Goal: Information Seeking & Learning: Learn about a topic

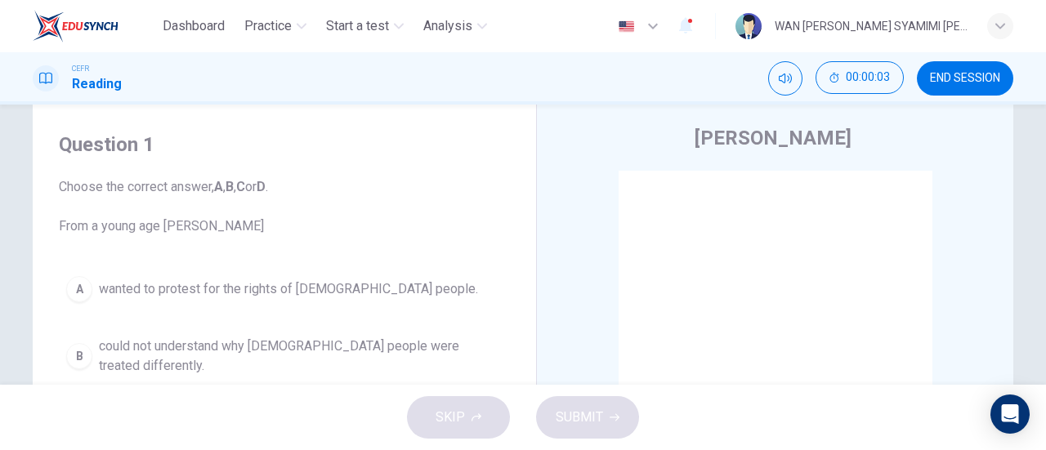
scroll to position [55, 0]
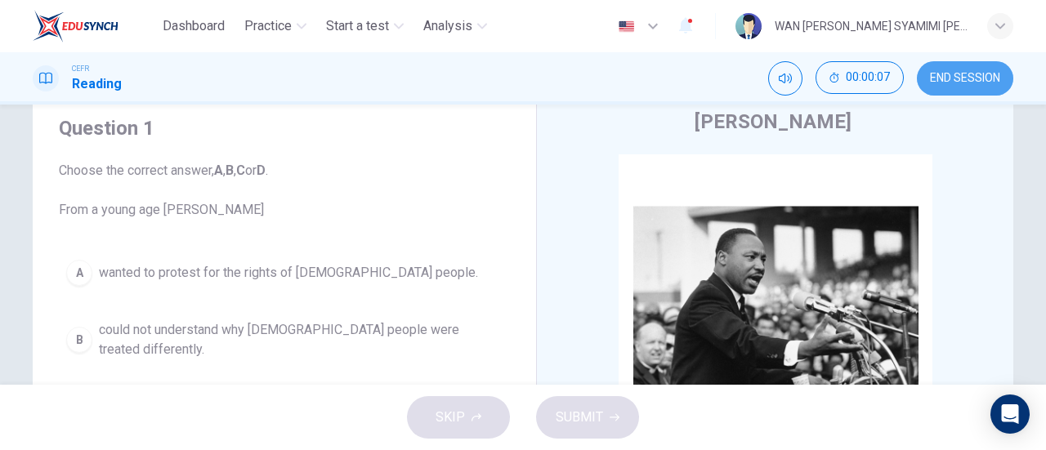
click at [969, 86] on button "END SESSION" at bounding box center [965, 78] width 96 height 34
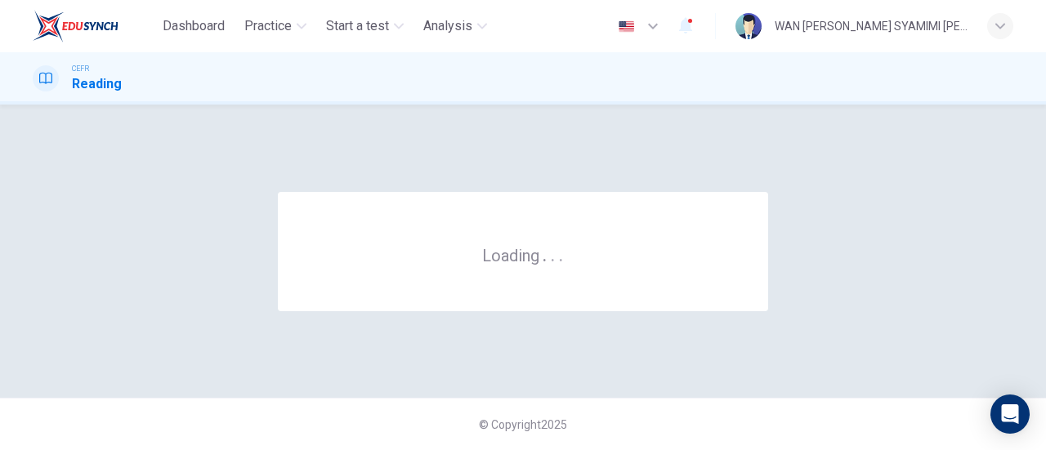
scroll to position [0, 0]
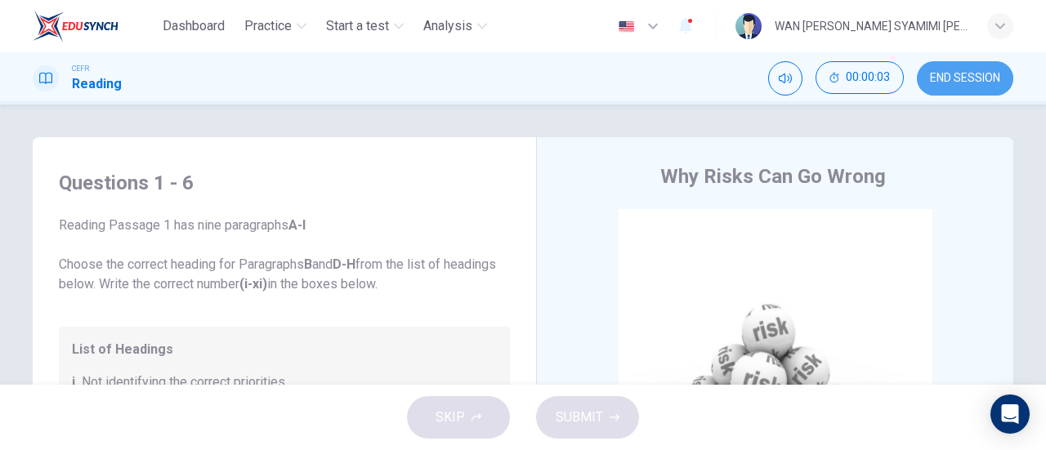
click at [964, 68] on button "END SESSION" at bounding box center [965, 78] width 96 height 34
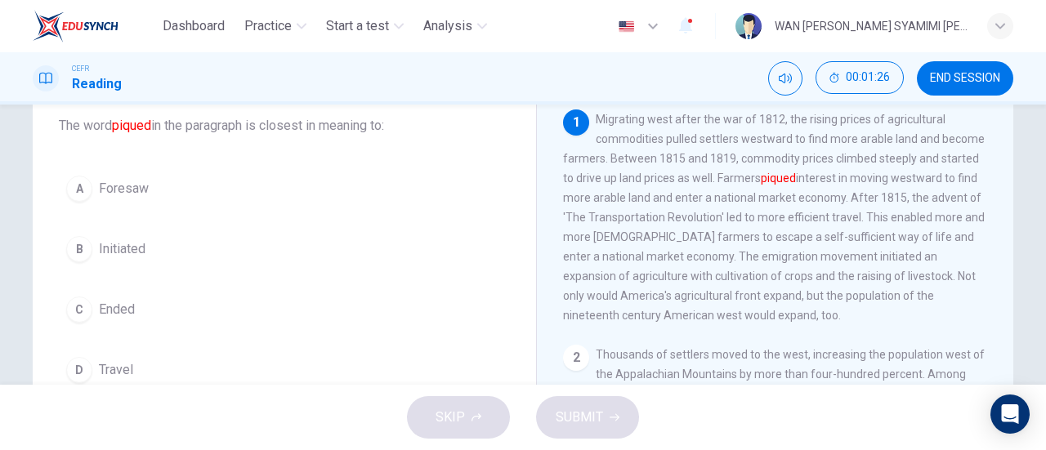
scroll to position [101, 0]
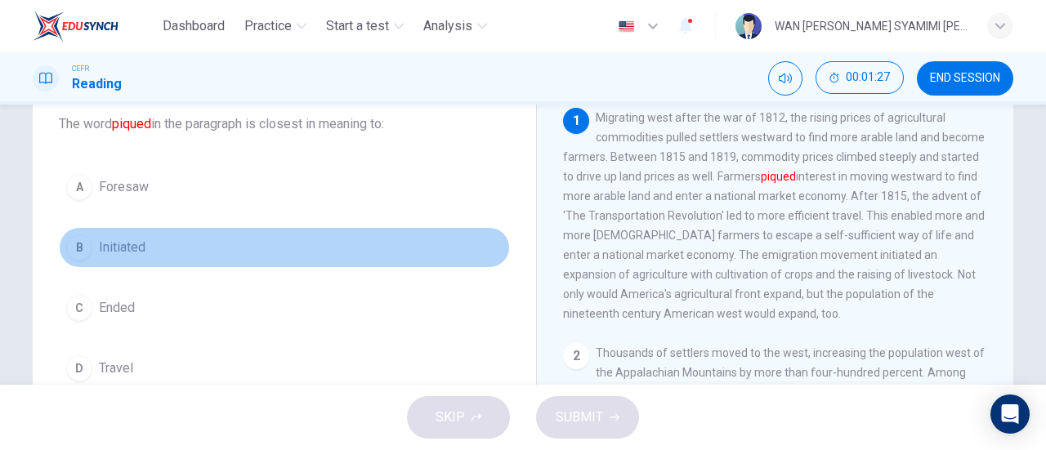
click at [154, 237] on button "B Initiated" at bounding box center [284, 247] width 451 height 41
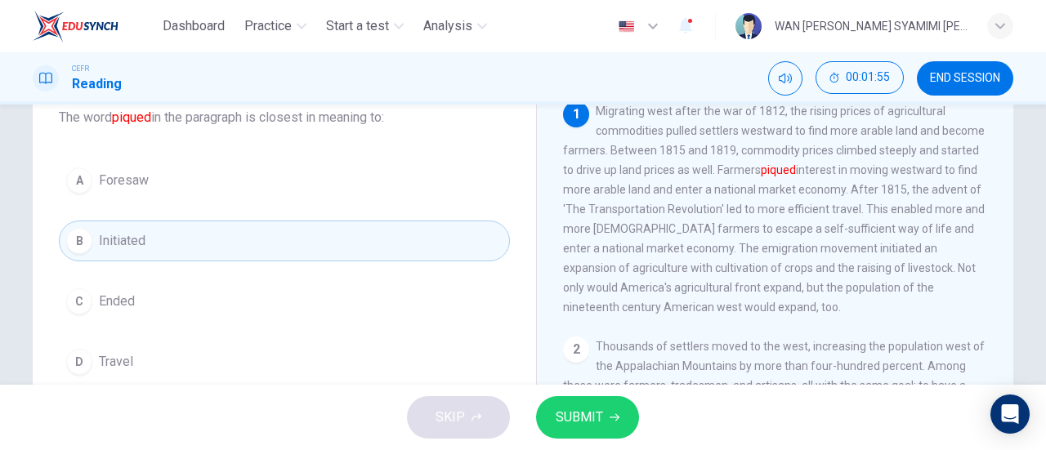
scroll to position [110, 0]
click at [585, 419] on span "SUBMIT" at bounding box center [579, 417] width 47 height 23
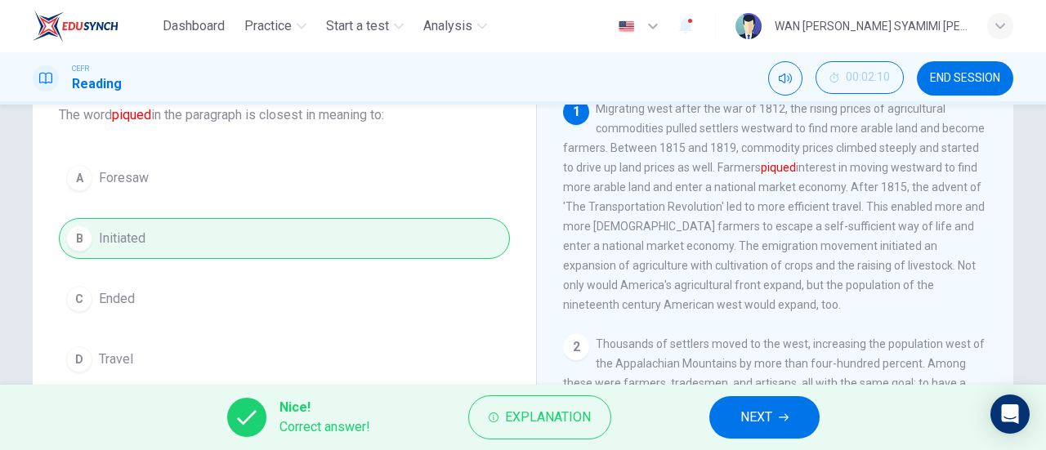
click at [658, 408] on div "Nice! Correct answer! Explanation NEXT" at bounding box center [523, 417] width 1046 height 65
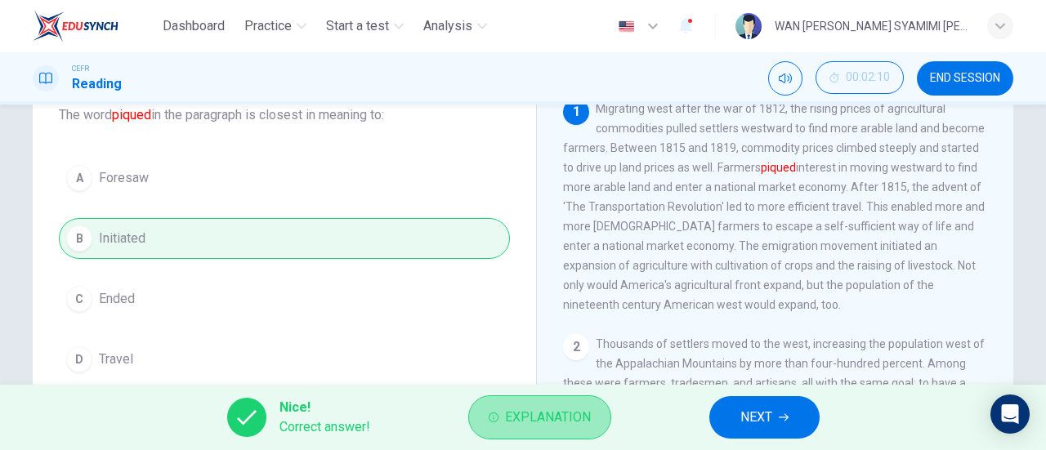
click at [556, 412] on span "Explanation" at bounding box center [548, 417] width 86 height 23
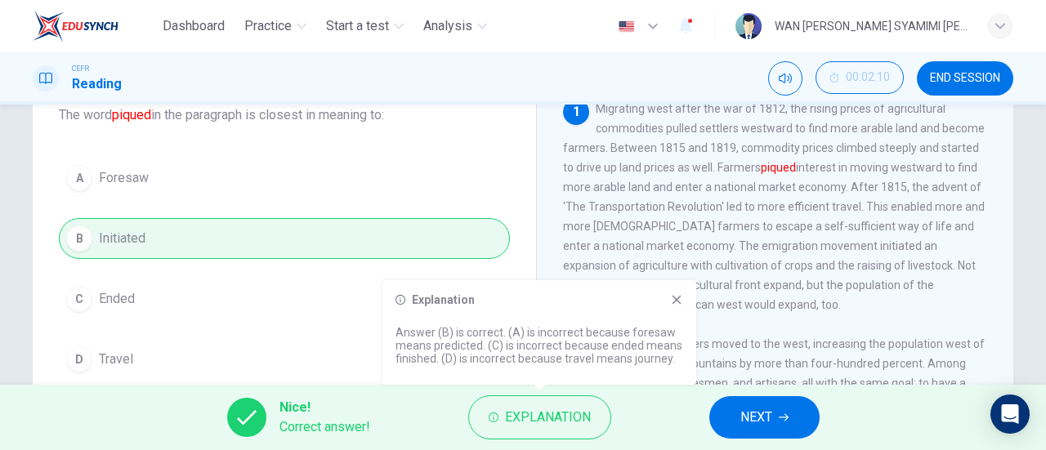
drag, startPoint x: 556, startPoint y: 412, endPoint x: 603, endPoint y: 399, distance: 48.2
click at [603, 399] on div "Explanation" at bounding box center [539, 417] width 143 height 44
click at [676, 303] on icon at bounding box center [676, 299] width 13 height 13
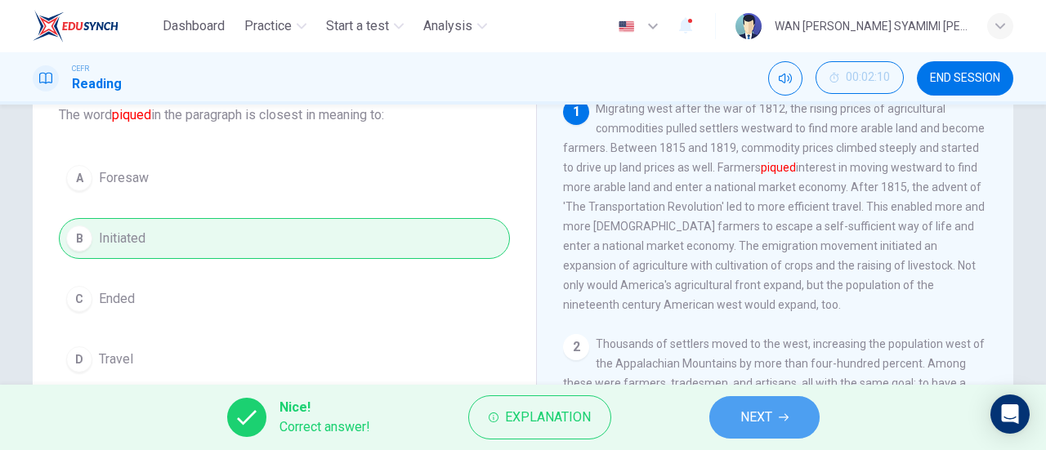
click at [761, 414] on span "NEXT" at bounding box center [756, 417] width 32 height 23
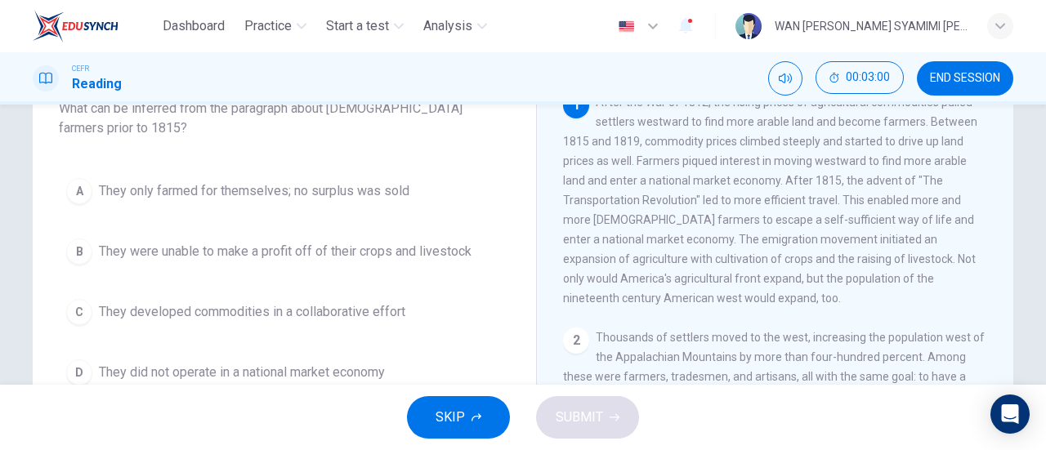
scroll to position [118, 0]
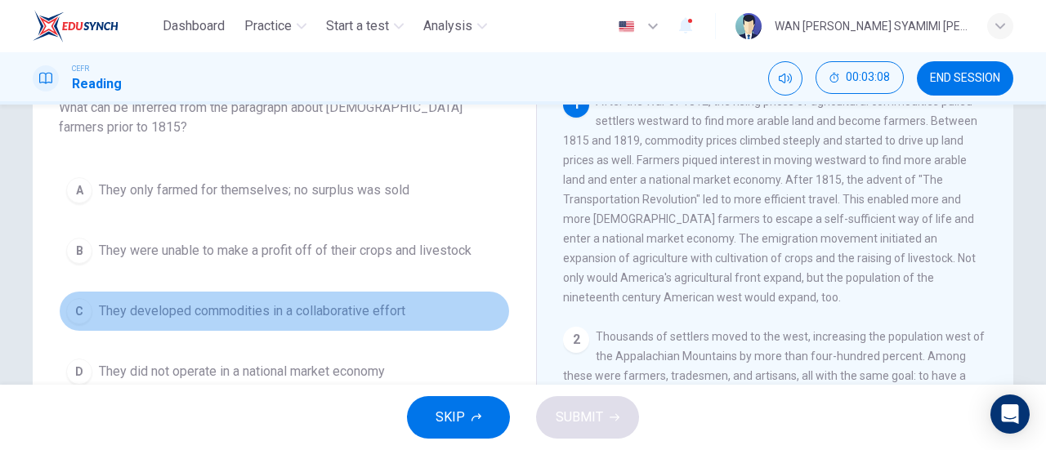
click at [226, 311] on span "They developed commodities in a collaborative effort" at bounding box center [252, 311] width 306 height 20
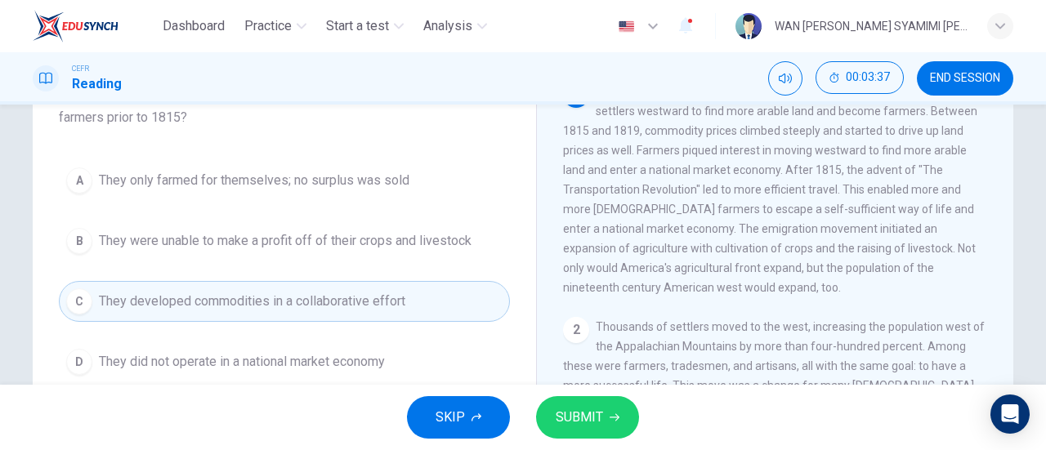
scroll to position [140, 0]
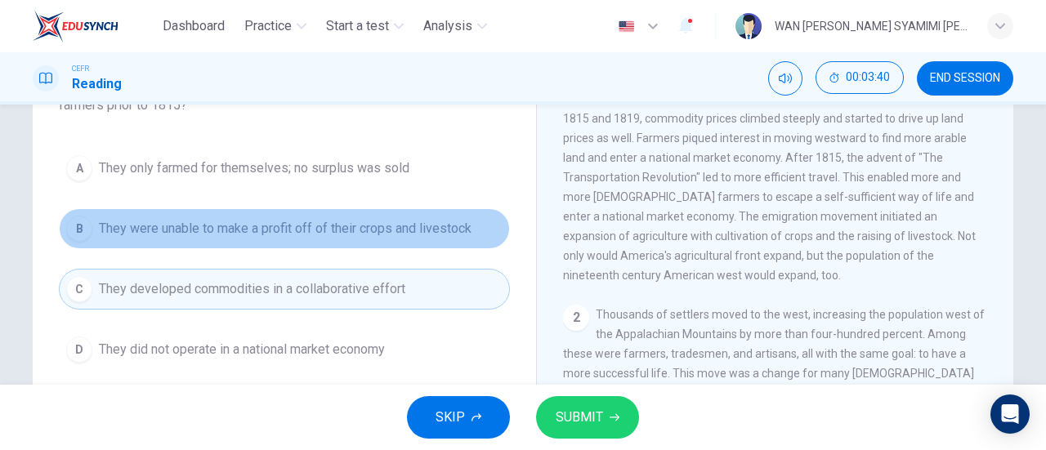
click at [257, 235] on span "They were unable to make a profit off of their crops and livestock" at bounding box center [285, 229] width 373 height 20
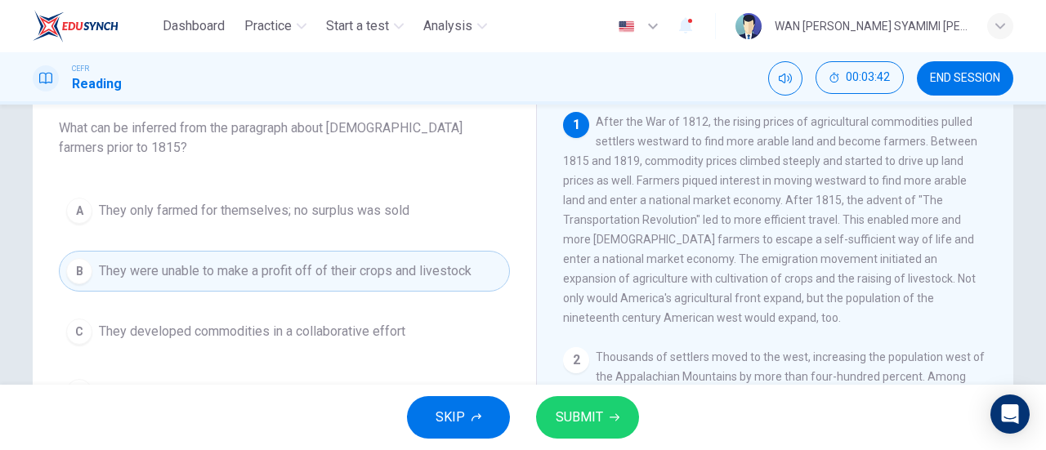
scroll to position [96, 0]
drag, startPoint x: 611, startPoint y: 143, endPoint x: 701, endPoint y: 154, distance: 90.6
click at [701, 154] on div "1 After the War of 1812, the rising prices of agricultural commodities pulled s…" at bounding box center [775, 221] width 425 height 216
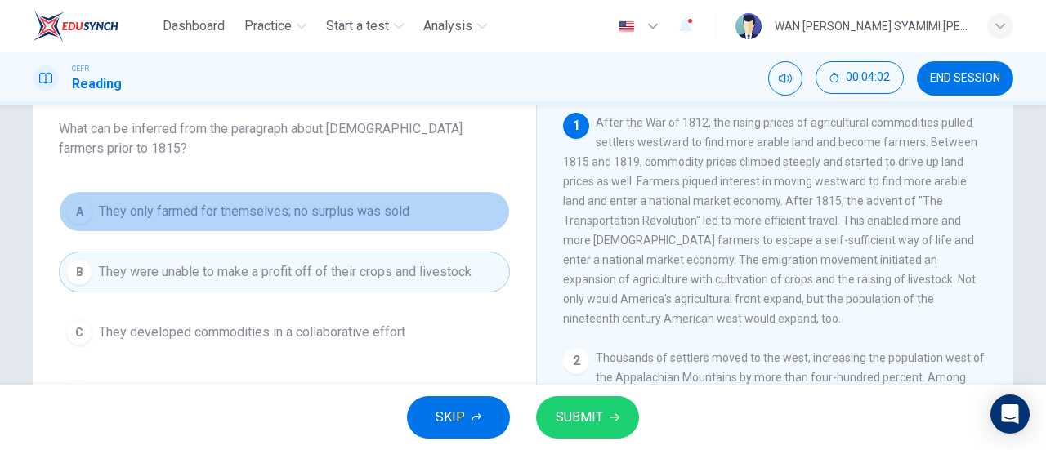
click at [310, 216] on span "They only farmed for themselves; no surplus was sold" at bounding box center [254, 212] width 310 height 20
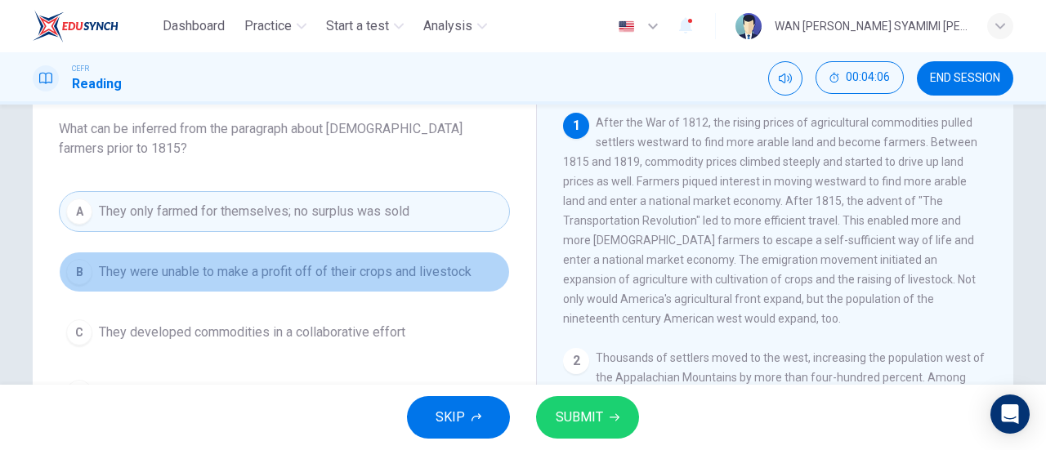
click at [304, 270] on span "They were unable to make a profit off of their crops and livestock" at bounding box center [285, 272] width 373 height 20
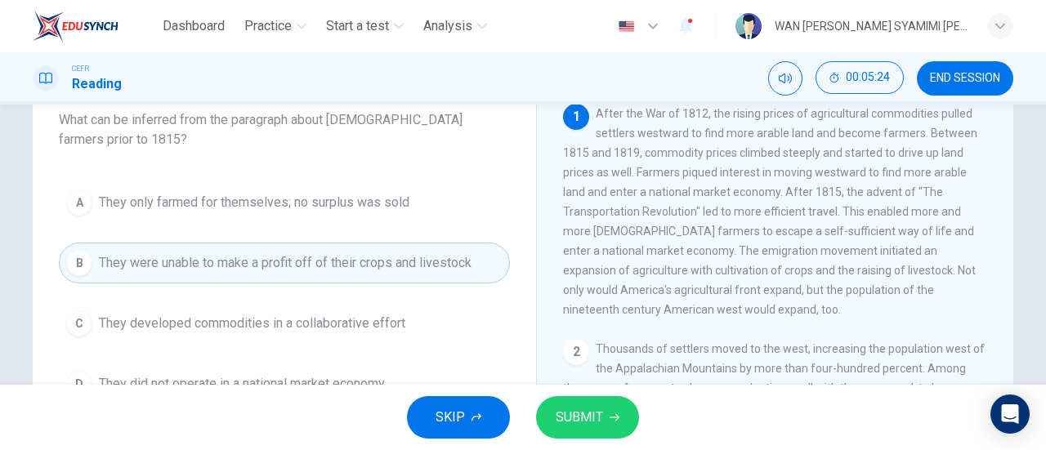
scroll to position [100, 0]
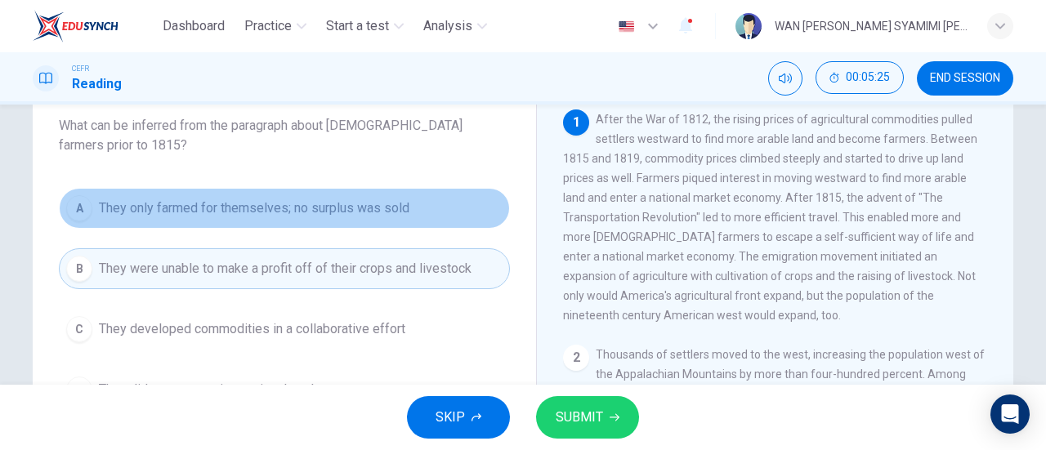
click at [355, 212] on span "They only farmed for themselves; no surplus was sold" at bounding box center [254, 209] width 310 height 20
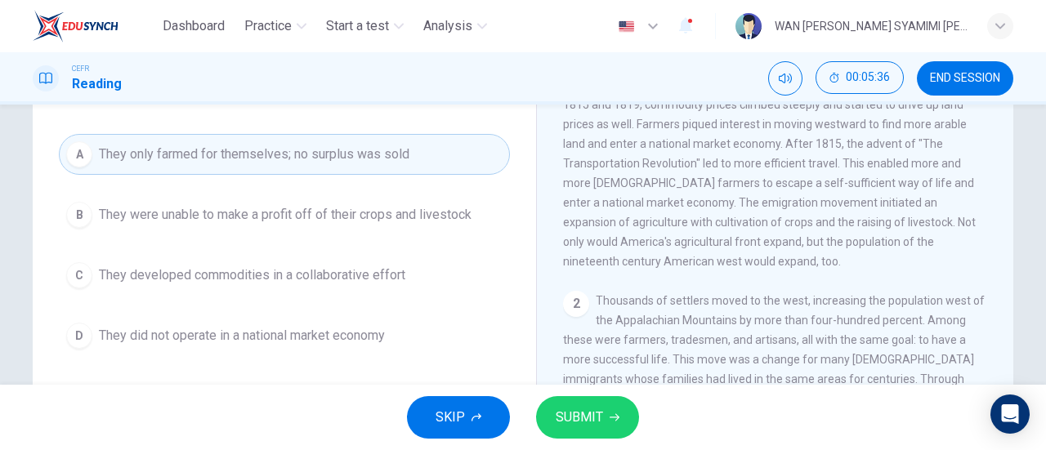
scroll to position [155, 0]
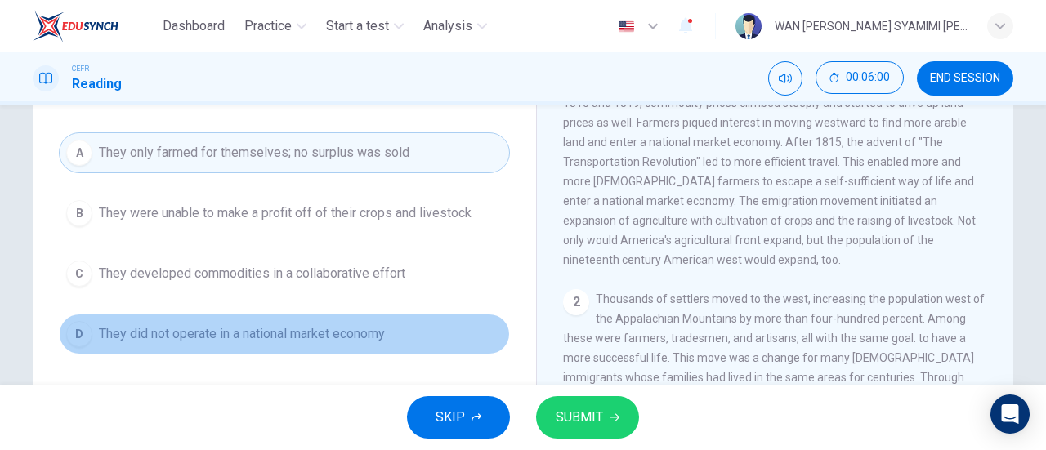
click at [371, 334] on span "They did not operate in a national market economy" at bounding box center [242, 334] width 286 height 20
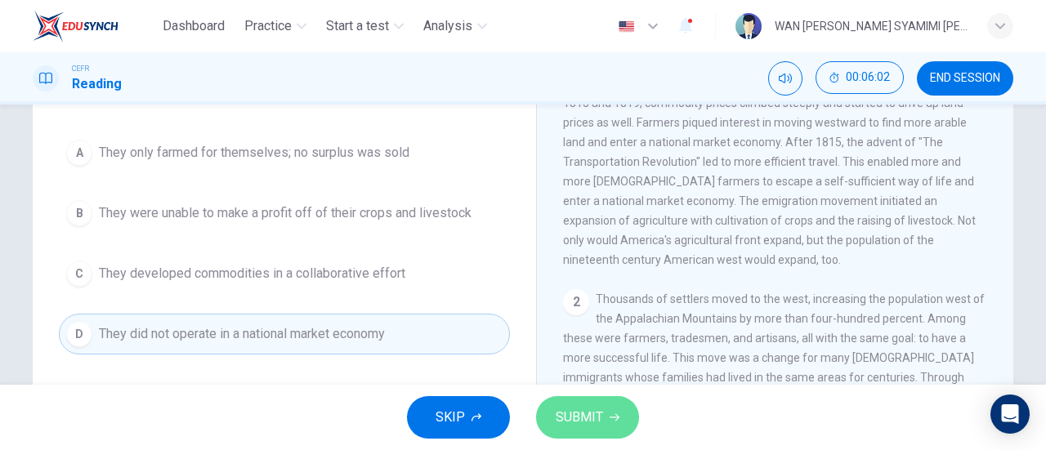
click at [580, 419] on span "SUBMIT" at bounding box center [579, 417] width 47 height 23
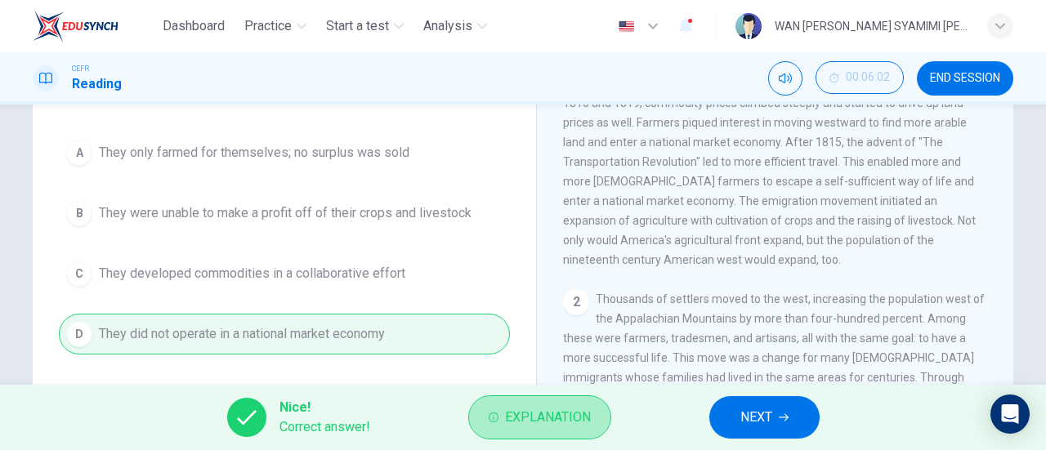
click at [580, 419] on span "Explanation" at bounding box center [548, 417] width 86 height 23
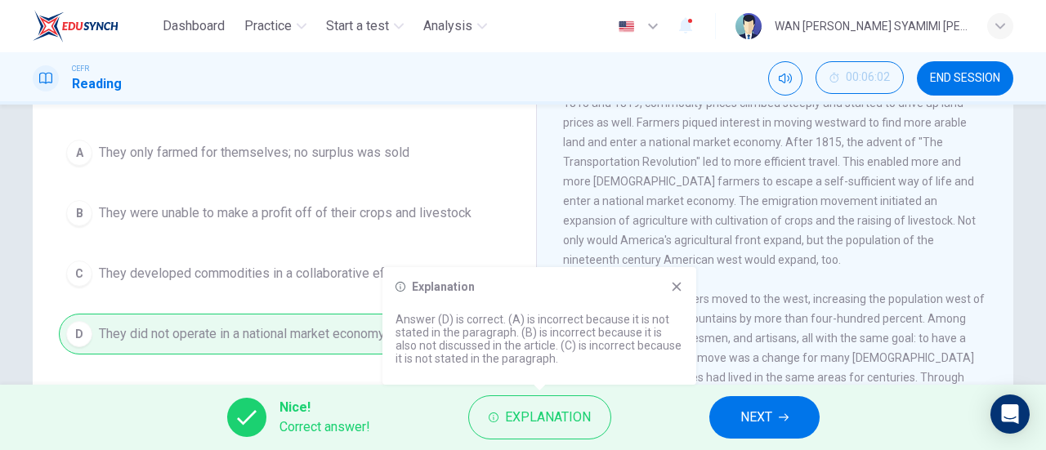
click at [681, 292] on icon at bounding box center [676, 286] width 13 height 13
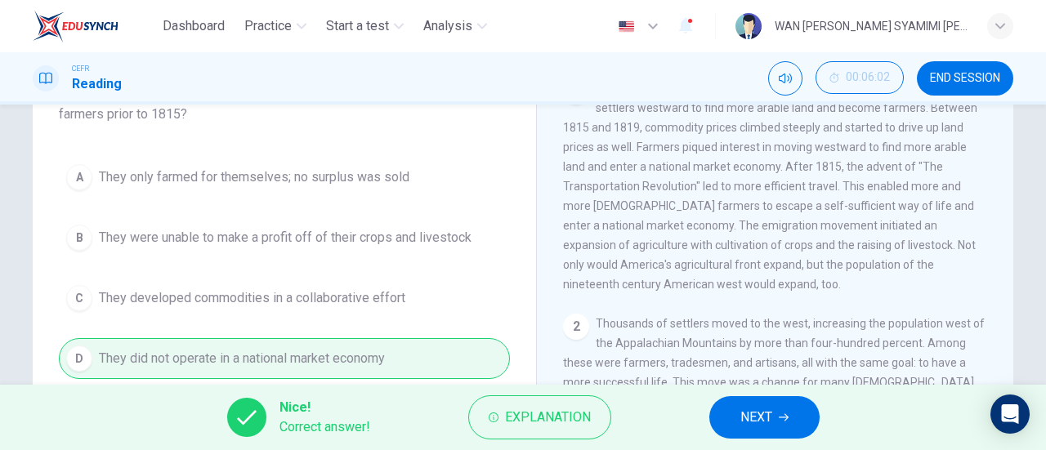
scroll to position [123, 0]
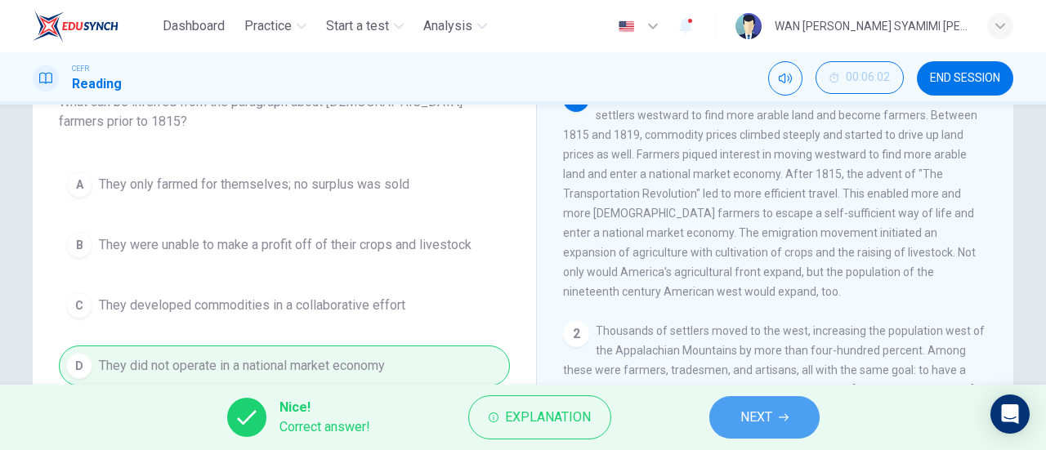
click at [755, 410] on span "NEXT" at bounding box center [756, 417] width 32 height 23
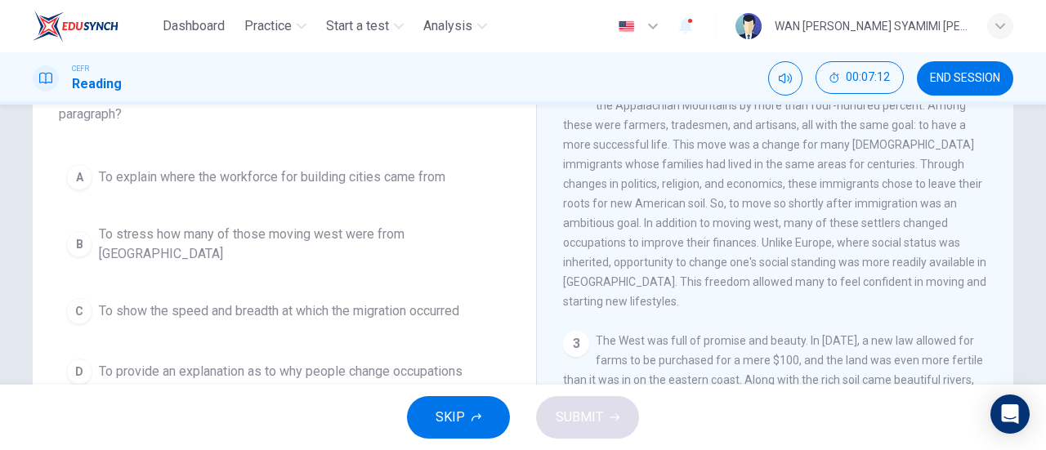
scroll to position [133, 0]
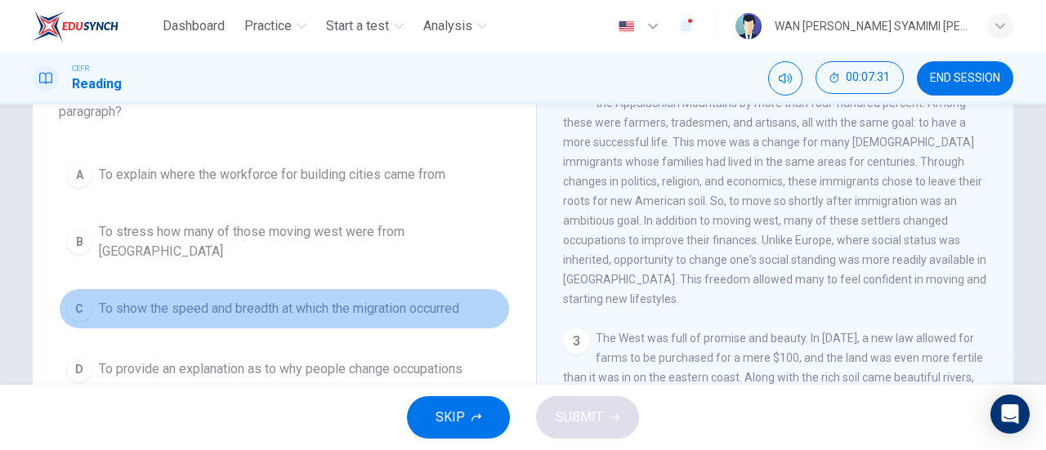
click at [270, 299] on span "To show the speed and breadth at which the migration occurred" at bounding box center [279, 309] width 360 height 20
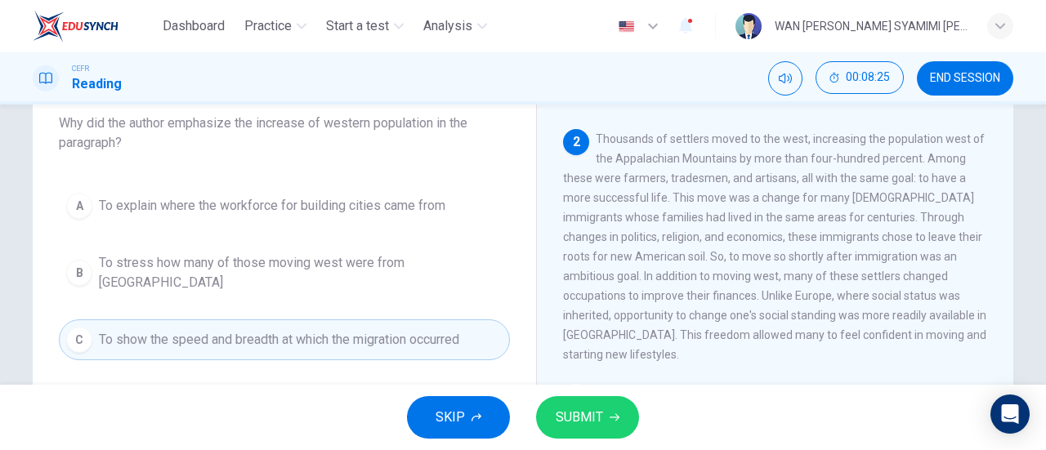
scroll to position [99, 0]
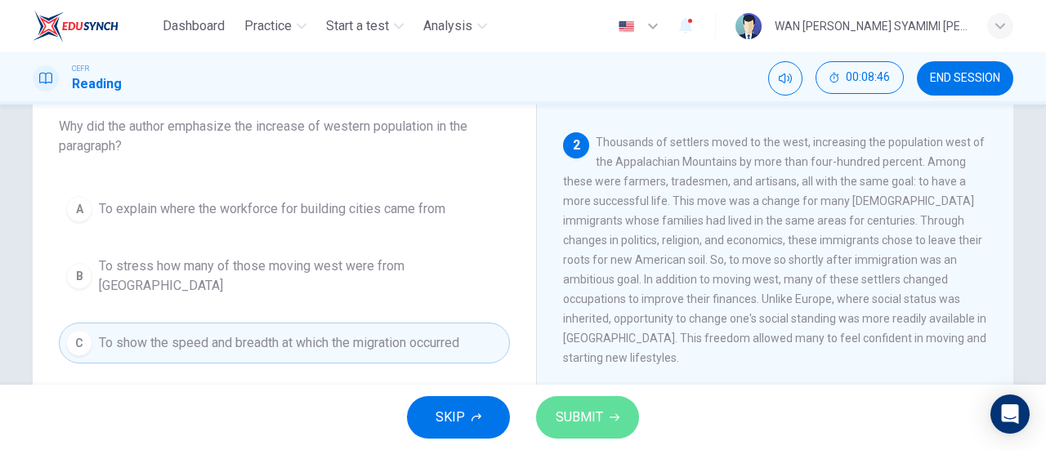
click at [582, 422] on span "SUBMIT" at bounding box center [579, 417] width 47 height 23
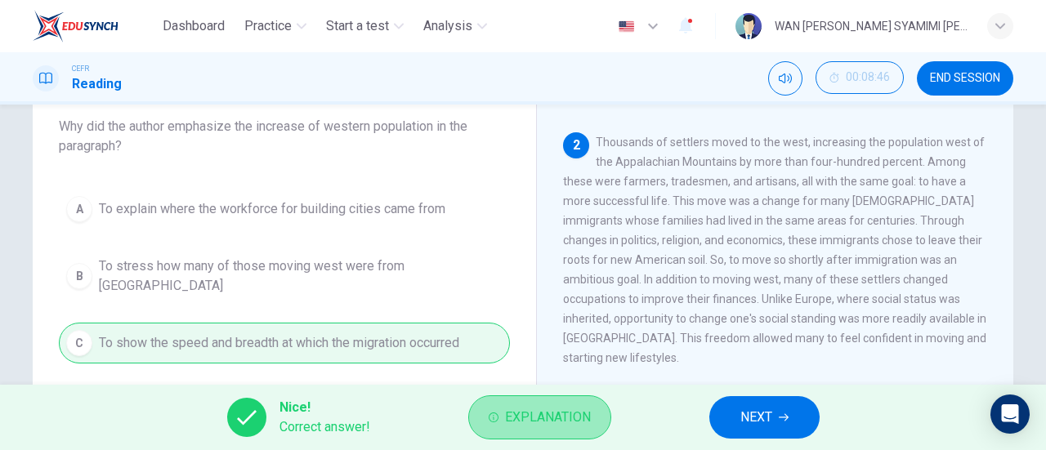
click at [583, 417] on span "Explanation" at bounding box center [548, 417] width 86 height 23
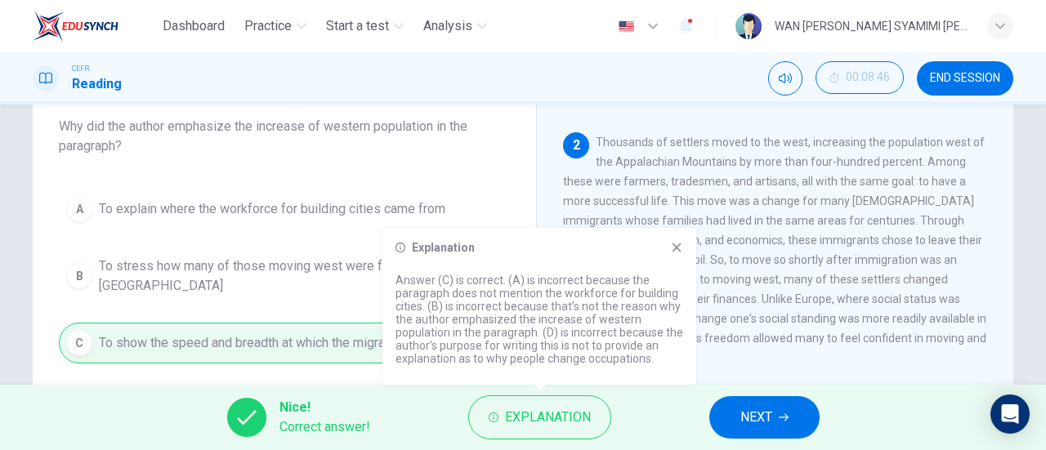
click at [672, 248] on icon at bounding box center [676, 247] width 13 height 13
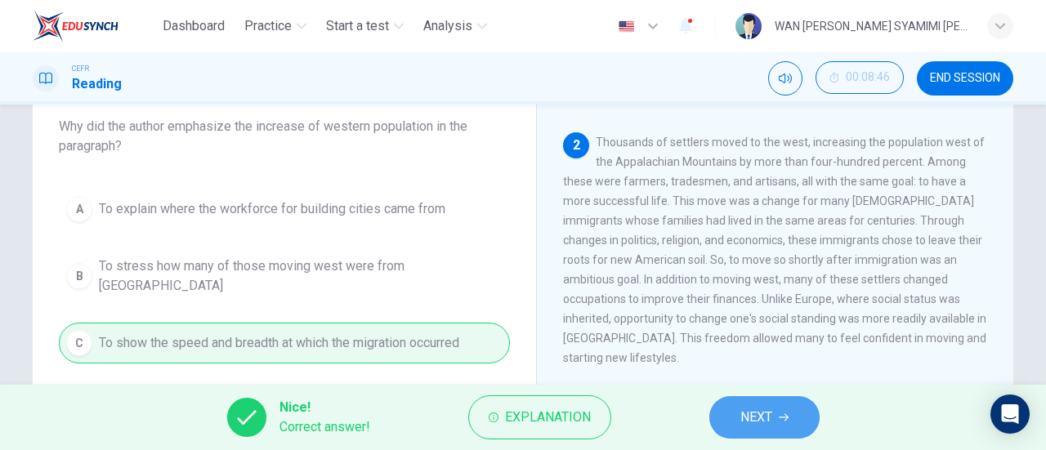
click at [754, 413] on span "NEXT" at bounding box center [756, 417] width 32 height 23
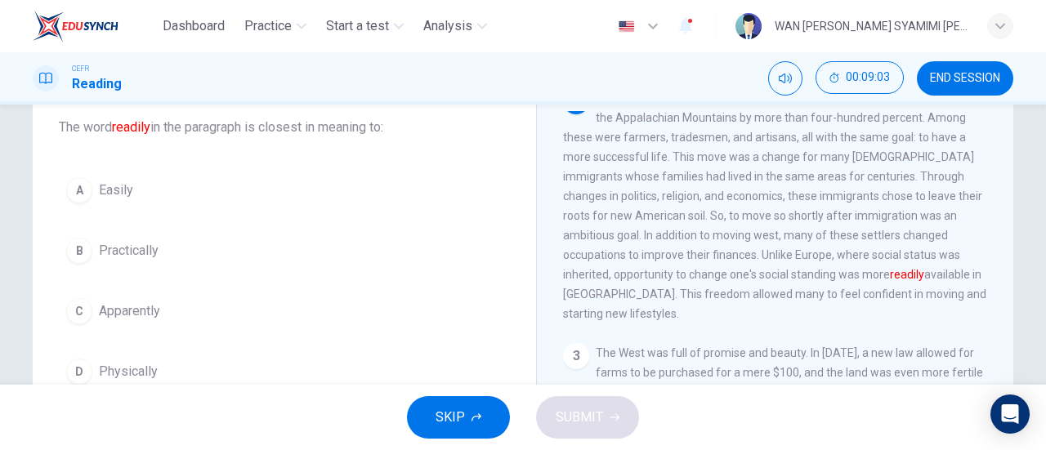
scroll to position [102, 0]
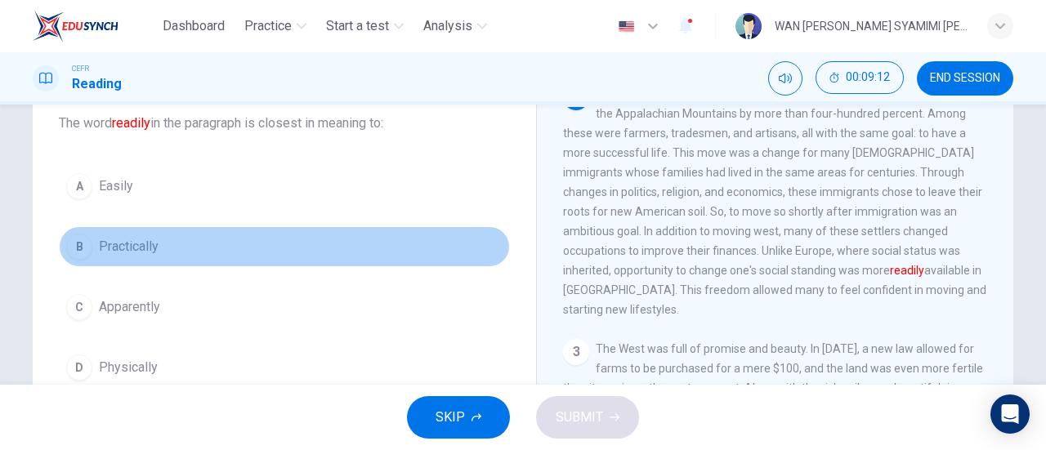
click at [263, 244] on button "B Practically" at bounding box center [284, 246] width 451 height 41
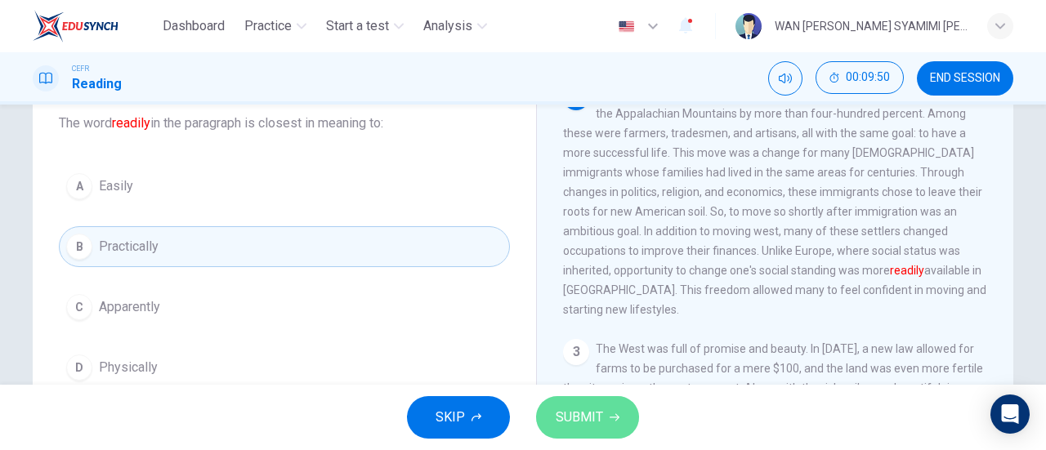
click at [604, 438] on button "SUBMIT" at bounding box center [587, 417] width 103 height 42
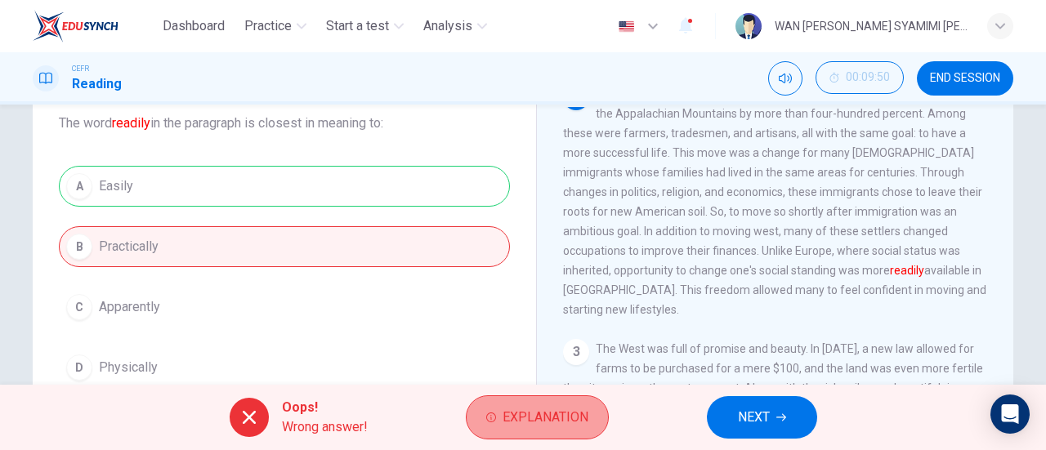
click at [498, 399] on button "Explanation" at bounding box center [537, 417] width 143 height 44
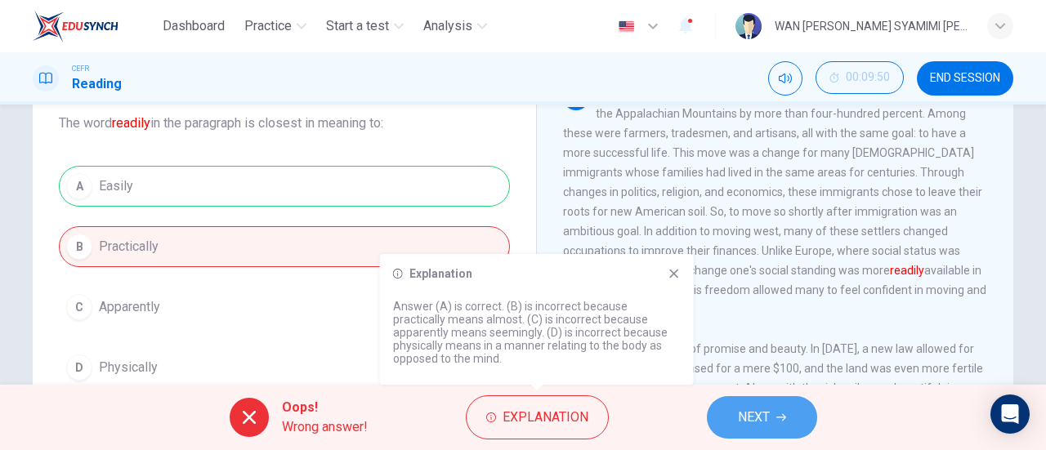
click at [732, 426] on button "NEXT" at bounding box center [762, 417] width 110 height 42
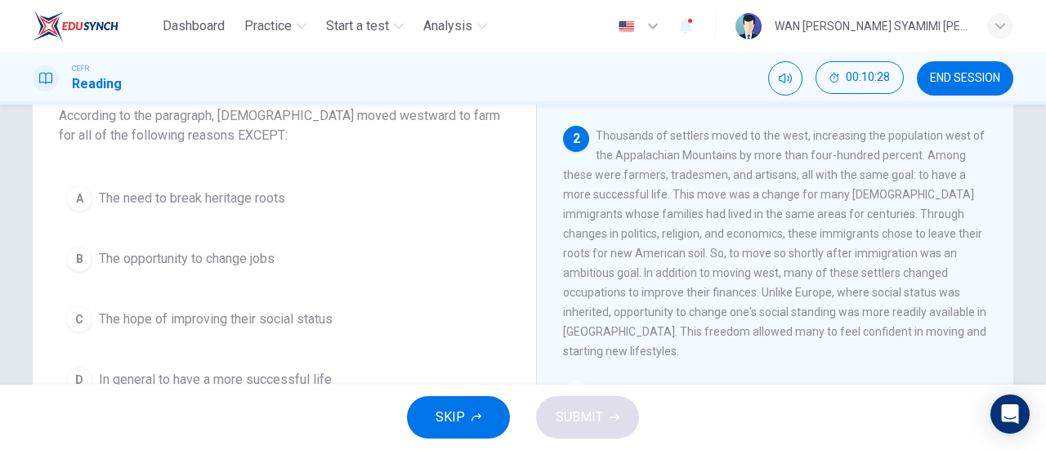
scroll to position [223, 0]
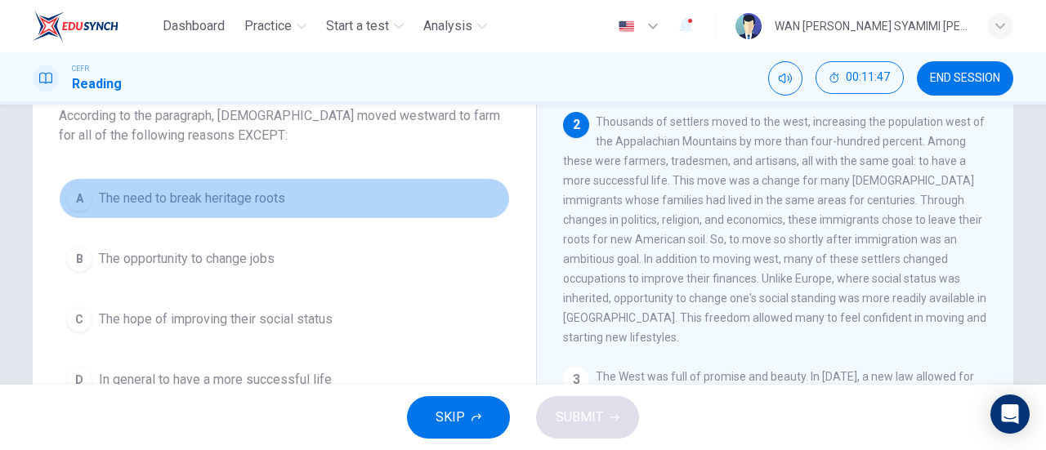
click at [249, 201] on span "The need to break heritage roots" at bounding box center [192, 199] width 186 height 20
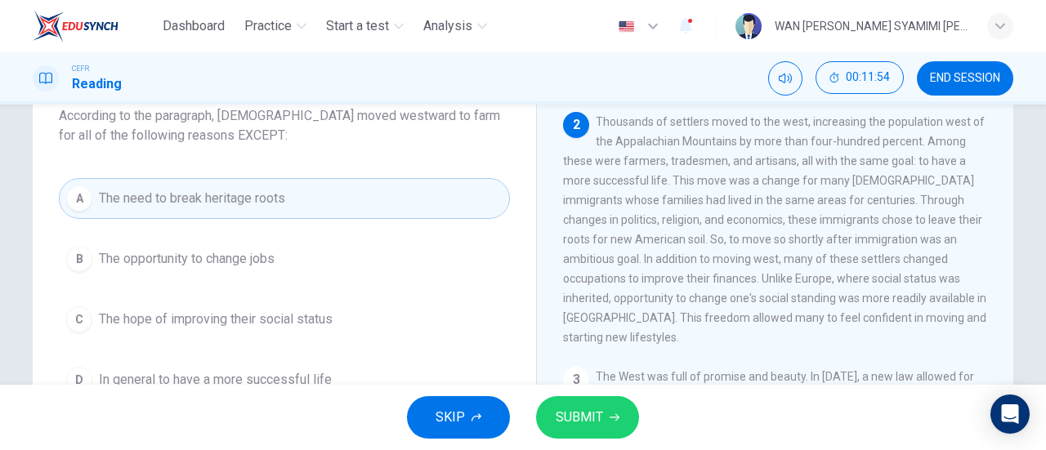
click at [596, 407] on span "SUBMIT" at bounding box center [579, 417] width 47 height 23
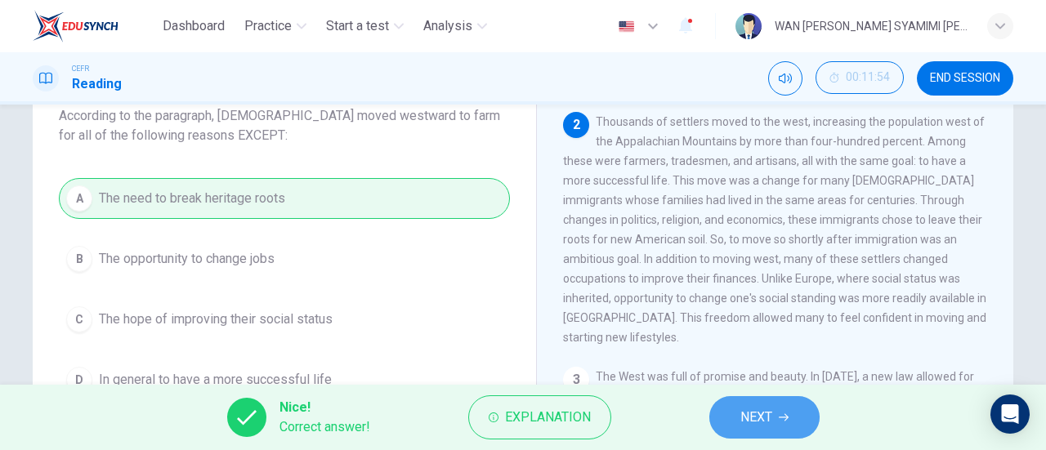
click at [732, 418] on button "NEXT" at bounding box center [764, 417] width 110 height 42
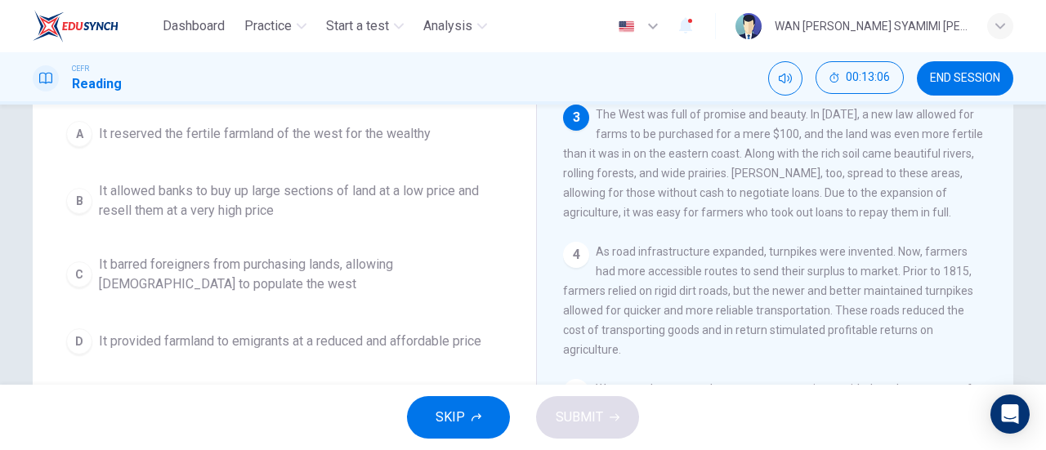
scroll to position [418, 0]
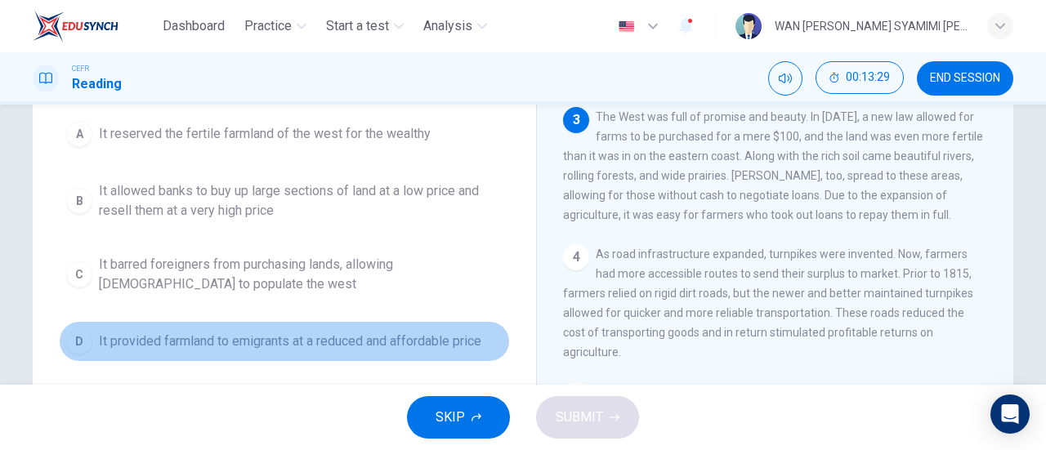
click at [306, 344] on span "It provided farmland to emigrants at a reduced and affordable price" at bounding box center [290, 342] width 382 height 20
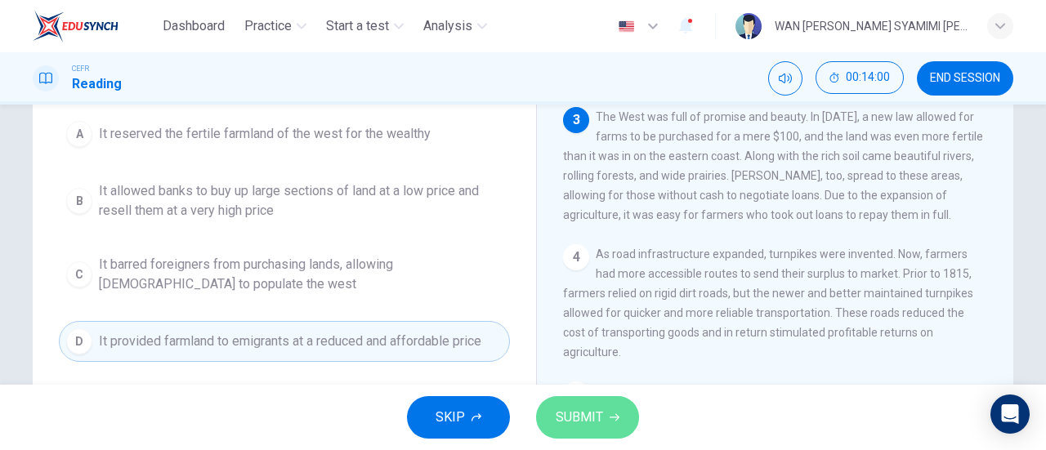
click at [609, 414] on icon "button" at bounding box center [614, 418] width 10 height 10
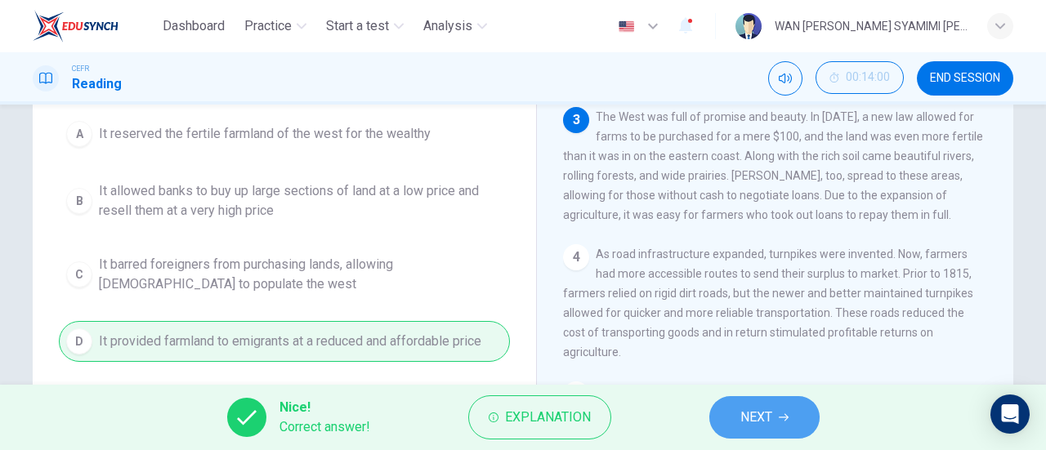
click at [743, 421] on span "NEXT" at bounding box center [756, 417] width 32 height 23
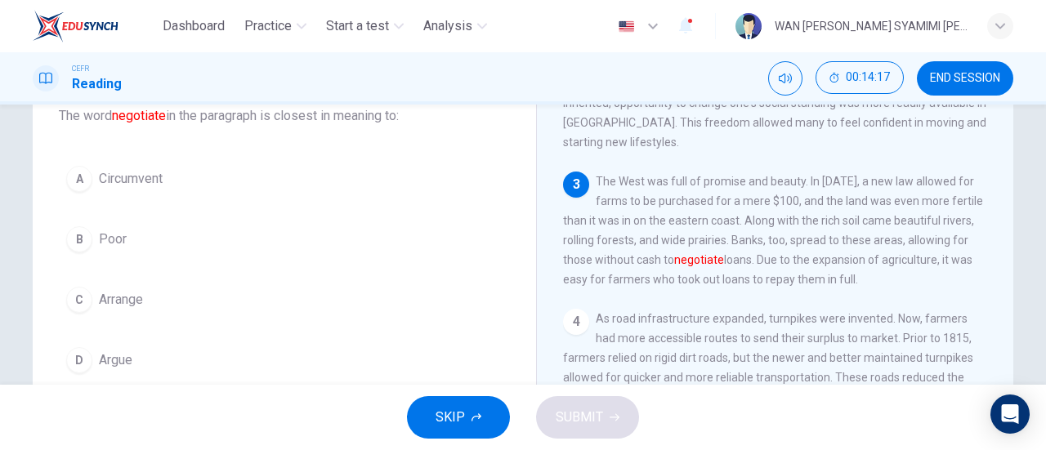
scroll to position [109, 0]
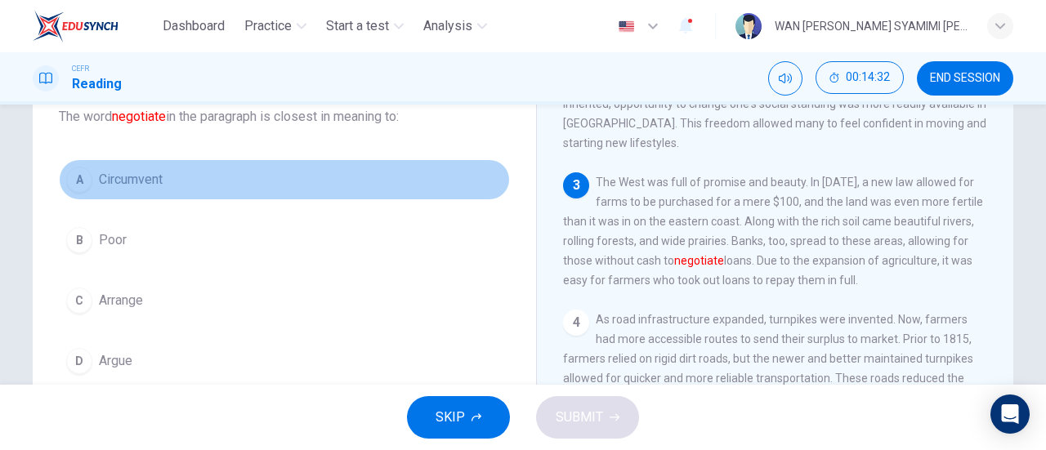
click at [212, 177] on button "A Circumvent" at bounding box center [284, 179] width 451 height 41
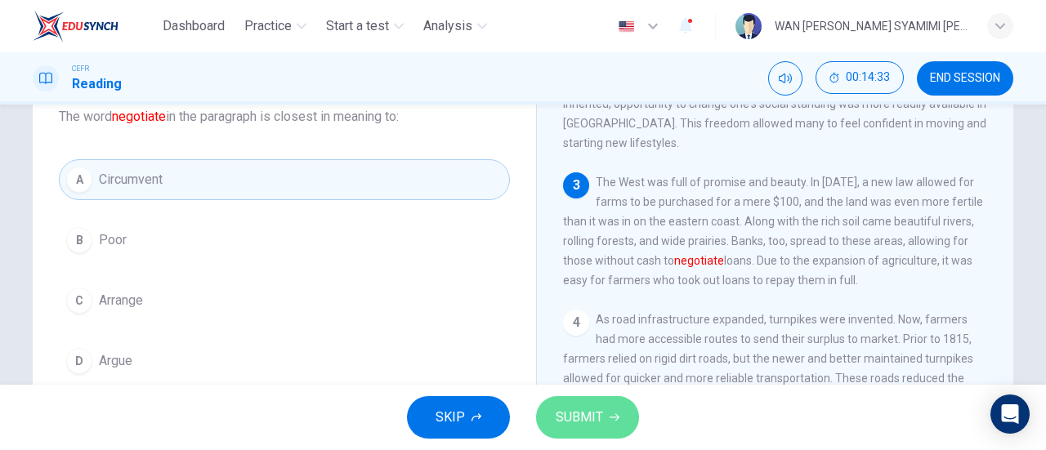
click at [583, 433] on button "SUBMIT" at bounding box center [587, 417] width 103 height 42
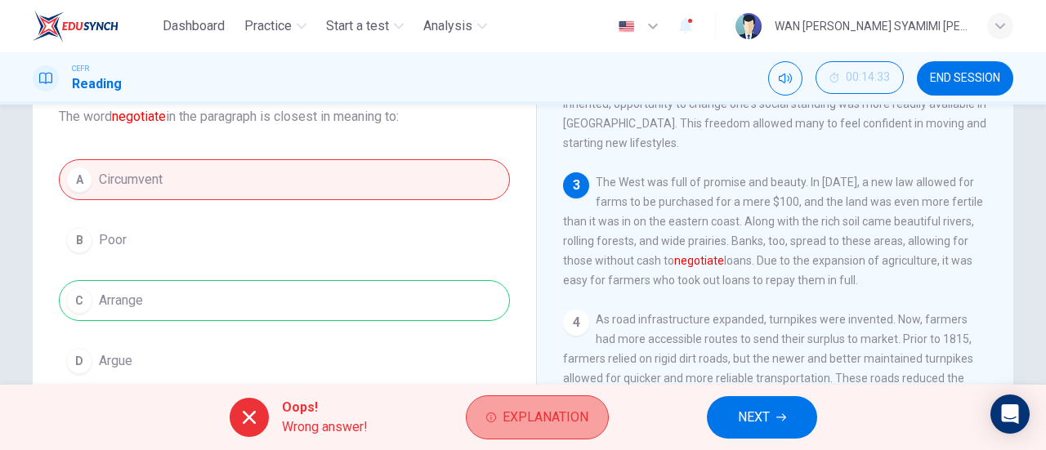
click at [541, 426] on span "Explanation" at bounding box center [545, 417] width 86 height 23
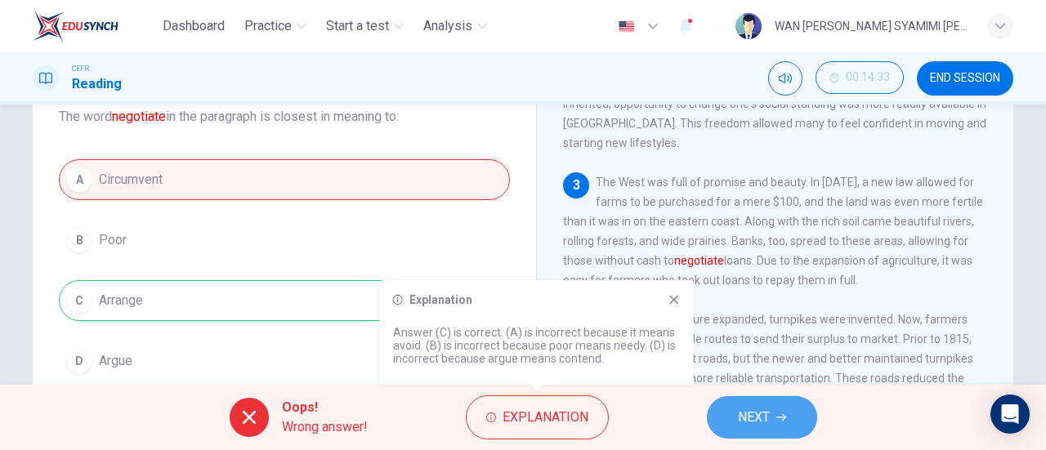
click at [769, 410] on span "NEXT" at bounding box center [754, 417] width 32 height 23
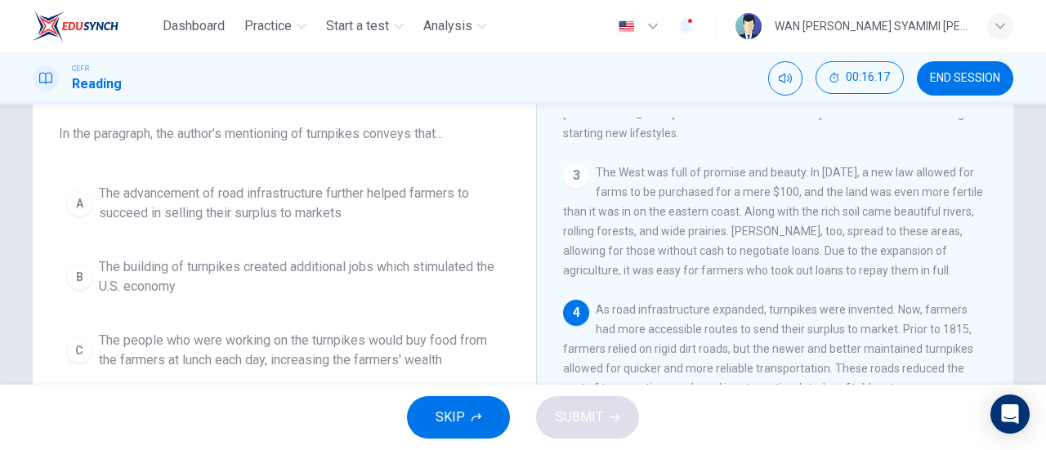
scroll to position [93, 0]
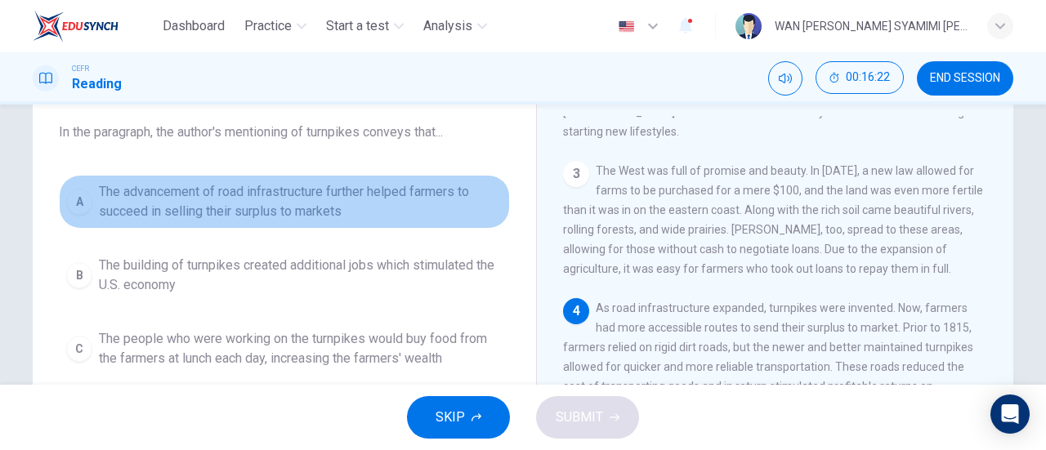
click at [338, 205] on span "The advancement of road infrastructure further helped farmers to succeed in sel…" at bounding box center [301, 201] width 404 height 39
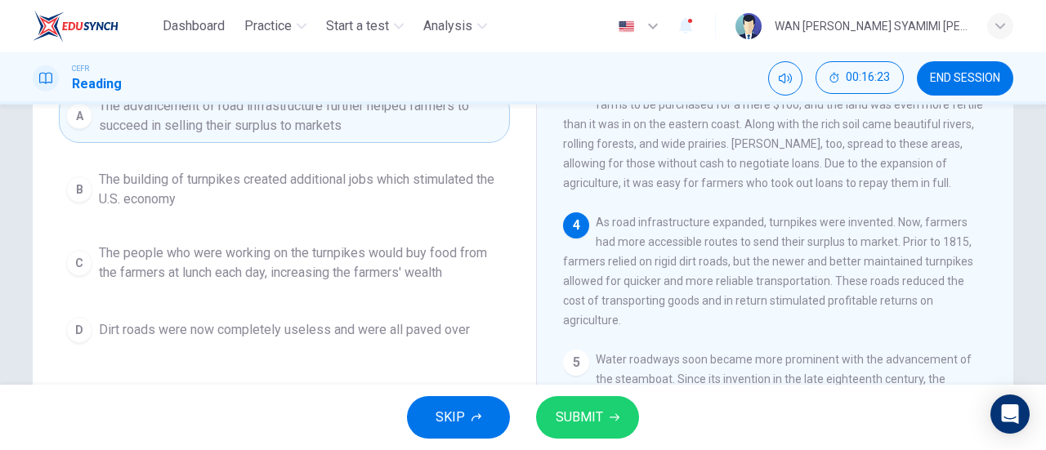
scroll to position [186, 0]
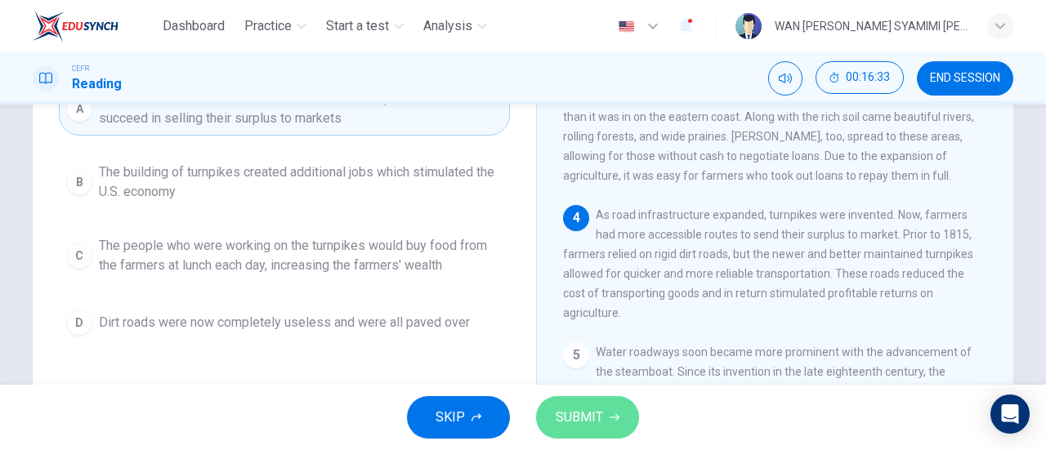
click at [591, 417] on span "SUBMIT" at bounding box center [579, 417] width 47 height 23
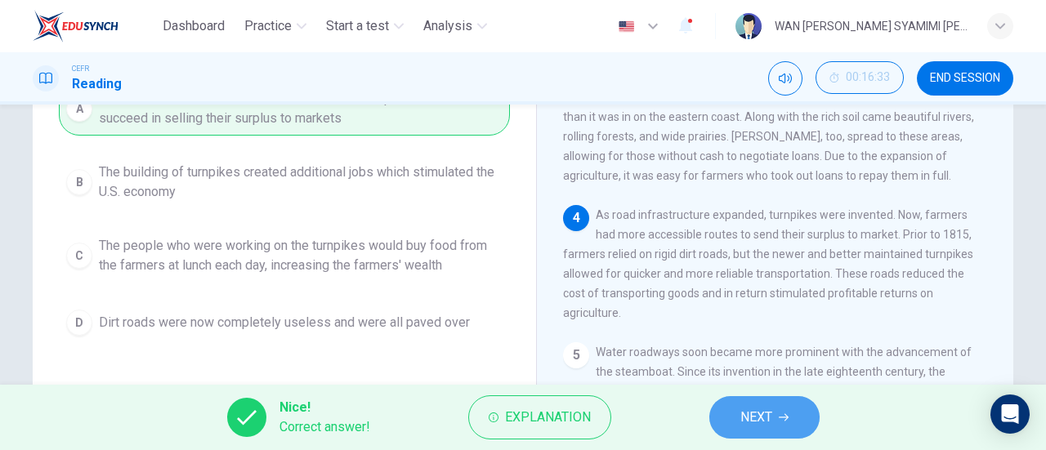
click at [744, 413] on span "NEXT" at bounding box center [756, 417] width 32 height 23
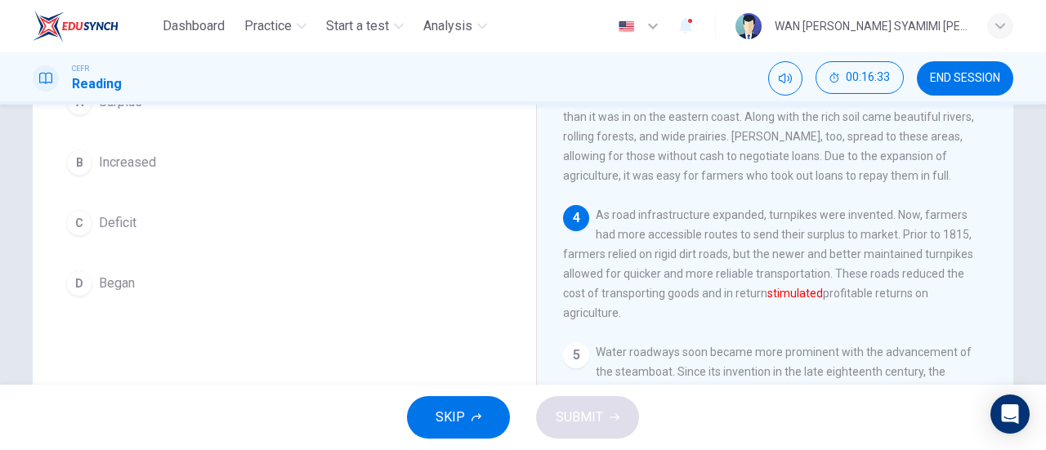
scroll to position [158, 0]
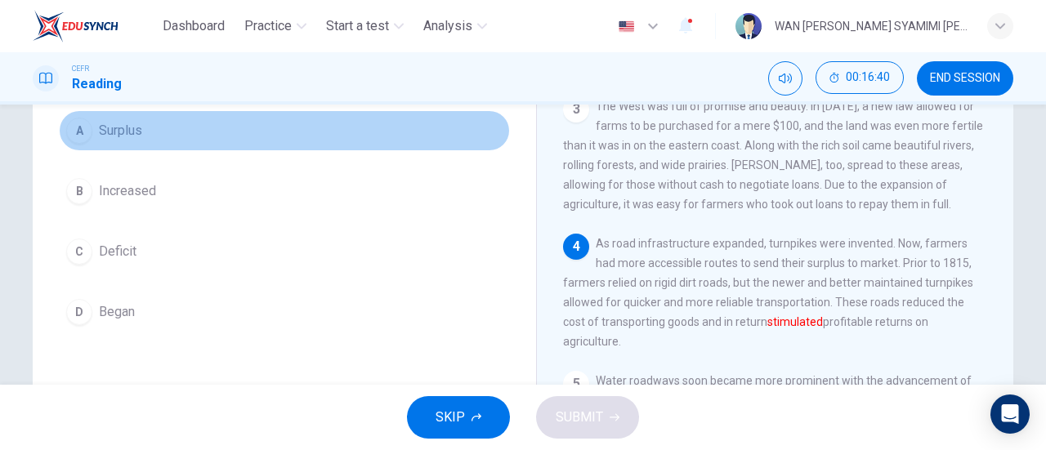
click at [221, 119] on button "A Surplus" at bounding box center [284, 130] width 451 height 41
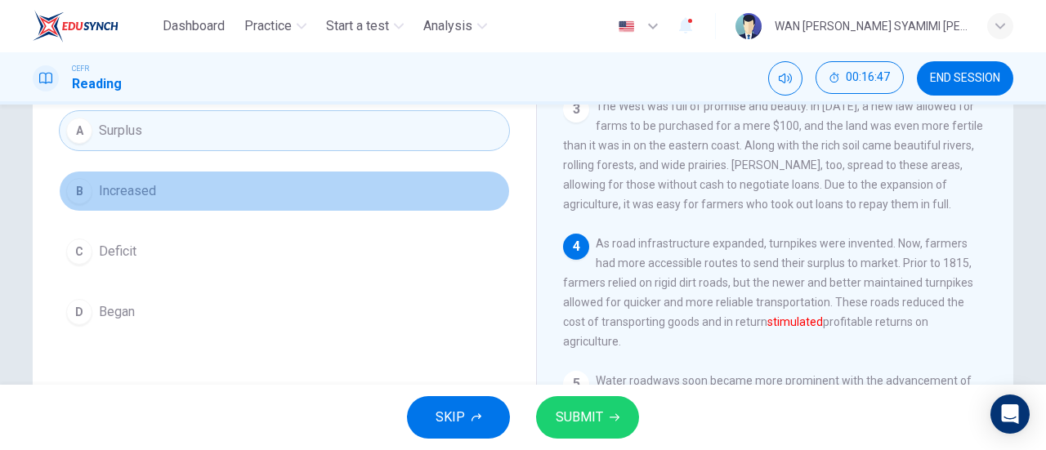
click at [205, 192] on button "B Increased" at bounding box center [284, 191] width 451 height 41
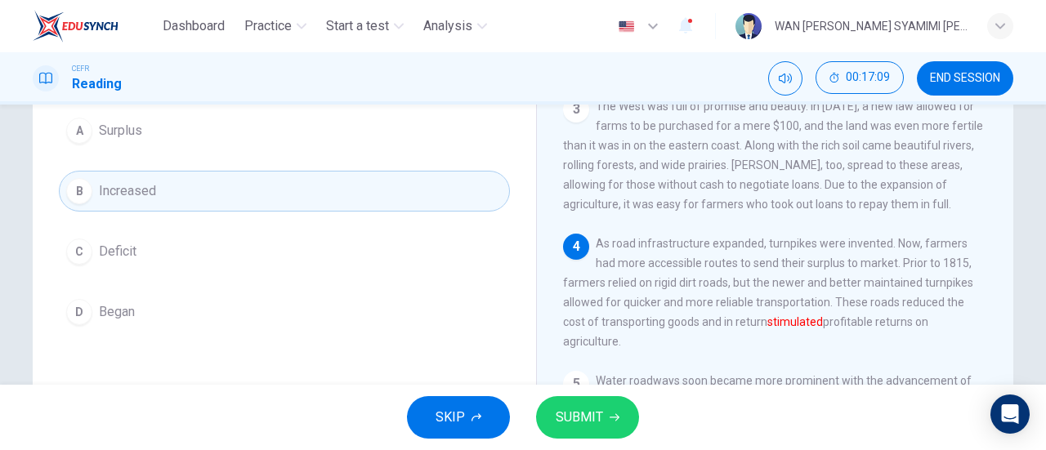
click at [333, 319] on button "D Began" at bounding box center [284, 312] width 451 height 41
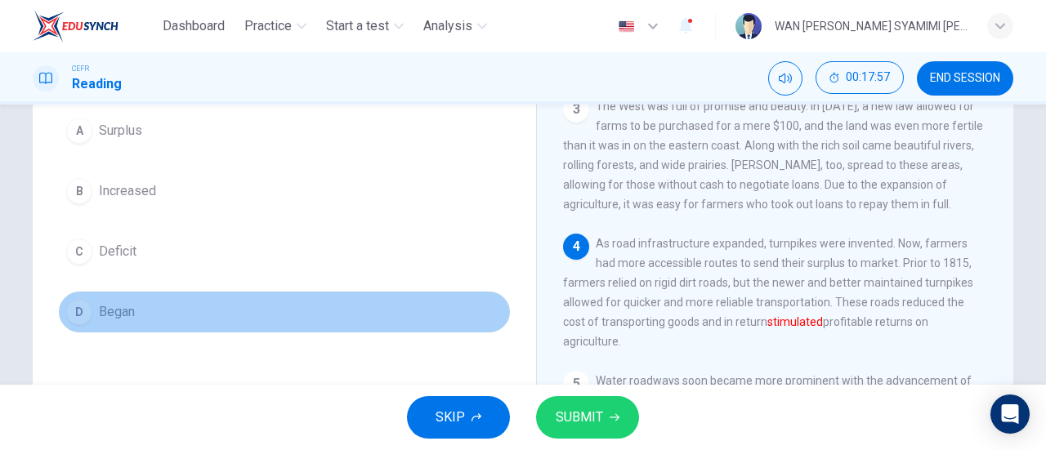
click at [227, 319] on button "D Began" at bounding box center [284, 312] width 451 height 41
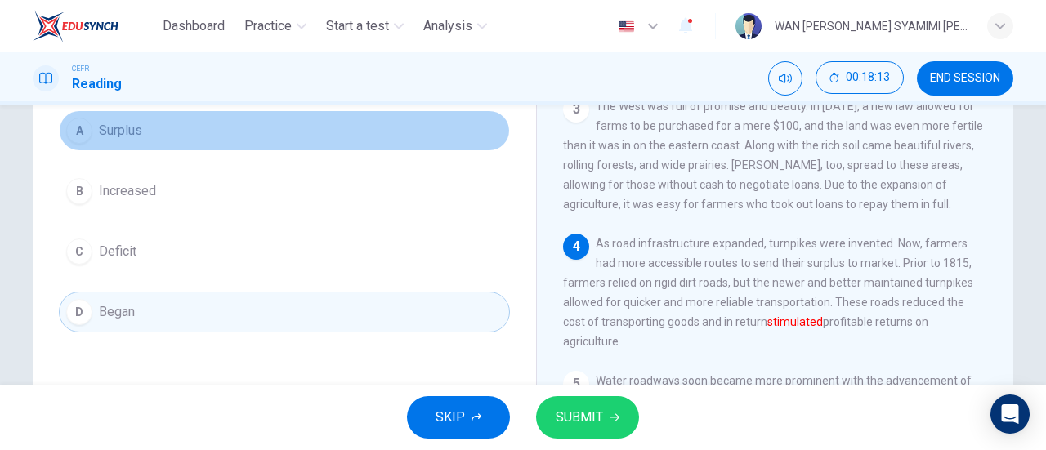
click at [211, 120] on button "A Surplus" at bounding box center [284, 130] width 451 height 41
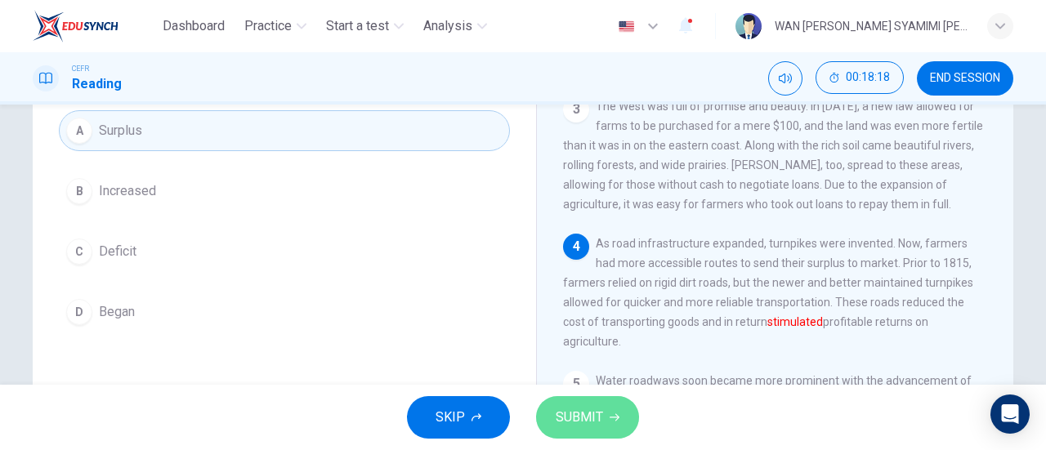
click at [623, 411] on button "SUBMIT" at bounding box center [587, 417] width 103 height 42
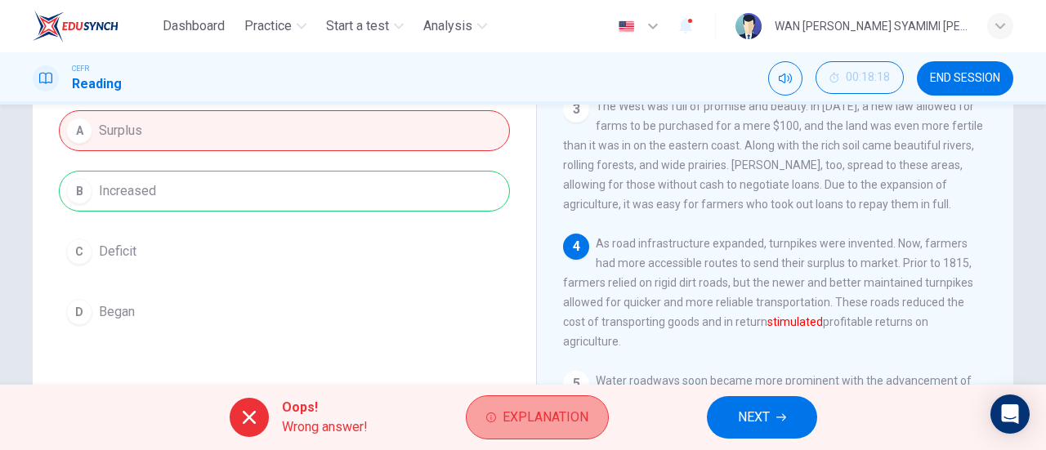
click at [518, 409] on span "Explanation" at bounding box center [545, 417] width 86 height 23
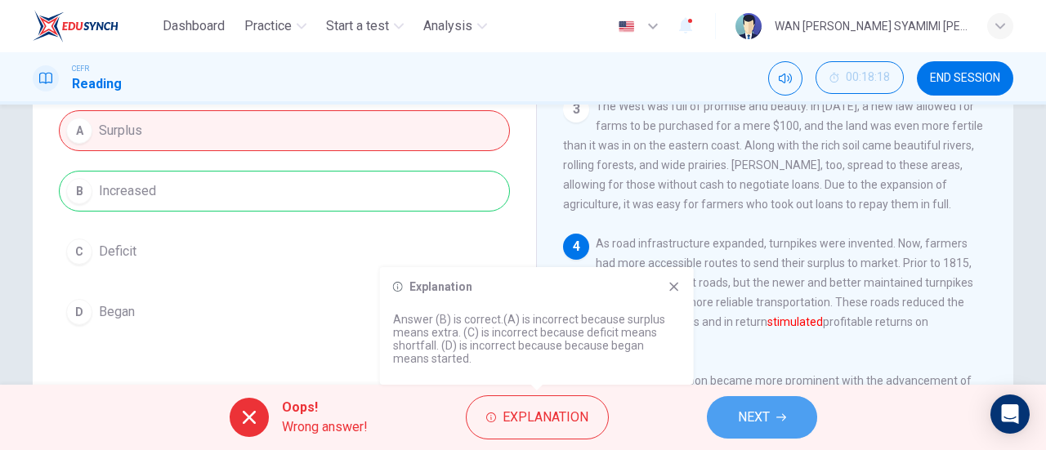
click at [709, 418] on button "NEXT" at bounding box center [762, 417] width 110 height 42
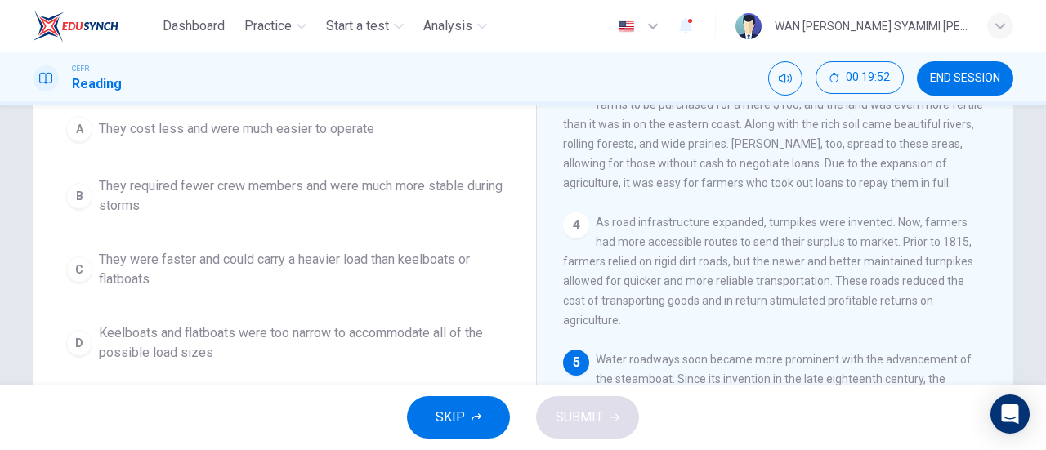
scroll to position [180, 0]
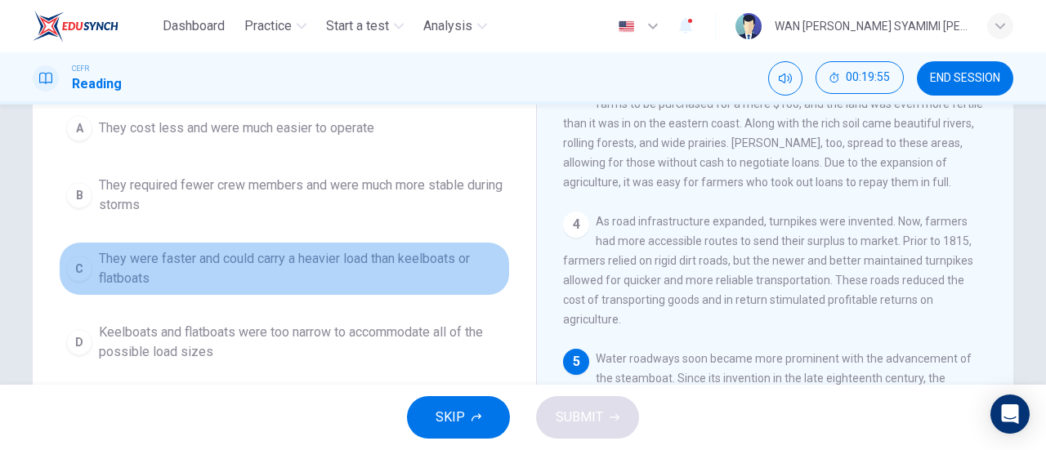
click at [386, 271] on span "They were faster and could carry a heavier load than keelboats or flatboats" at bounding box center [301, 268] width 404 height 39
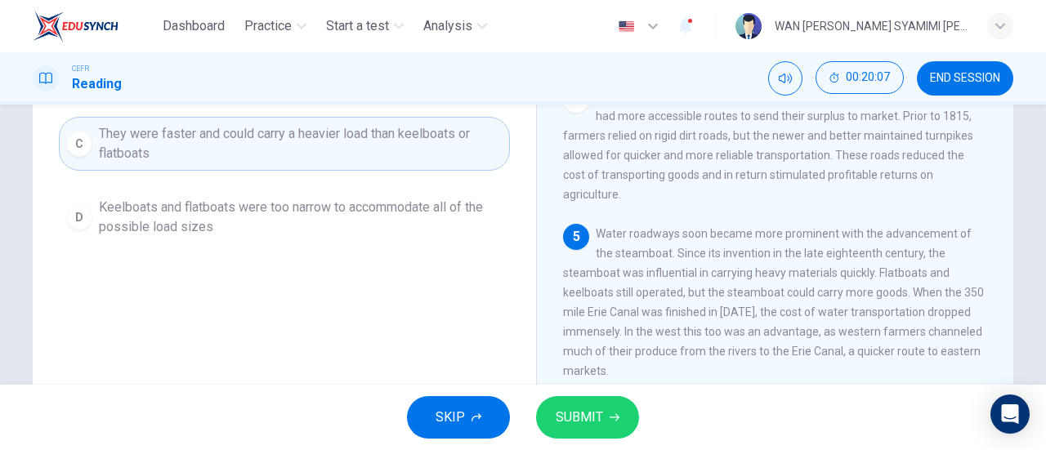
scroll to position [304, 0]
click at [614, 411] on button "SUBMIT" at bounding box center [587, 417] width 103 height 42
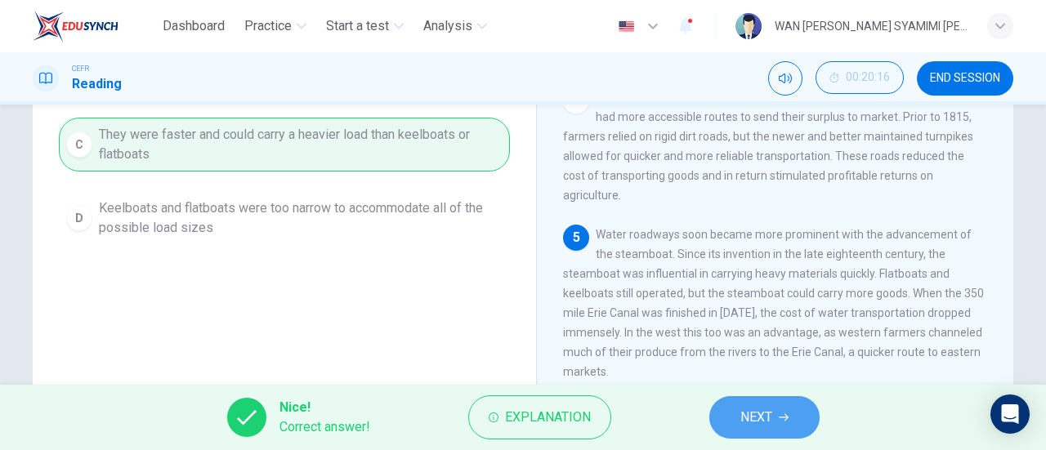
click at [761, 426] on span "NEXT" at bounding box center [756, 417] width 32 height 23
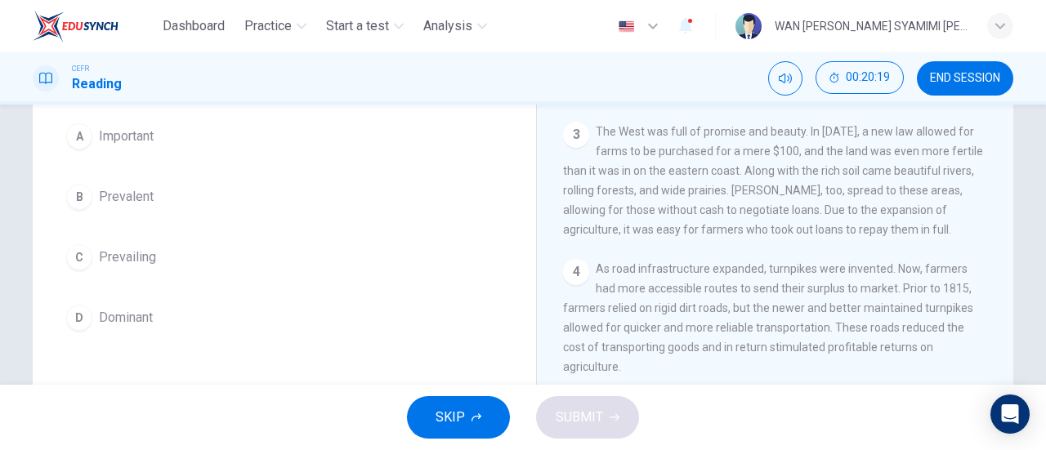
scroll to position [151, 0]
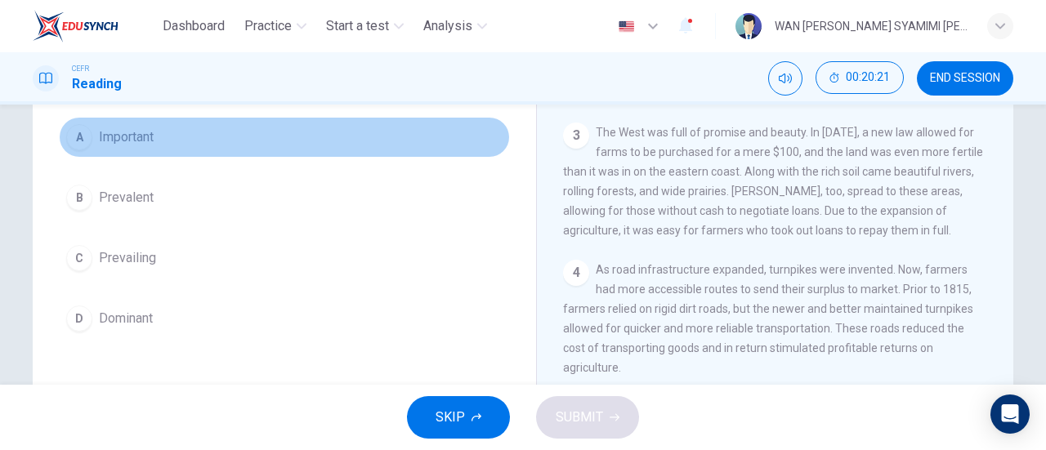
click at [230, 154] on button "A Important" at bounding box center [284, 137] width 451 height 41
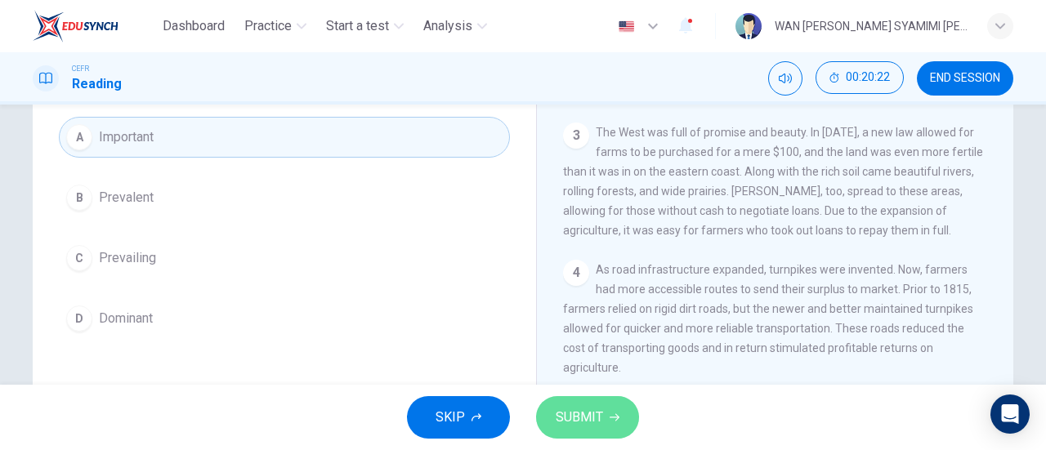
click at [593, 428] on span "SUBMIT" at bounding box center [579, 417] width 47 height 23
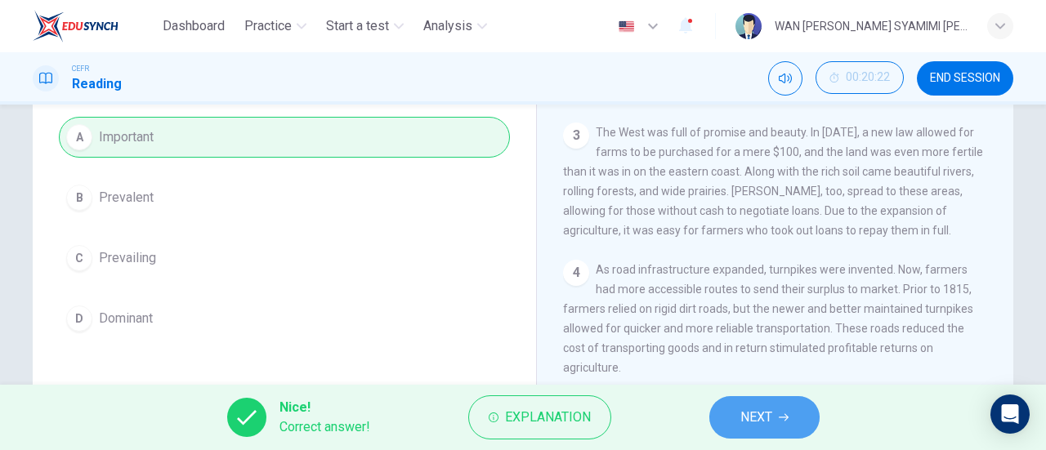
click at [716, 422] on button "NEXT" at bounding box center [764, 417] width 110 height 42
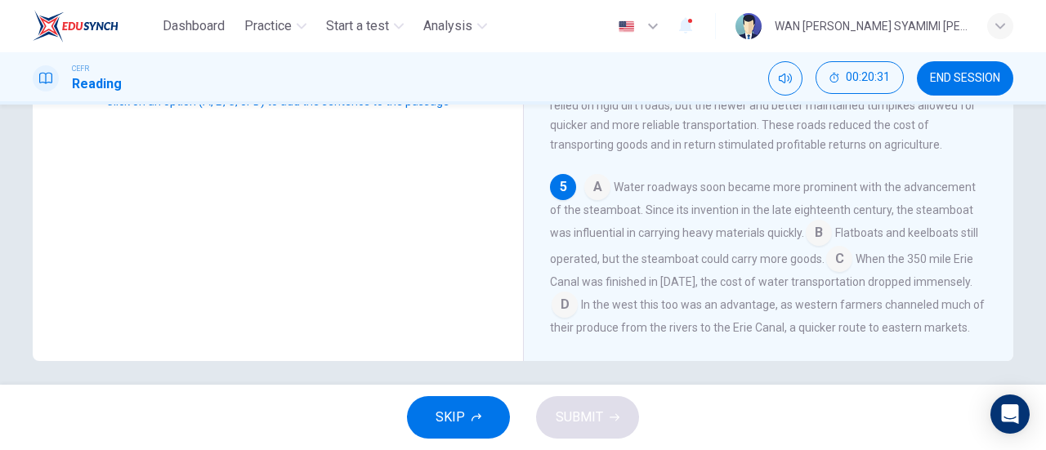
scroll to position [353, 0]
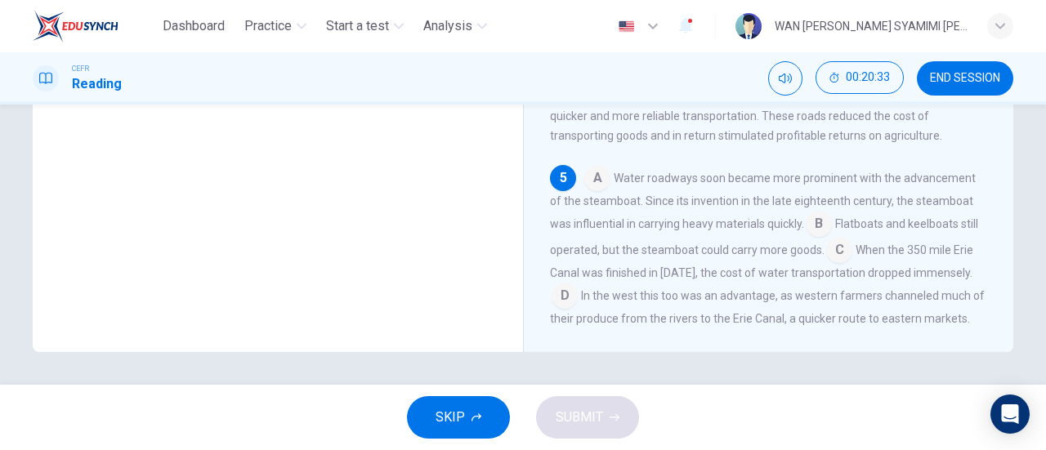
click at [814, 212] on input at bounding box center [819, 225] width 26 height 26
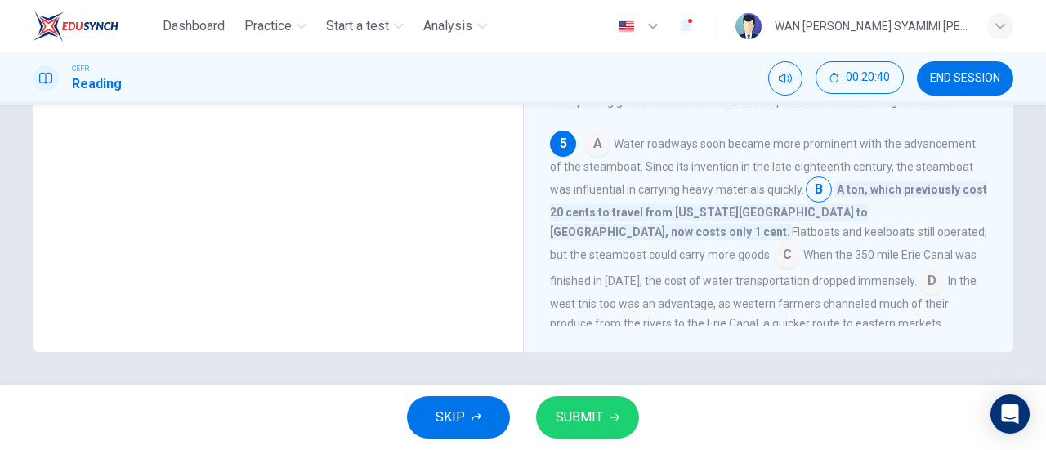
scroll to position [475, 0]
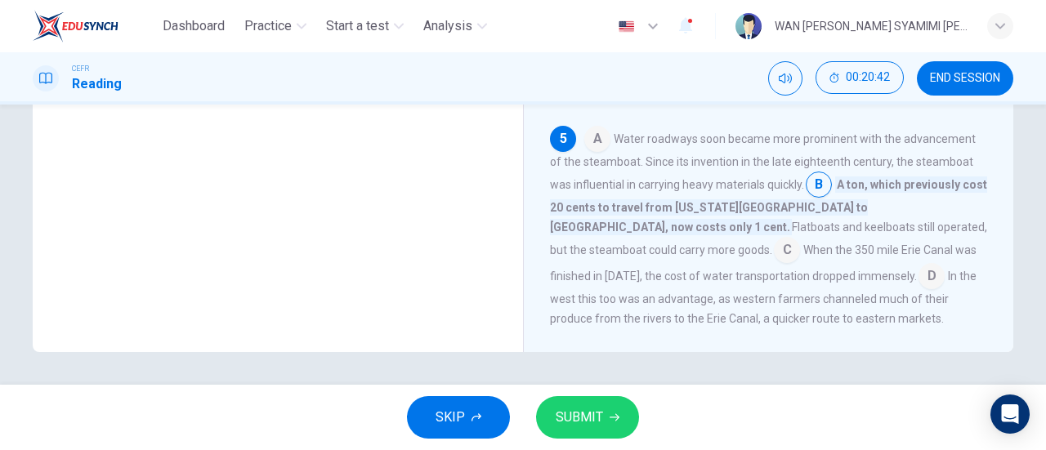
click at [918, 265] on input at bounding box center [931, 278] width 26 height 26
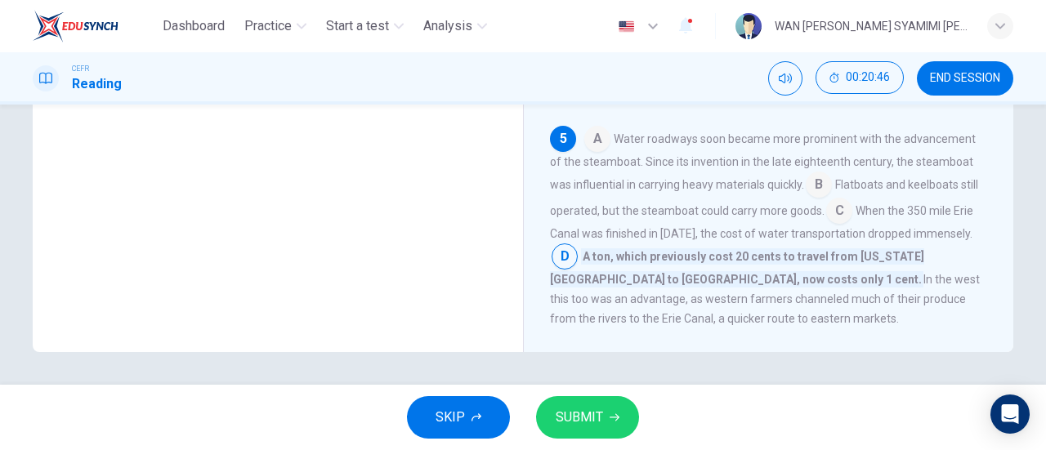
scroll to position [454, 0]
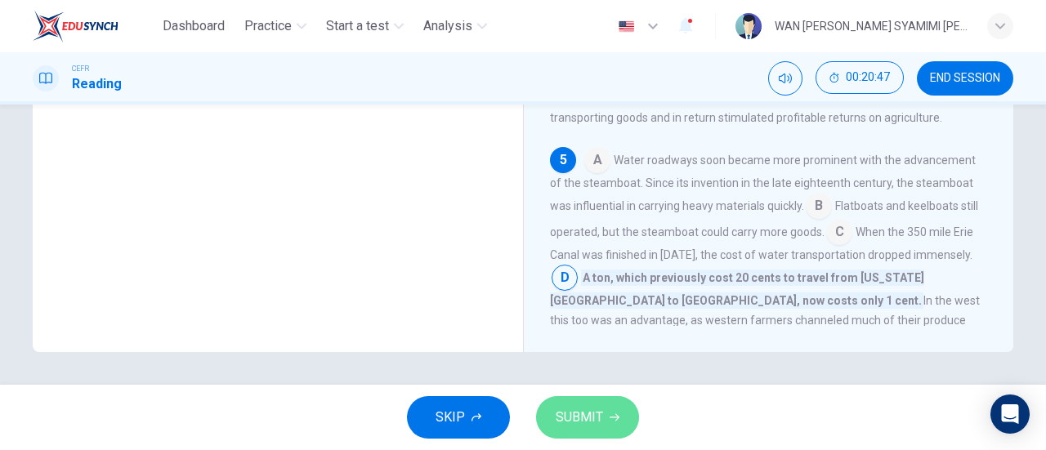
click at [565, 409] on span "SUBMIT" at bounding box center [579, 417] width 47 height 23
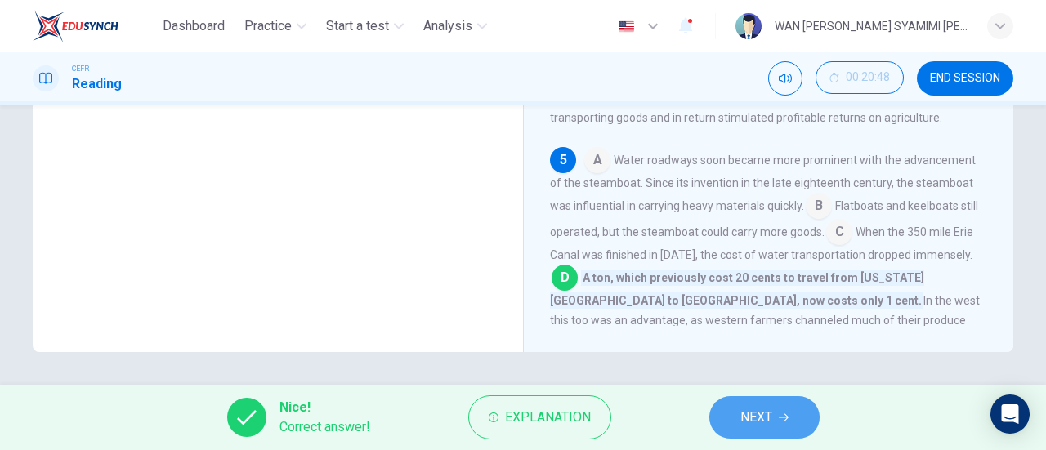
click at [745, 418] on span "NEXT" at bounding box center [756, 417] width 32 height 23
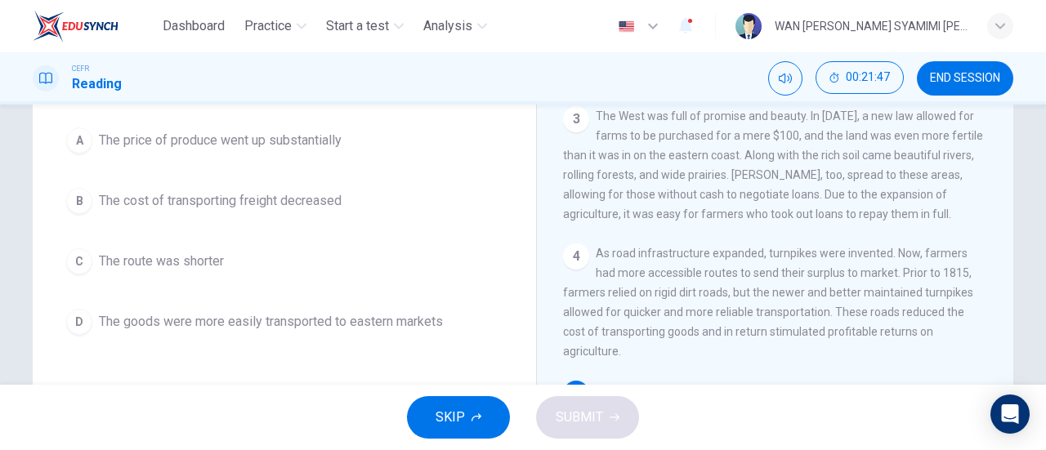
scroll to position [147, 0]
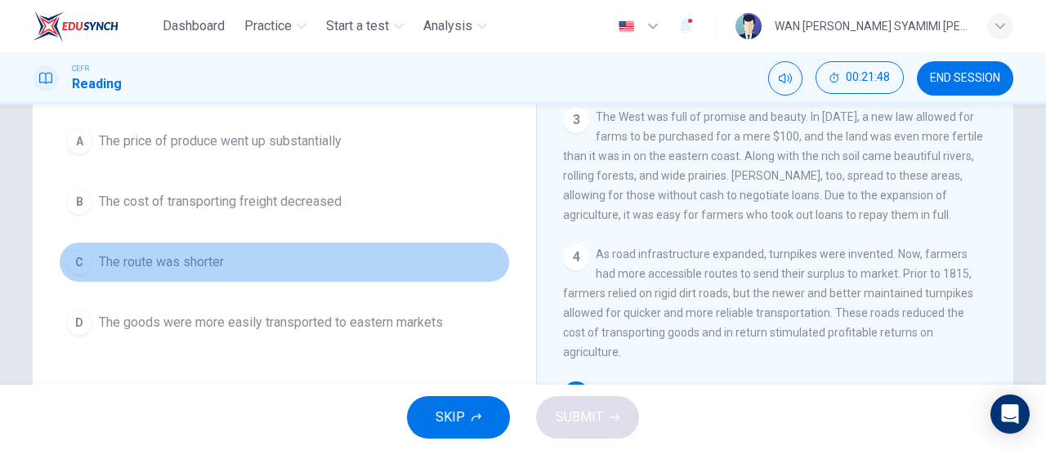
click at [353, 261] on button "C The route was shorter" at bounding box center [284, 262] width 451 height 41
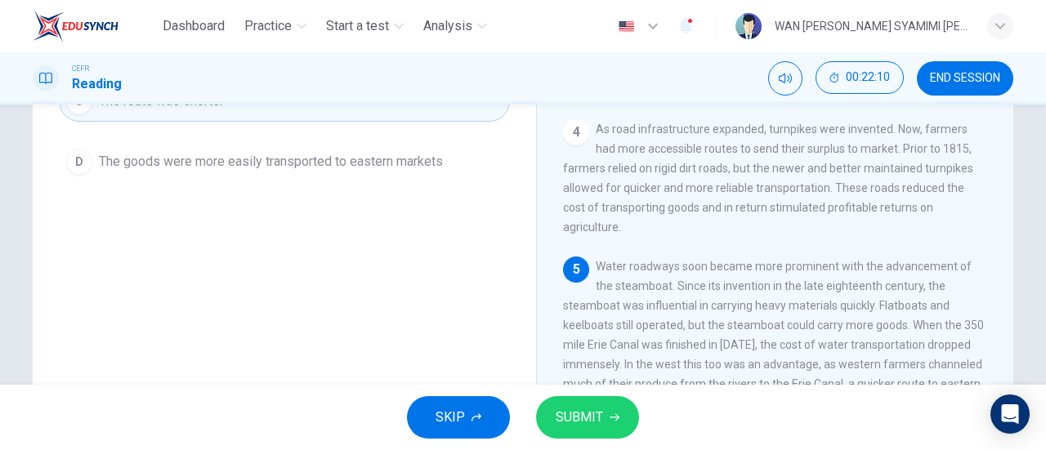
scroll to position [0, 0]
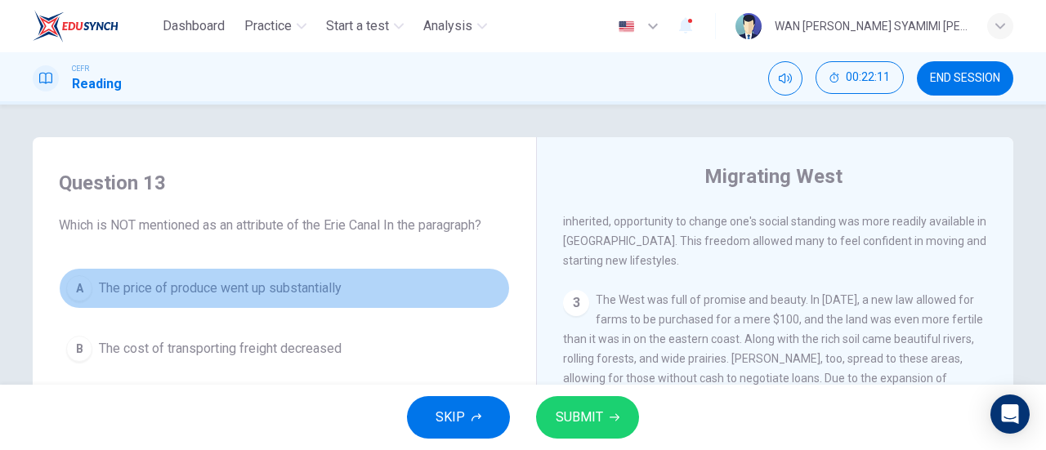
click at [294, 288] on span "The price of produce went up substantially" at bounding box center [220, 289] width 243 height 20
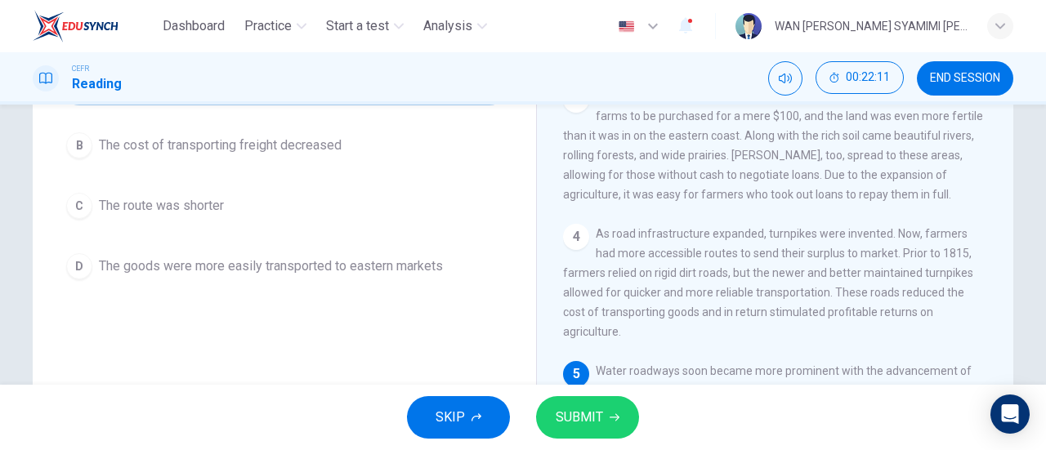
scroll to position [219, 0]
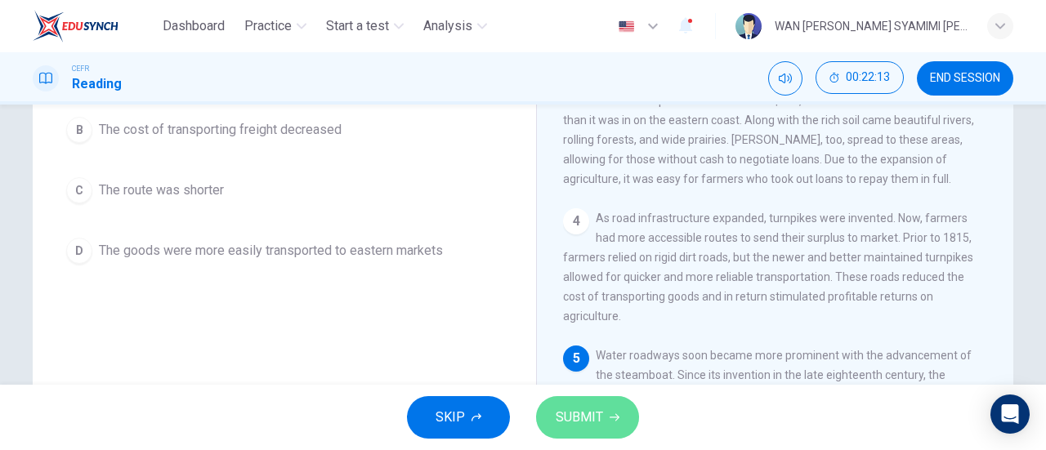
click at [611, 408] on button "SUBMIT" at bounding box center [587, 417] width 103 height 42
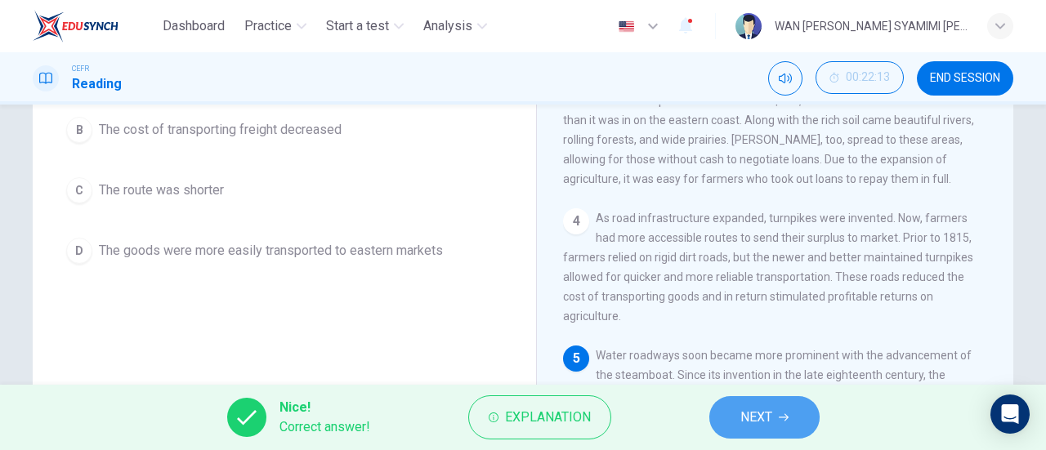
click at [746, 421] on span "NEXT" at bounding box center [756, 417] width 32 height 23
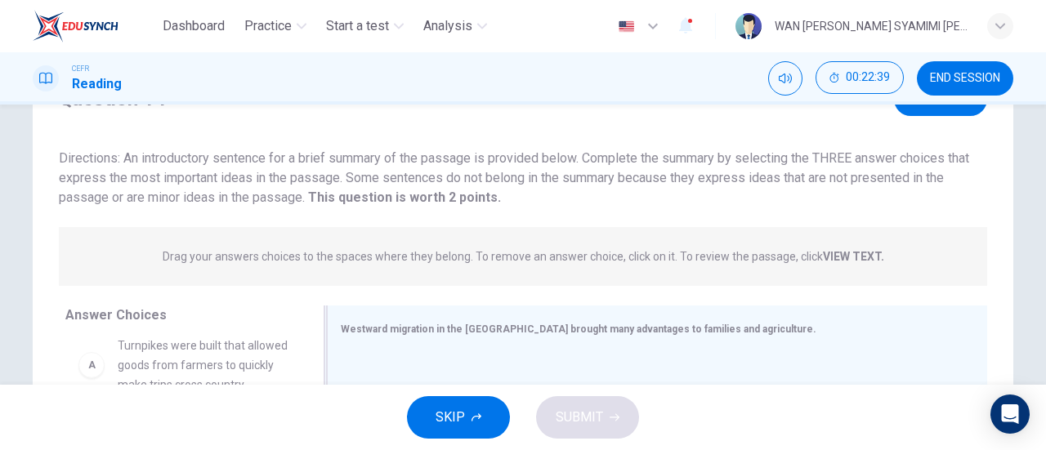
scroll to position [80, 0]
click at [910, 110] on button "View Text" at bounding box center [940, 99] width 93 height 33
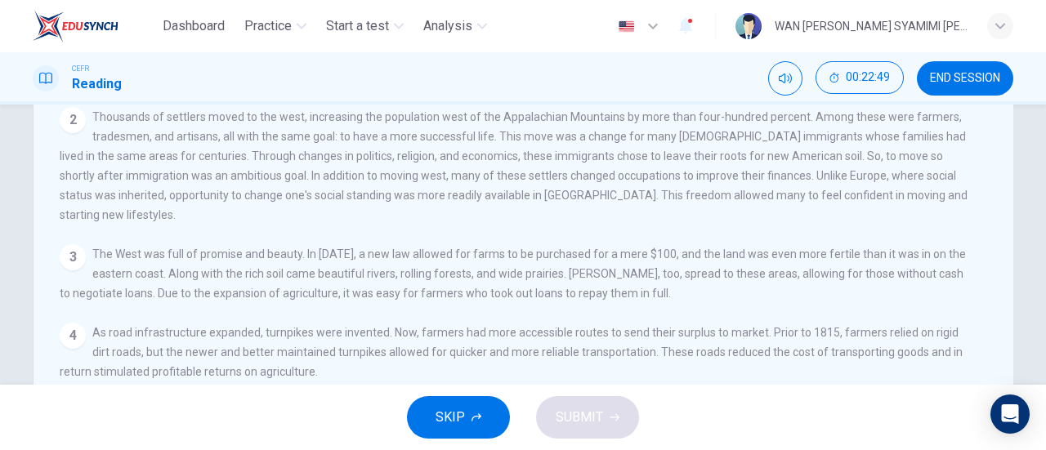
scroll to position [0, 0]
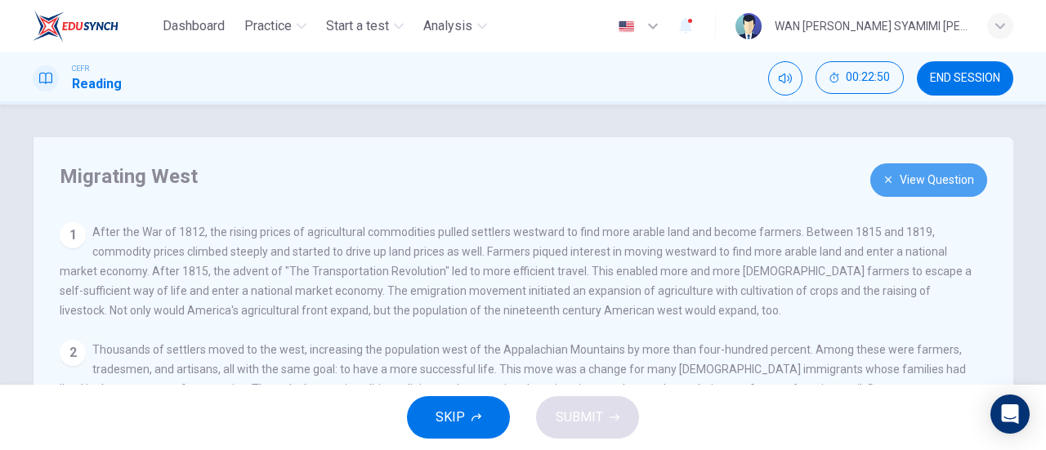
click at [900, 173] on button "View Question" at bounding box center [928, 179] width 117 height 33
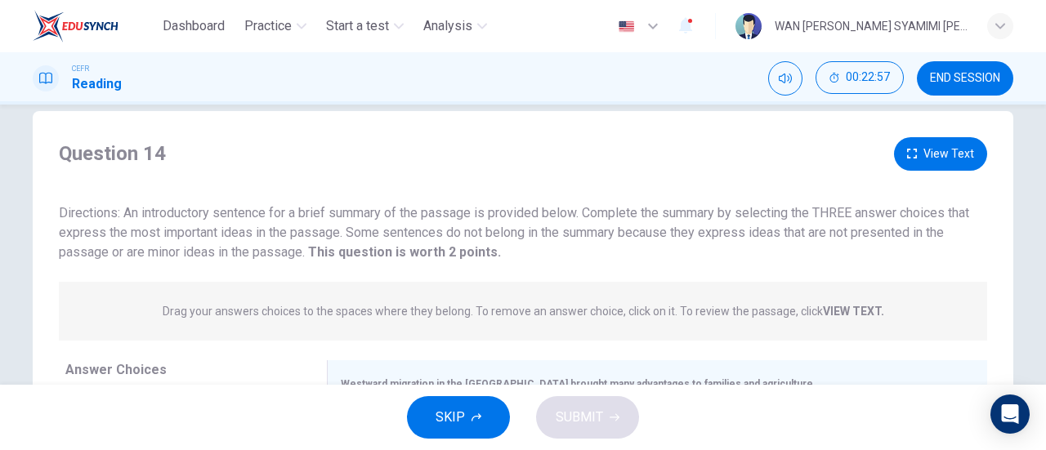
scroll to position [25, 0]
click at [920, 160] on button "View Text" at bounding box center [940, 154] width 93 height 33
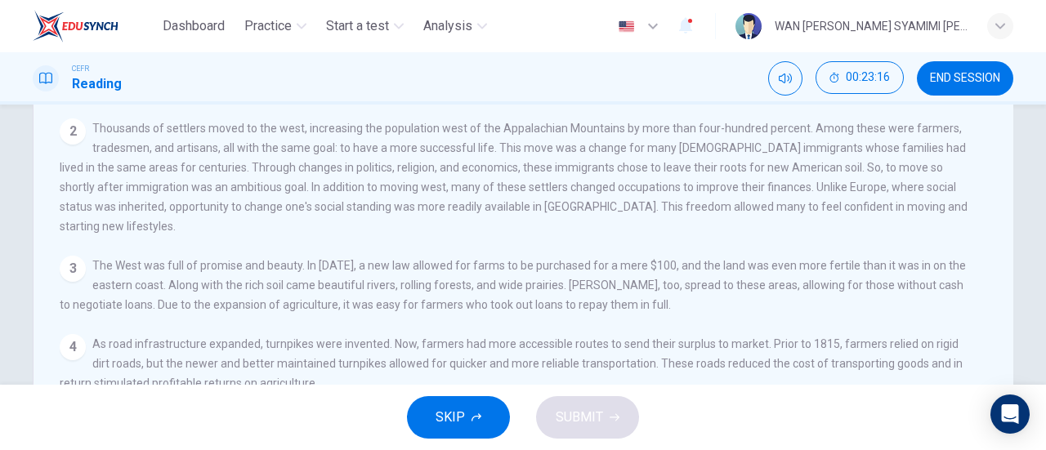
scroll to position [0, 0]
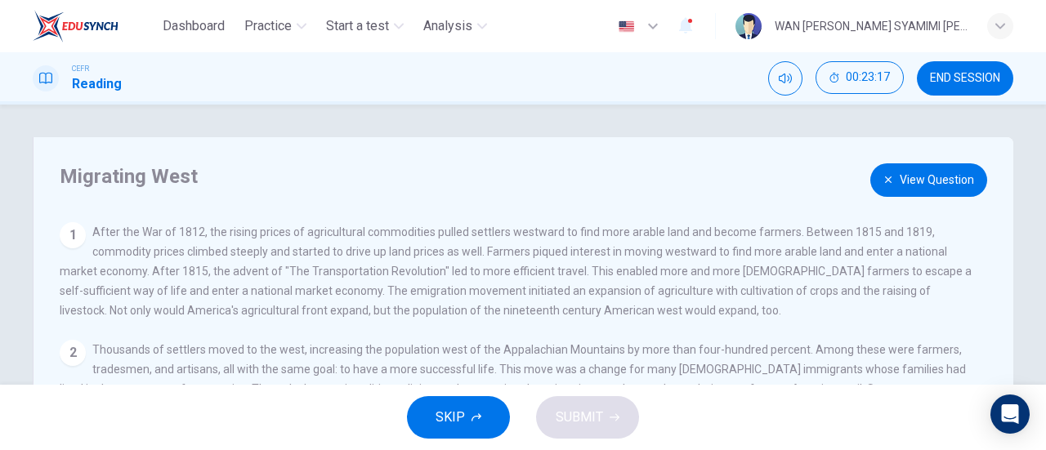
click at [899, 185] on button "View Question" at bounding box center [928, 179] width 117 height 33
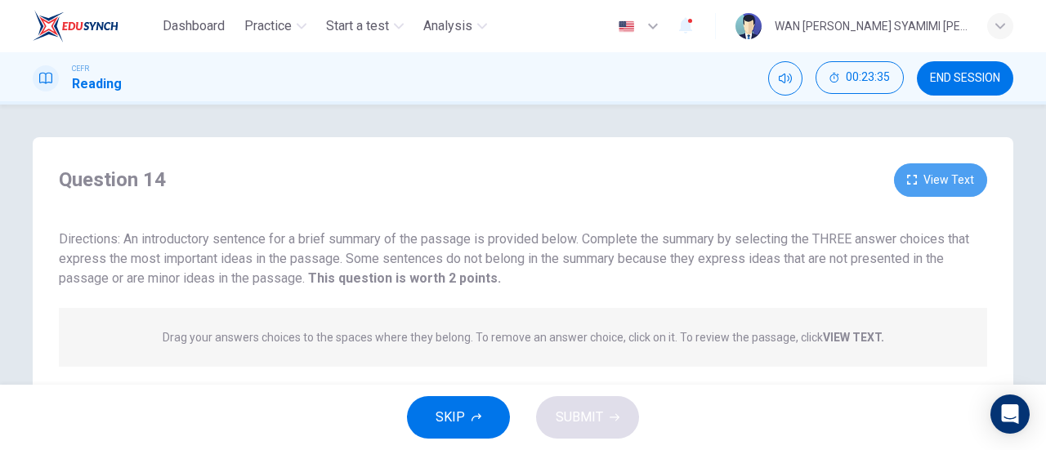
click at [913, 177] on icon "button" at bounding box center [912, 180] width 10 height 10
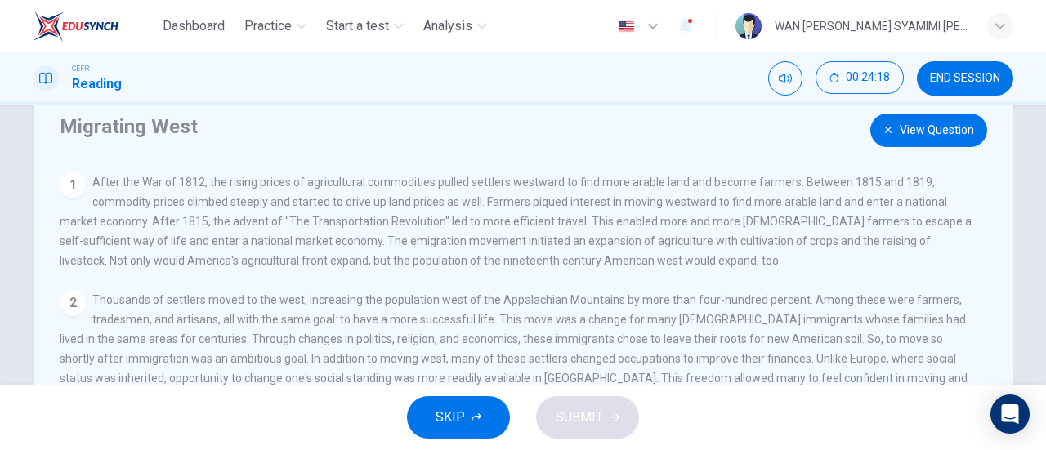
scroll to position [45, 0]
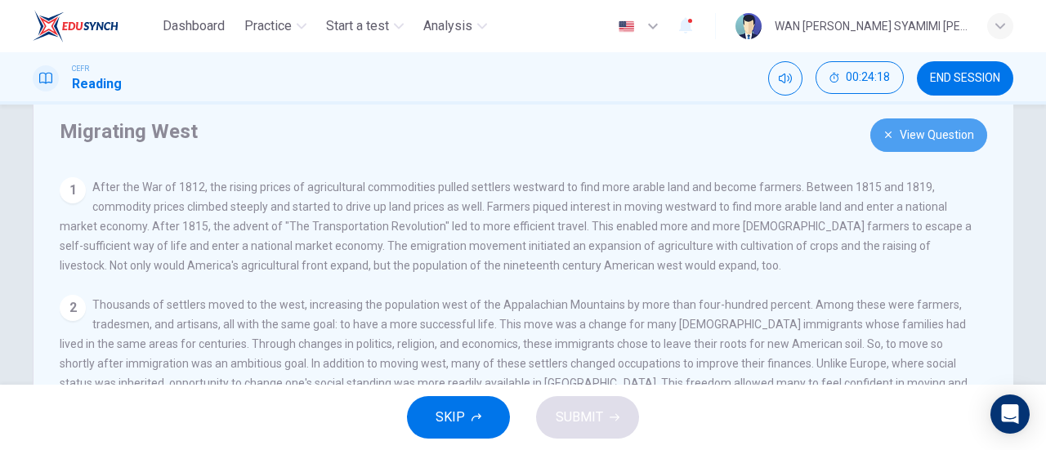
click at [887, 143] on button "View Question" at bounding box center [928, 134] width 117 height 33
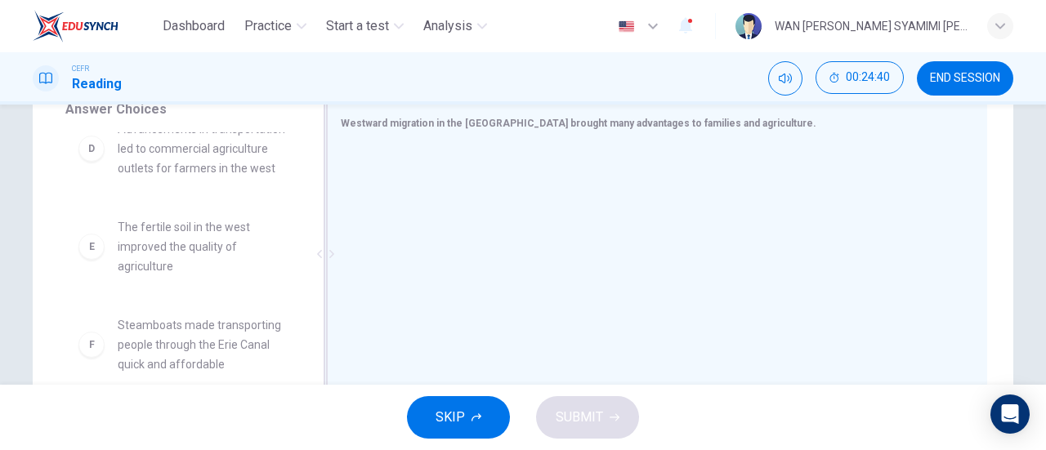
scroll to position [285, 0]
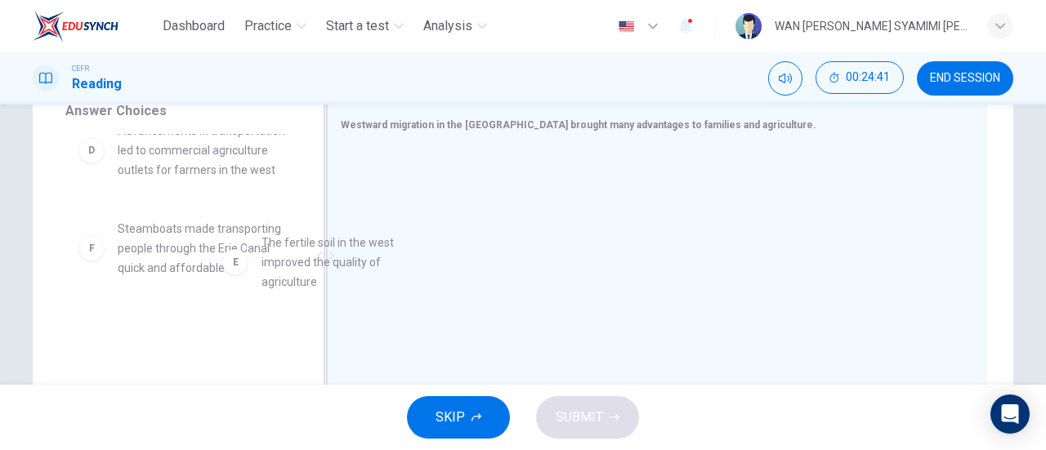
drag, startPoint x: 208, startPoint y: 269, endPoint x: 371, endPoint y: 243, distance: 165.5
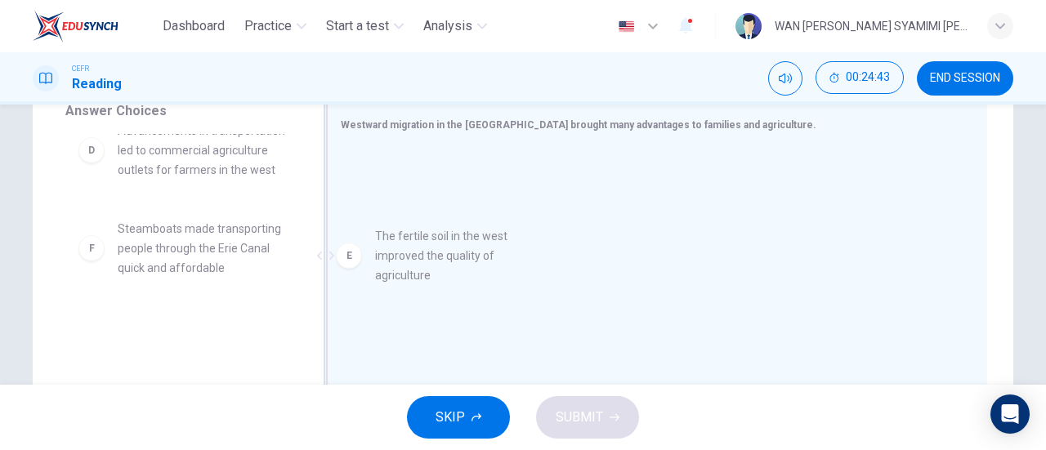
drag, startPoint x: 172, startPoint y: 292, endPoint x: 459, endPoint y: 261, distance: 288.5
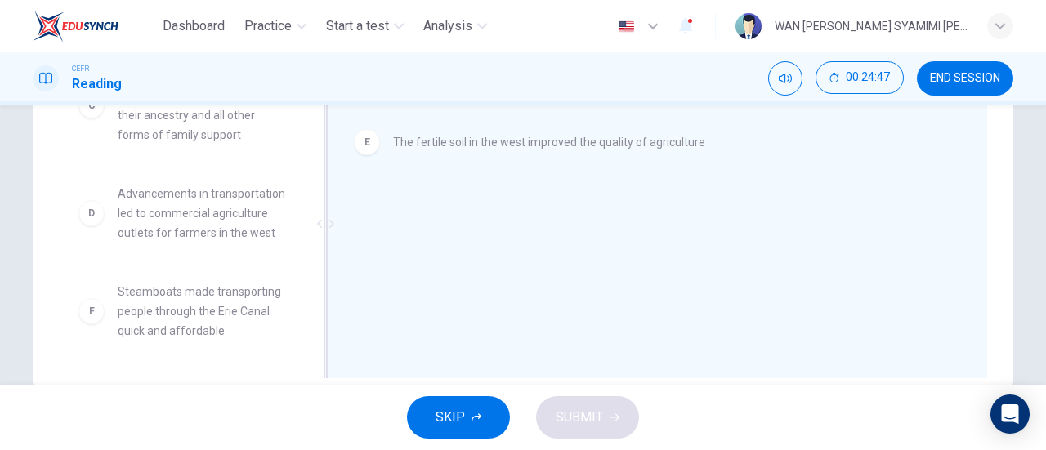
scroll to position [318, 0]
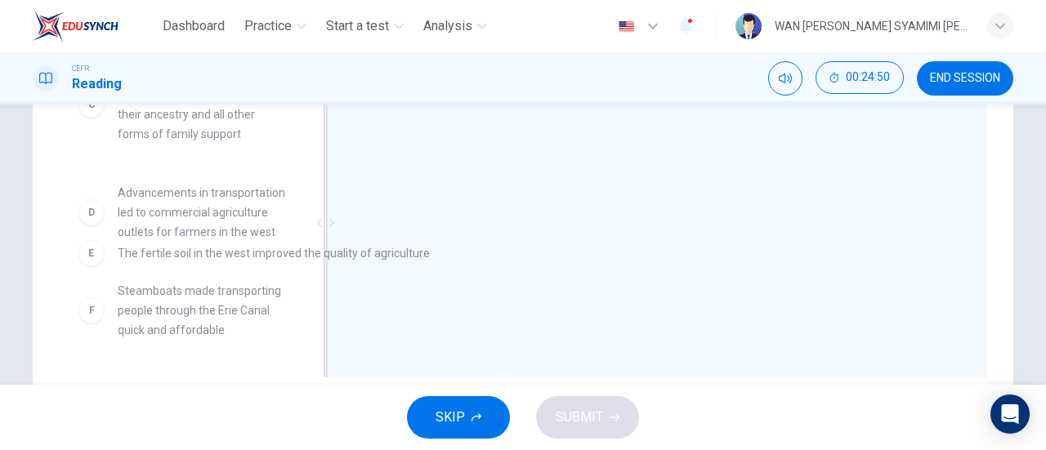
drag, startPoint x: 556, startPoint y: 152, endPoint x: 285, endPoint y: 268, distance: 294.3
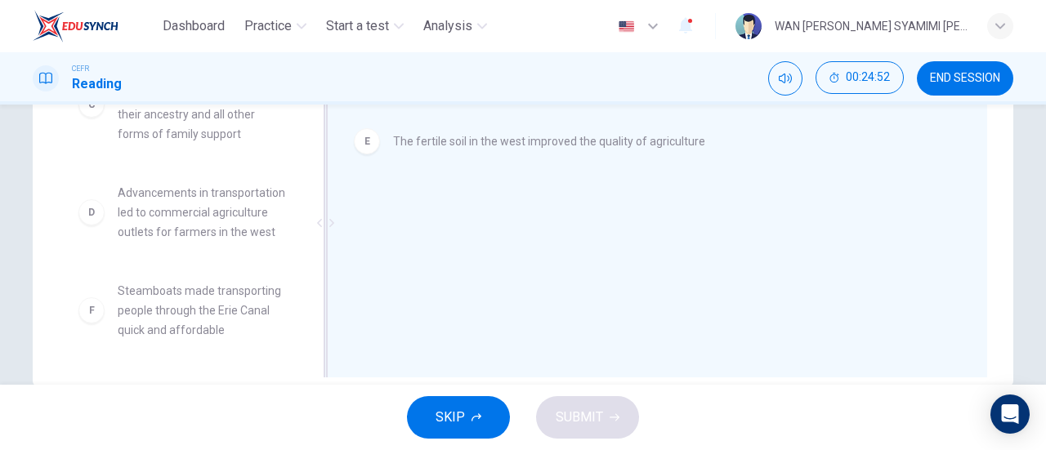
click at [363, 145] on div "E" at bounding box center [367, 141] width 26 height 26
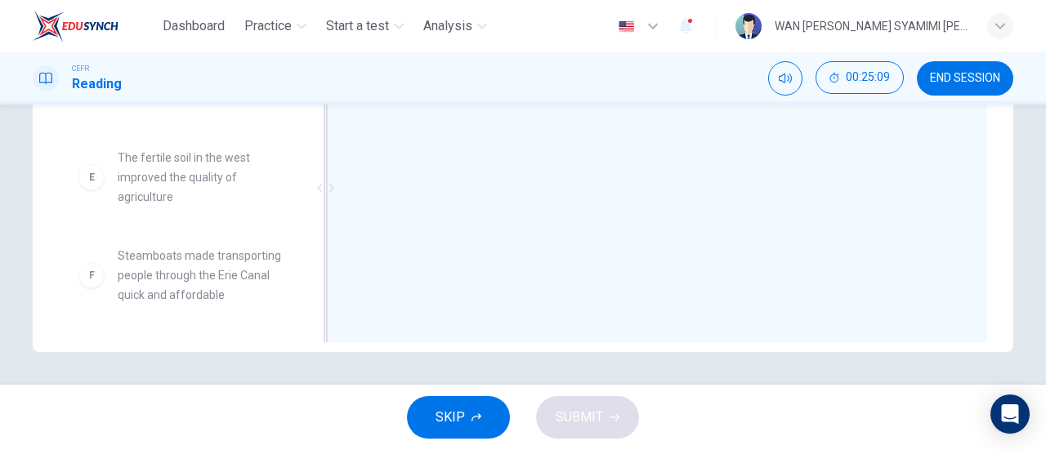
scroll to position [0, 0]
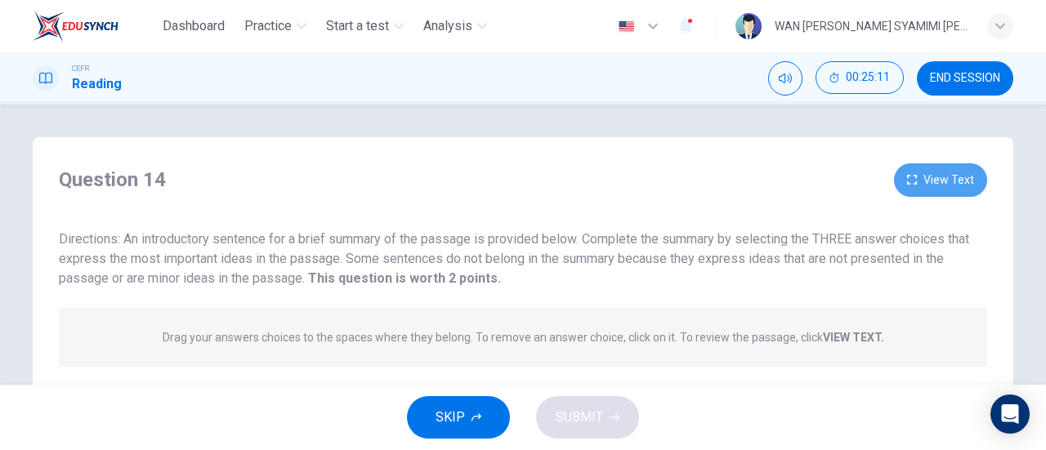
click at [920, 183] on button "View Text" at bounding box center [940, 179] width 93 height 33
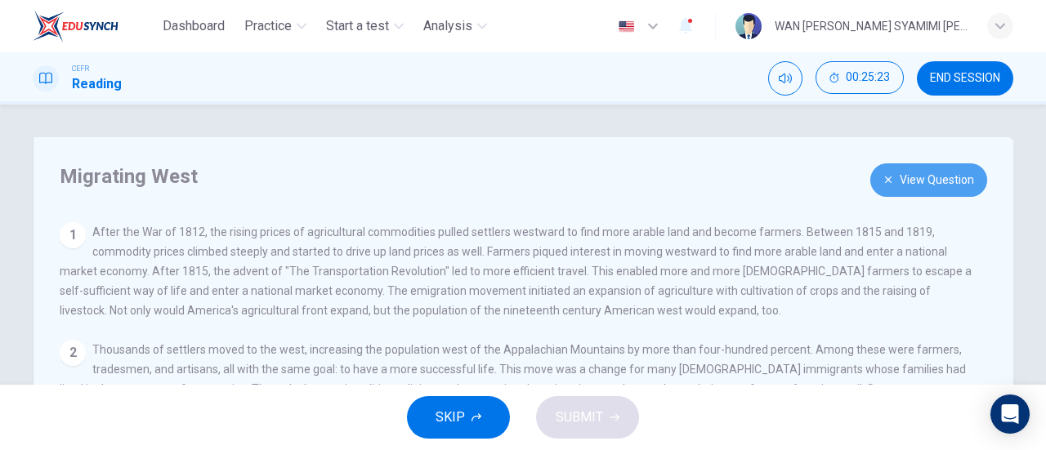
click at [940, 168] on button "View Question" at bounding box center [928, 179] width 117 height 33
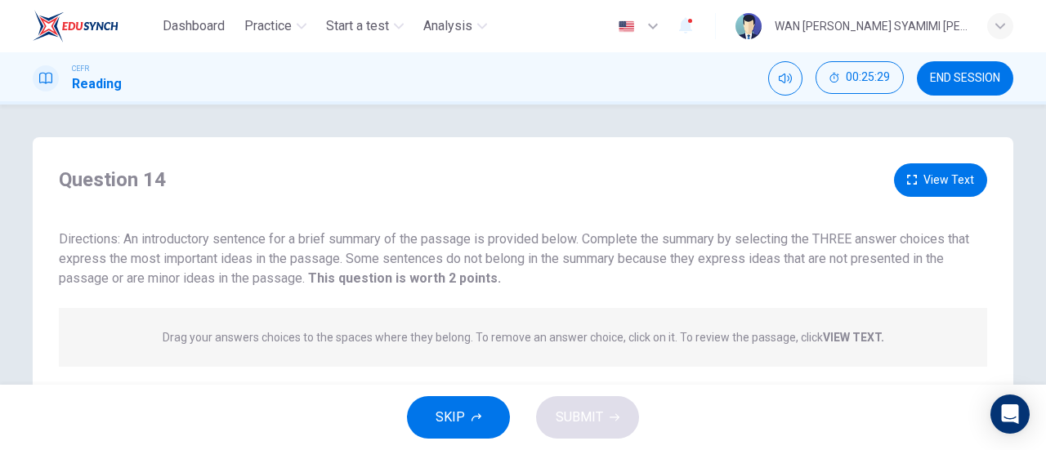
click at [923, 179] on button "View Text" at bounding box center [940, 179] width 93 height 33
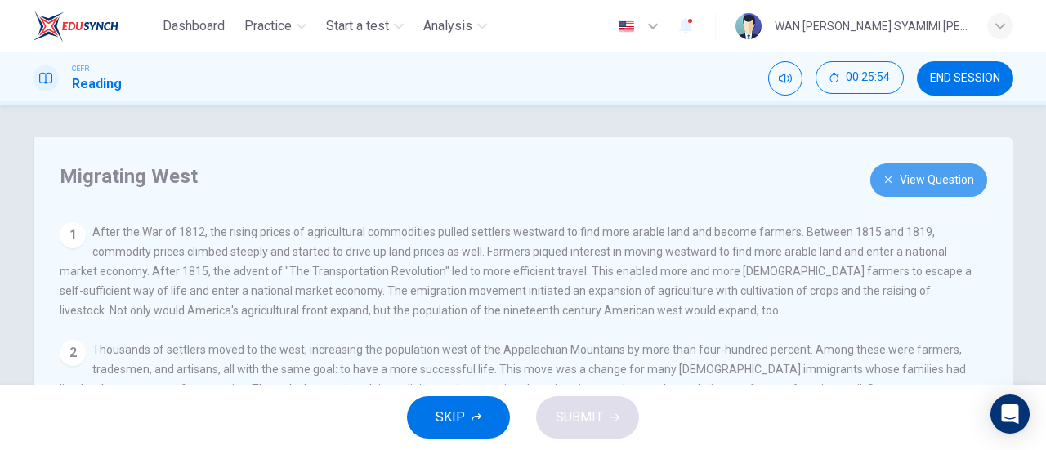
click at [915, 186] on button "View Question" at bounding box center [928, 179] width 117 height 33
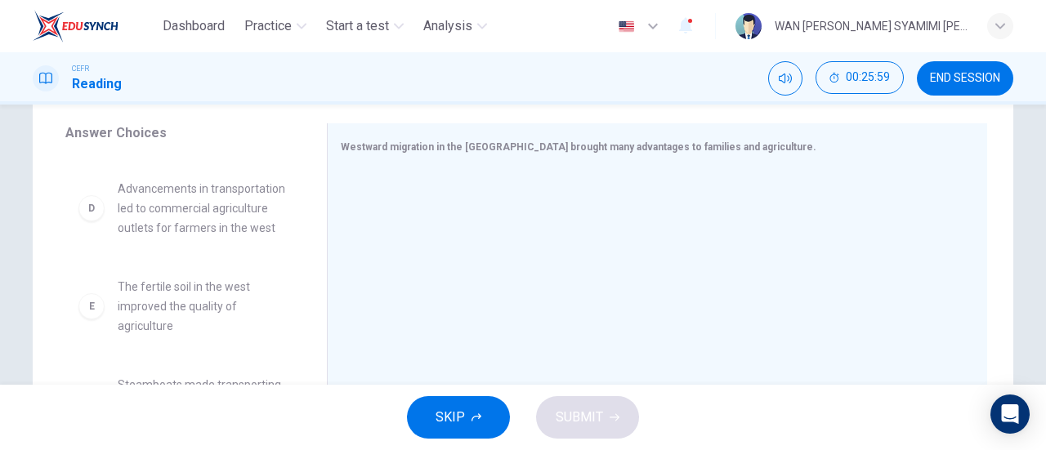
scroll to position [290, 0]
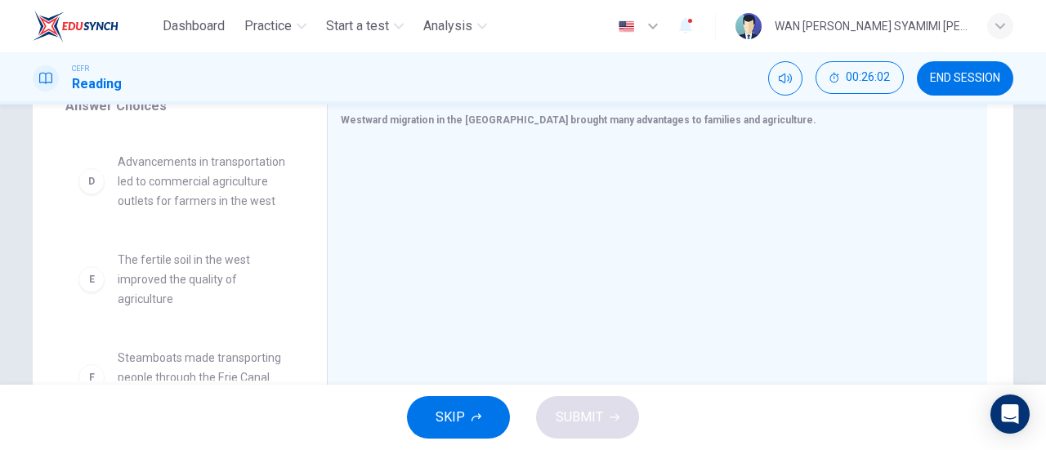
drag, startPoint x: 296, startPoint y: 273, endPoint x: 297, endPoint y: 247, distance: 26.2
click at [297, 247] on div "A Turnpikes were built that allowed goods from farmers to quickly make trips cr…" at bounding box center [189, 255] width 248 height 252
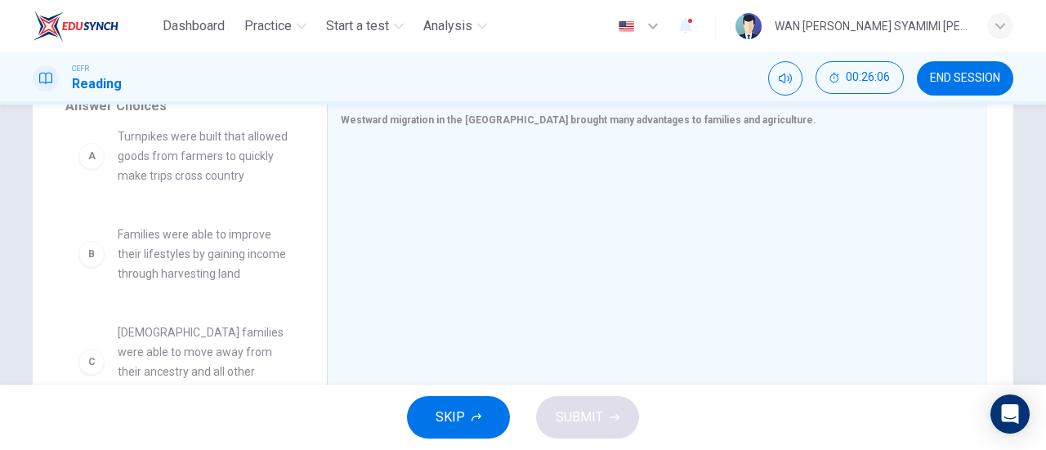
scroll to position [0, 0]
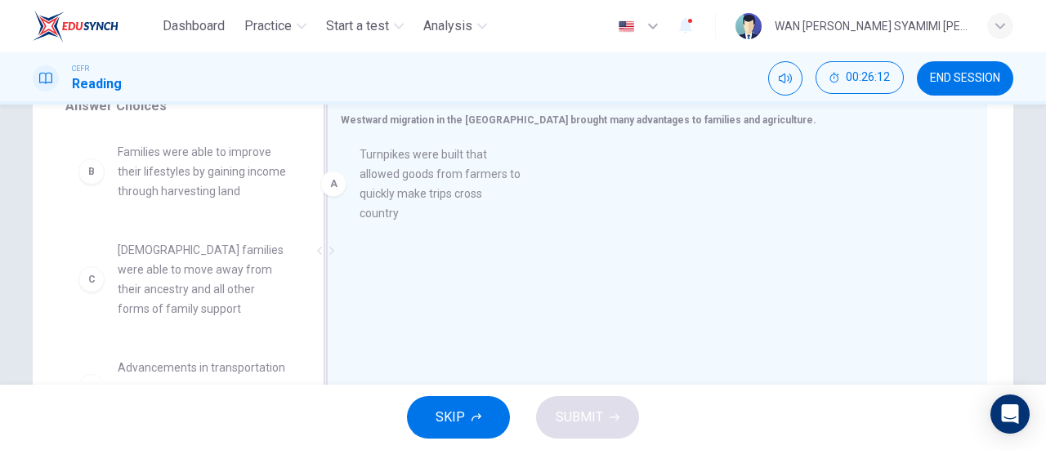
drag, startPoint x: 212, startPoint y: 195, endPoint x: 496, endPoint y: 203, distance: 283.6
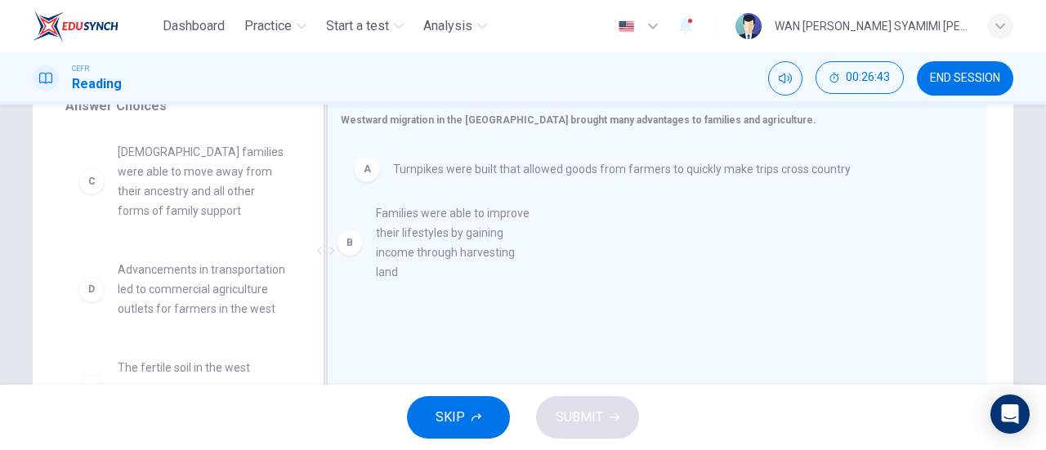
drag, startPoint x: 224, startPoint y: 182, endPoint x: 507, endPoint y: 247, distance: 289.9
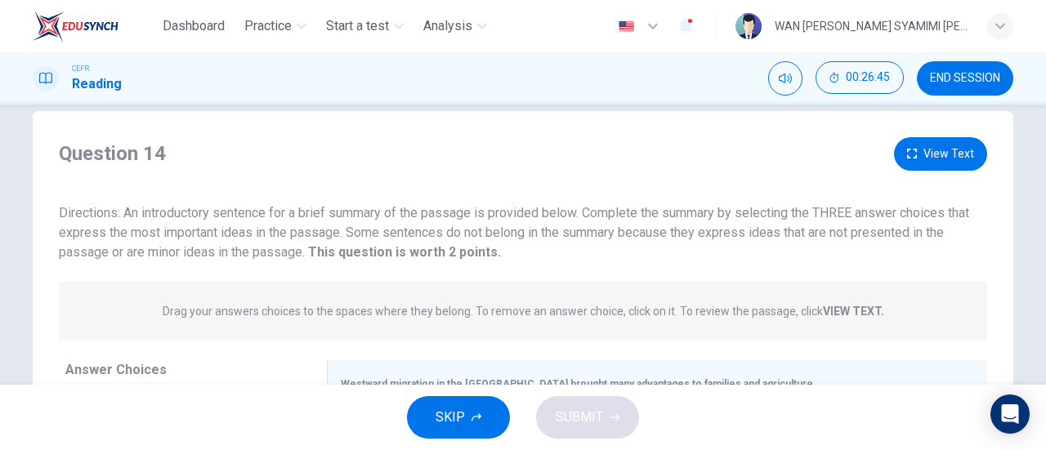
scroll to position [25, 0]
click at [922, 158] on button "View Text" at bounding box center [940, 154] width 93 height 33
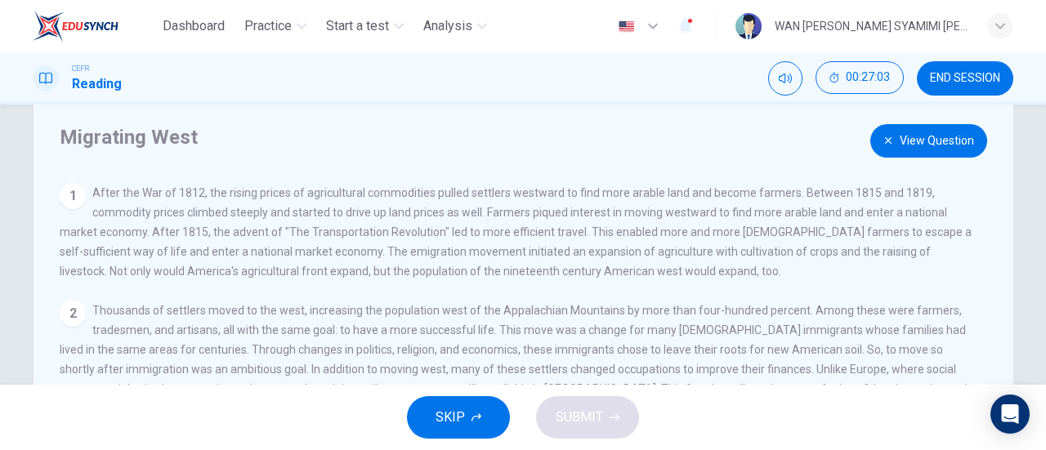
scroll to position [34, 0]
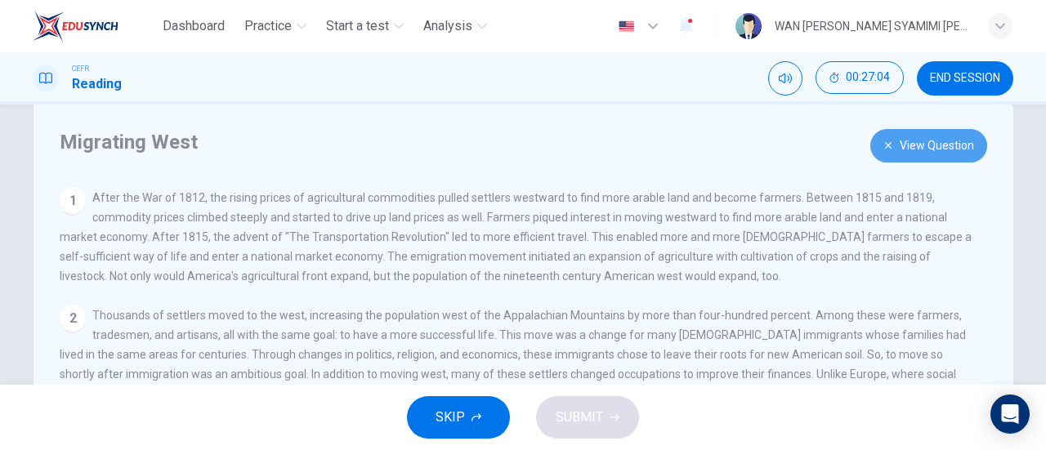
click at [901, 154] on button "View Question" at bounding box center [928, 145] width 117 height 33
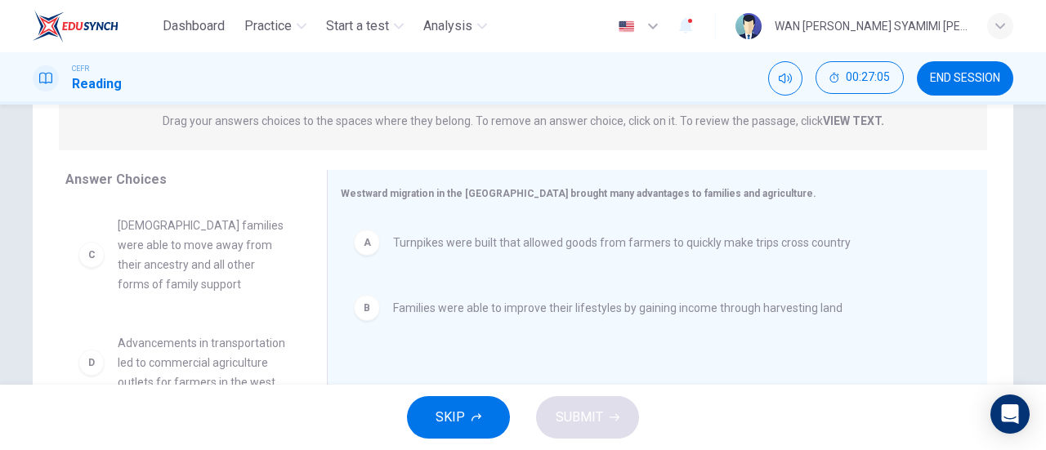
scroll to position [217, 0]
click at [475, 319] on div "B Families were able to improve their lifestyles by gaining income through harv…" at bounding box center [651, 307] width 594 height 26
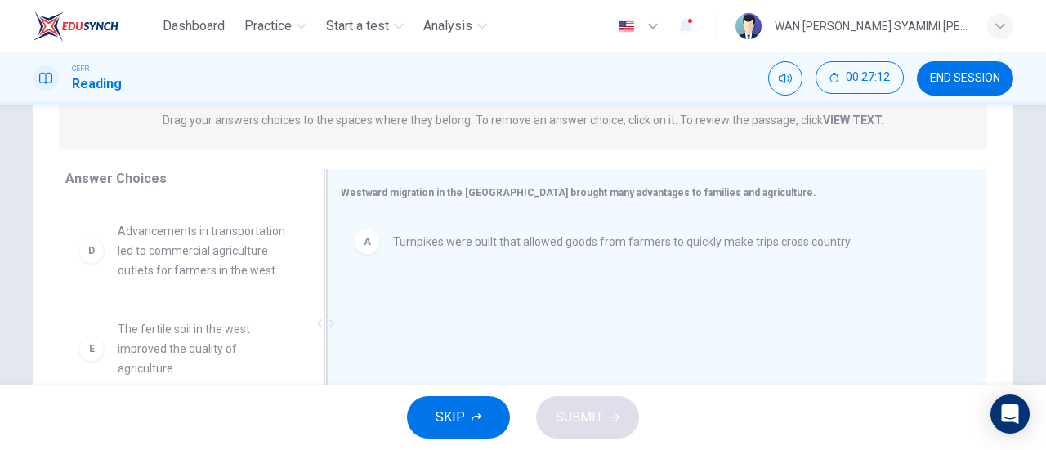
scroll to position [219, 0]
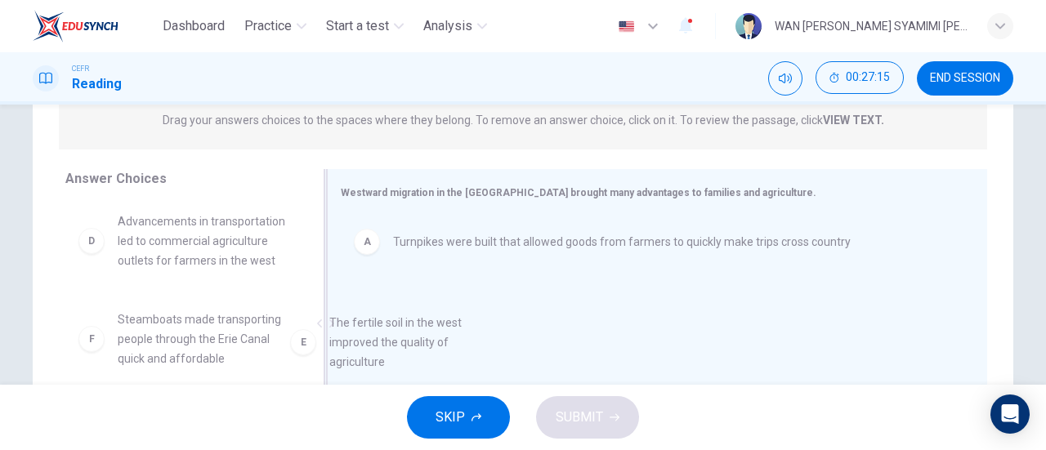
drag, startPoint x: 221, startPoint y: 362, endPoint x: 468, endPoint y: 336, distance: 248.9
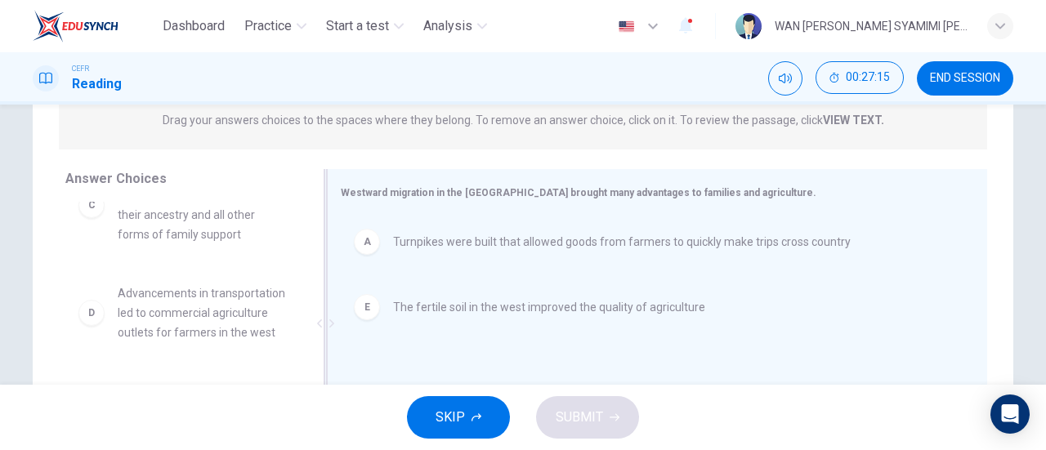
scroll to position [167, 0]
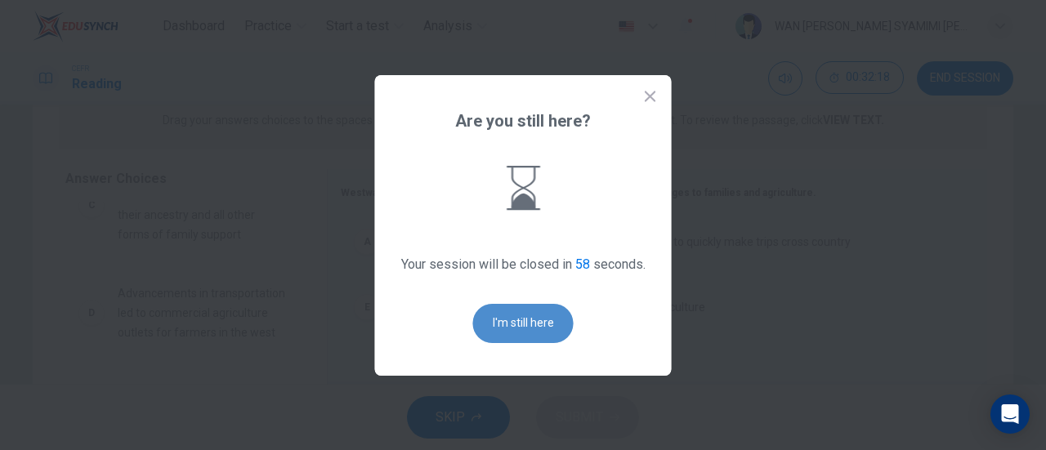
click at [526, 332] on button "I'm still here" at bounding box center [523, 323] width 100 height 39
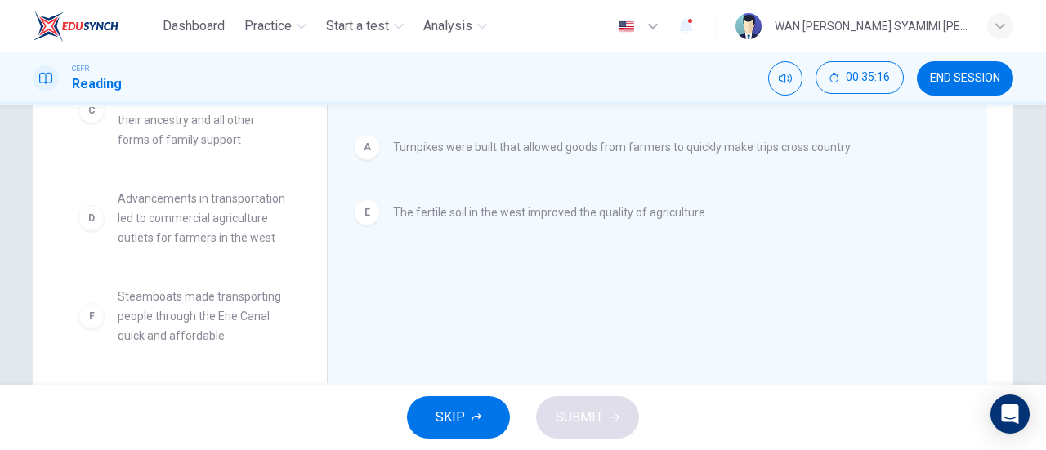
scroll to position [324, 0]
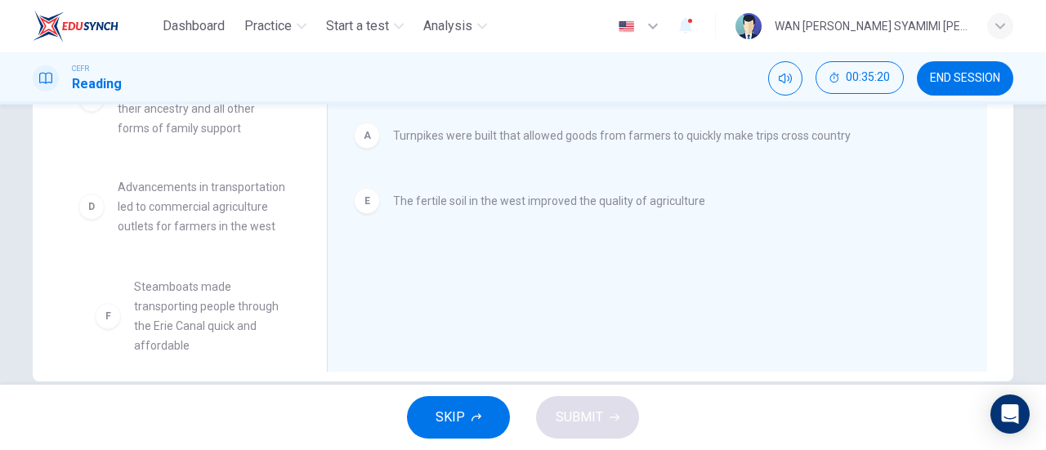
drag, startPoint x: 205, startPoint y: 312, endPoint x: 229, endPoint y: 314, distance: 23.7
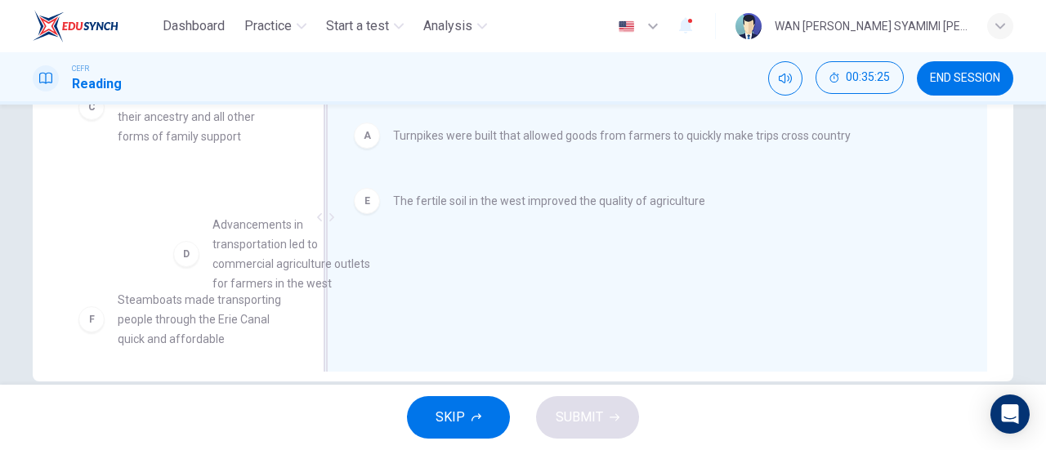
drag, startPoint x: 214, startPoint y: 236, endPoint x: 431, endPoint y: 279, distance: 221.4
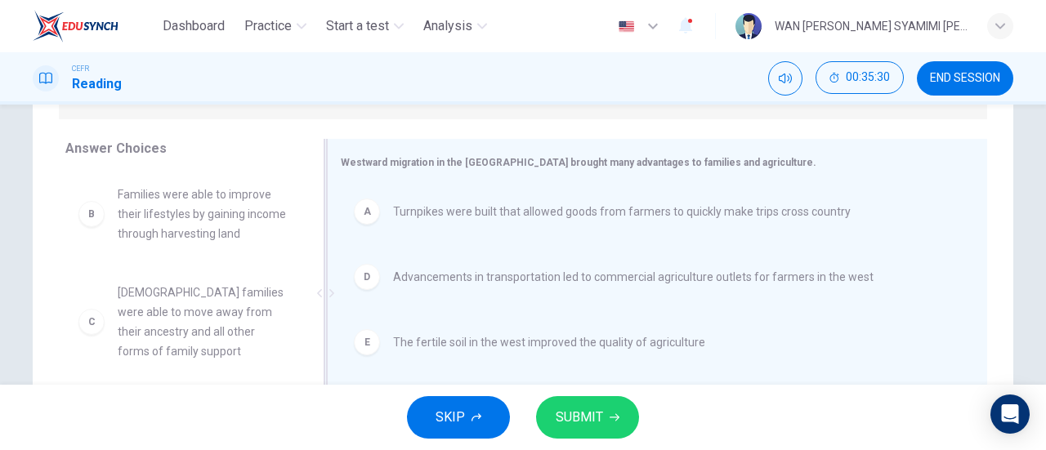
scroll to position [234, 0]
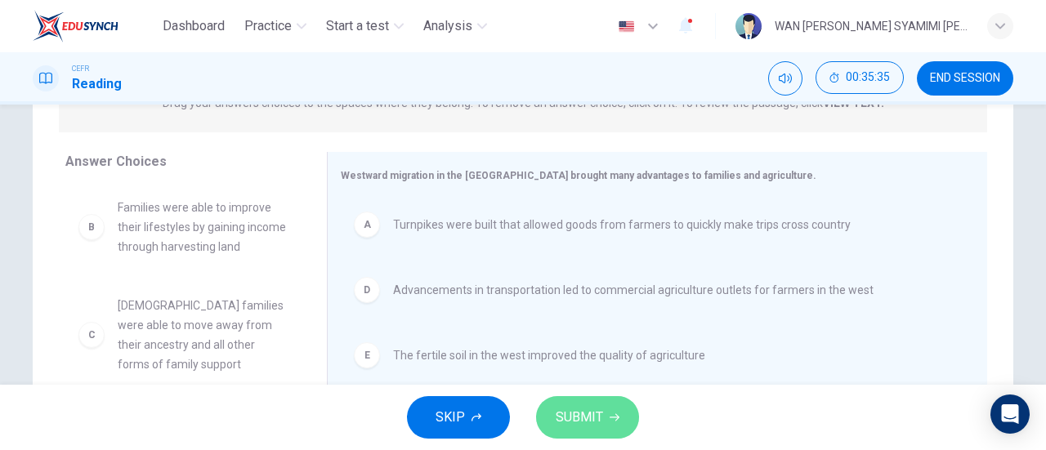
click at [595, 411] on span "SUBMIT" at bounding box center [579, 417] width 47 height 23
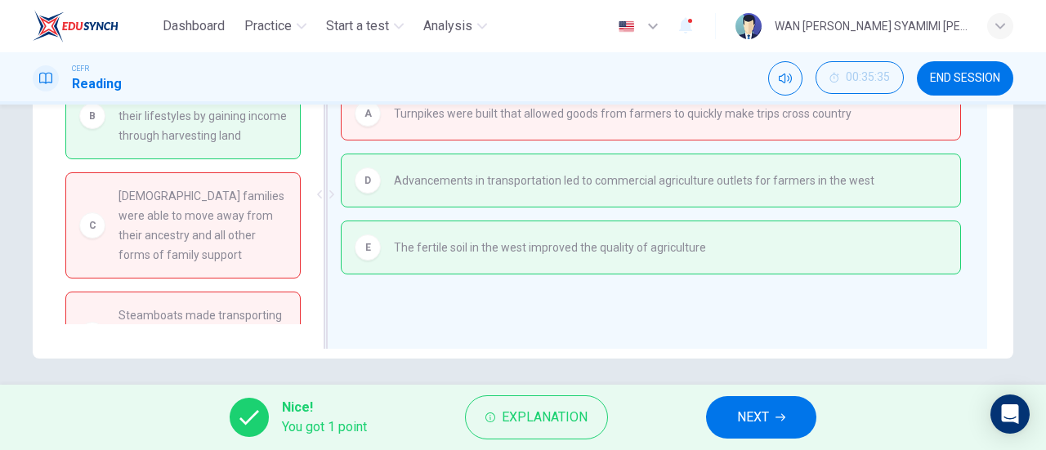
scroll to position [353, 0]
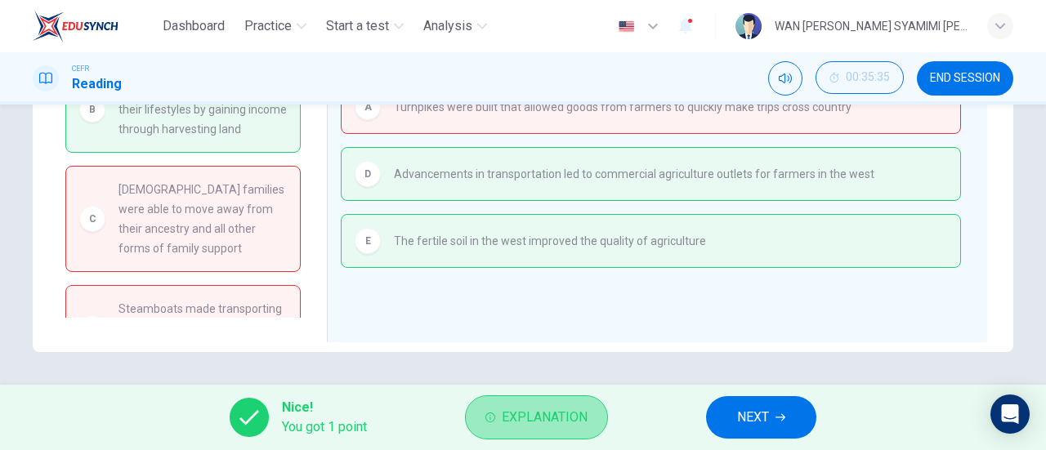
click at [526, 408] on span "Explanation" at bounding box center [545, 417] width 86 height 23
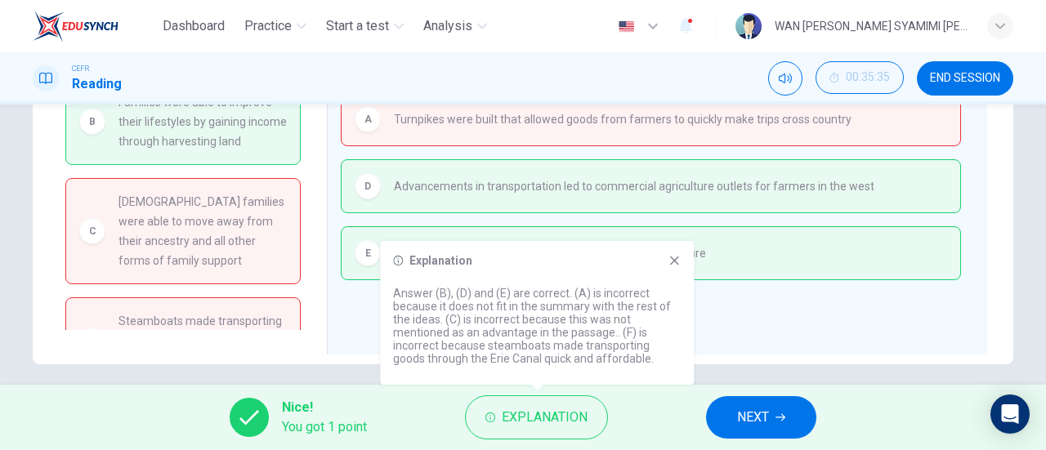
scroll to position [340, 0]
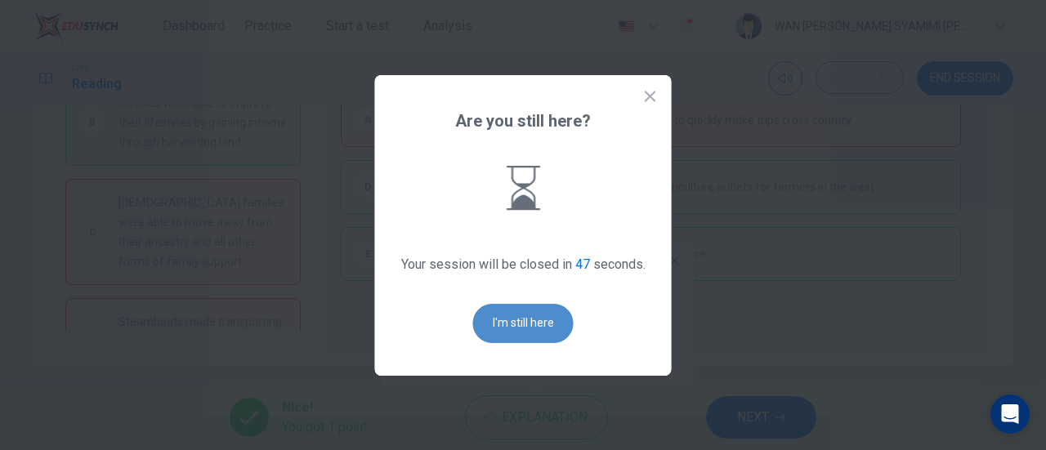
click at [515, 335] on button "I'm still here" at bounding box center [523, 323] width 100 height 39
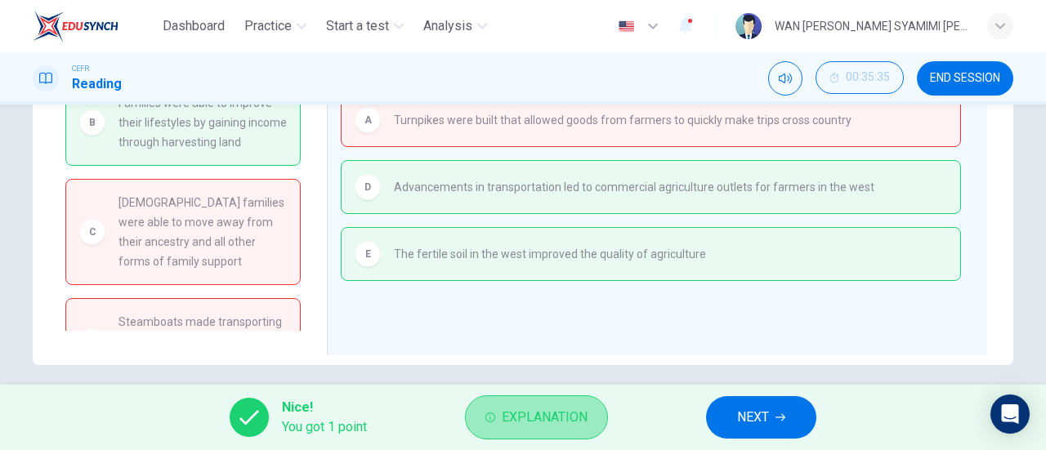
click at [558, 406] on span "Explanation" at bounding box center [545, 417] width 86 height 23
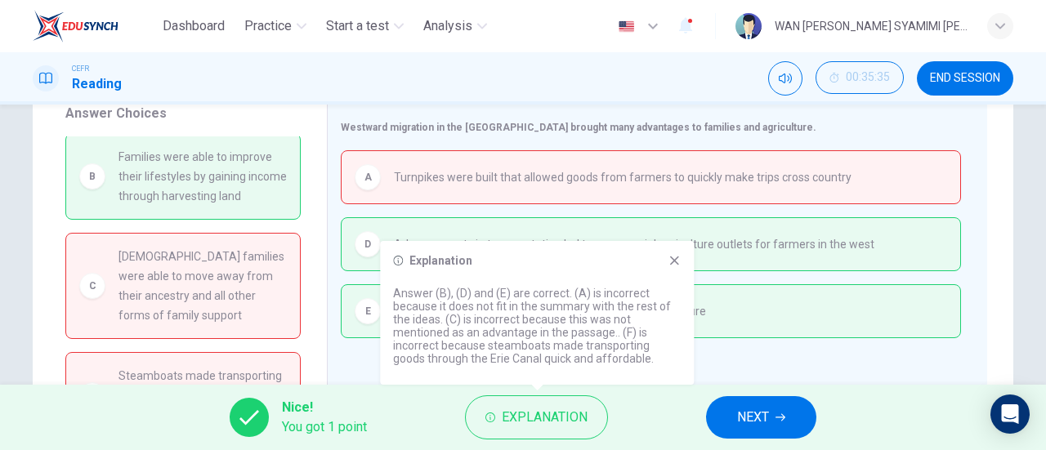
scroll to position [0, 0]
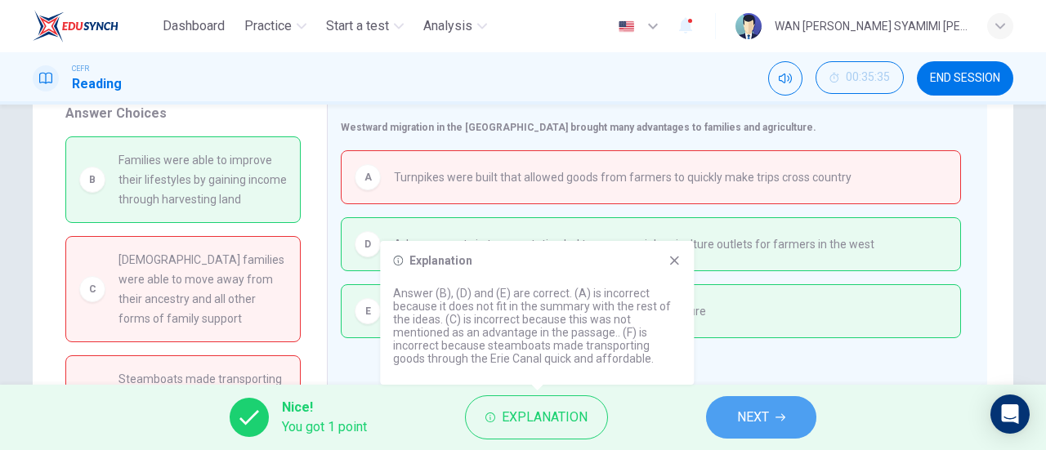
click at [773, 404] on button "NEXT" at bounding box center [761, 417] width 110 height 42
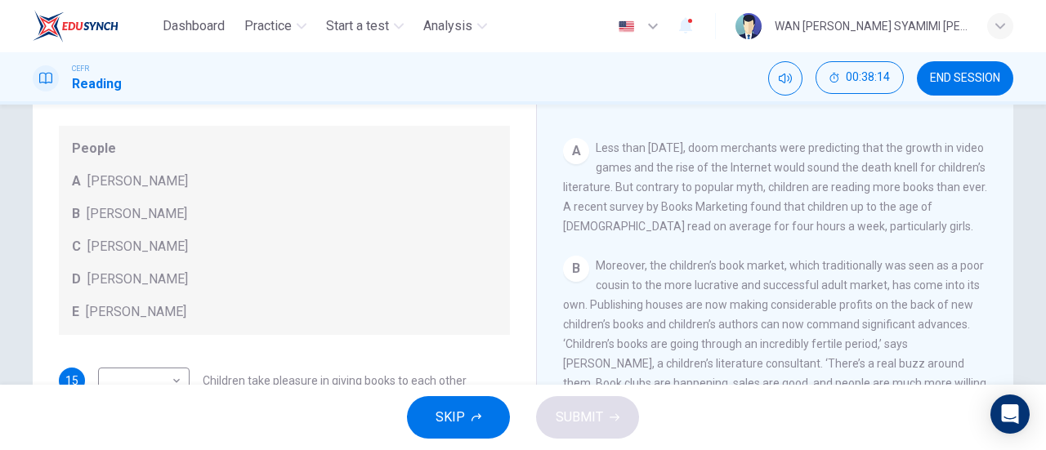
scroll to position [254, 0]
click at [815, 341] on span "Moreover, the children’s book market, which traditionally was seen as a poor co…" at bounding box center [774, 333] width 423 height 150
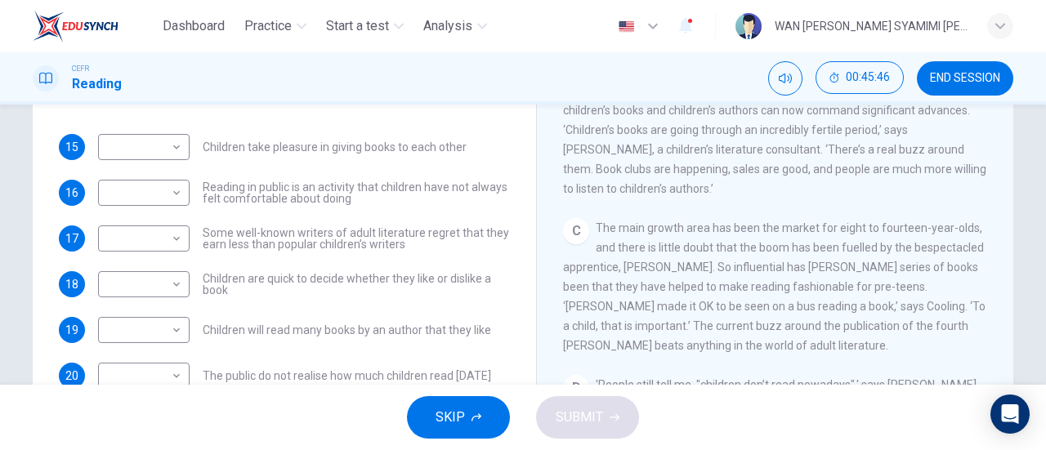
scroll to position [326, 0]
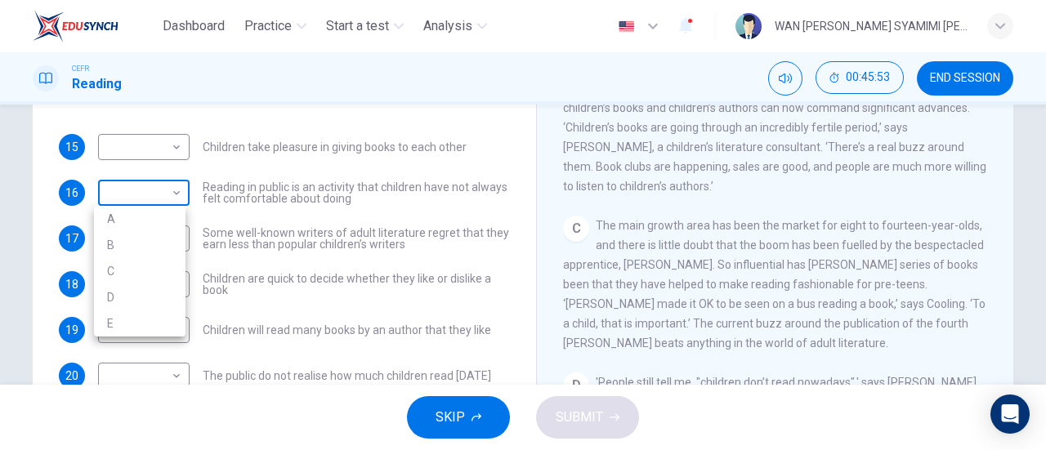
click at [171, 192] on body "Dashboard Practice Start a test Analysis English en ​ WAN [PERSON_NAME] SYAMIMI…" at bounding box center [523, 225] width 1046 height 450
click at [169, 193] on div at bounding box center [523, 225] width 1046 height 450
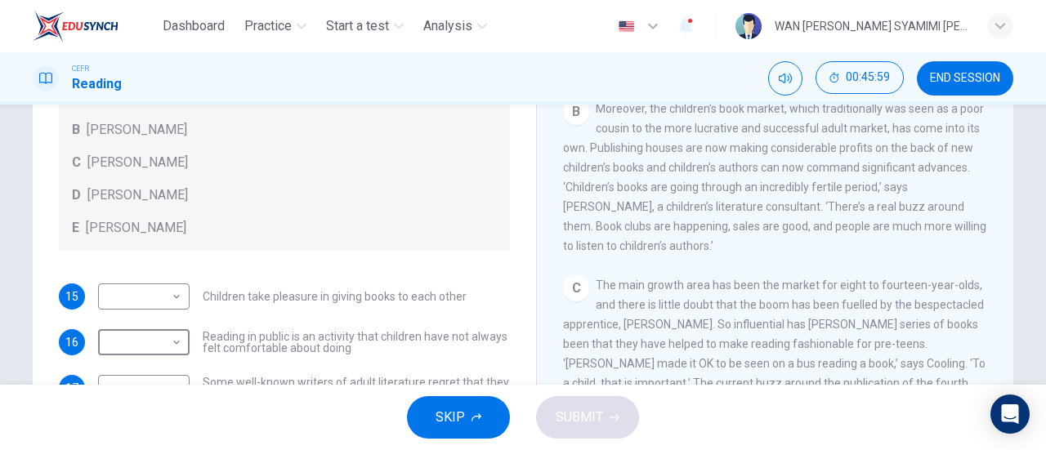
scroll to position [353, 0]
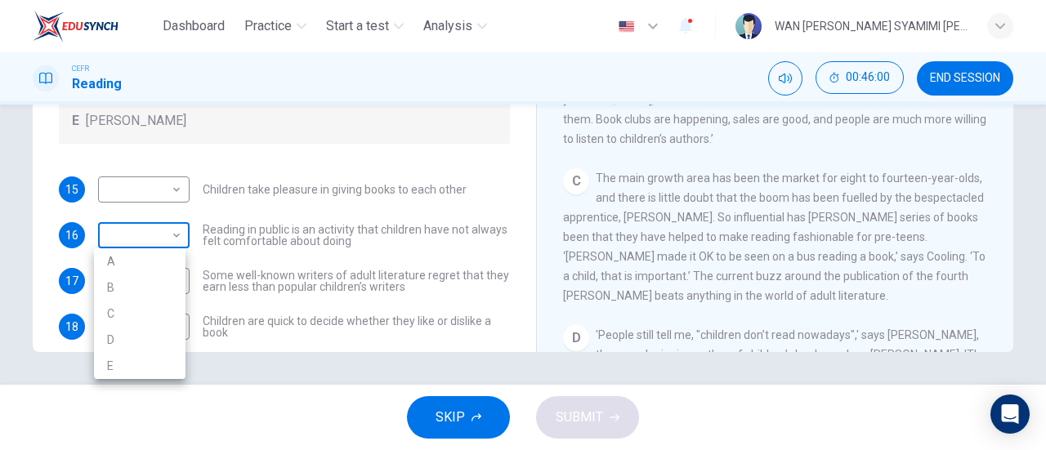
click at [167, 241] on body "Dashboard Practice Start a test Analysis English en ​ WAN [PERSON_NAME] SYAMIMI…" at bounding box center [523, 225] width 1046 height 450
click at [160, 261] on li "A" at bounding box center [140, 261] width 92 height 26
type input "A"
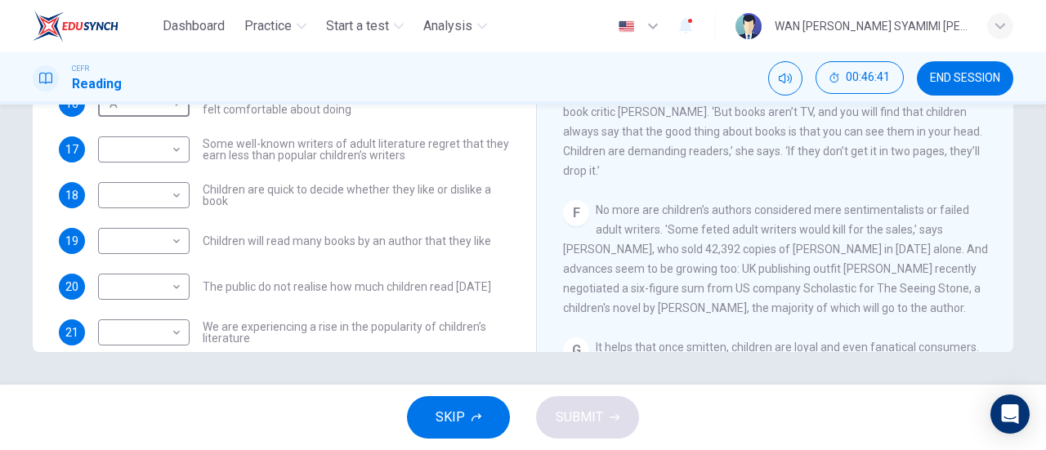
scroll to position [763, 0]
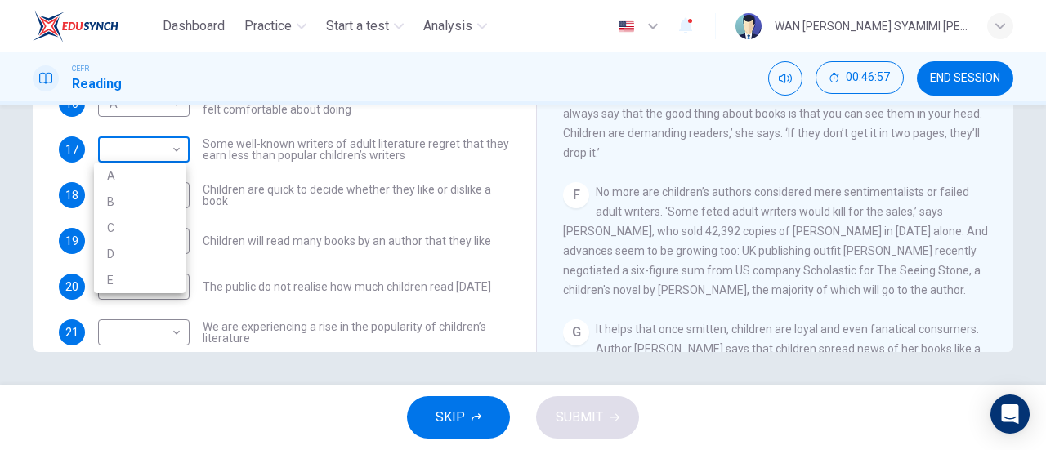
click at [170, 146] on body "Dashboard Practice Start a test Analysis English en ​ WAN [PERSON_NAME] SYAMIMI…" at bounding box center [523, 225] width 1046 height 450
click at [171, 153] on div at bounding box center [523, 225] width 1046 height 450
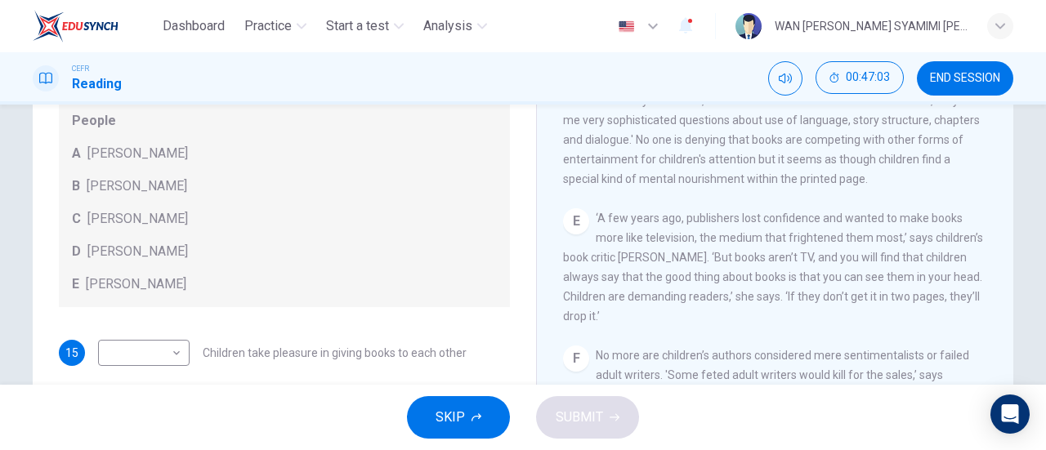
scroll to position [353, 0]
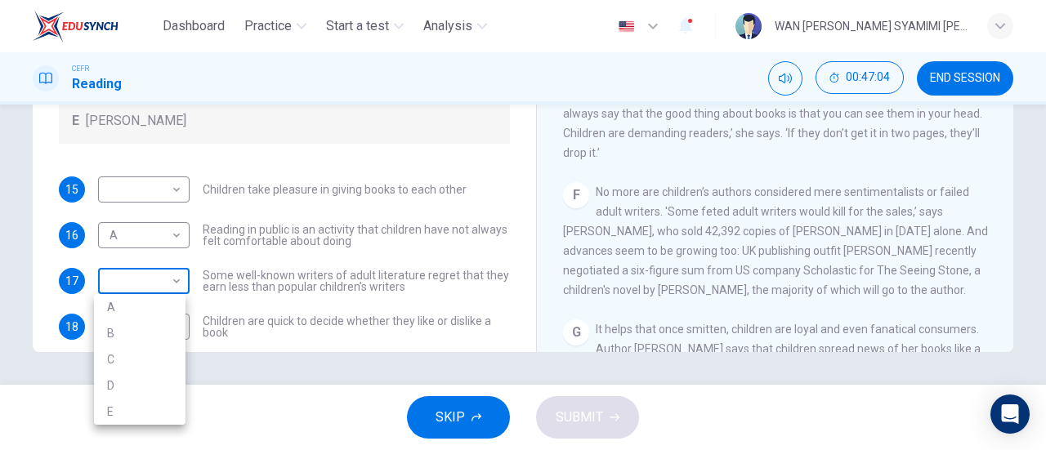
click at [163, 285] on body "Dashboard Practice Start a test Analysis English en ​ WAN [PERSON_NAME] SYAMIMI…" at bounding box center [523, 225] width 1046 height 450
click at [141, 337] on li "B" at bounding box center [140, 333] width 92 height 26
type input "B"
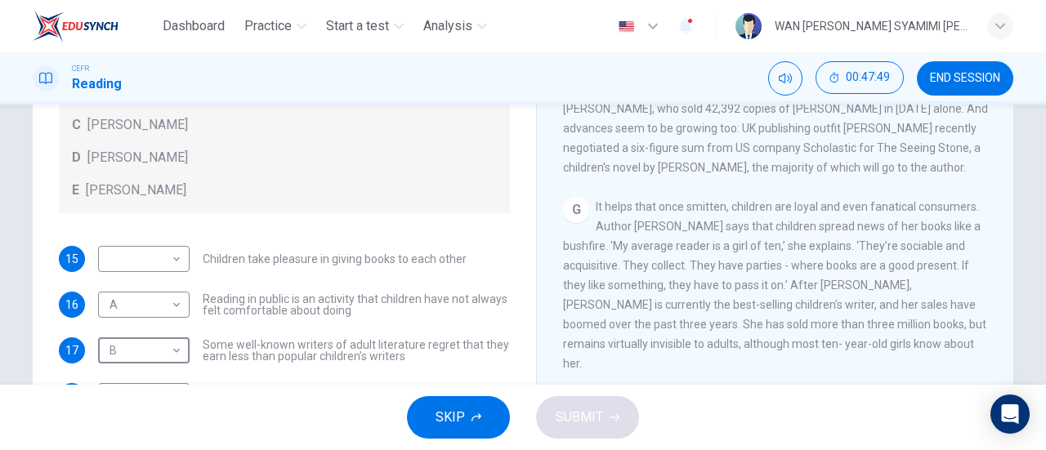
scroll to position [270, 0]
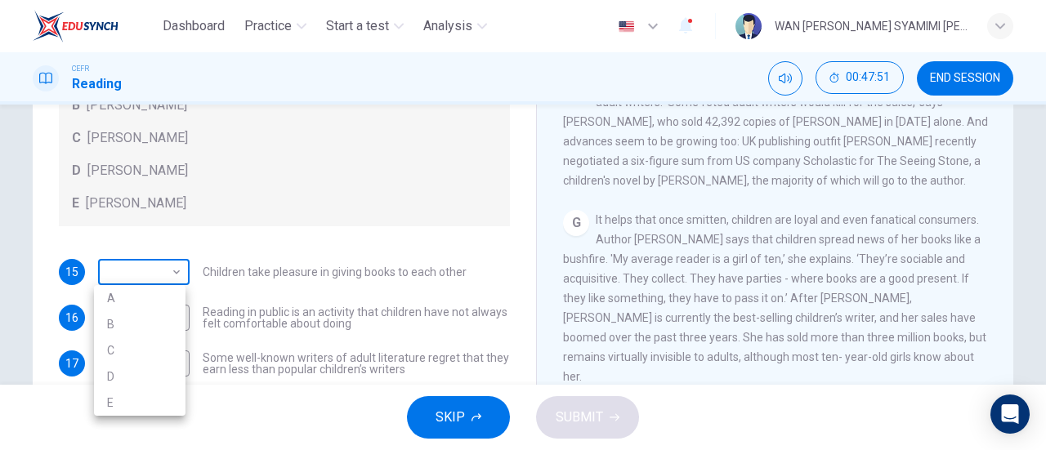
click at [160, 269] on body "Dashboard Practice Start a test Analysis English en ​ WAN [PERSON_NAME] SYAMIMI…" at bounding box center [523, 225] width 1046 height 450
click at [161, 382] on li "D" at bounding box center [140, 377] width 92 height 26
type input "D"
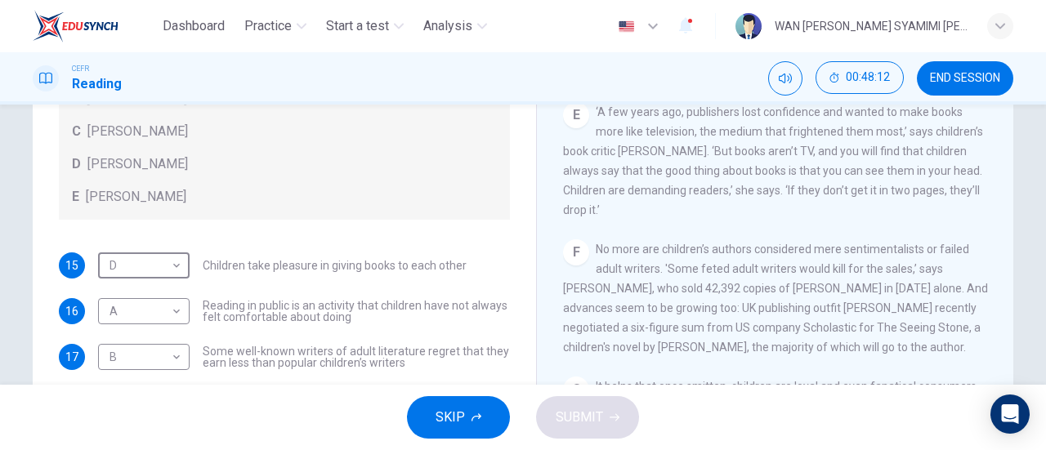
scroll to position [157, 0]
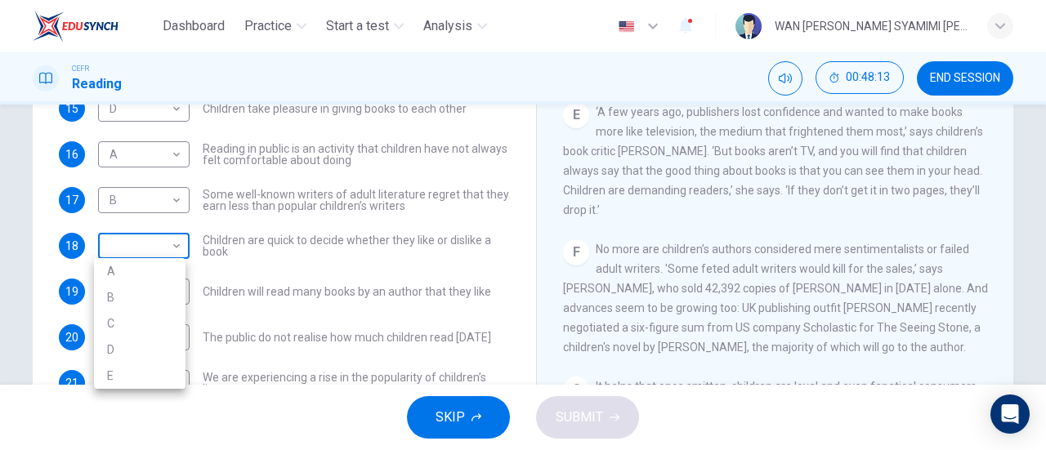
click at [160, 242] on body "Dashboard Practice Start a test Analysis English en ​ WAN [PERSON_NAME] SYAMIMI…" at bounding box center [523, 225] width 1046 height 450
click at [157, 326] on li "C" at bounding box center [140, 323] width 92 height 26
type input "C"
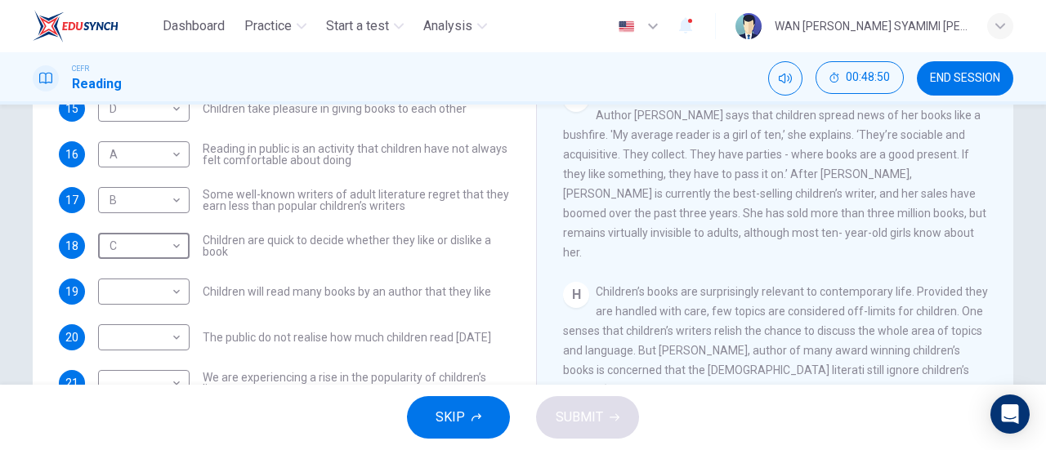
scroll to position [1076, 0]
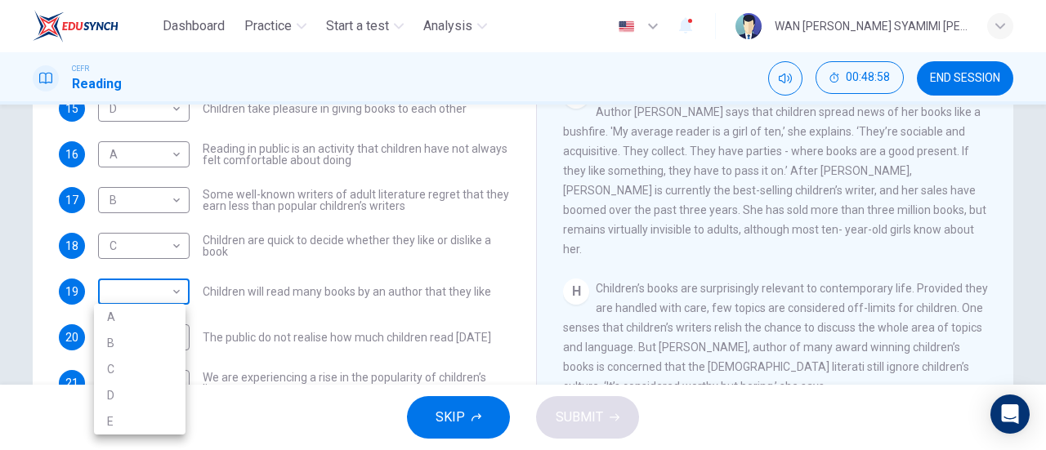
click at [150, 298] on body "Dashboard Practice Start a test Analysis English en ​ WAN [PERSON_NAME] SYAMIMI…" at bounding box center [523, 225] width 1046 height 450
click at [176, 288] on div at bounding box center [523, 225] width 1046 height 450
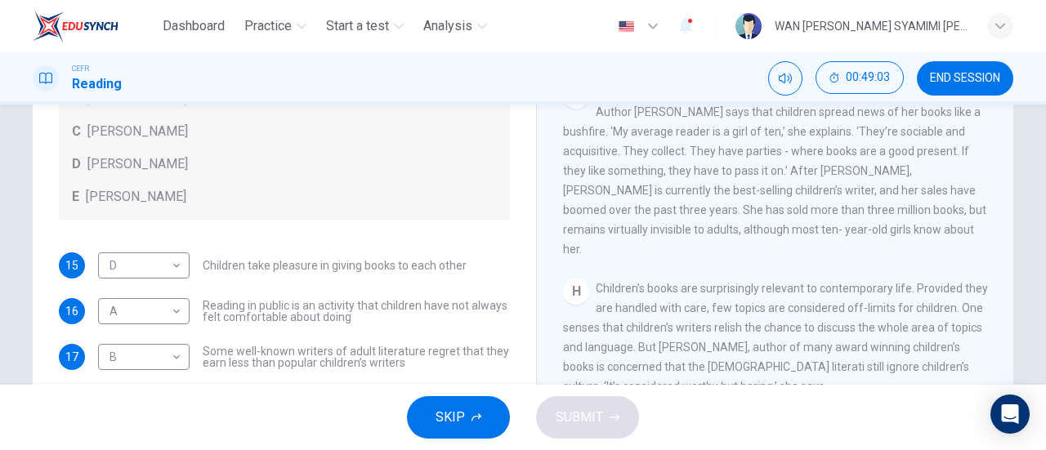
scroll to position [157, 0]
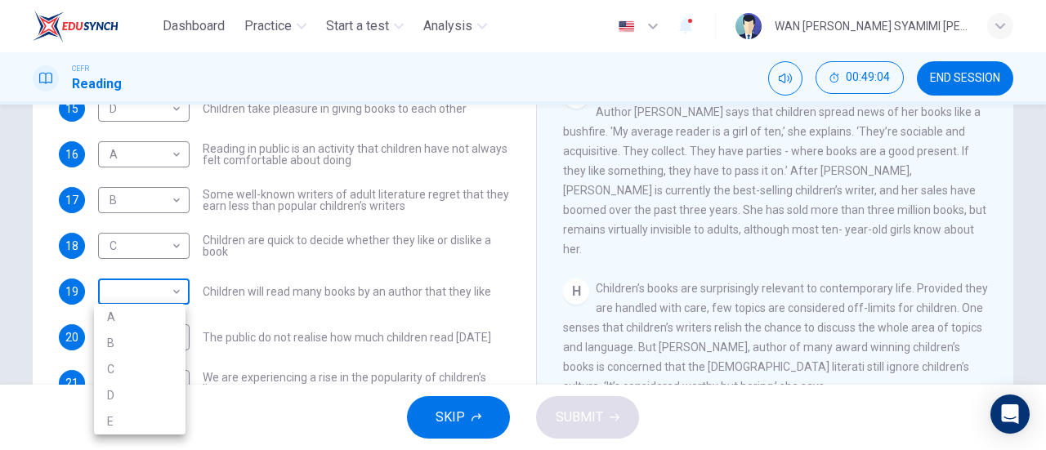
click at [163, 292] on body "Dashboard Practice Start a test Analysis English en ​ WAN [PERSON_NAME] SYAMIMI…" at bounding box center [523, 225] width 1046 height 450
click at [162, 396] on li "D" at bounding box center [140, 395] width 92 height 26
type input "D"
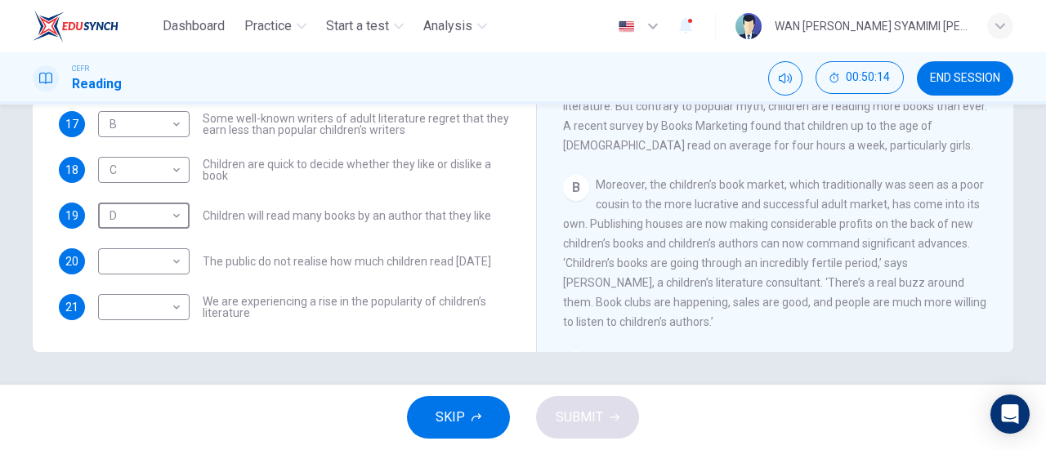
scroll to position [150, 0]
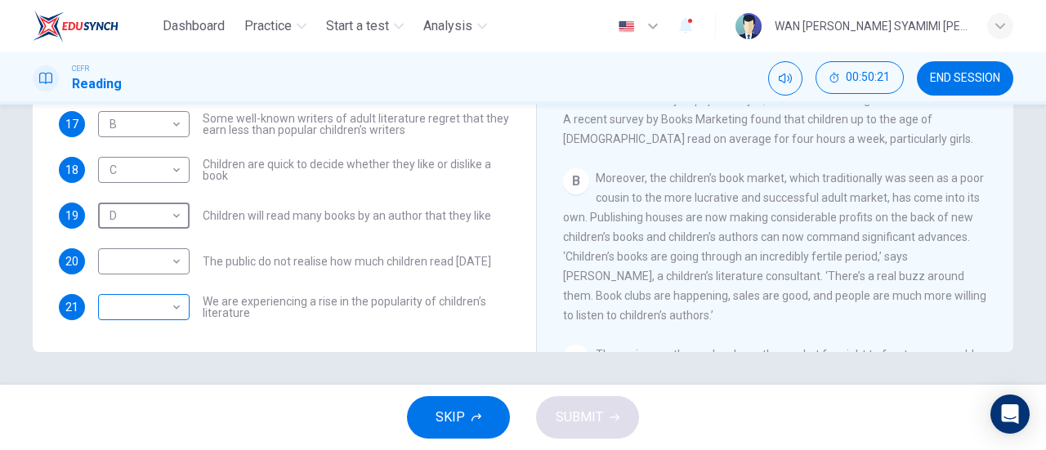
click at [159, 308] on body "Dashboard Practice Start a test Analysis English en ​ WAN [PERSON_NAME] SYAMIMI…" at bounding box center [523, 225] width 1046 height 450
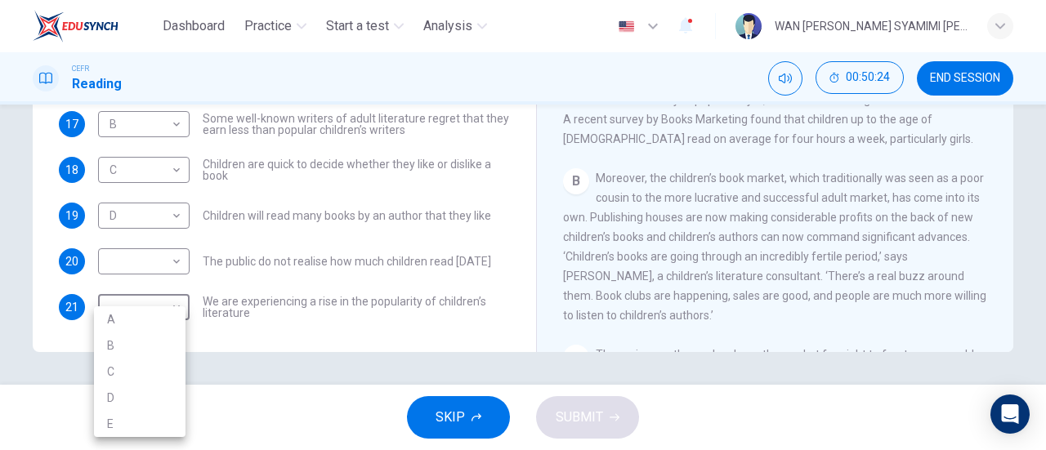
click at [383, 299] on div at bounding box center [523, 225] width 1046 height 450
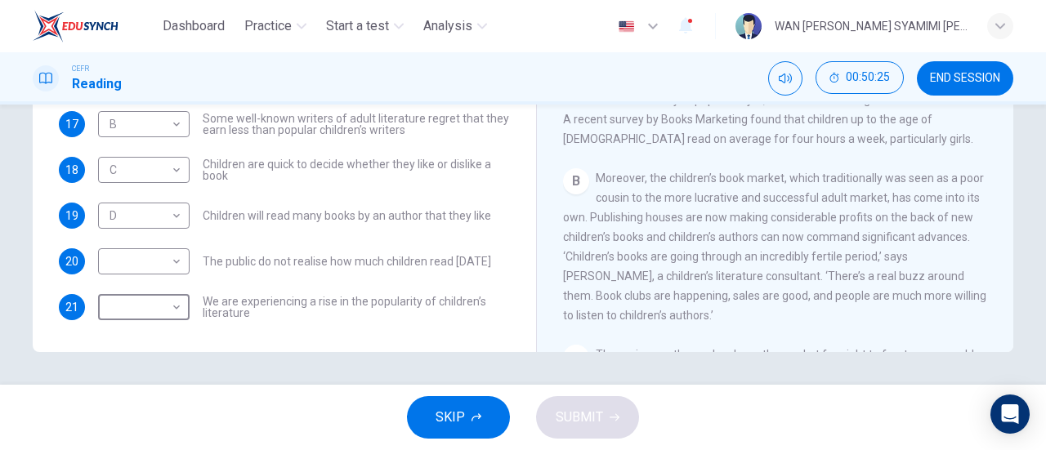
click at [241, 296] on span "We are experiencing a rise in the popularity of children’s literature" at bounding box center [356, 307] width 307 height 23
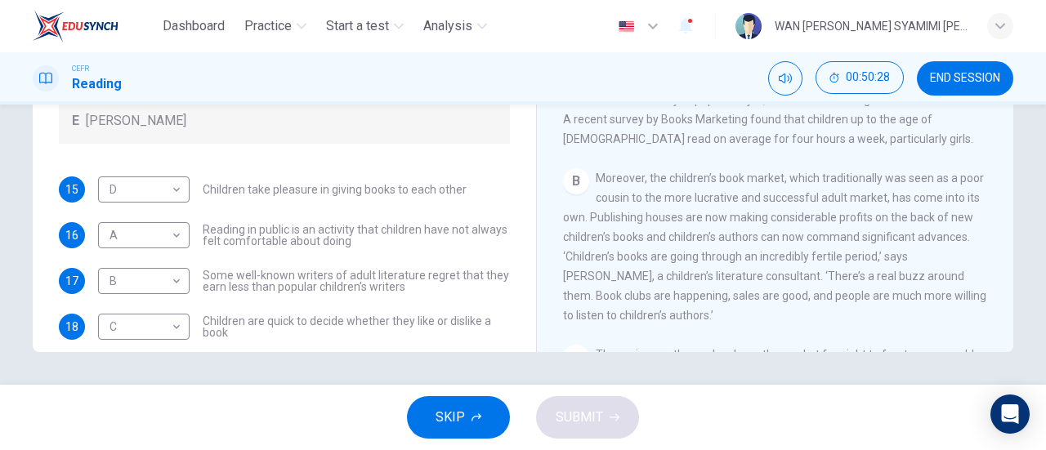
scroll to position [157, 0]
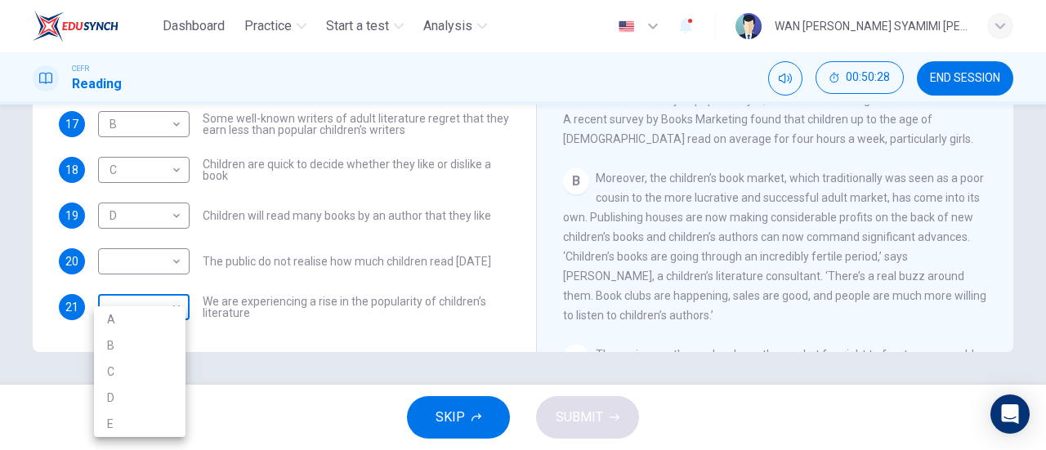
click at [158, 304] on body "Dashboard Practice Start a test Analysis English en ​ WAN [PERSON_NAME] SYAMIMI…" at bounding box center [523, 225] width 1046 height 450
click at [144, 315] on li "A" at bounding box center [140, 319] width 92 height 26
type input "A"
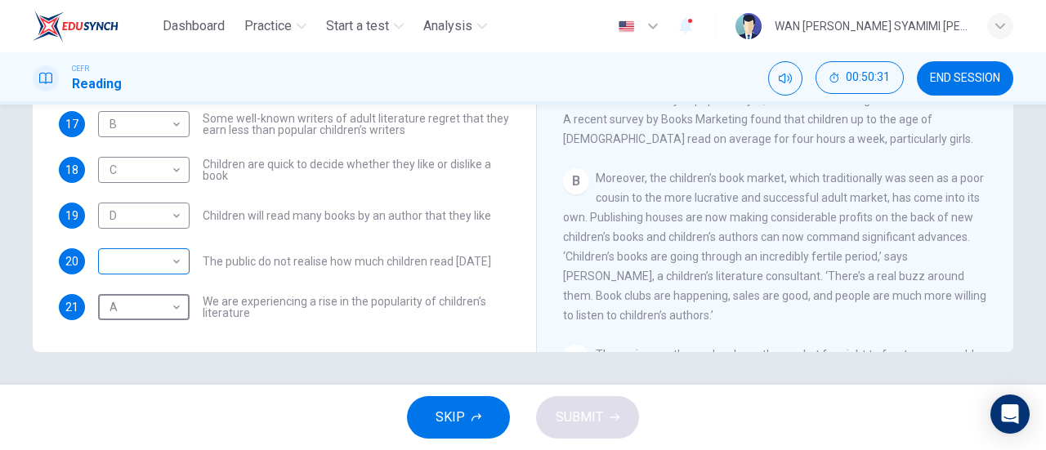
click at [173, 262] on body "Dashboard Practice Start a test Analysis English en ​ WAN [PERSON_NAME] SYAMIMI…" at bounding box center [523, 225] width 1046 height 450
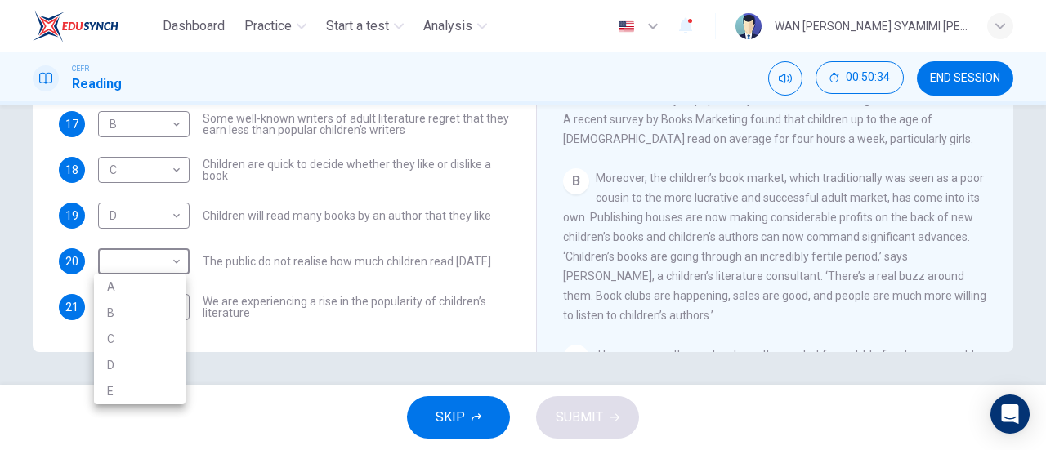
click at [180, 393] on li "E" at bounding box center [140, 391] width 92 height 26
type input "E"
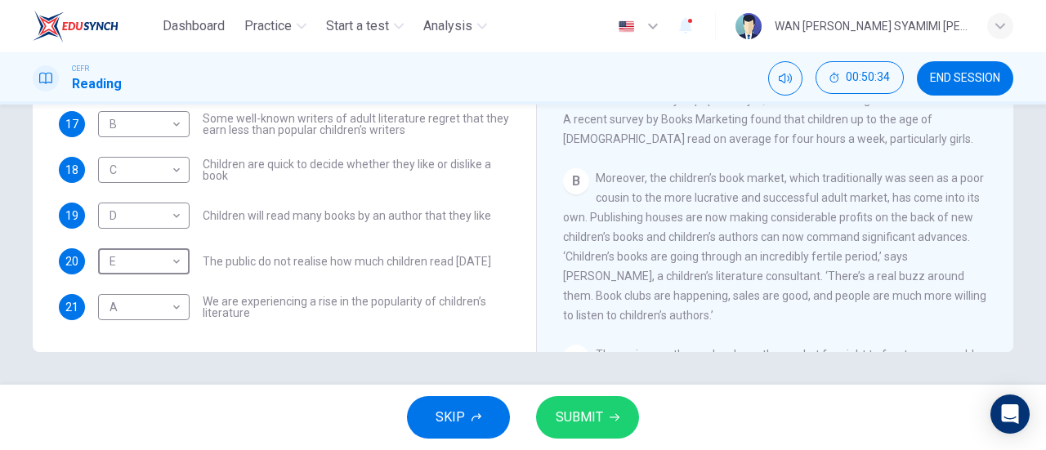
scroll to position [0, 0]
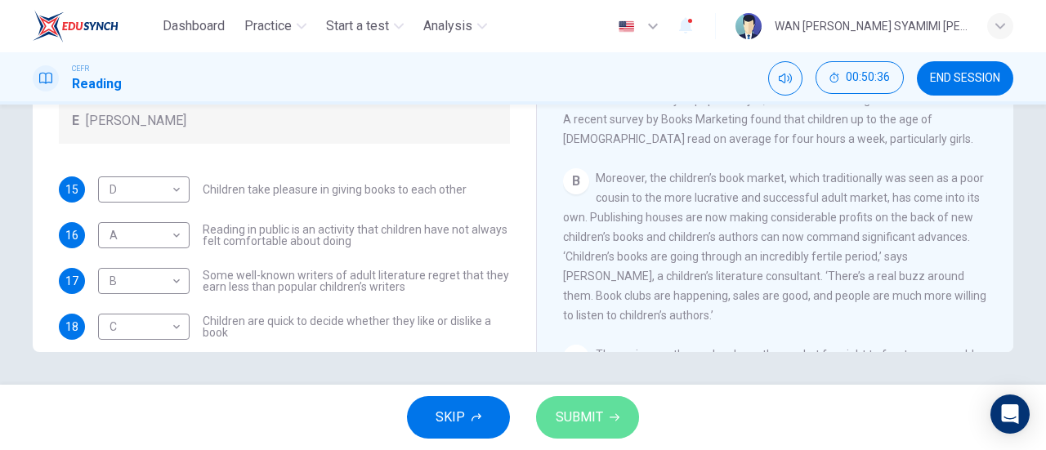
click at [593, 415] on span "SUBMIT" at bounding box center [579, 417] width 47 height 23
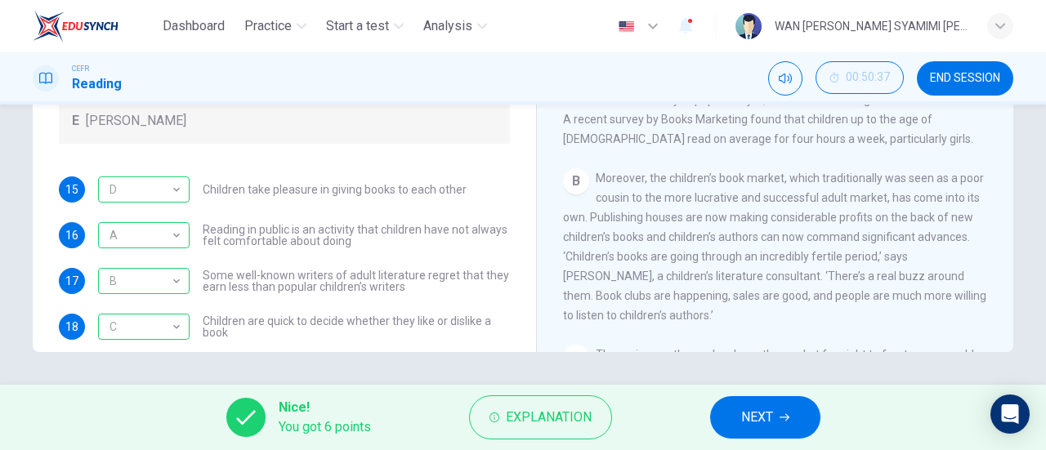
scroll to position [157, 0]
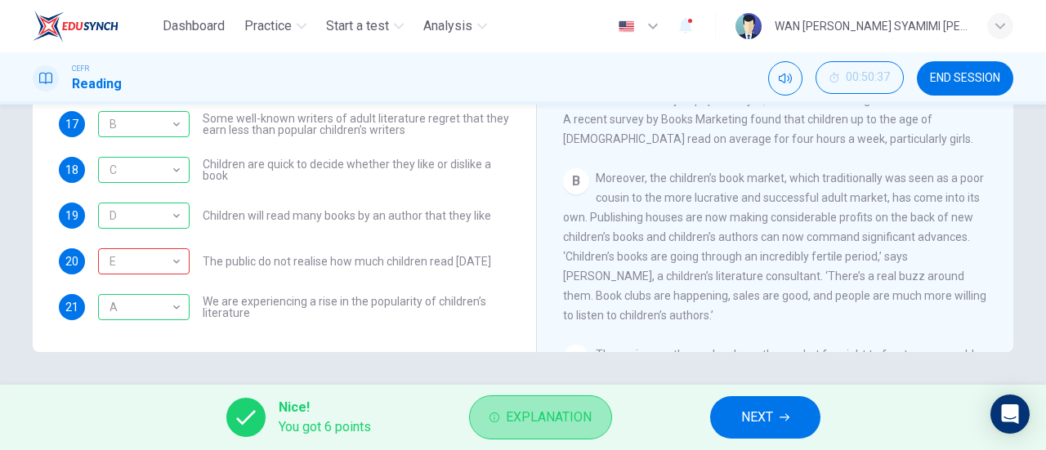
click at [523, 417] on span "Explanation" at bounding box center [549, 417] width 86 height 23
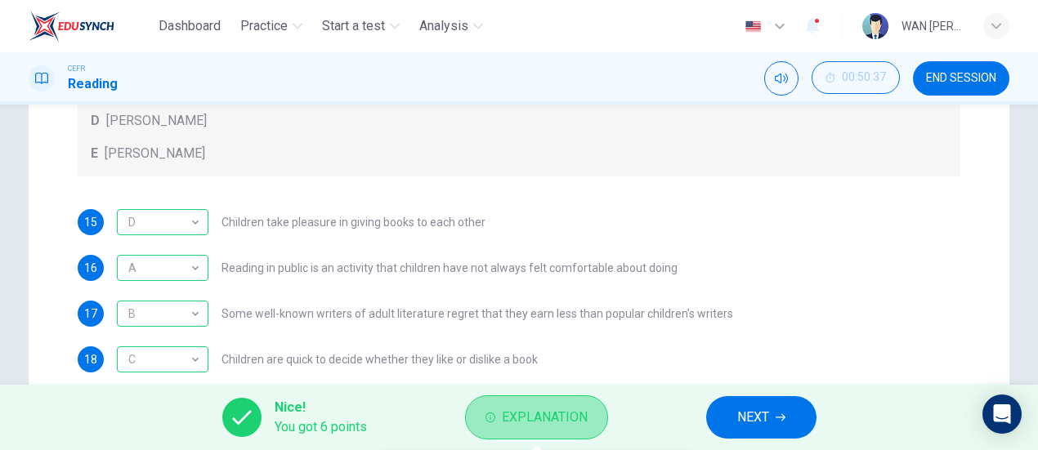
click at [525, 413] on span "Explanation" at bounding box center [545, 417] width 86 height 23
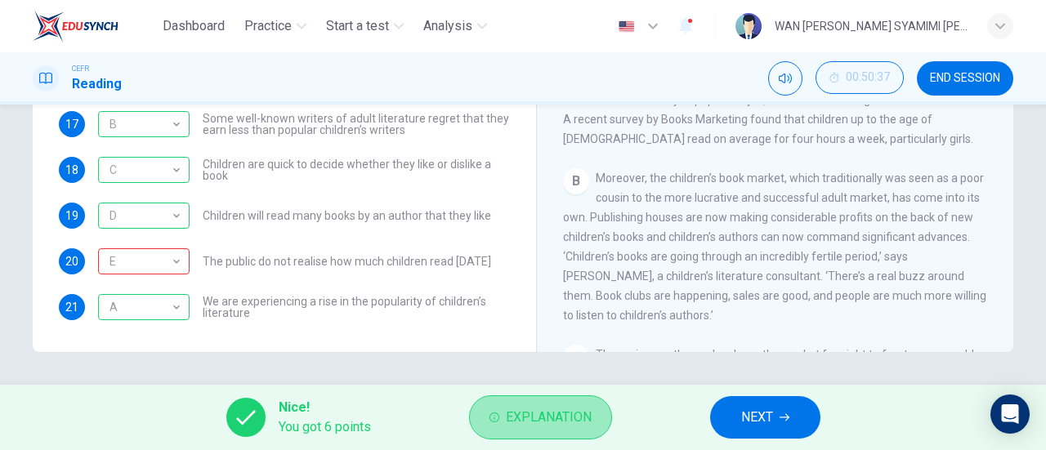
click at [525, 413] on span "Explanation" at bounding box center [549, 417] width 86 height 23
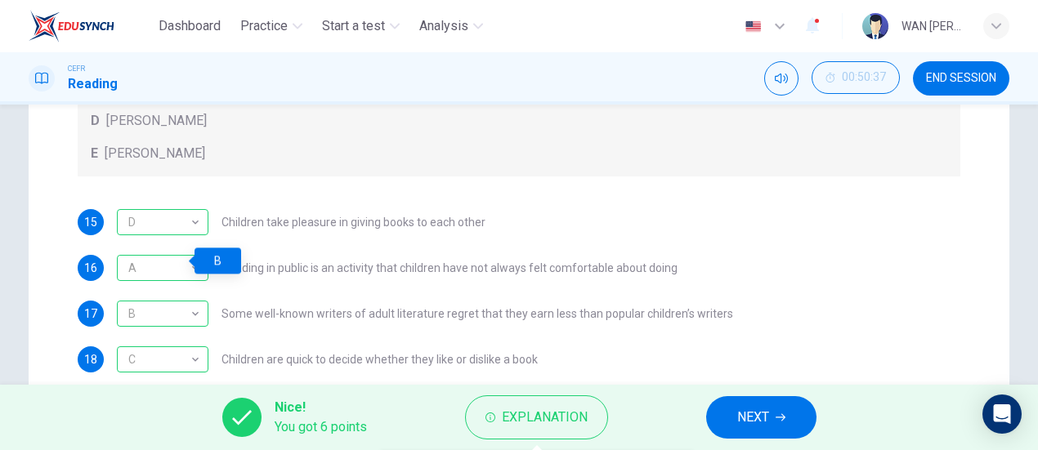
click at [168, 428] on div "E" at bounding box center [160, 451] width 86 height 47
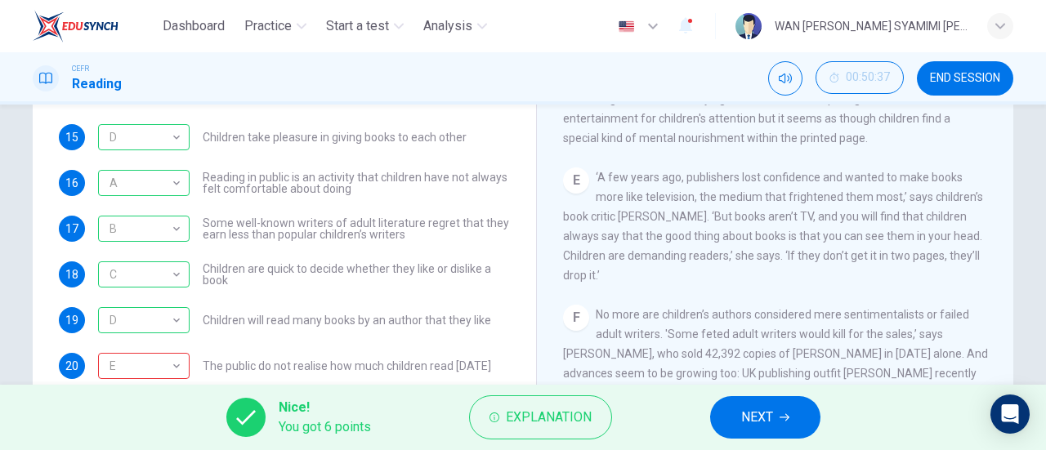
scroll to position [744, 0]
click at [783, 422] on icon "button" at bounding box center [784, 418] width 10 height 10
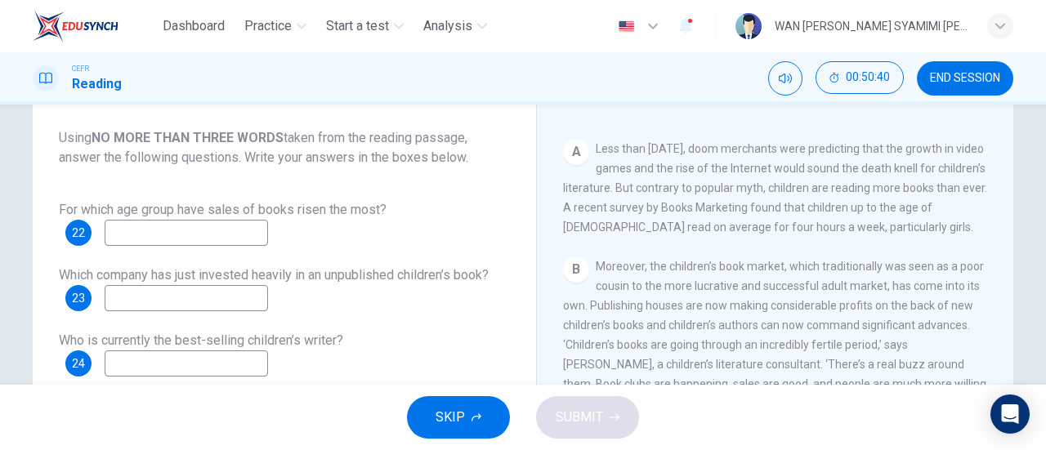
scroll to position [329, 0]
click at [246, 233] on input at bounding box center [186, 233] width 163 height 26
type input "1"
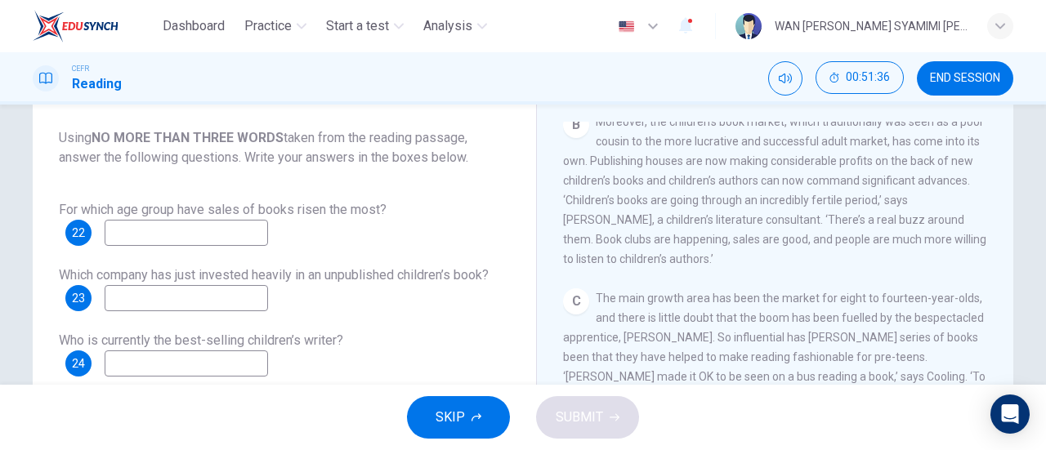
scroll to position [500, 0]
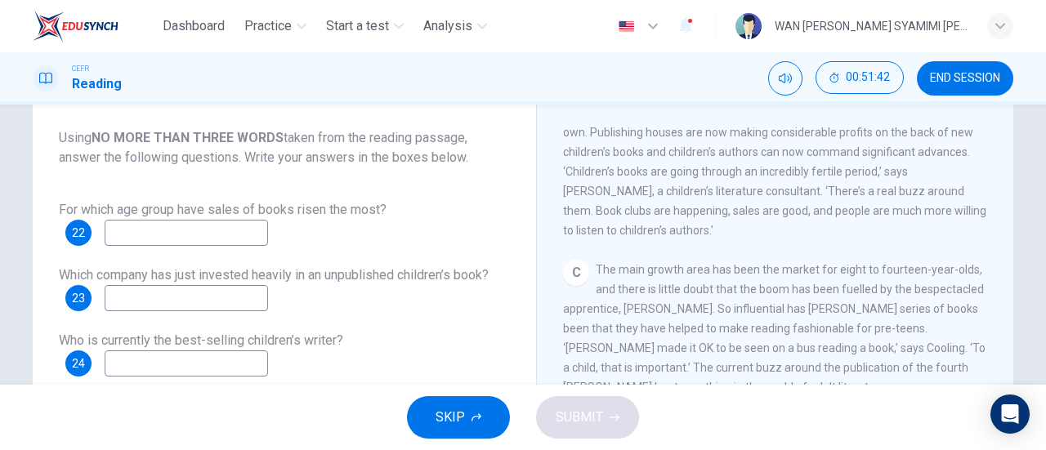
click at [198, 235] on input at bounding box center [186, 233] width 163 height 26
type input "E"
type input "e"
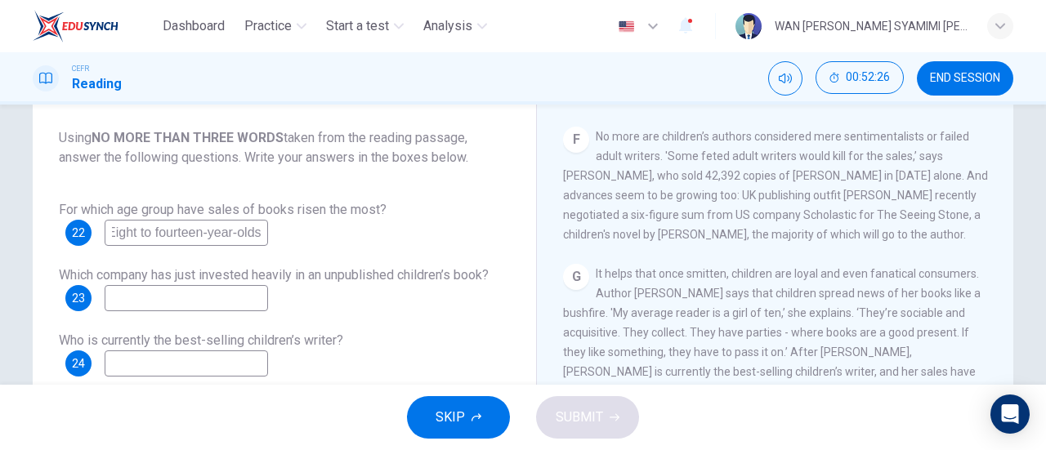
scroll to position [1085, 0]
type input "Eight to fourteen-year-olds"
click at [176, 303] on input at bounding box center [186, 298] width 163 height 26
type input "Orion"
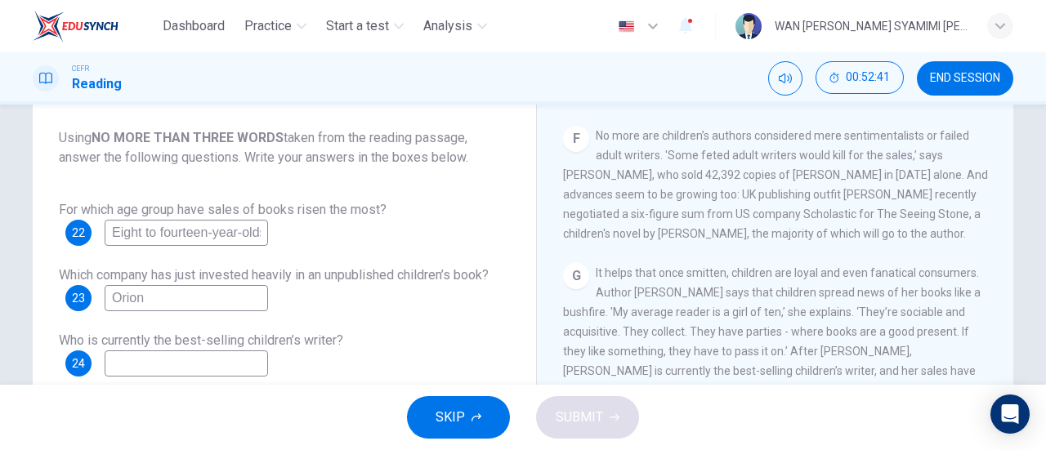
click at [190, 368] on input at bounding box center [186, 363] width 163 height 26
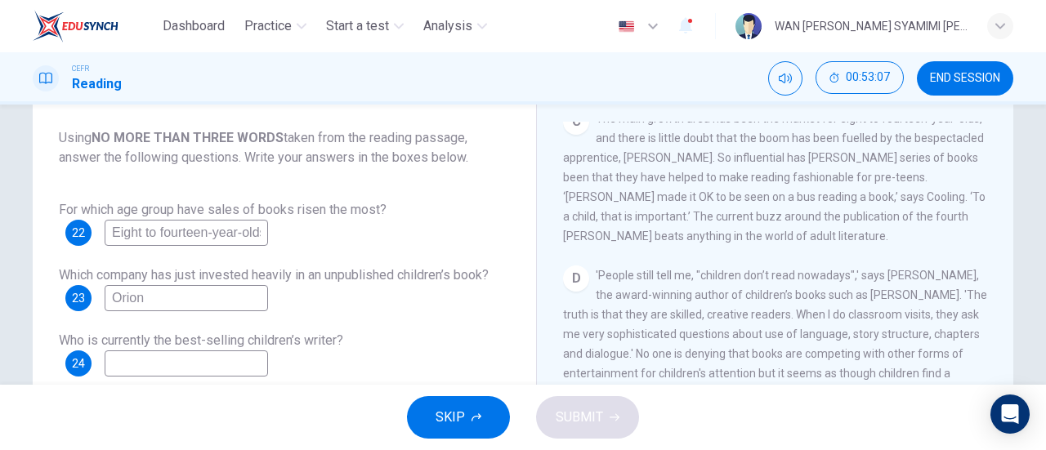
scroll to position [649, 0]
click at [172, 364] on input at bounding box center [186, 363] width 163 height 26
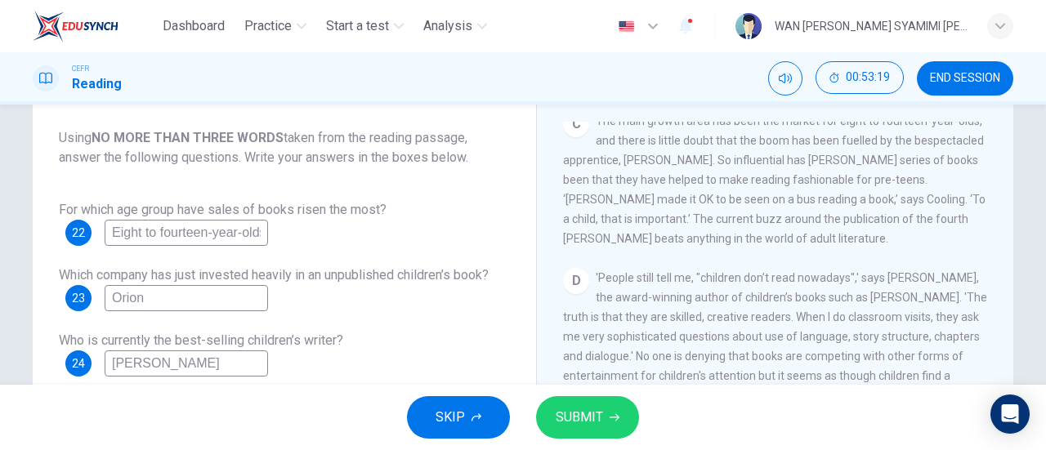
type input "[PERSON_NAME]"
click at [578, 402] on button "SUBMIT" at bounding box center [587, 417] width 103 height 42
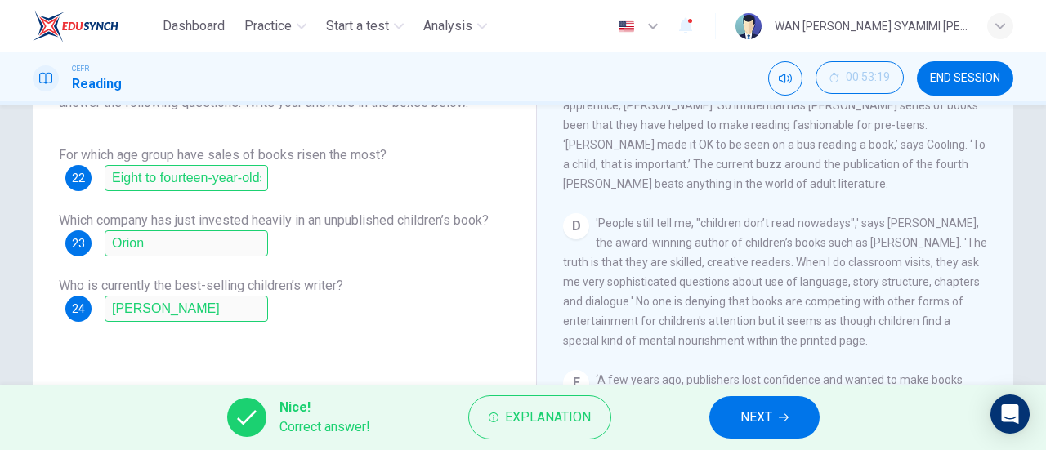
scroll to position [143, 0]
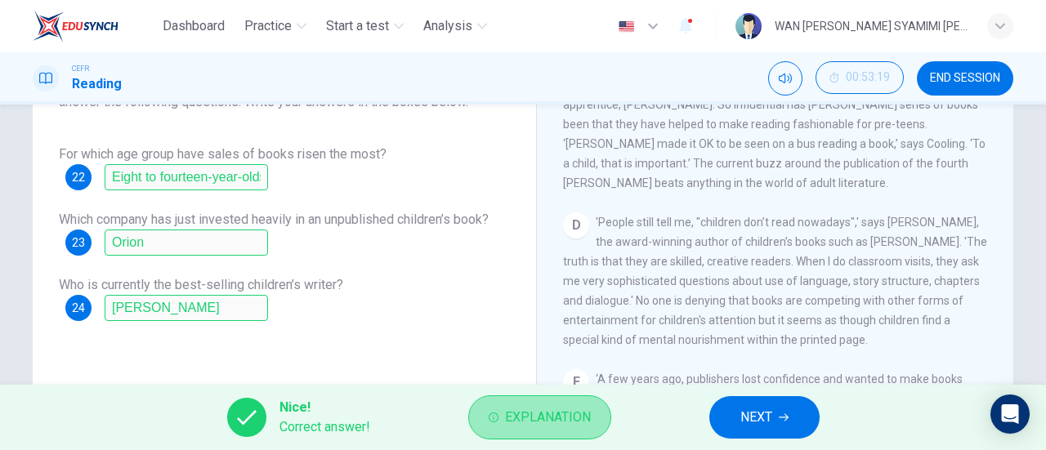
click at [561, 415] on span "Explanation" at bounding box center [548, 417] width 86 height 23
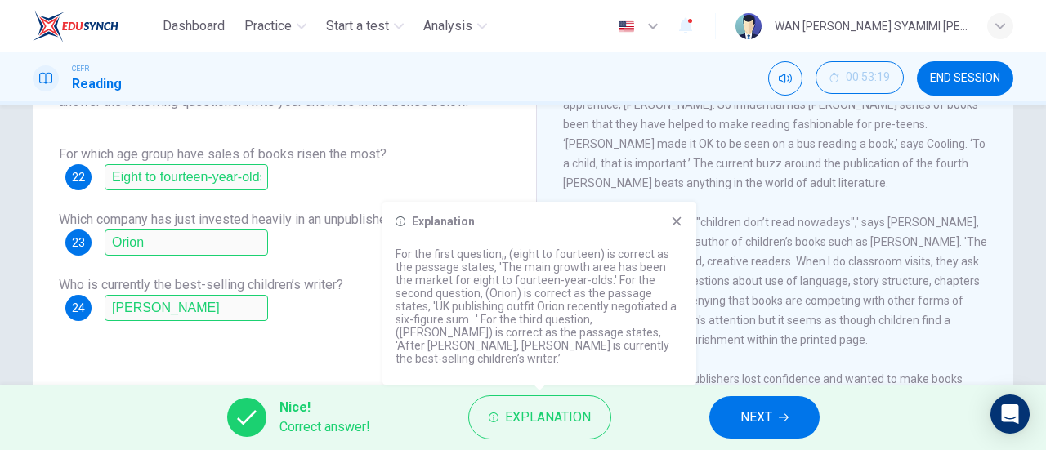
click at [676, 226] on icon at bounding box center [676, 221] width 9 height 9
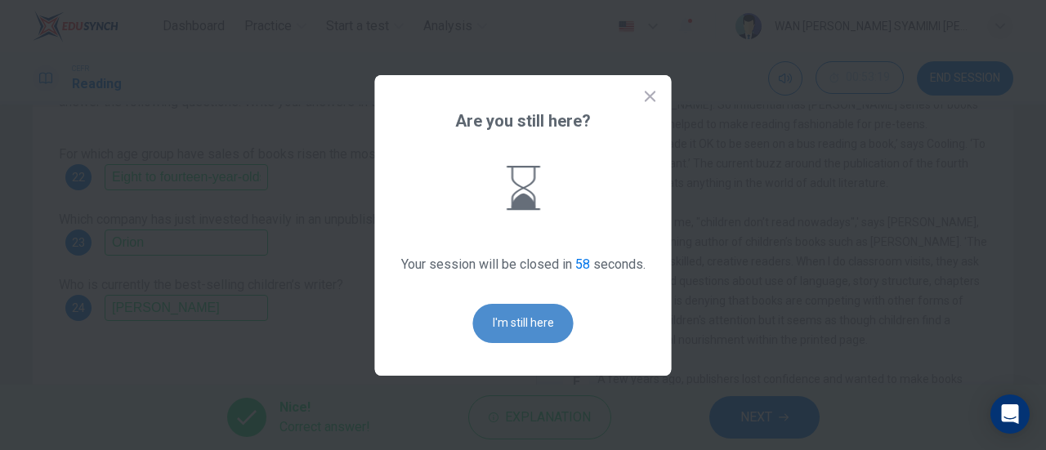
click at [528, 328] on button "I'm still here" at bounding box center [523, 323] width 100 height 39
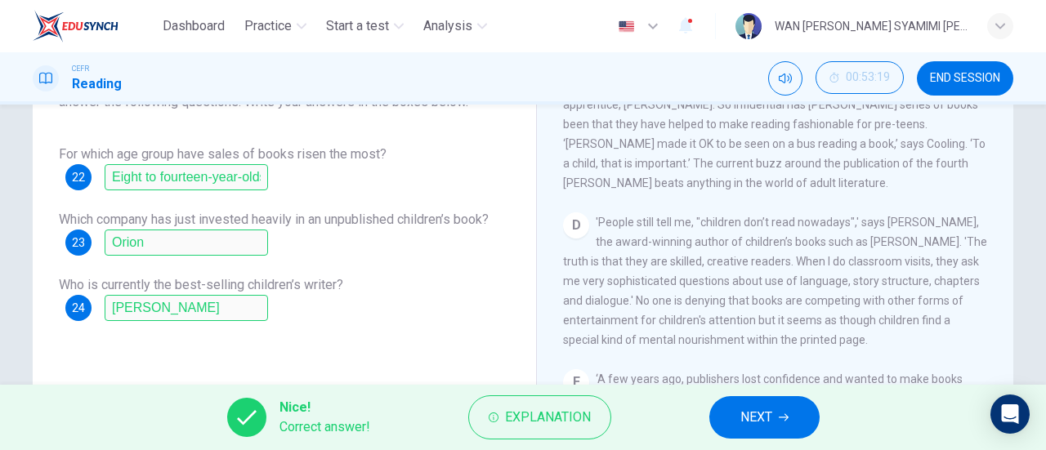
drag, startPoint x: 528, startPoint y: 328, endPoint x: 757, endPoint y: 411, distance: 244.2
click at [757, 411] on div "Dashboard Practice Start a test Analysis English en ​ WAN [PERSON_NAME] SYAMIMI…" at bounding box center [523, 225] width 1046 height 450
click at [757, 411] on span "NEXT" at bounding box center [756, 417] width 32 height 23
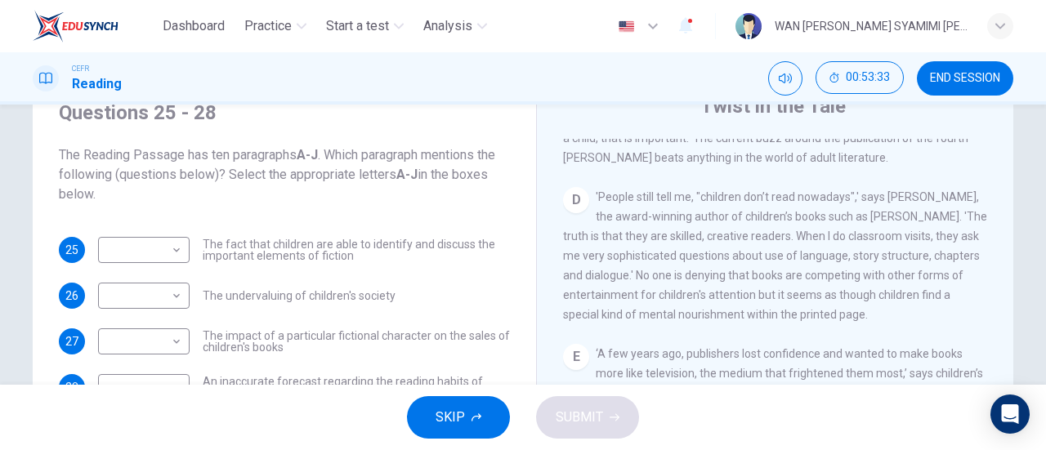
scroll to position [763, 0]
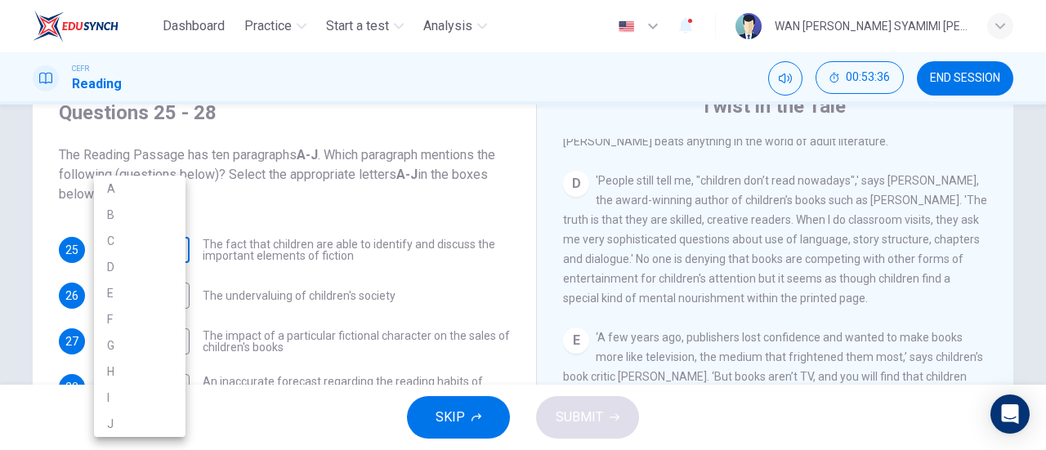
click at [163, 257] on body "Dashboard Practice Start a test Analysis English en ​ WAN [PERSON_NAME] SYAMIMI…" at bounding box center [523, 225] width 1046 height 450
click at [139, 255] on li "D" at bounding box center [140, 267] width 92 height 26
type input "D"
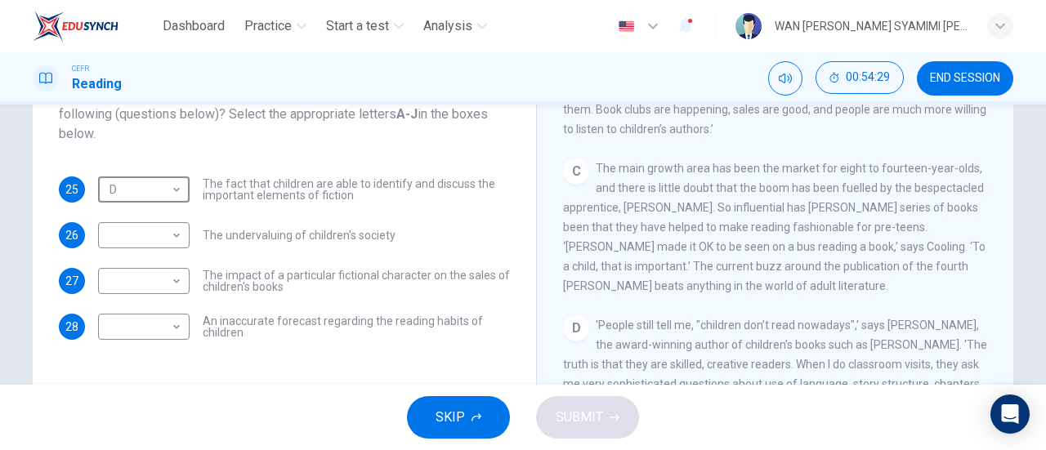
scroll to position [557, 0]
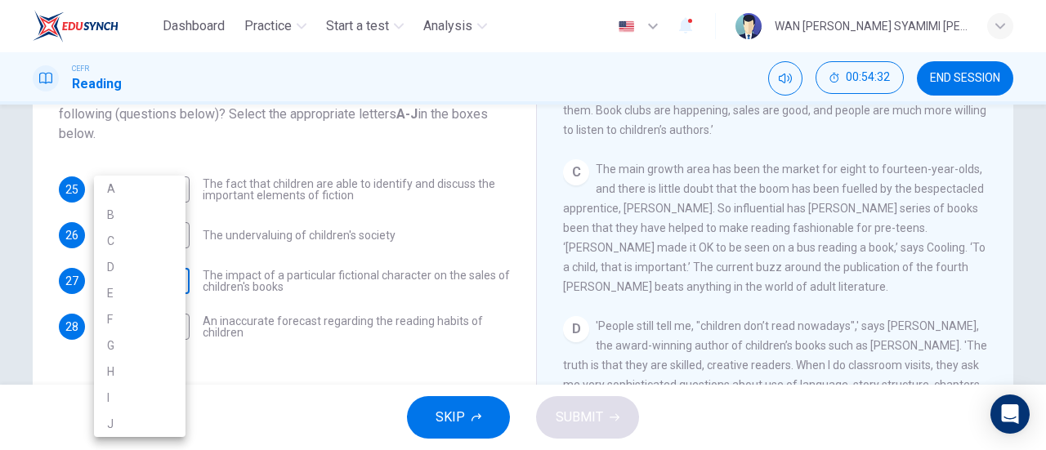
click at [168, 285] on body "Dashboard Practice Start a test Analysis English en ​ WAN [PERSON_NAME] SYAMIMI…" at bounding box center [523, 225] width 1046 height 450
click at [154, 239] on li "C" at bounding box center [140, 241] width 92 height 26
type input "C"
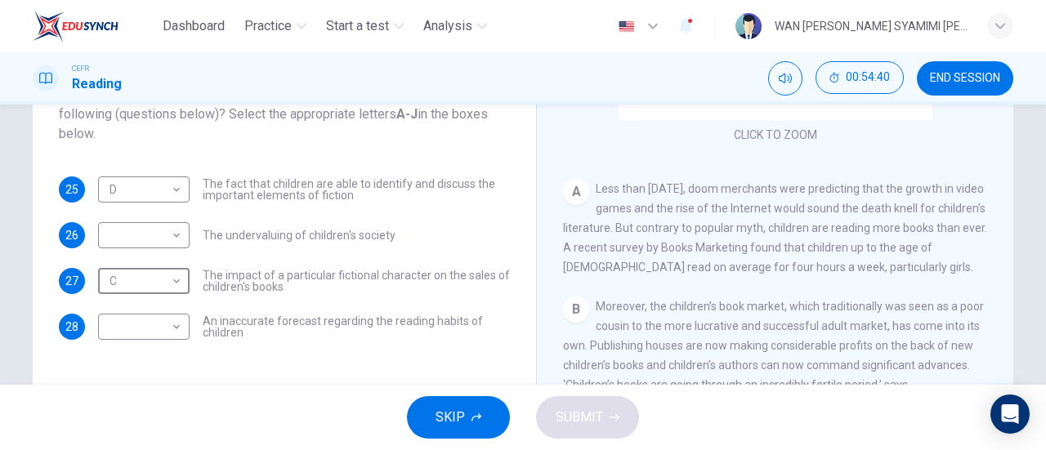
scroll to position [244, 0]
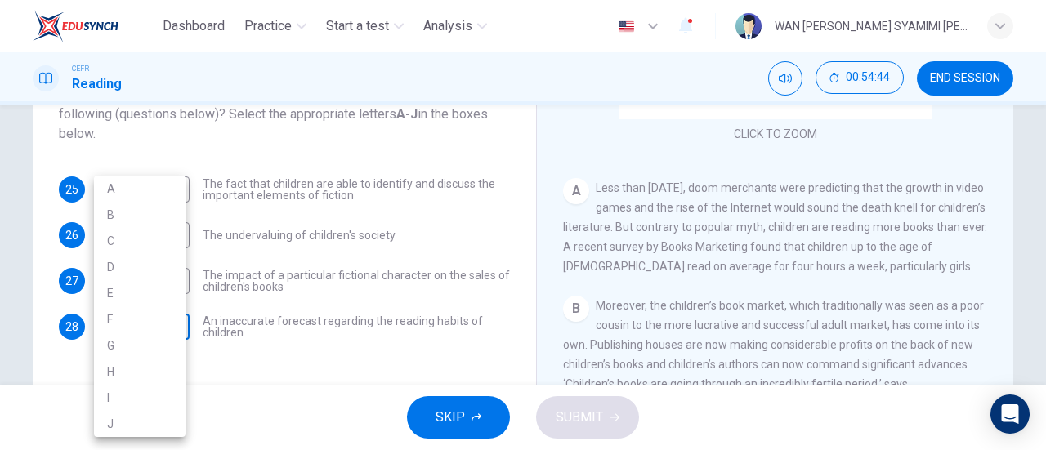
click at [150, 331] on body "Dashboard Practice Start a test Analysis English en ​ WAN [PERSON_NAME] SYAMIMI…" at bounding box center [523, 225] width 1046 height 450
click at [172, 189] on li "A" at bounding box center [140, 189] width 92 height 26
type input "A"
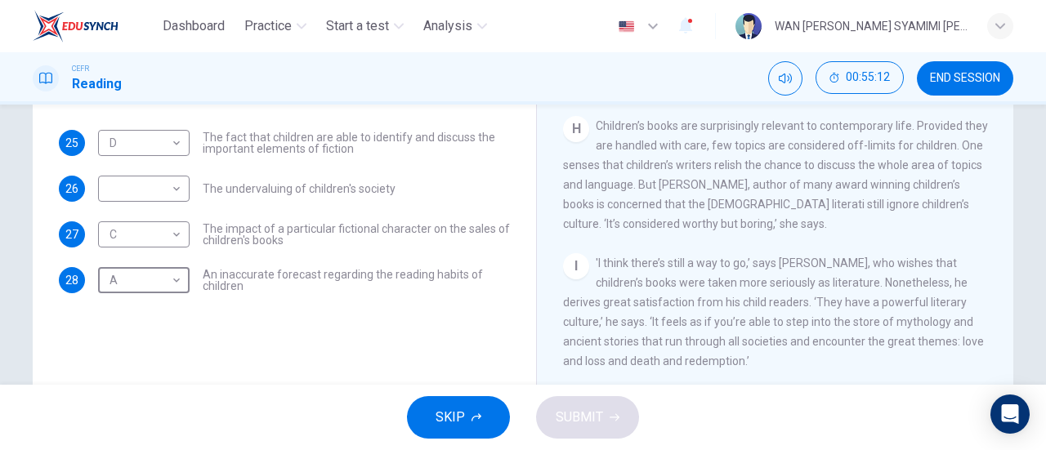
scroll to position [165, 0]
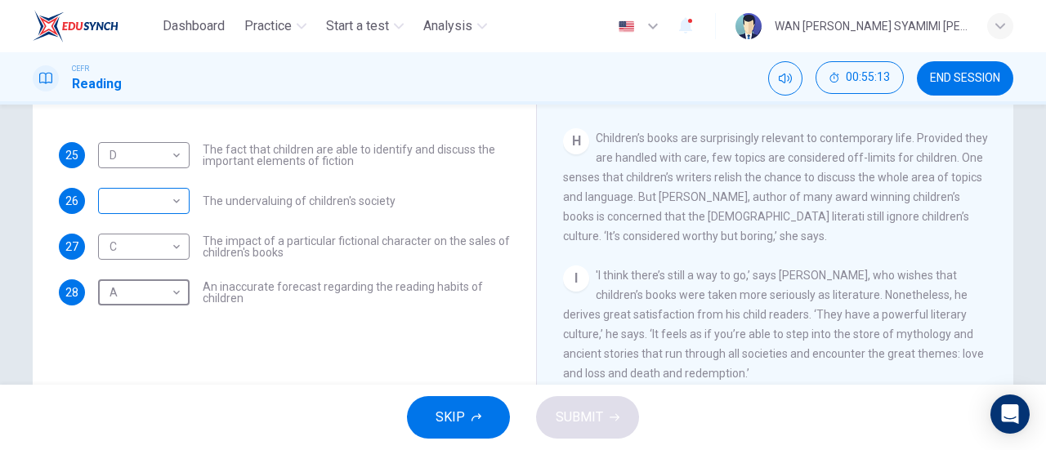
click at [145, 212] on body "Dashboard Practice Start a test Analysis English en ​ WAN [PERSON_NAME] SYAMIMI…" at bounding box center [523, 225] width 1046 height 450
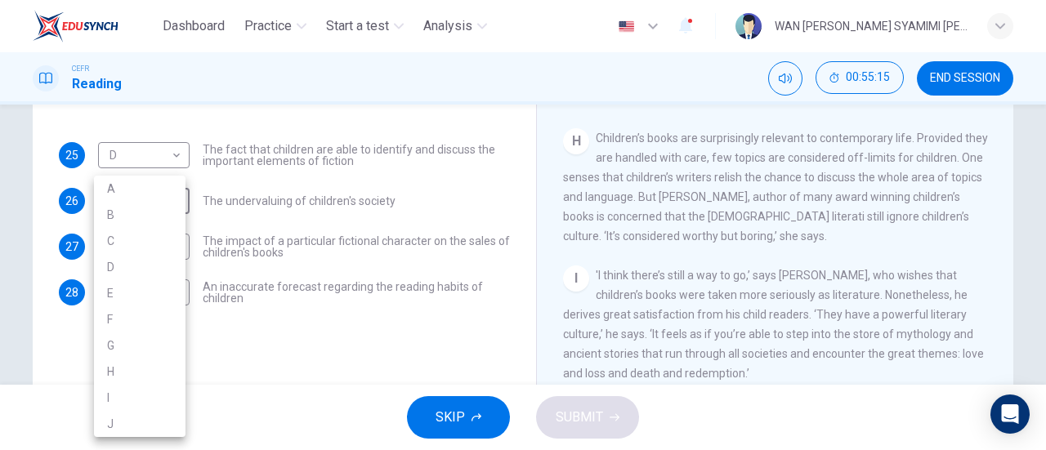
click at [627, 261] on div at bounding box center [523, 225] width 1046 height 450
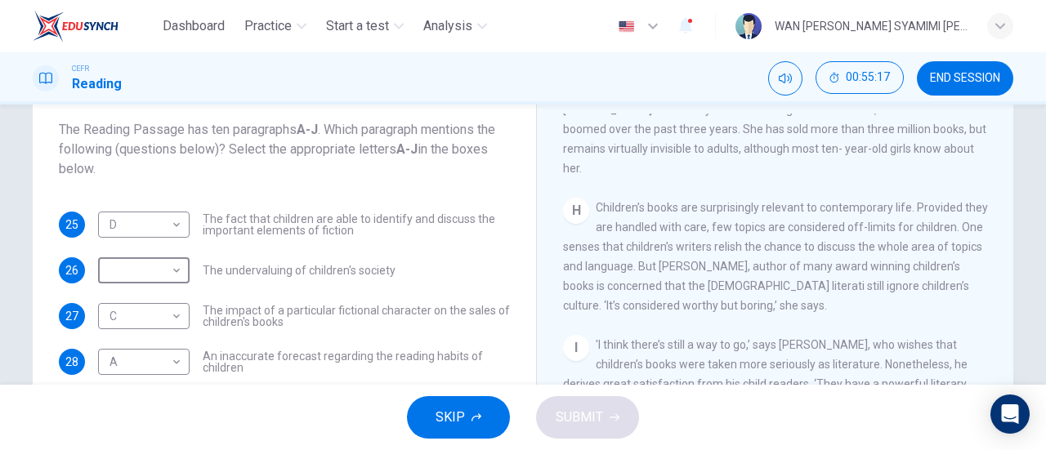
scroll to position [95, 0]
click at [134, 280] on body "Dashboard Practice Start a test Analysis English en ​ WAN [PERSON_NAME] SYAMIMI…" at bounding box center [523, 225] width 1046 height 450
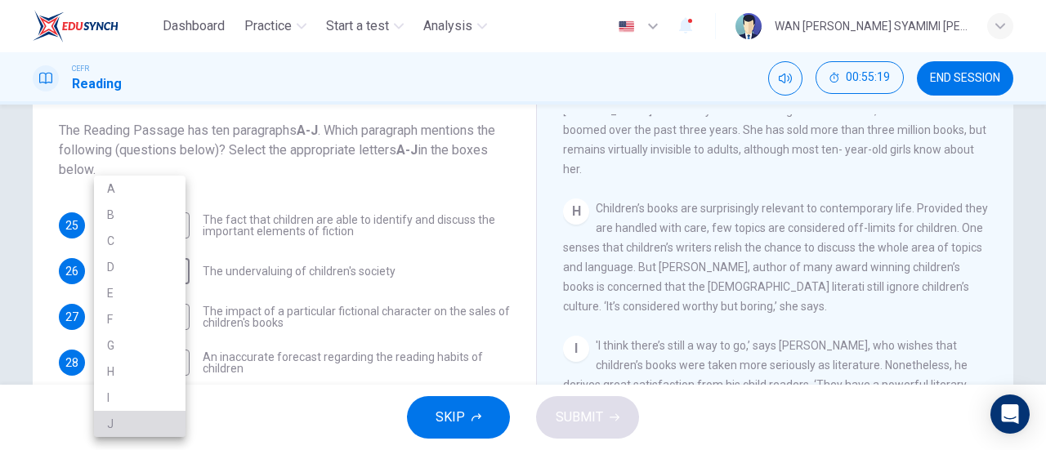
click at [157, 416] on li "J" at bounding box center [140, 424] width 92 height 26
type input "J"
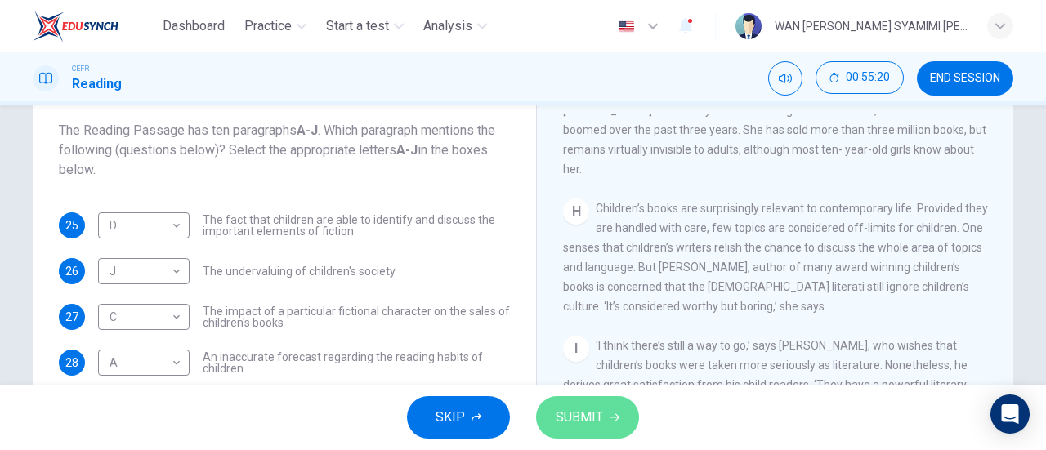
click at [598, 419] on span "SUBMIT" at bounding box center [579, 417] width 47 height 23
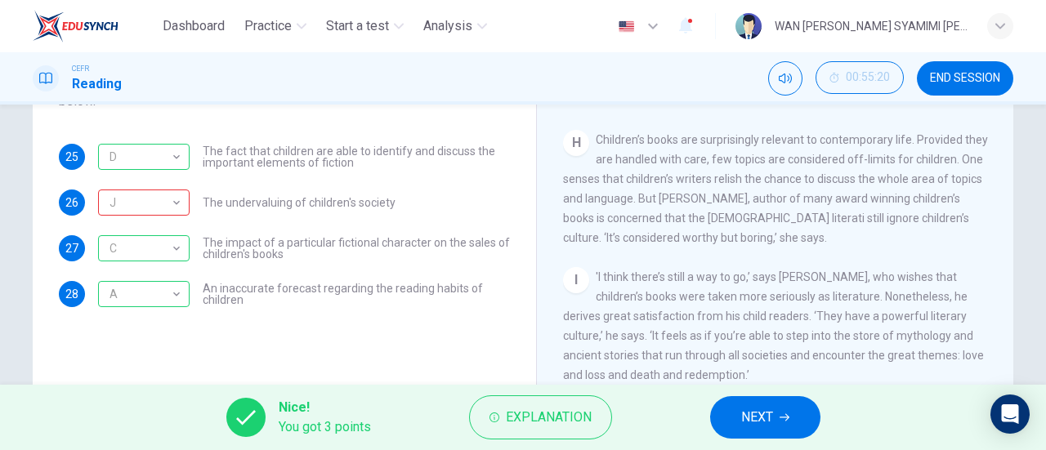
scroll to position [1354, 0]
click at [725, 413] on button "NEXT" at bounding box center [765, 417] width 110 height 42
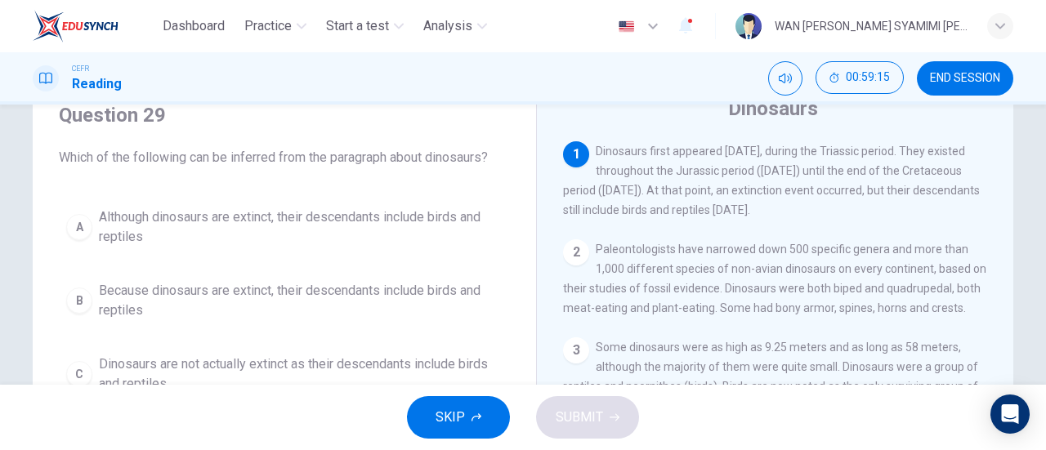
scroll to position [67, 0]
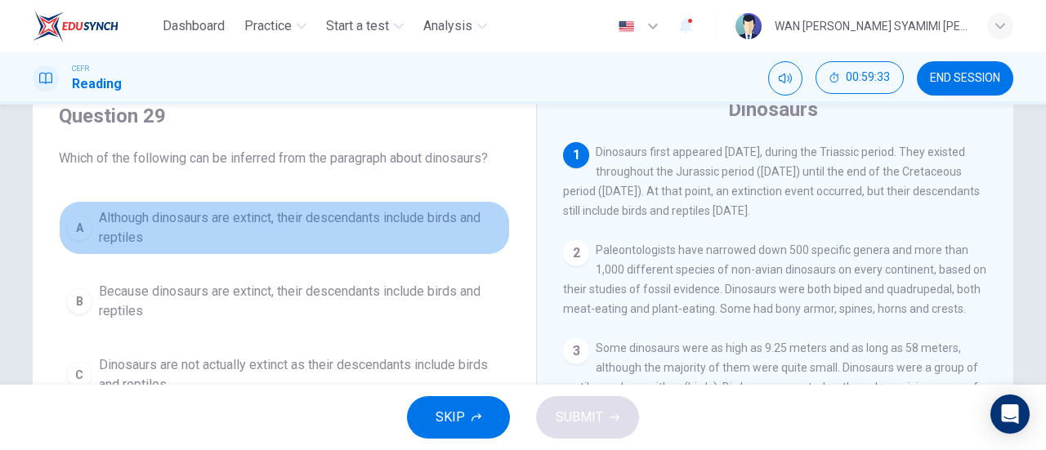
click at [444, 230] on span "Although dinosaurs are extinct, their descendants include birds and reptiles" at bounding box center [301, 227] width 404 height 39
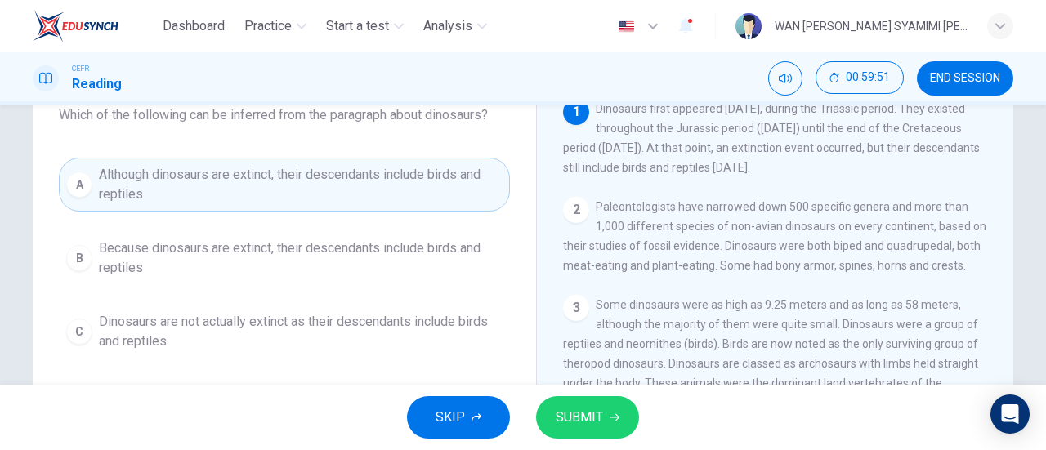
scroll to position [107, 0]
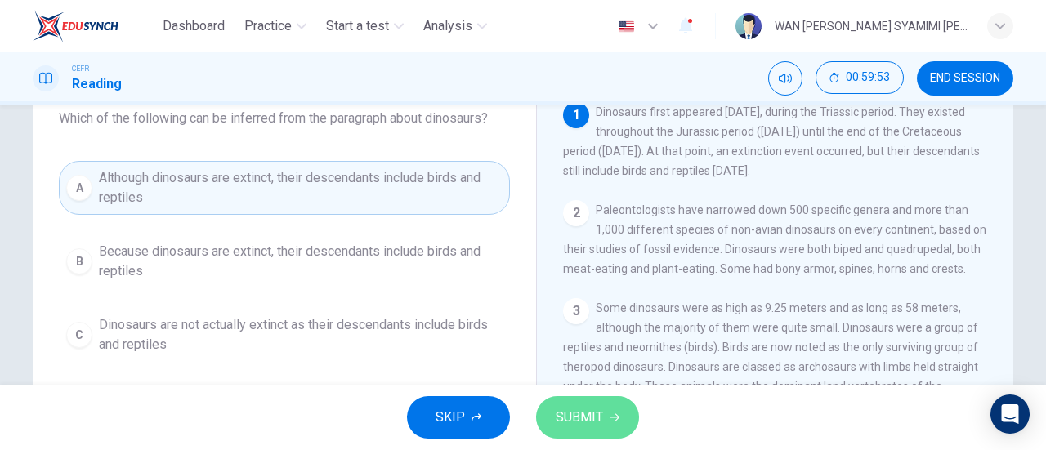
click at [615, 411] on button "SUBMIT" at bounding box center [587, 417] width 103 height 42
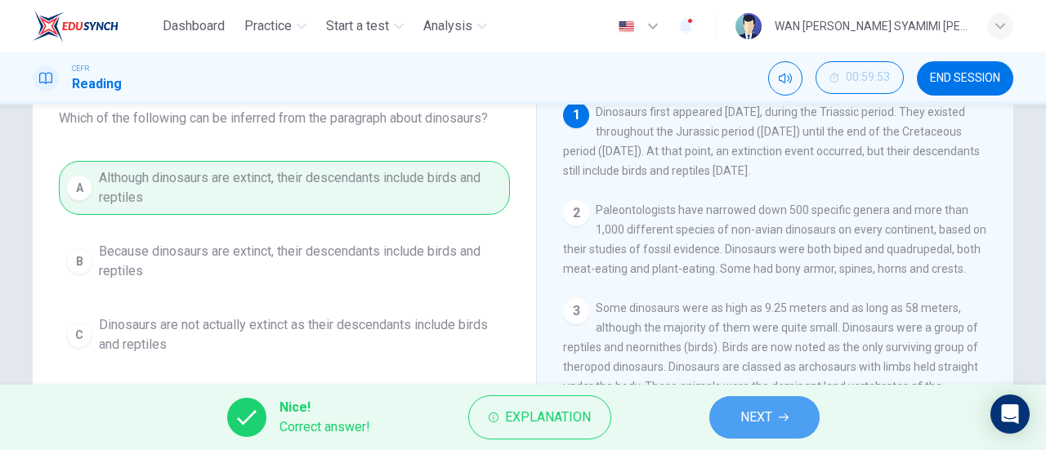
click at [747, 422] on span "NEXT" at bounding box center [756, 417] width 32 height 23
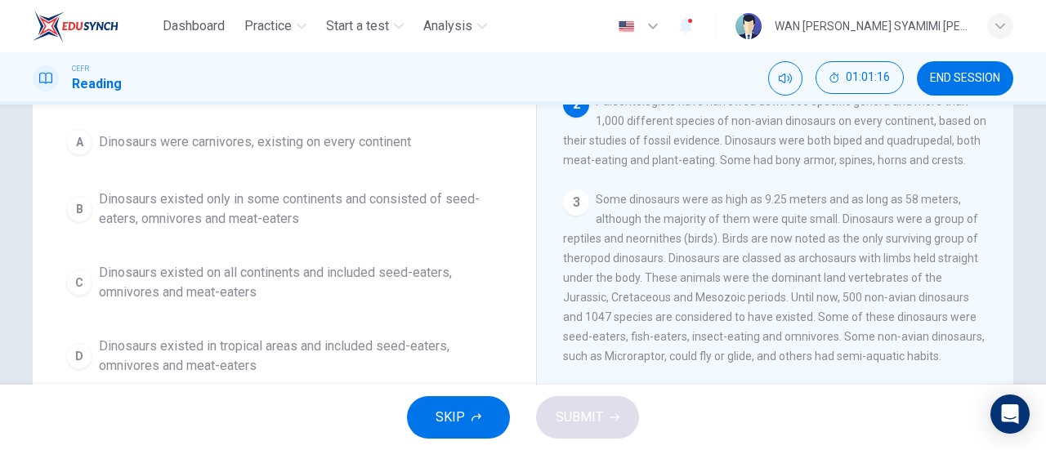
scroll to position [145, 0]
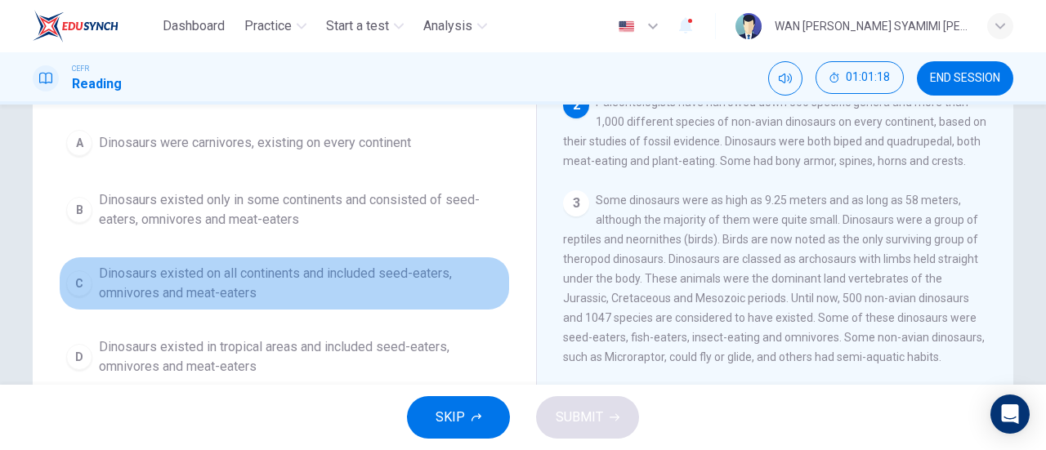
click at [332, 282] on span "Dinosaurs existed on all continents and included seed-eaters, omnivores and mea…" at bounding box center [301, 283] width 404 height 39
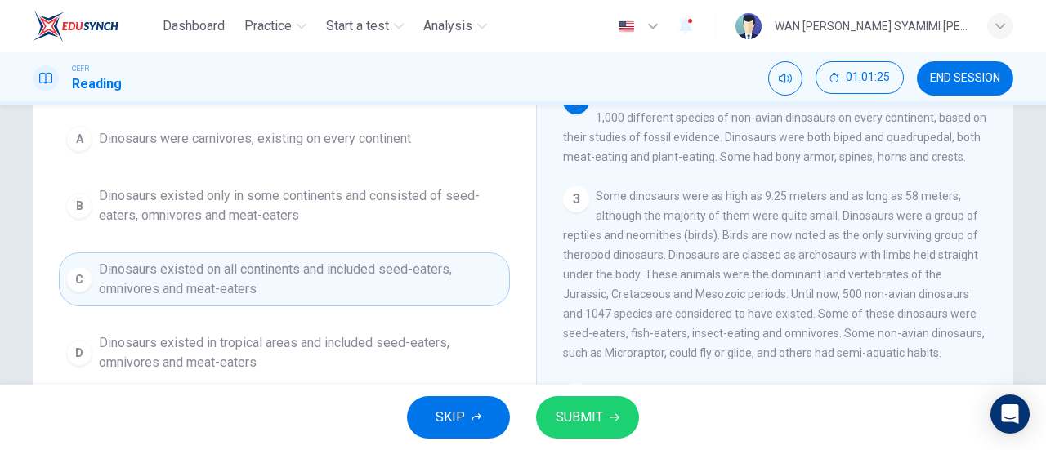
scroll to position [145, 0]
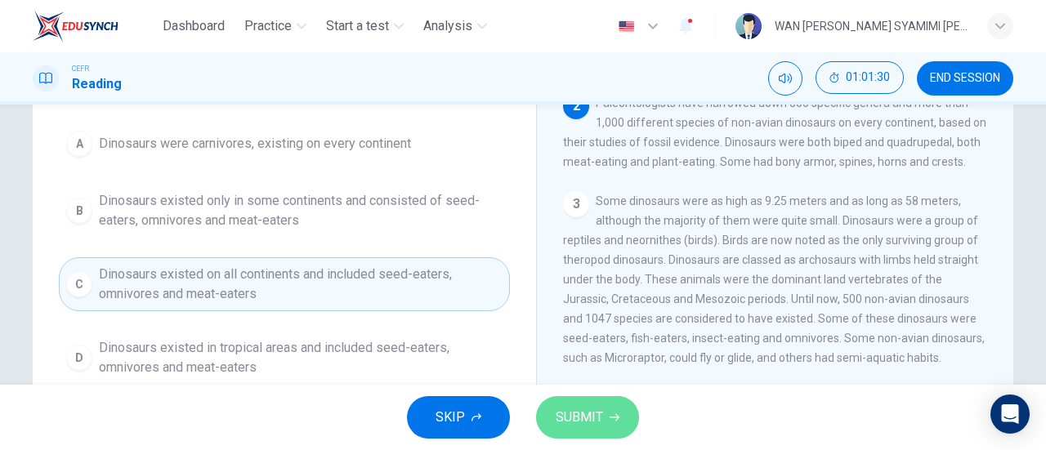
click at [587, 405] on button "SUBMIT" at bounding box center [587, 417] width 103 height 42
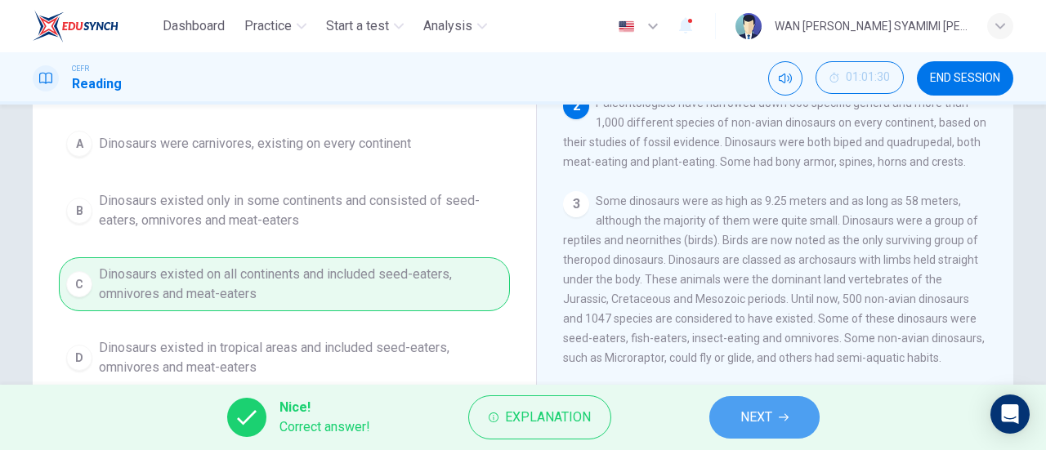
click at [735, 430] on button "NEXT" at bounding box center [764, 417] width 110 height 42
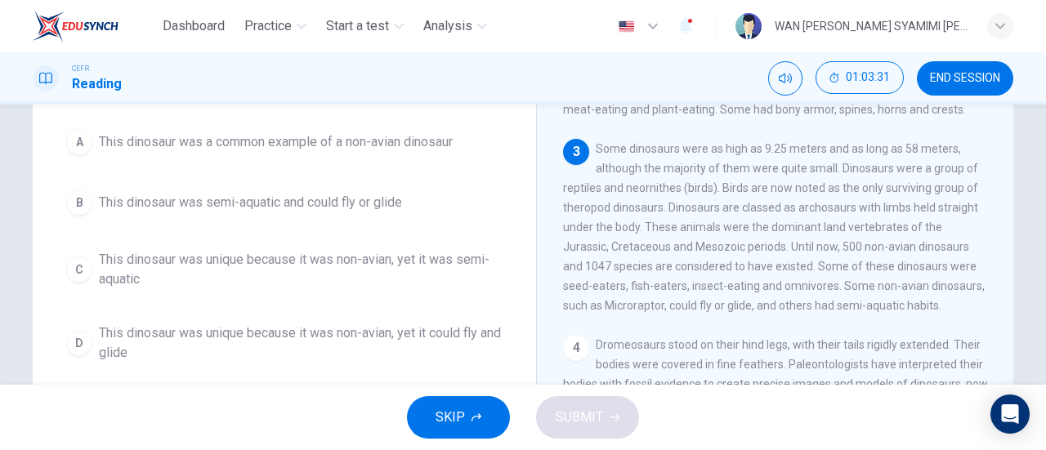
scroll to position [150, 0]
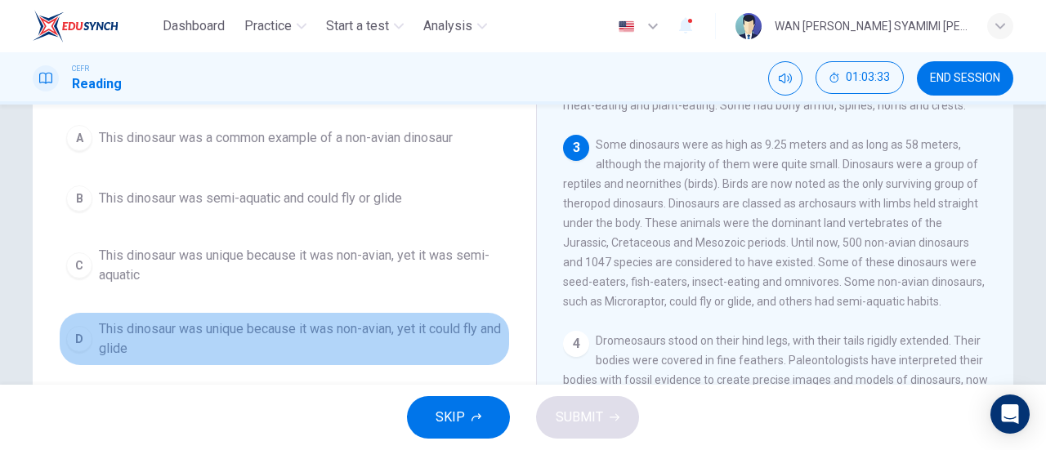
click at [418, 329] on span "This dinosaur was unique because it was non-avian, yet it could fly and glide" at bounding box center [301, 338] width 404 height 39
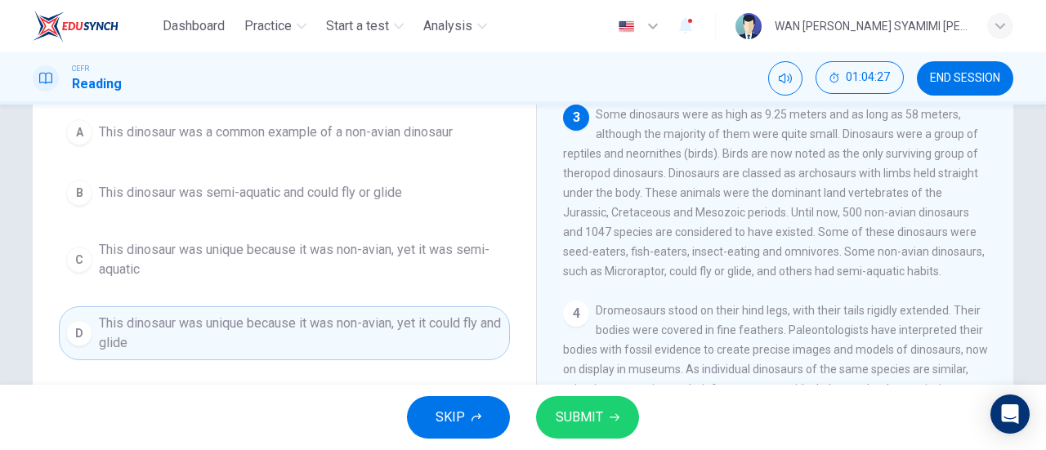
scroll to position [157, 0]
click at [587, 406] on span "SUBMIT" at bounding box center [579, 417] width 47 height 23
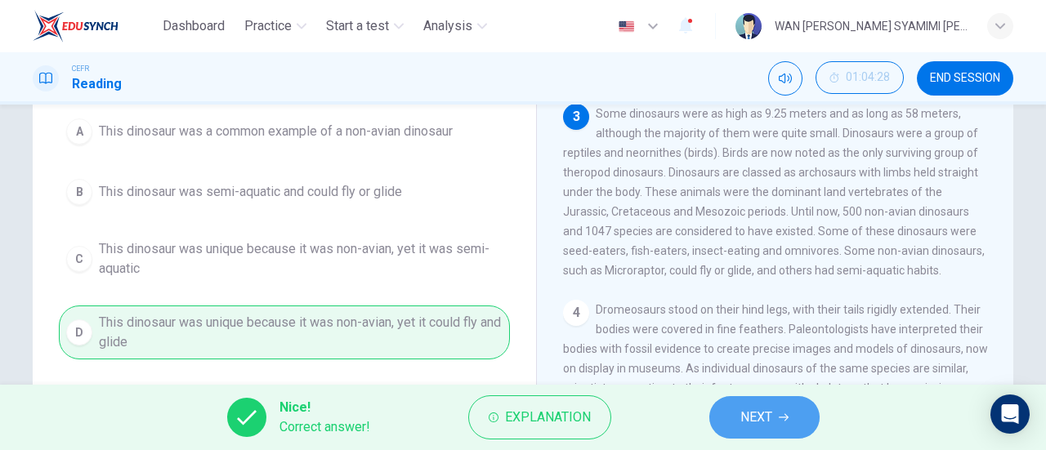
click at [742, 426] on span "NEXT" at bounding box center [756, 417] width 32 height 23
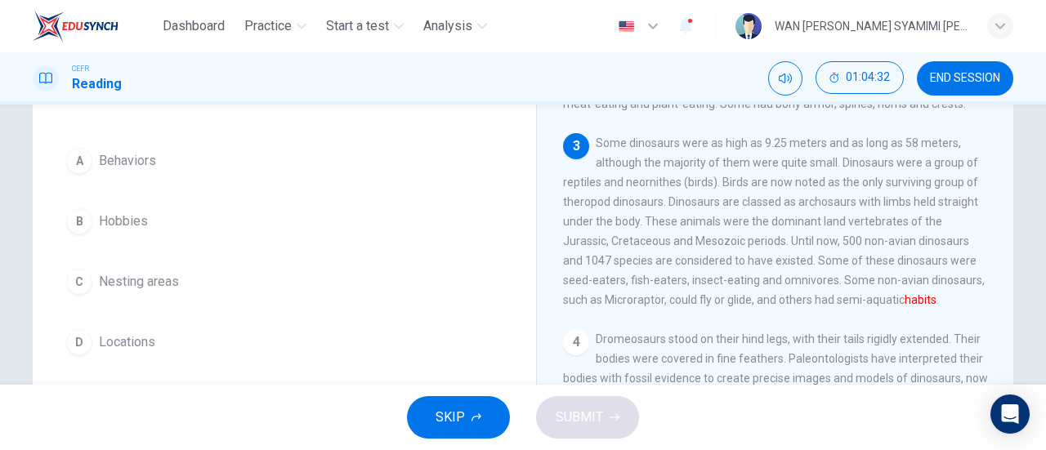
scroll to position [127, 0]
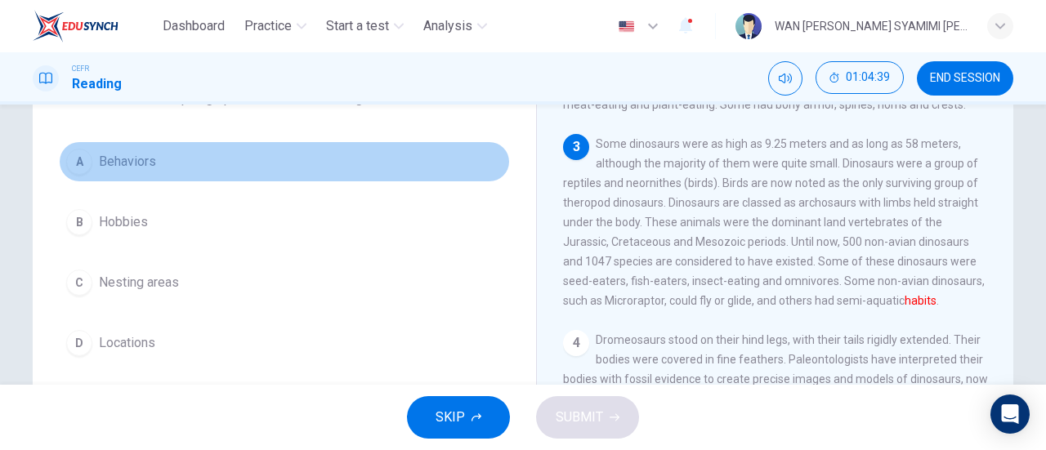
click at [306, 158] on button "A Behaviors" at bounding box center [284, 161] width 451 height 41
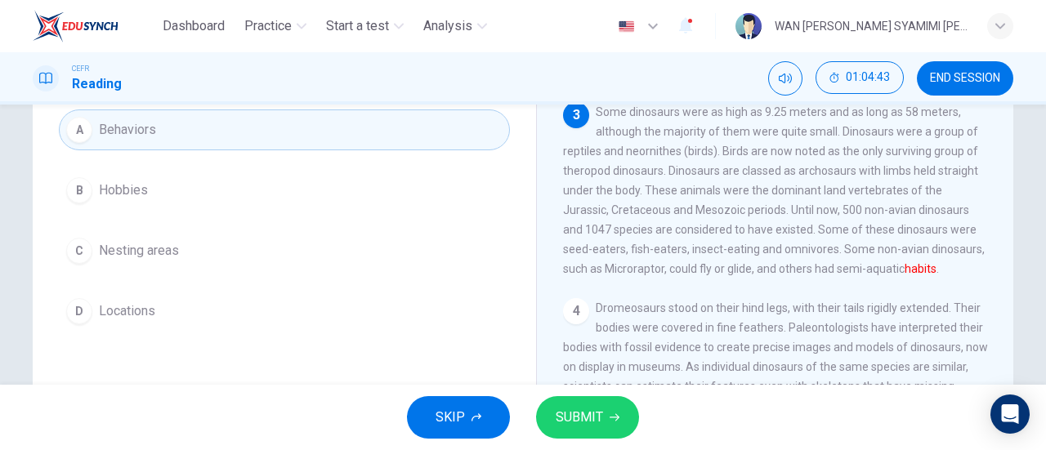
scroll to position [160, 0]
click at [577, 414] on span "SUBMIT" at bounding box center [579, 417] width 47 height 23
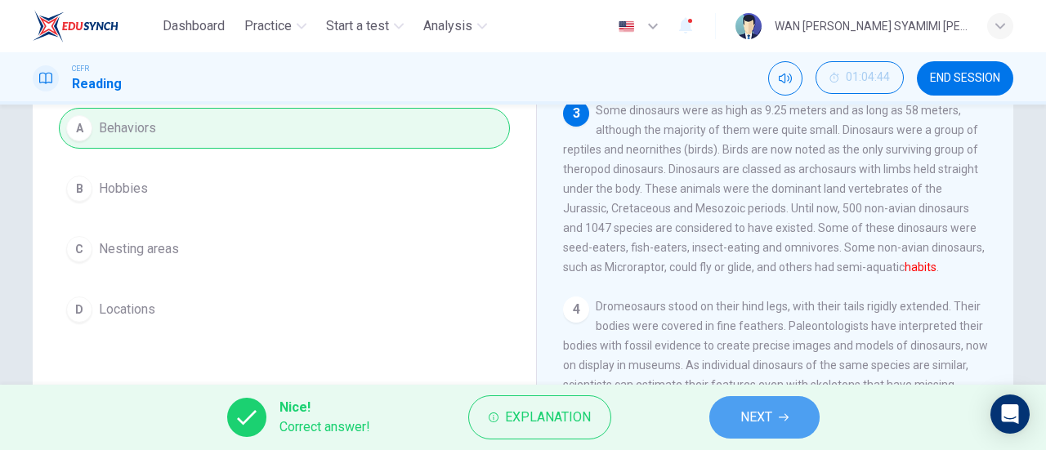
click at [731, 425] on button "NEXT" at bounding box center [764, 417] width 110 height 42
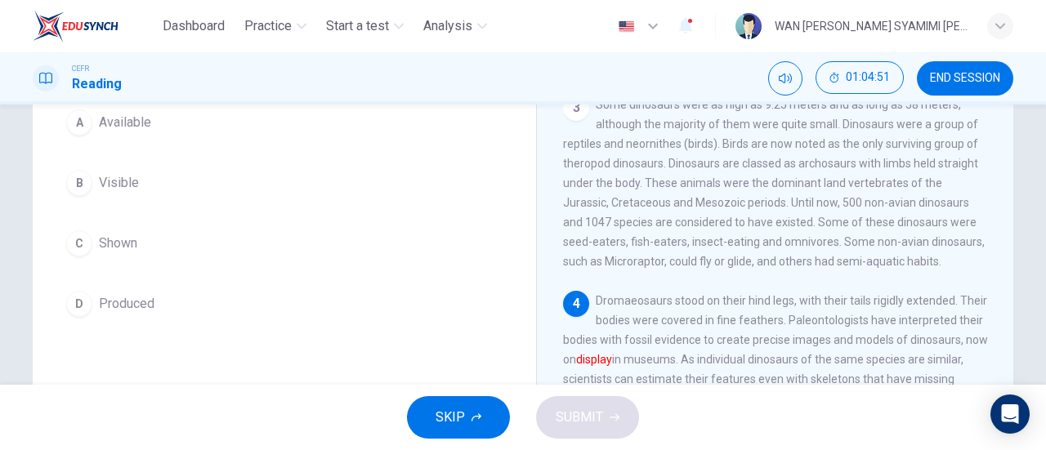
scroll to position [165, 0]
click at [263, 248] on button "C Shown" at bounding box center [284, 244] width 451 height 41
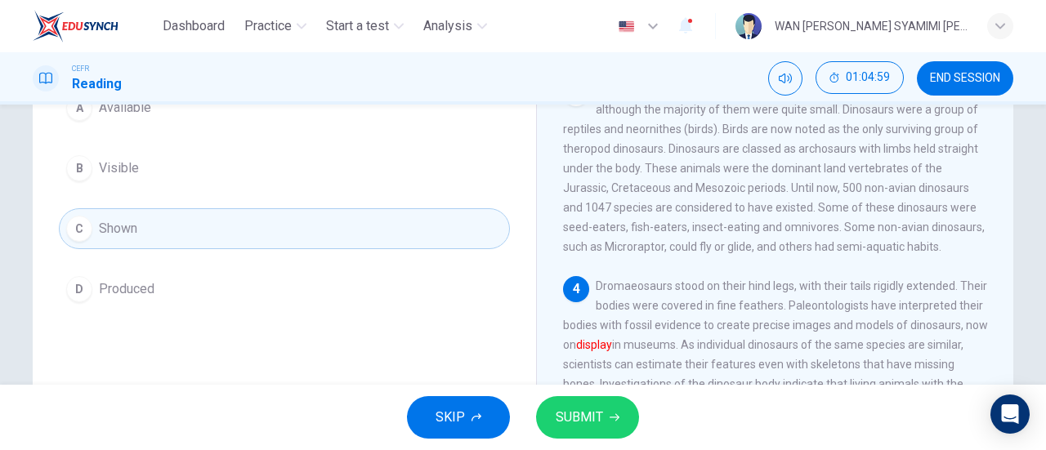
scroll to position [180, 0]
click at [569, 414] on span "SUBMIT" at bounding box center [579, 417] width 47 height 23
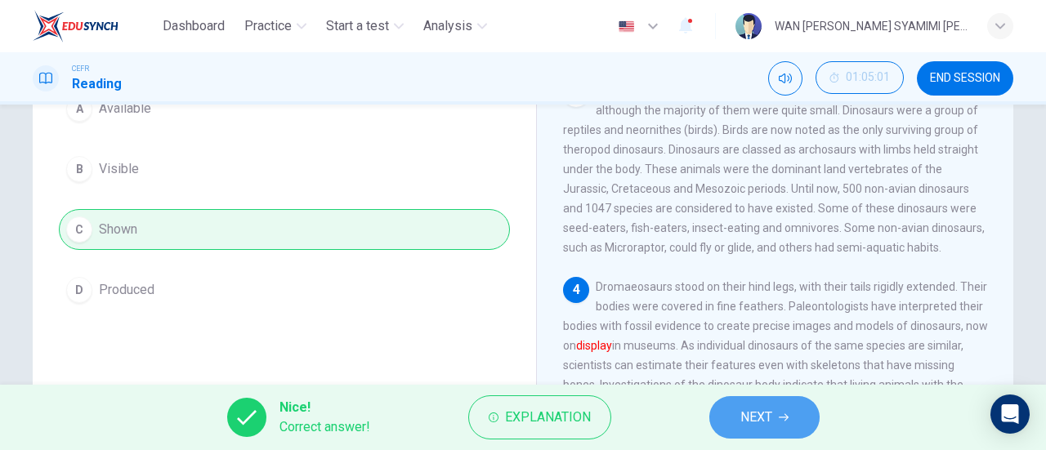
click at [742, 424] on span "NEXT" at bounding box center [756, 417] width 32 height 23
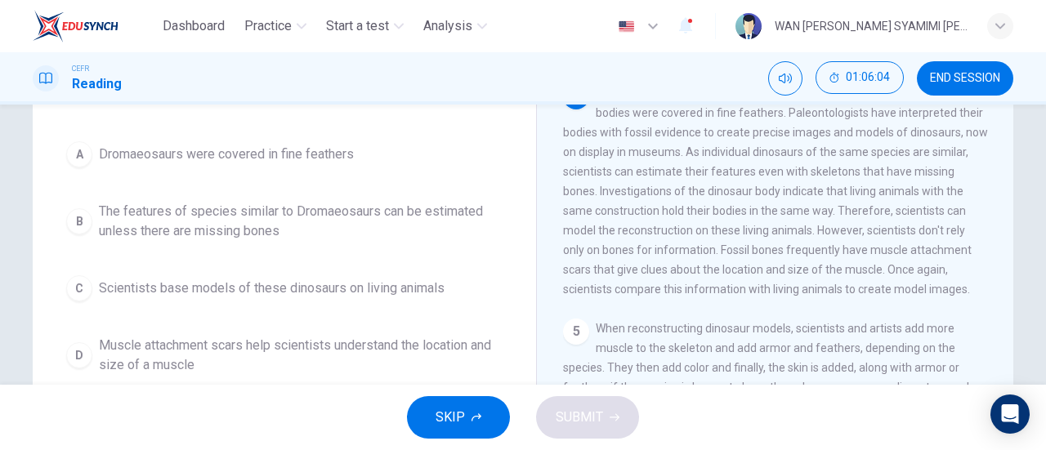
scroll to position [365, 0]
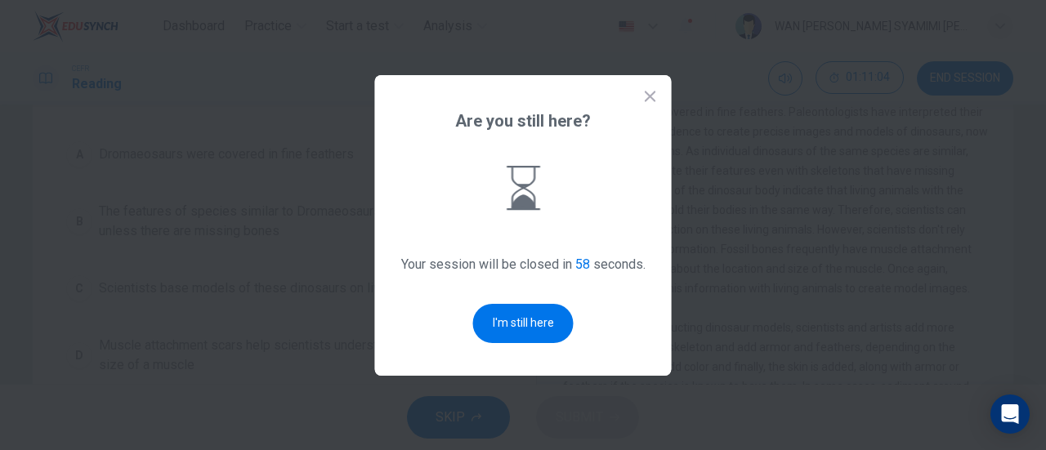
click at [569, 308] on div "Are you still here? Your session will be closed in 58 seconds. I'm still here" at bounding box center [523, 225] width 297 height 301
click at [557, 311] on button "I'm still here" at bounding box center [523, 323] width 100 height 39
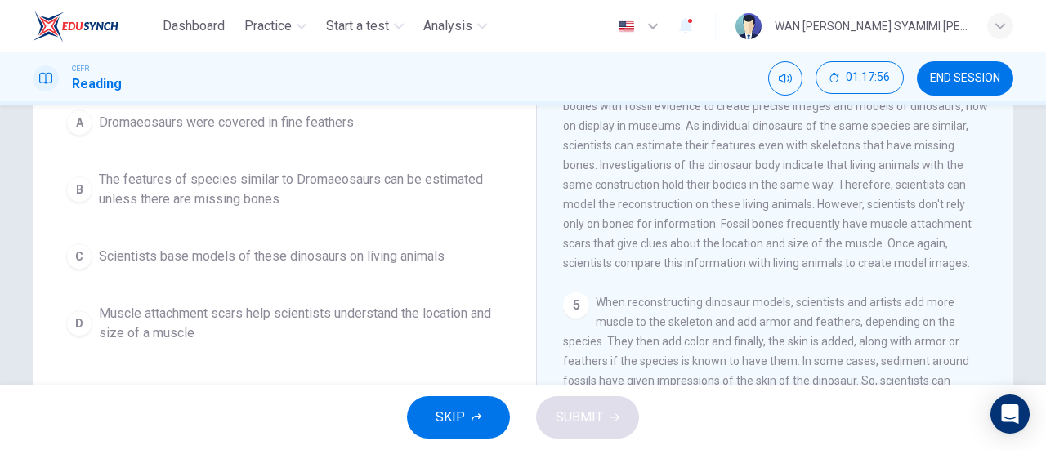
scroll to position [184, 0]
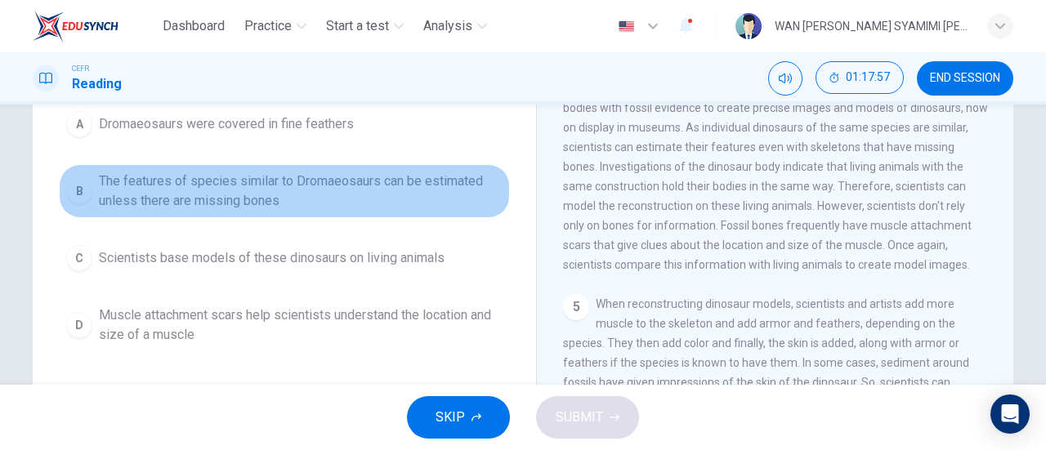
click at [341, 194] on span "The features of species similar to Dromaeosaurs can be estimated unless there a…" at bounding box center [301, 191] width 404 height 39
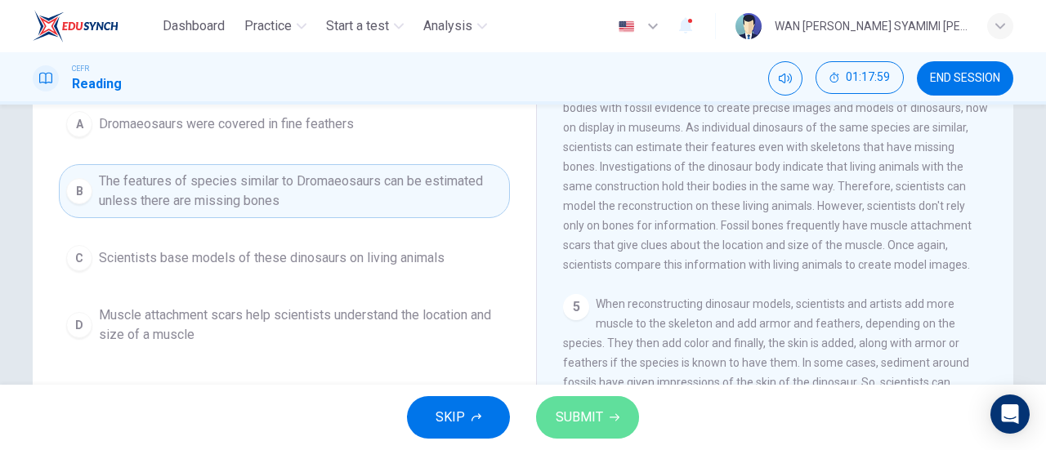
click at [574, 409] on span "SUBMIT" at bounding box center [579, 417] width 47 height 23
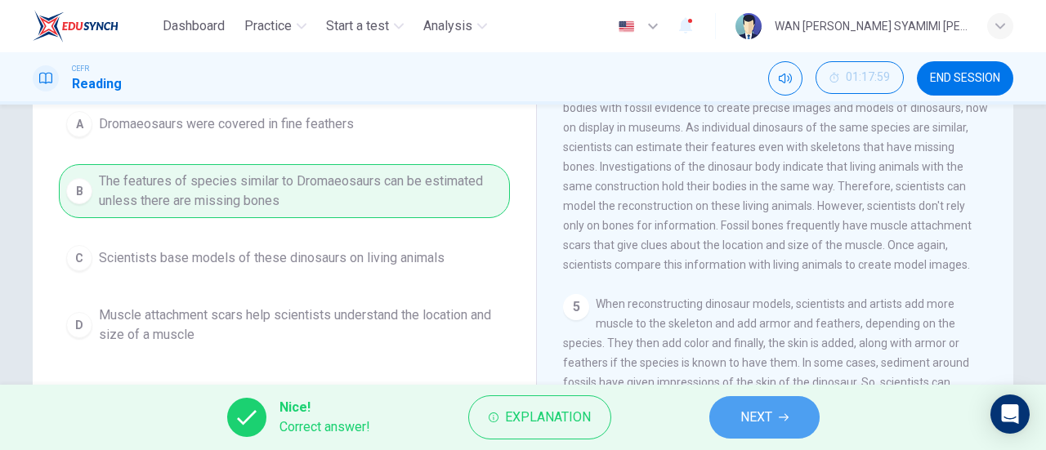
click at [743, 415] on span "NEXT" at bounding box center [756, 417] width 32 height 23
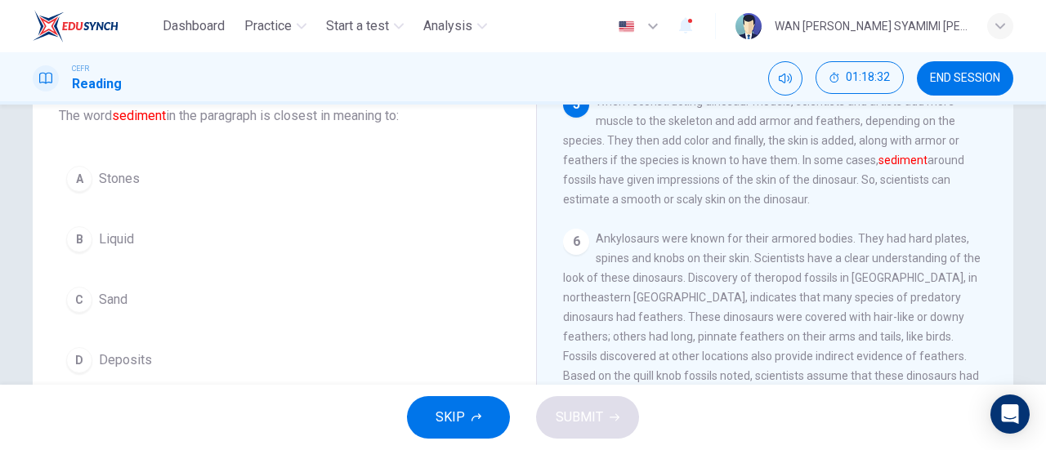
scroll to position [110, 0]
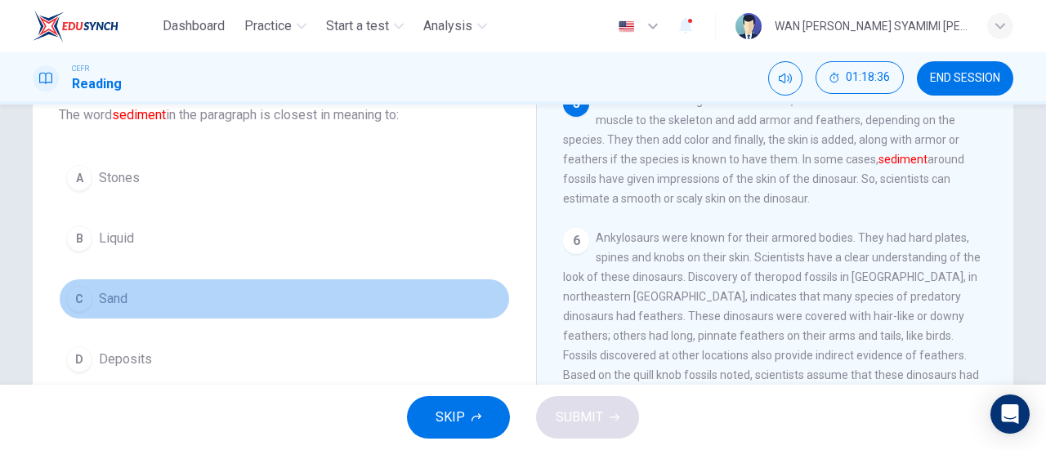
click at [174, 287] on button "C Sand" at bounding box center [284, 299] width 451 height 41
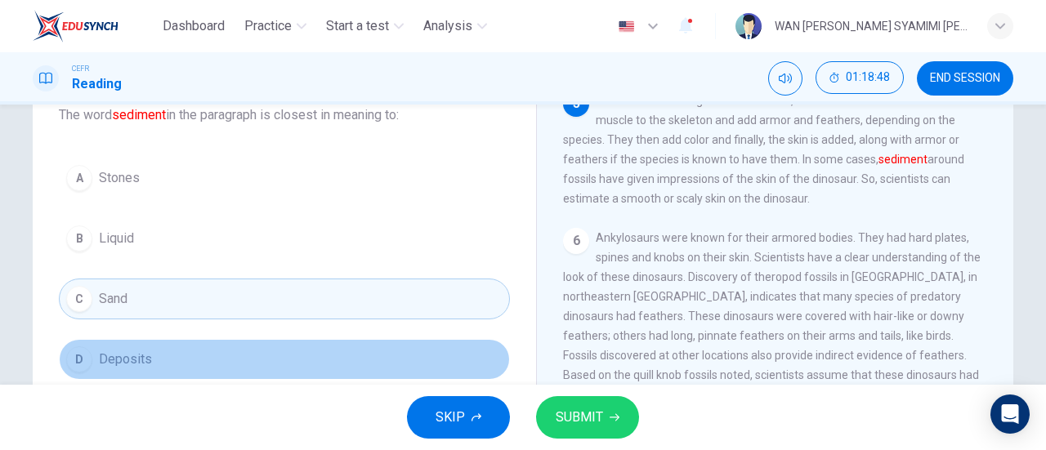
click at [248, 354] on button "D Deposits" at bounding box center [284, 359] width 451 height 41
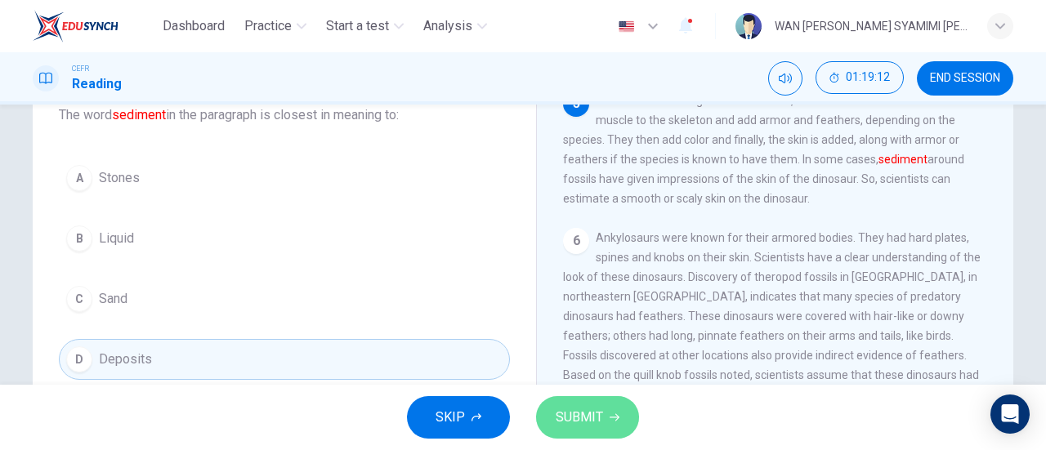
click at [583, 411] on span "SUBMIT" at bounding box center [579, 417] width 47 height 23
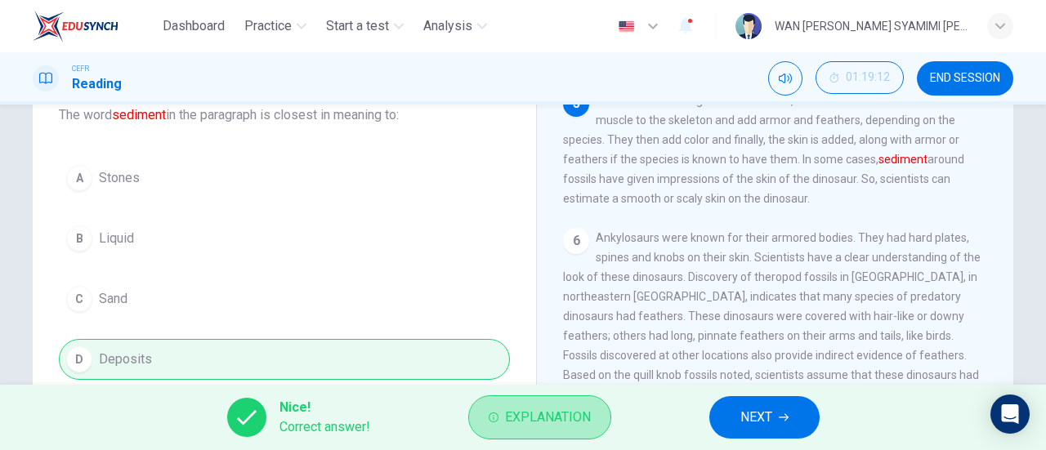
click at [583, 411] on span "Explanation" at bounding box center [548, 417] width 86 height 23
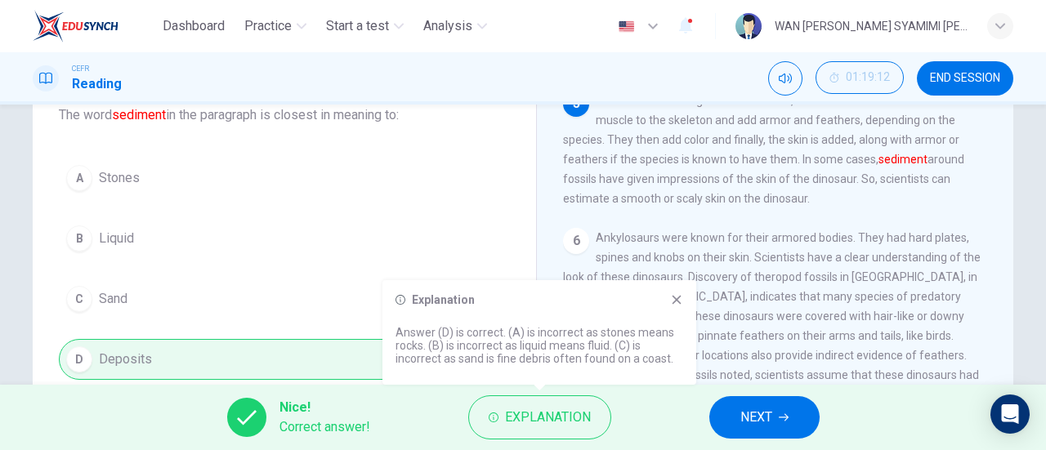
click at [672, 291] on div "Explanation Answer (D) is correct. (A) is incorrect as stones means rocks. (B) …" at bounding box center [539, 332] width 314 height 105
click at [676, 306] on icon at bounding box center [676, 299] width 13 height 13
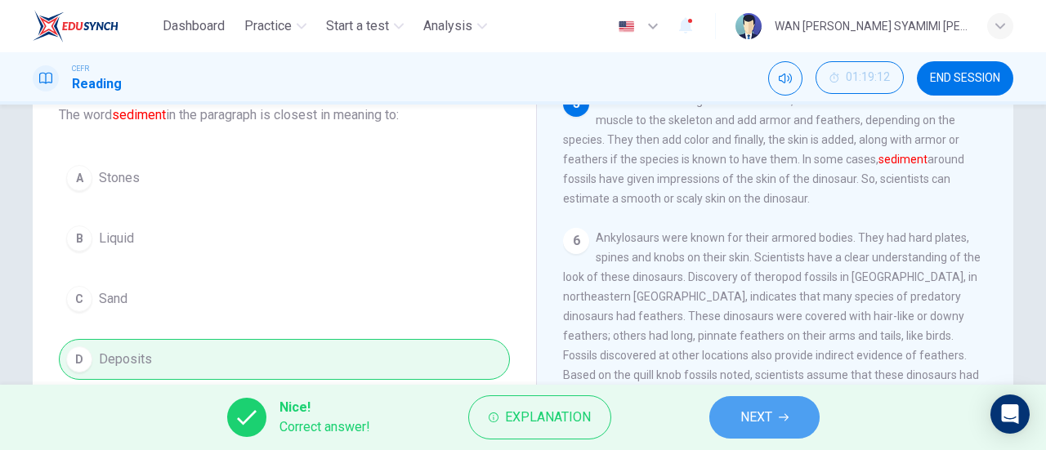
click at [743, 403] on button "NEXT" at bounding box center [764, 417] width 110 height 42
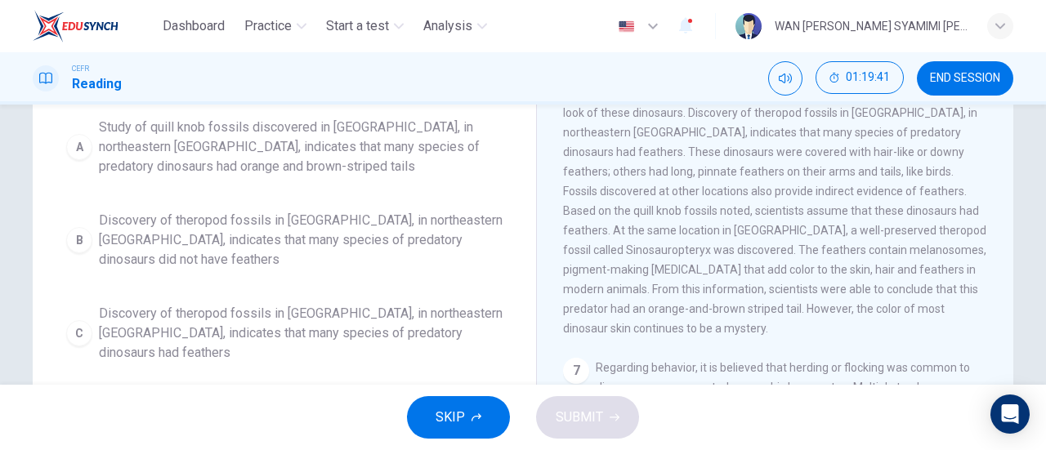
scroll to position [169, 0]
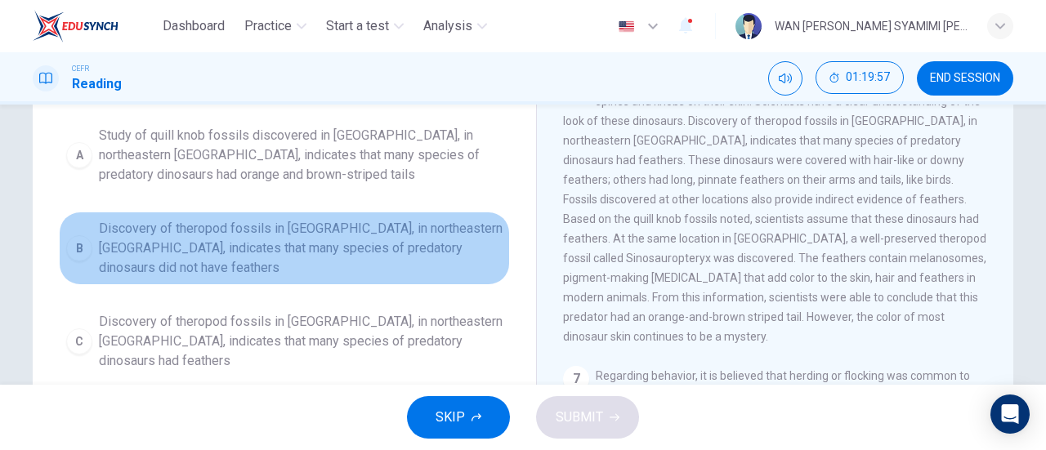
click at [405, 247] on span "Discovery of theropod fossils in [GEOGRAPHIC_DATA], in northeastern [GEOGRAPHIC…" at bounding box center [301, 248] width 404 height 59
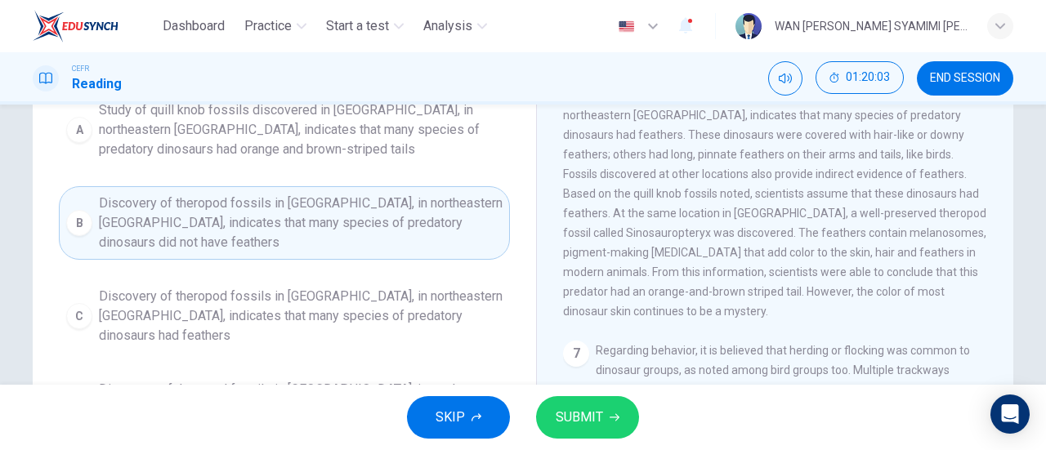
scroll to position [199, 0]
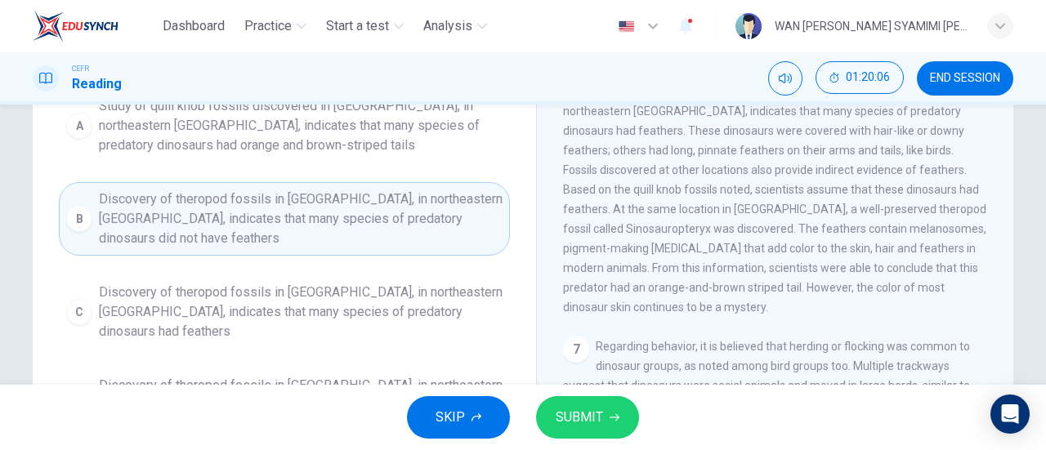
click at [376, 321] on button "C Discovery of theropod fossils in [GEOGRAPHIC_DATA], in northeastern [GEOGRAPH…" at bounding box center [284, 312] width 451 height 74
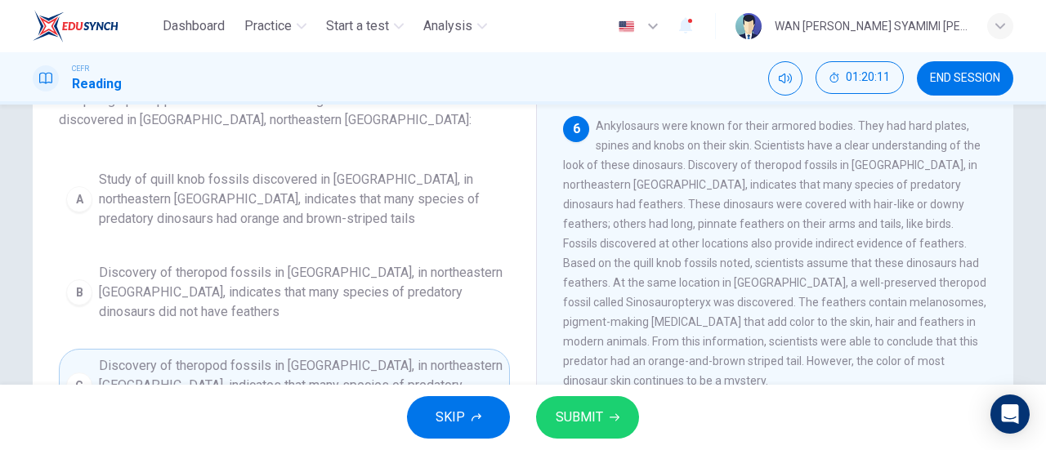
scroll to position [100, 0]
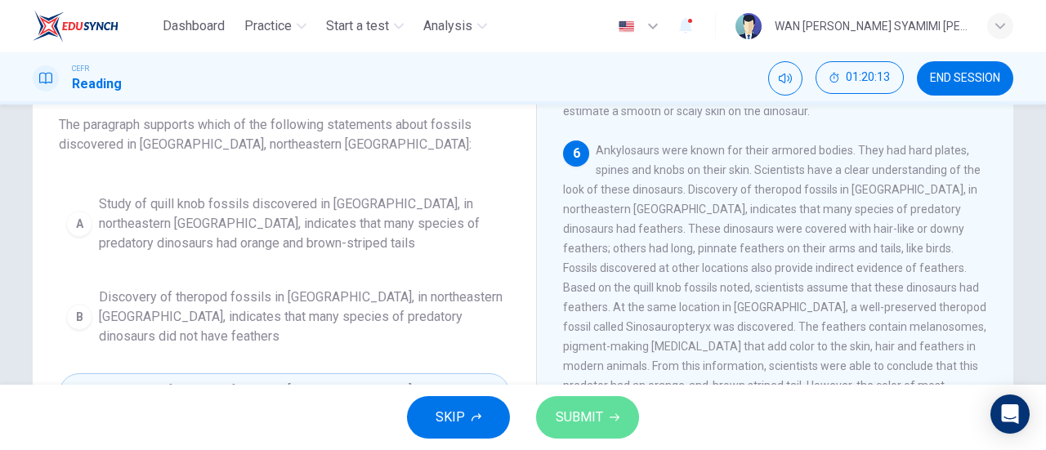
click at [596, 417] on span "SUBMIT" at bounding box center [579, 417] width 47 height 23
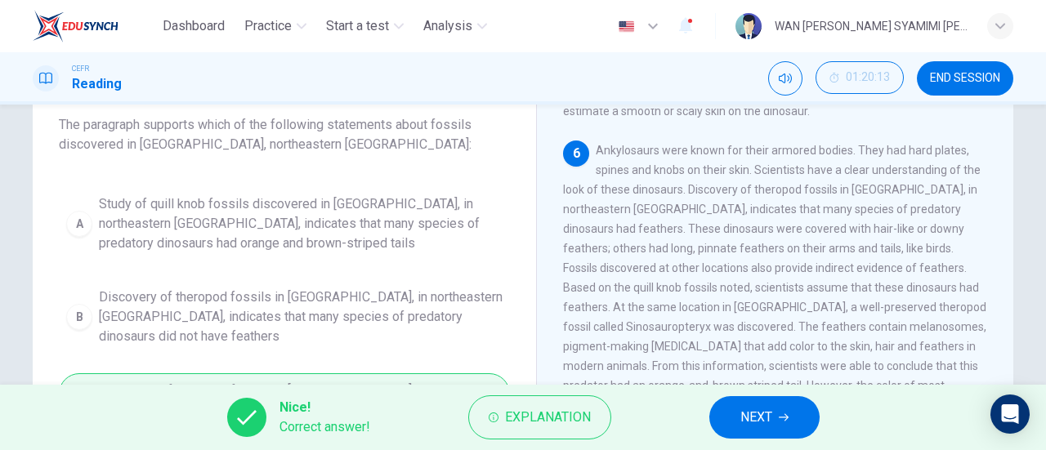
click at [742, 421] on span "NEXT" at bounding box center [756, 417] width 32 height 23
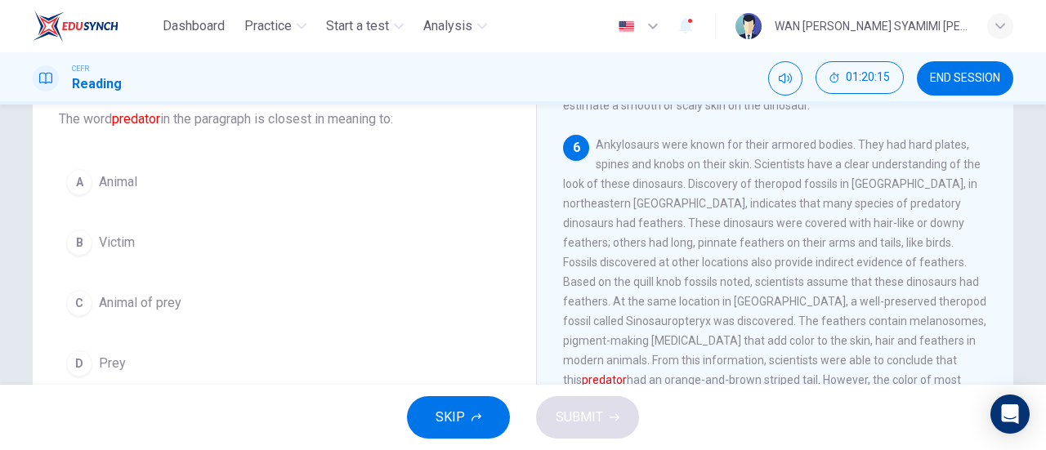
scroll to position [107, 0]
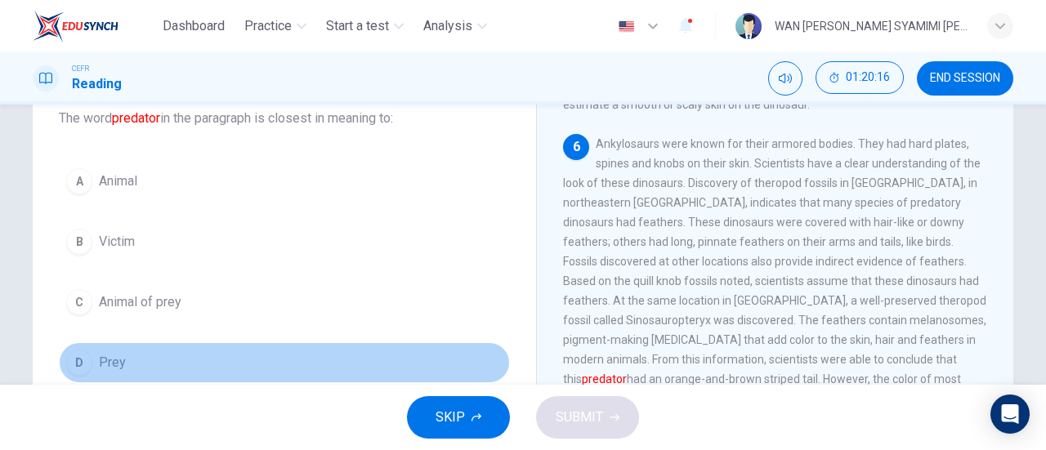
click at [230, 364] on button "D Prey" at bounding box center [284, 362] width 451 height 41
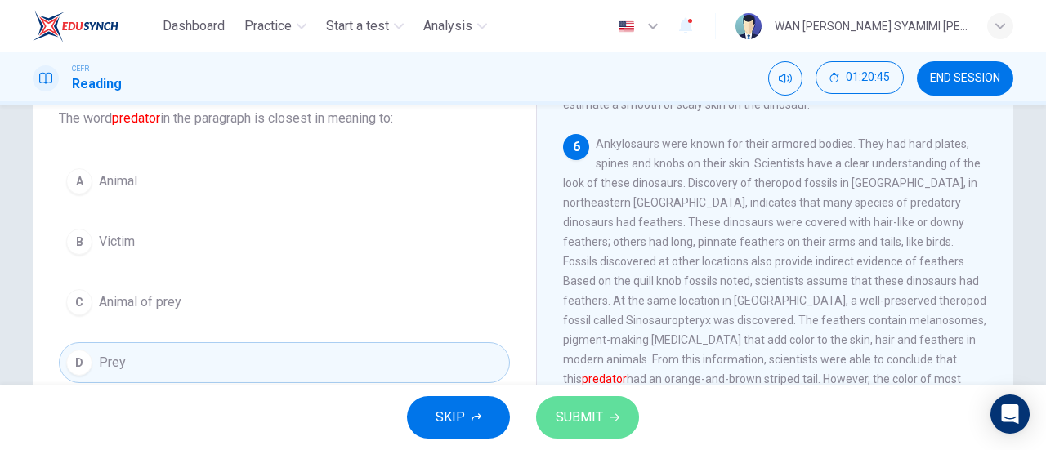
click at [605, 421] on button "SUBMIT" at bounding box center [587, 417] width 103 height 42
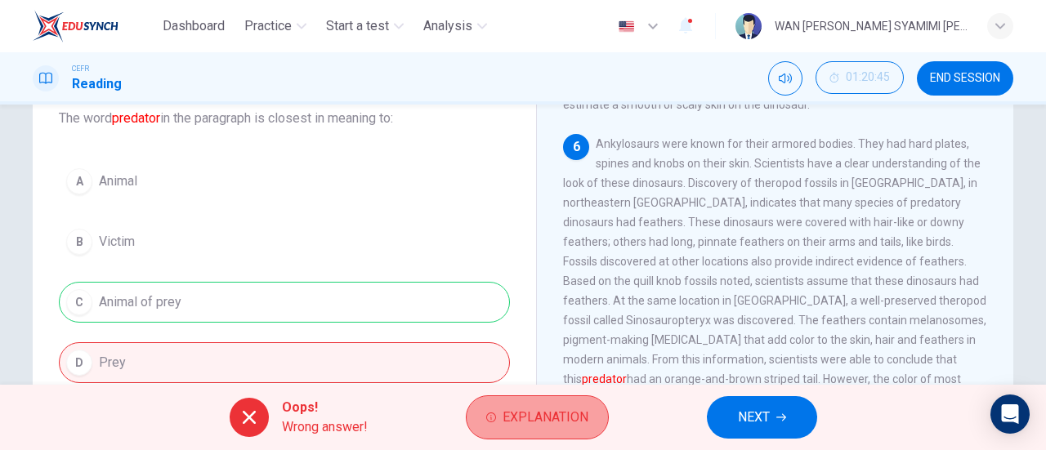
click at [589, 414] on button "Explanation" at bounding box center [537, 417] width 143 height 44
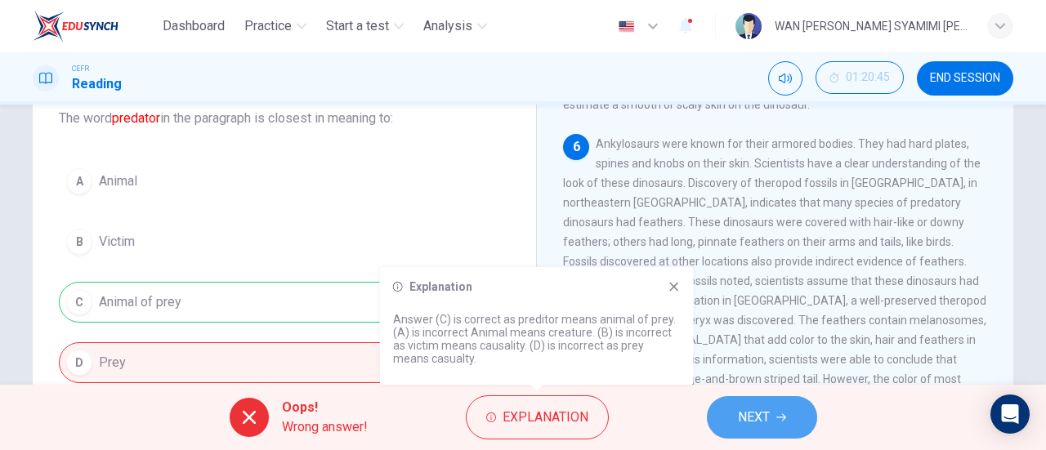
click at [750, 403] on button "NEXT" at bounding box center [762, 417] width 110 height 42
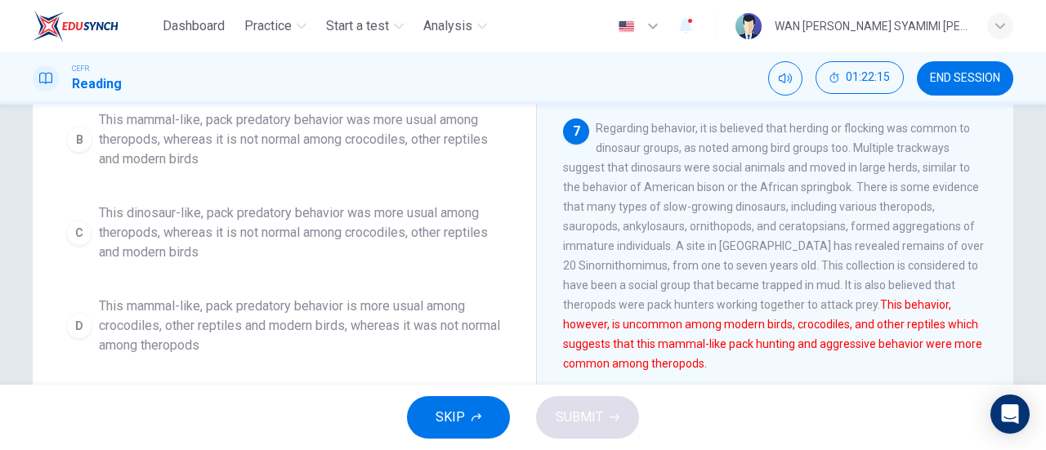
scroll to position [0, 0]
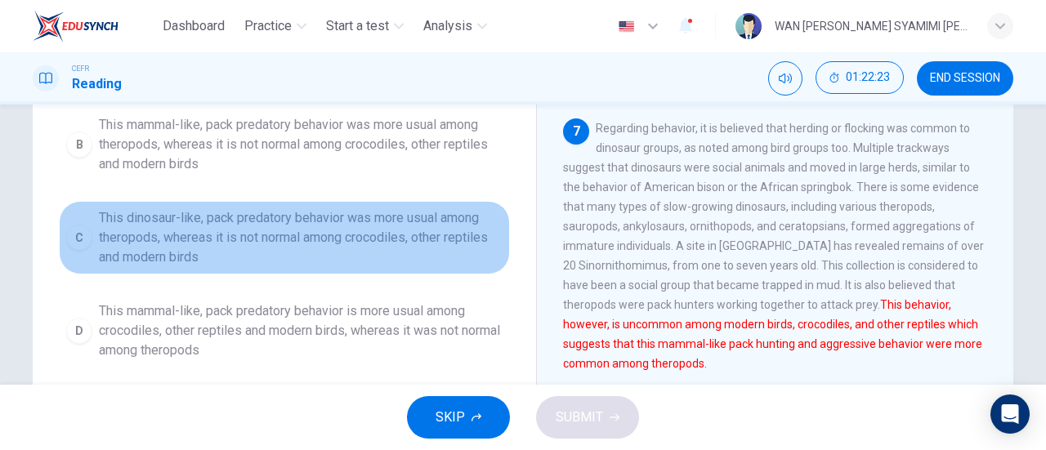
click at [279, 267] on span "This dinosaur-like, pack predatory behavior was more usual among theropods, whe…" at bounding box center [301, 237] width 404 height 59
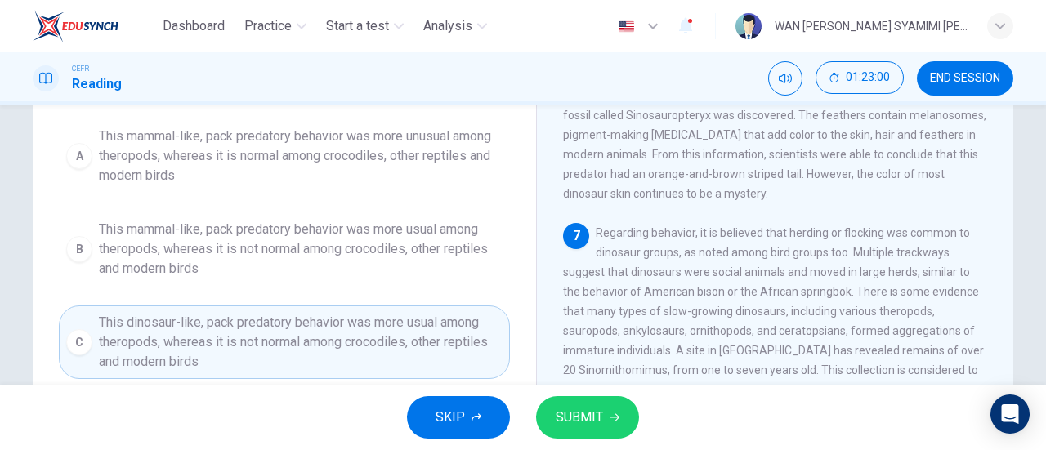
scroll to position [208, 0]
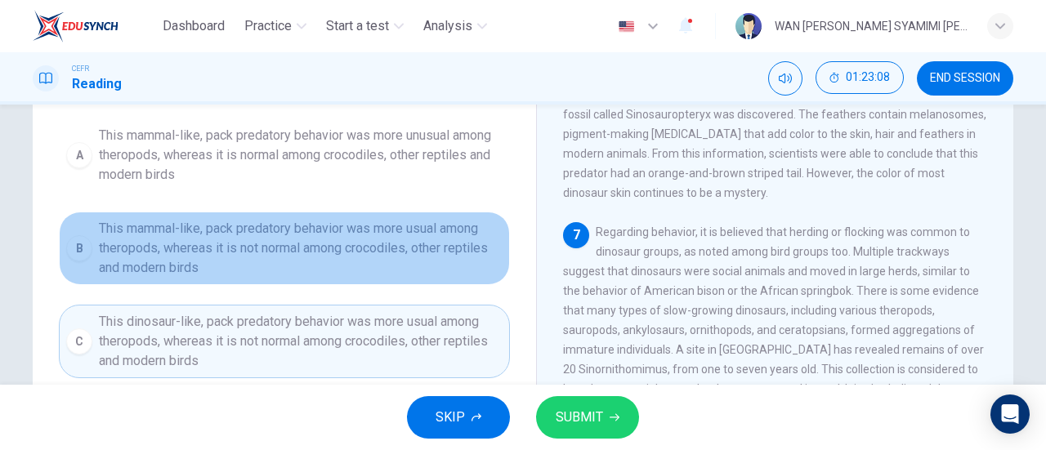
click at [286, 272] on span "This mammal-like, pack predatory behavior was more usual among theropods, where…" at bounding box center [301, 248] width 404 height 59
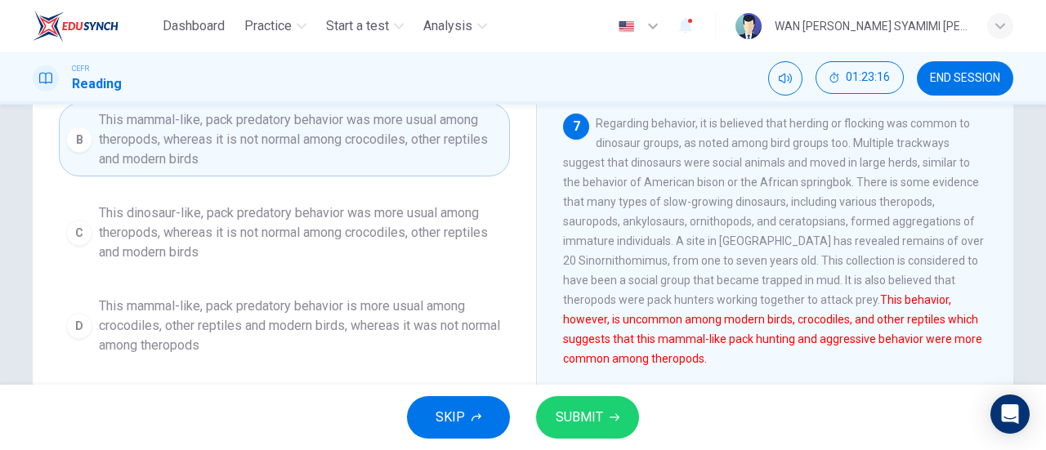
scroll to position [315, 0]
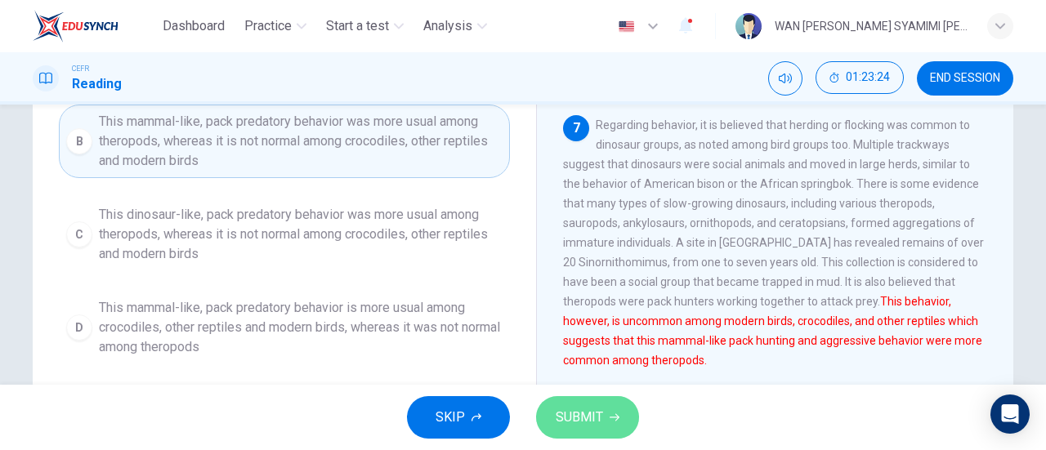
click at [583, 417] on span "SUBMIT" at bounding box center [579, 417] width 47 height 23
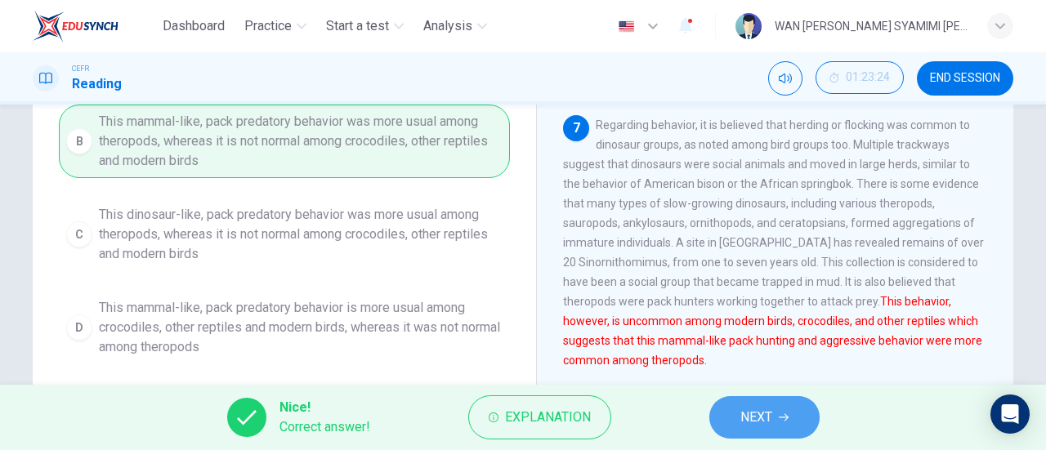
click at [720, 422] on button "NEXT" at bounding box center [764, 417] width 110 height 42
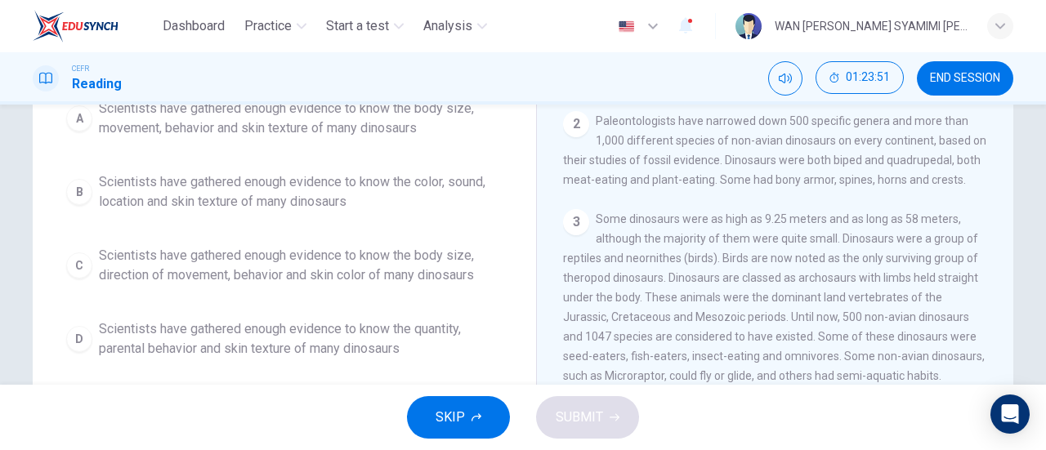
scroll to position [197, 0]
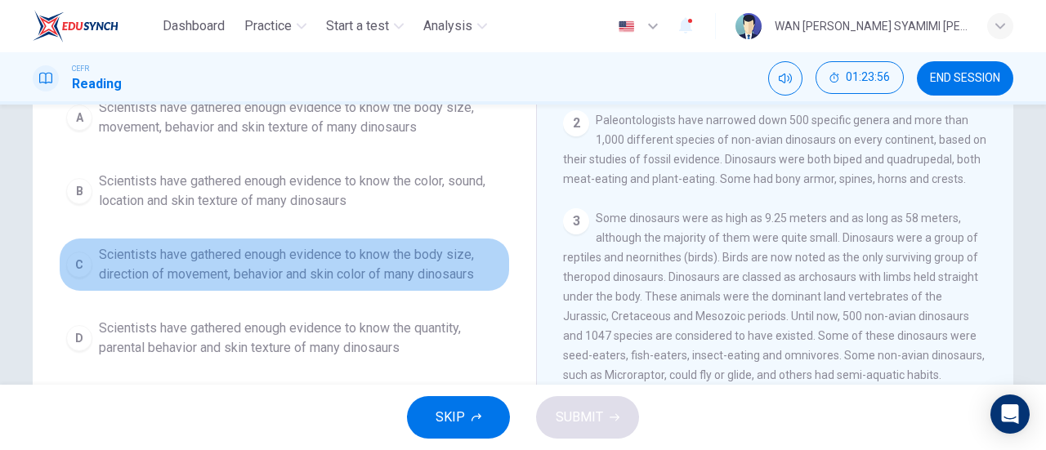
click at [429, 283] on button "C Scientists have gathered enough evidence to know the body size, direction of …" at bounding box center [284, 265] width 451 height 54
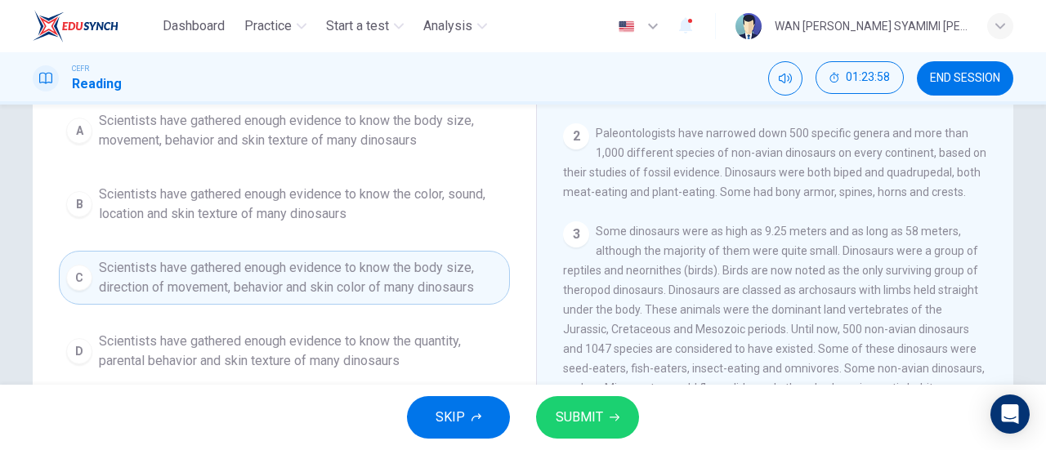
scroll to position [182, 0]
click at [350, 145] on span "Scientists have gathered enough evidence to know the body size, movement, behav…" at bounding box center [301, 132] width 404 height 39
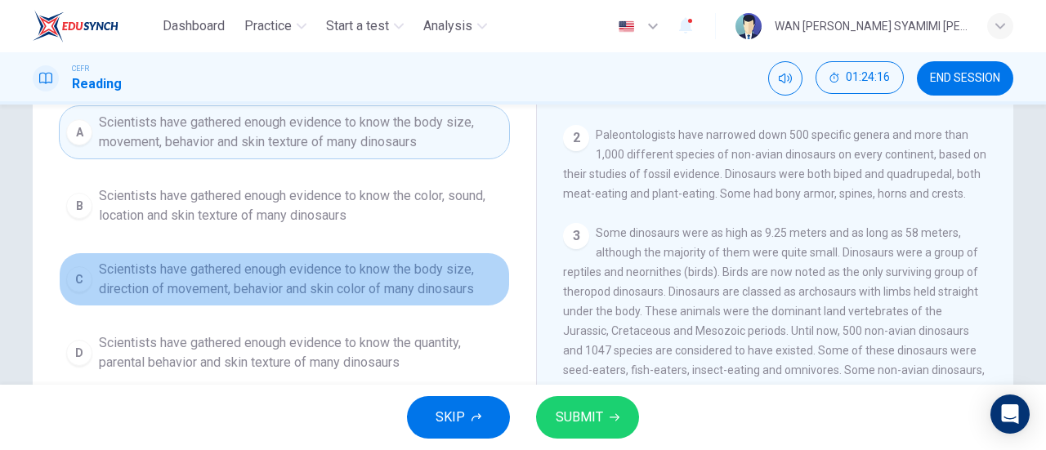
click at [254, 294] on span "Scientists have gathered enough evidence to know the body size, direction of mo…" at bounding box center [301, 279] width 404 height 39
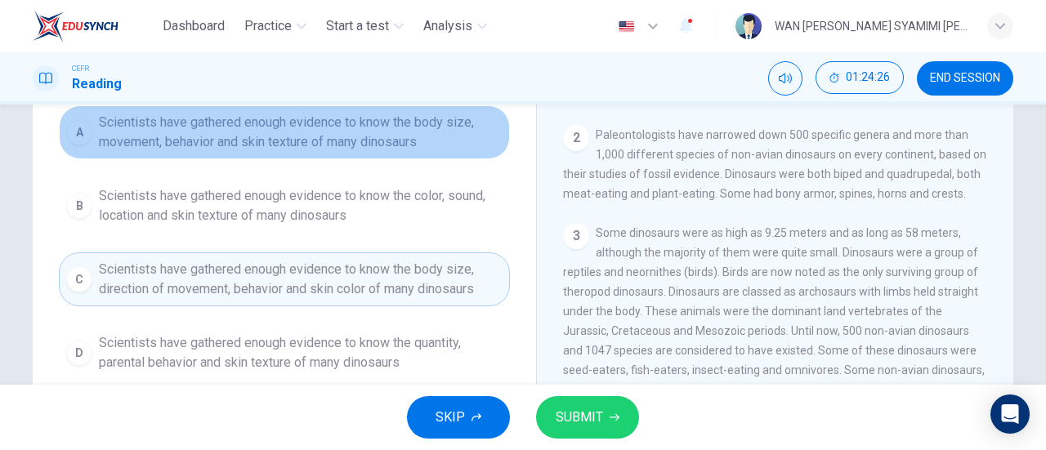
click at [368, 151] on button "A Scientists have gathered enough evidence to know the body size, movement, beh…" at bounding box center [284, 132] width 451 height 54
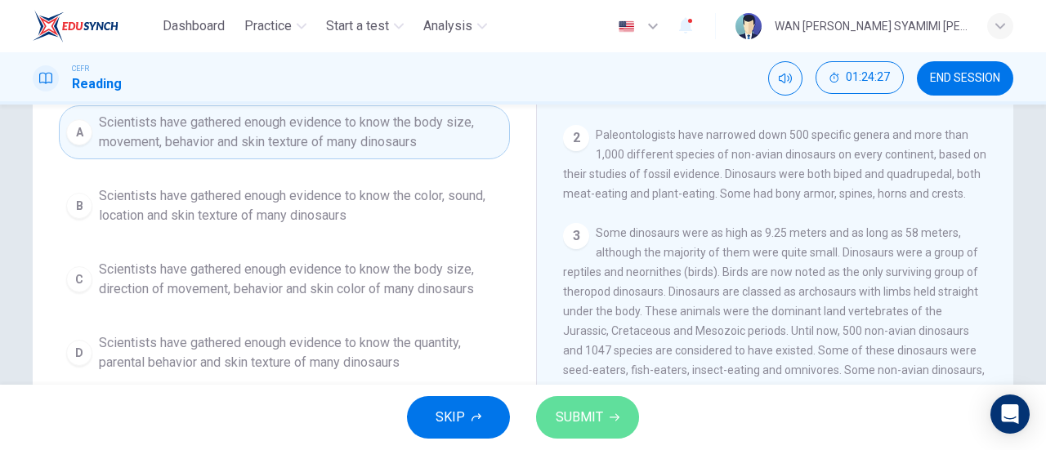
click at [583, 423] on span "SUBMIT" at bounding box center [579, 417] width 47 height 23
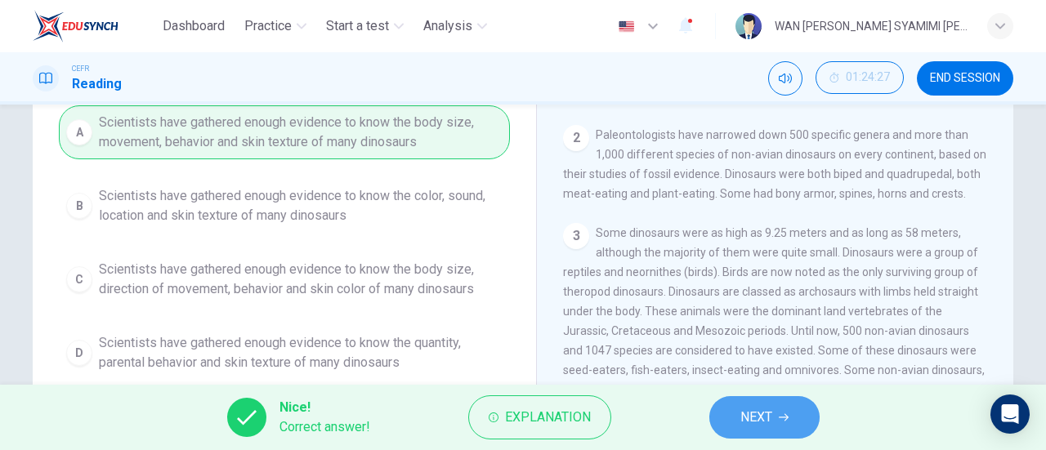
click at [759, 420] on span "NEXT" at bounding box center [756, 417] width 32 height 23
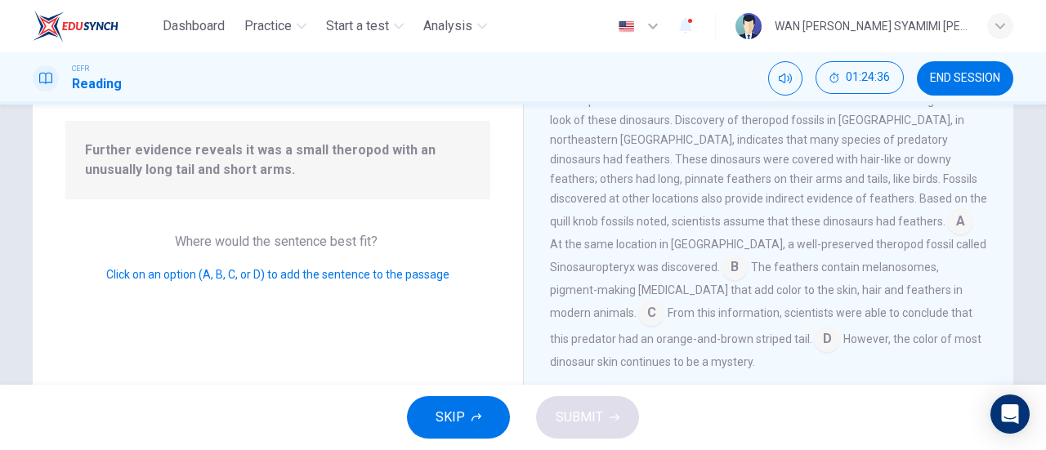
scroll to position [753, 0]
click at [748, 256] on input at bounding box center [734, 267] width 26 height 26
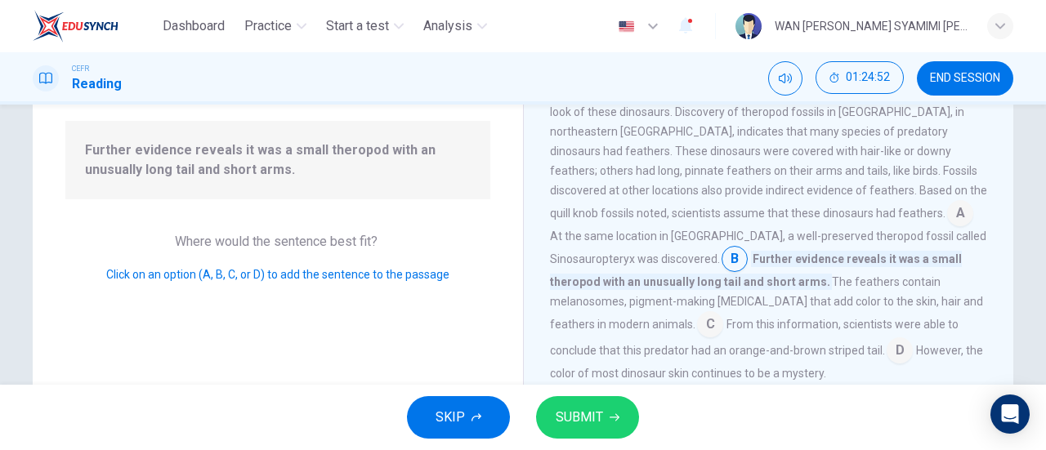
scroll to position [760, 0]
click at [723, 318] on input at bounding box center [710, 326] width 26 height 26
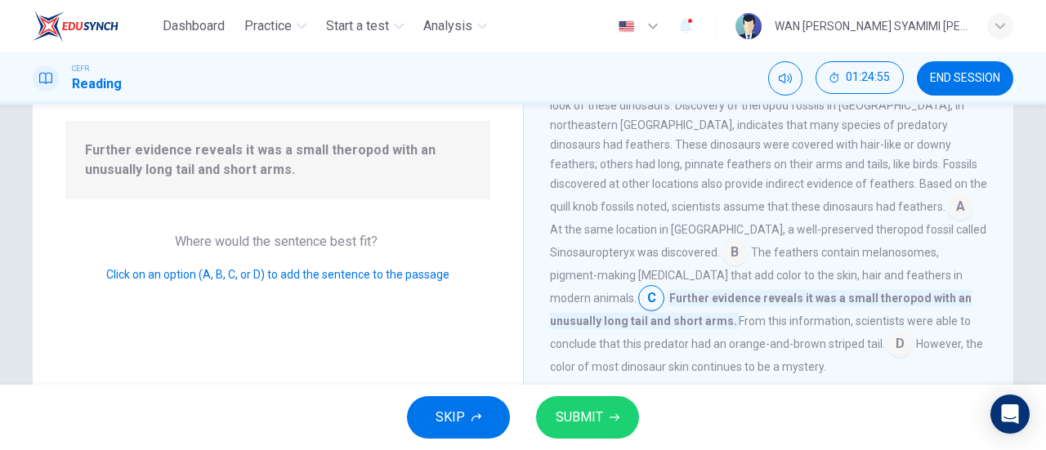
scroll to position [773, 0]
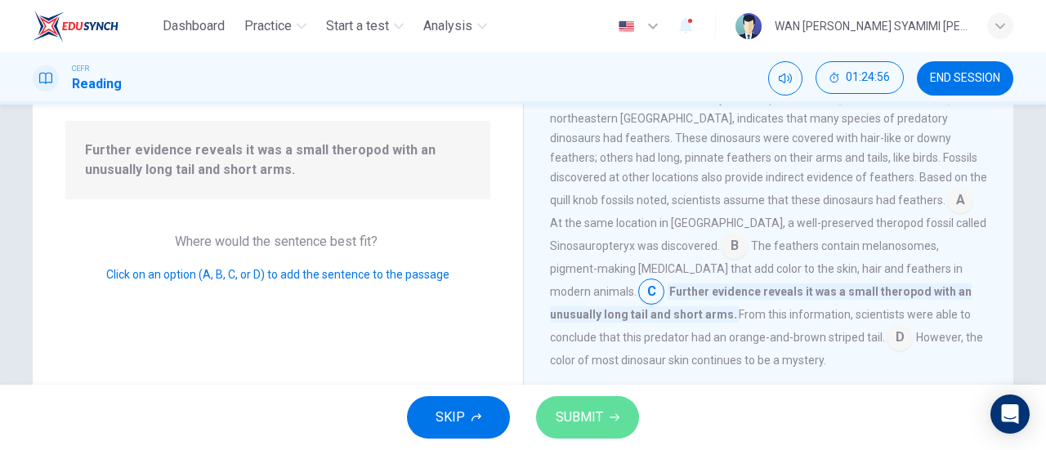
click at [601, 406] on span "SUBMIT" at bounding box center [579, 417] width 47 height 23
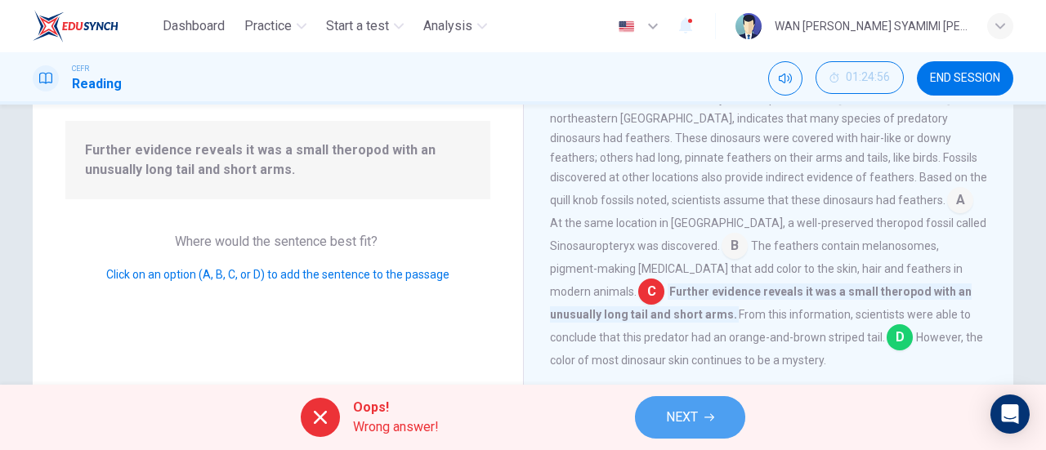
click at [716, 407] on button "NEXT" at bounding box center [690, 417] width 110 height 42
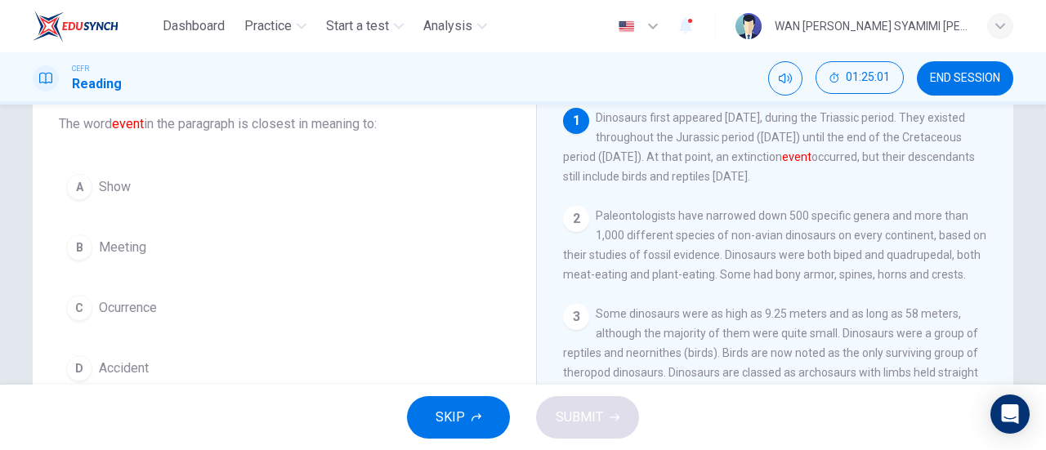
scroll to position [100, 0]
click at [163, 353] on button "D Accident" at bounding box center [284, 369] width 451 height 41
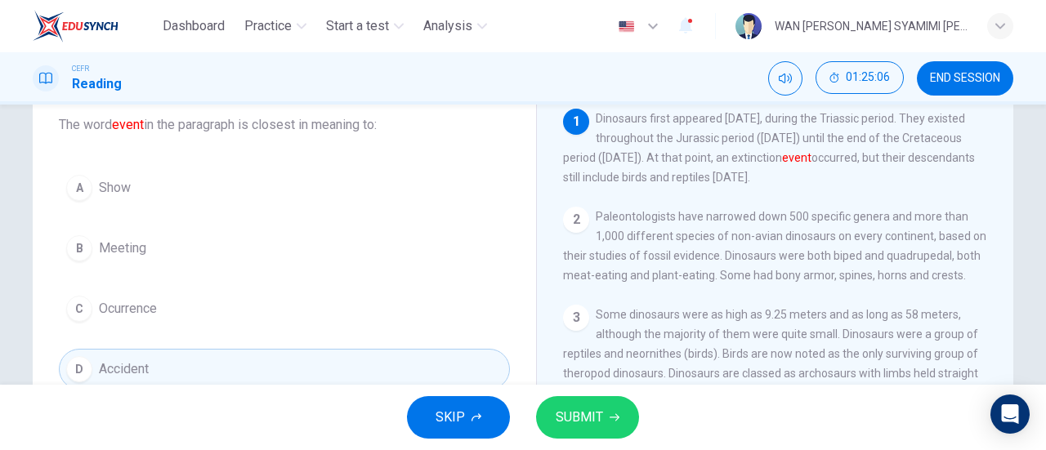
scroll to position [109, 0]
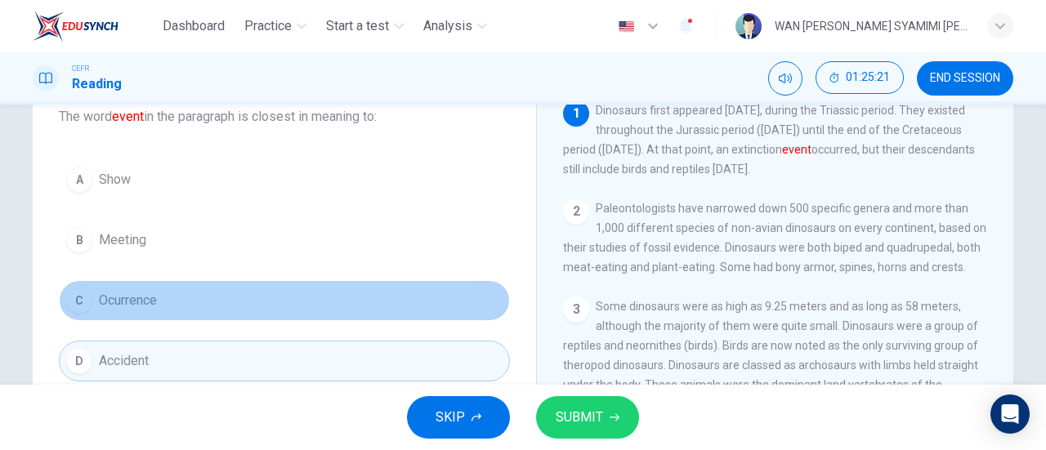
click at [193, 297] on button "C Ocurrence" at bounding box center [284, 300] width 451 height 41
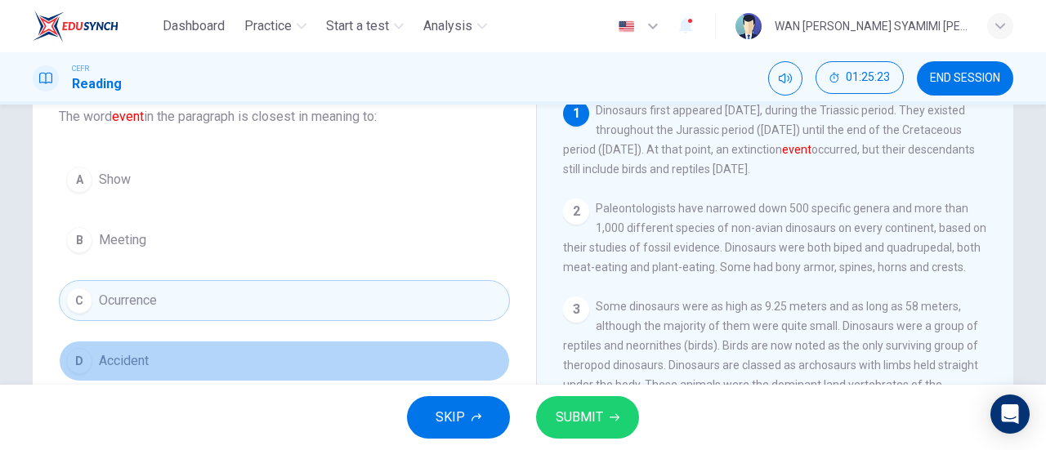
click at [332, 355] on button "D Accident" at bounding box center [284, 361] width 451 height 41
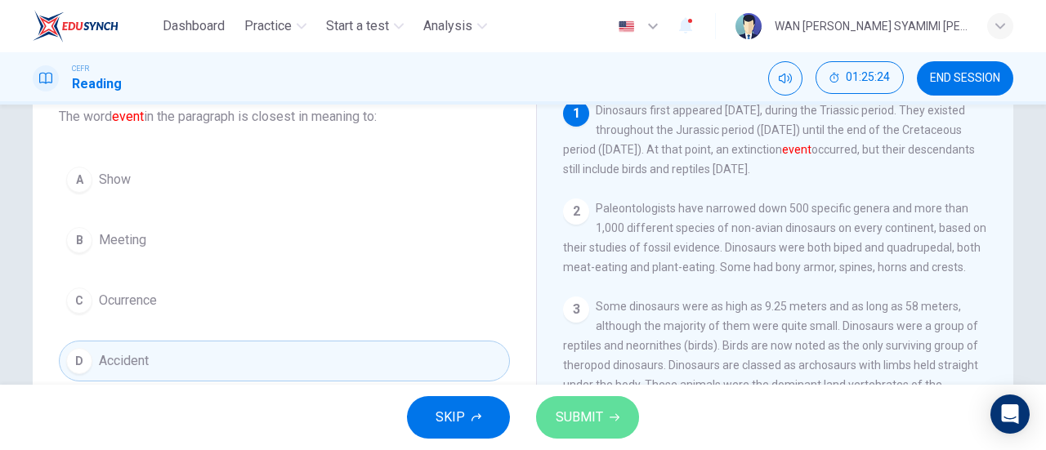
click at [611, 422] on button "SUBMIT" at bounding box center [587, 417] width 103 height 42
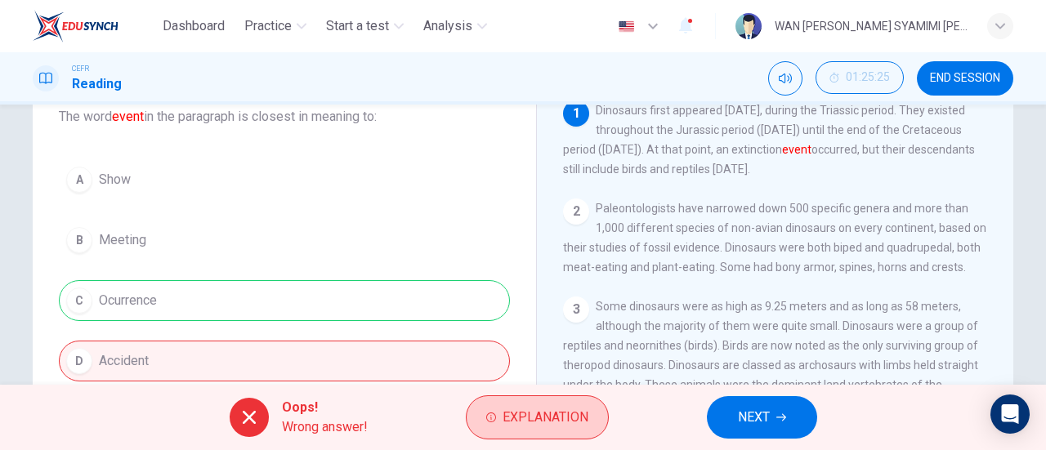
click at [534, 421] on span "Explanation" at bounding box center [545, 417] width 86 height 23
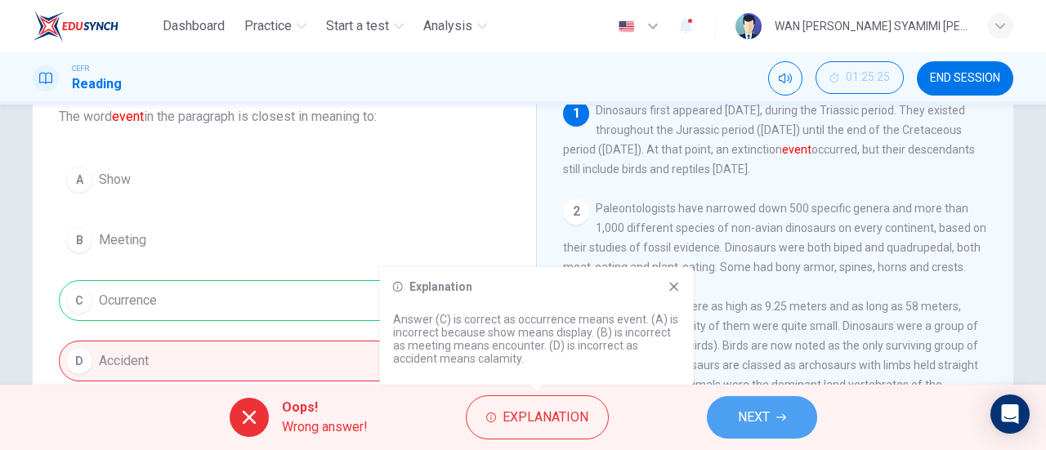
click at [750, 426] on span "NEXT" at bounding box center [754, 417] width 32 height 23
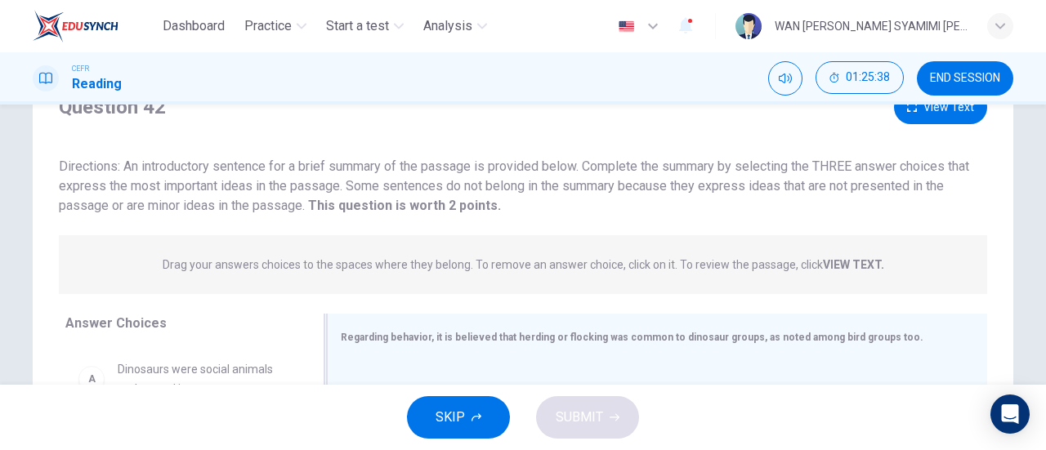
scroll to position [69, 0]
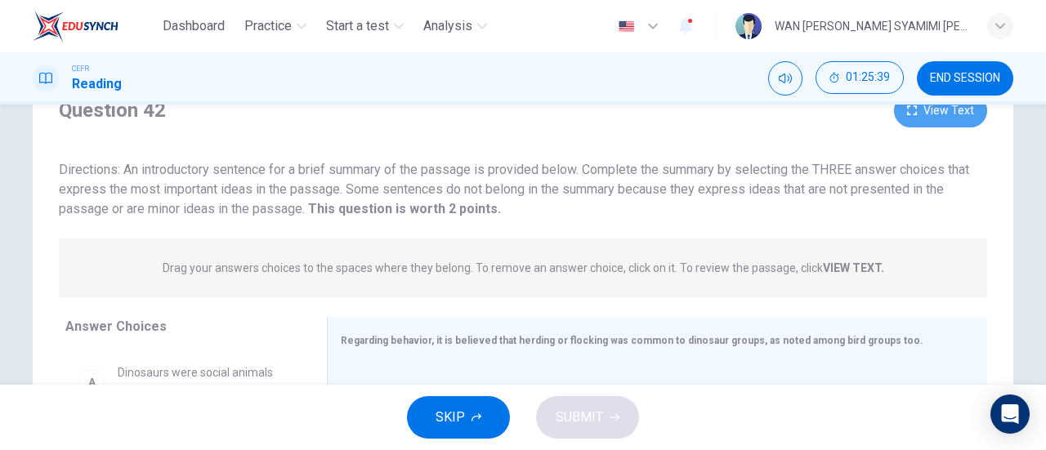
click at [918, 122] on button "View Text" at bounding box center [940, 110] width 93 height 33
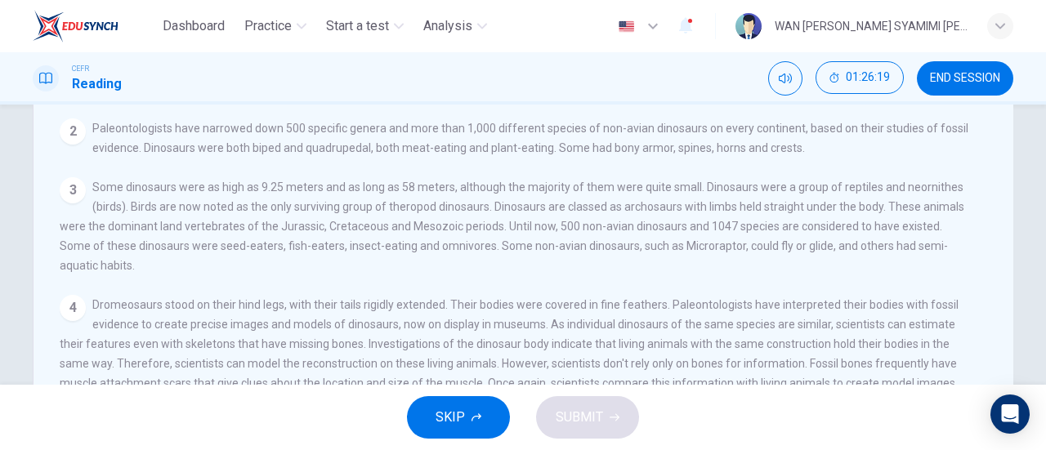
scroll to position [60, 0]
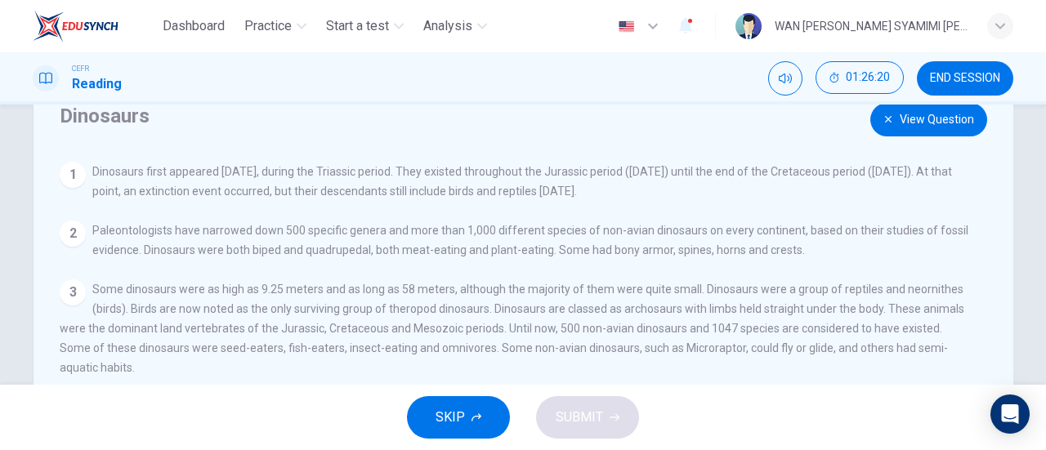
click at [882, 110] on button "View Question" at bounding box center [928, 119] width 117 height 33
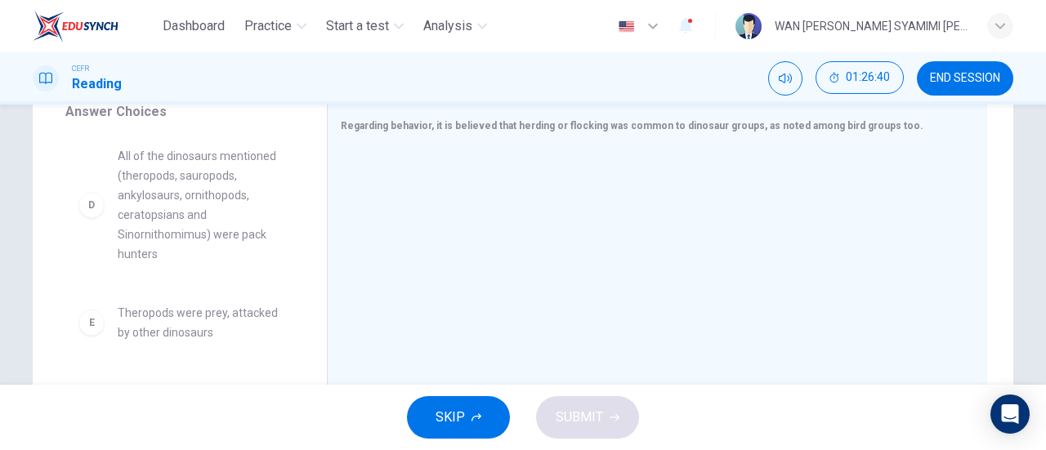
scroll to position [283, 0]
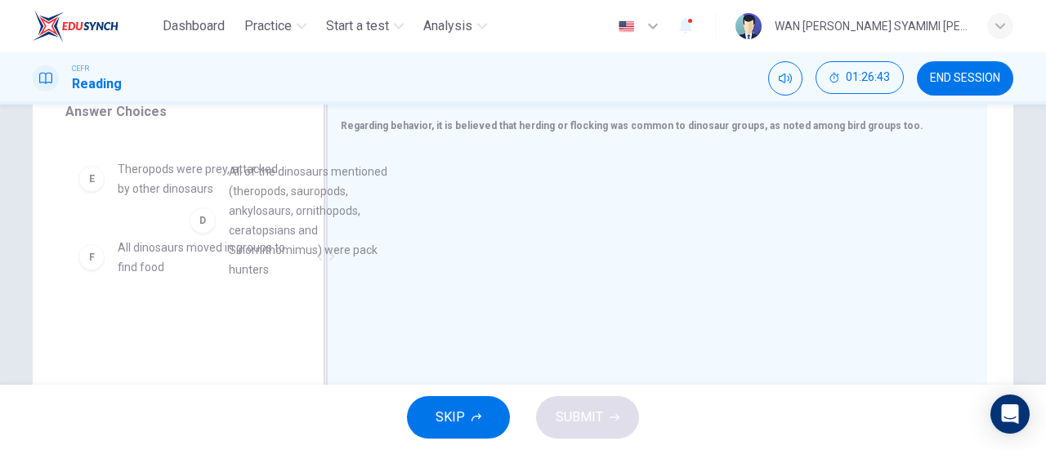
drag, startPoint x: 217, startPoint y: 246, endPoint x: 491, endPoint y: 264, distance: 274.3
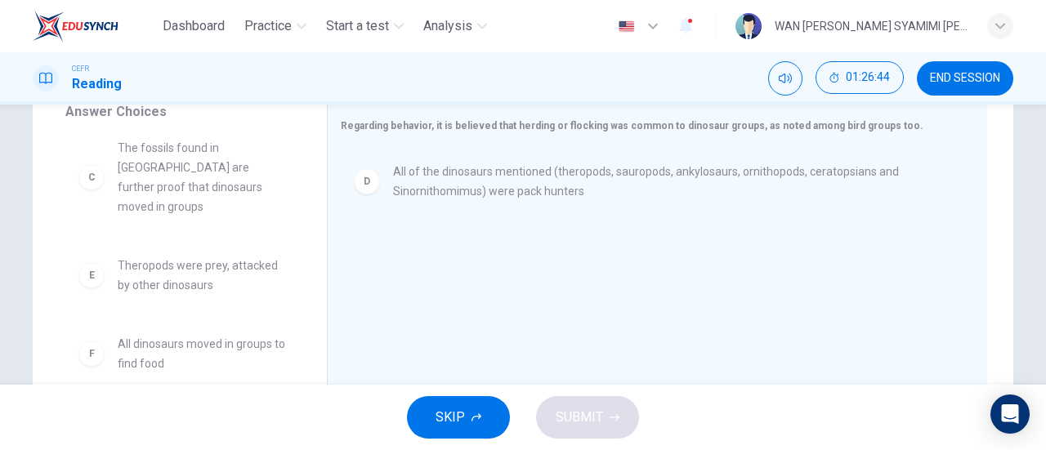
scroll to position [167, 0]
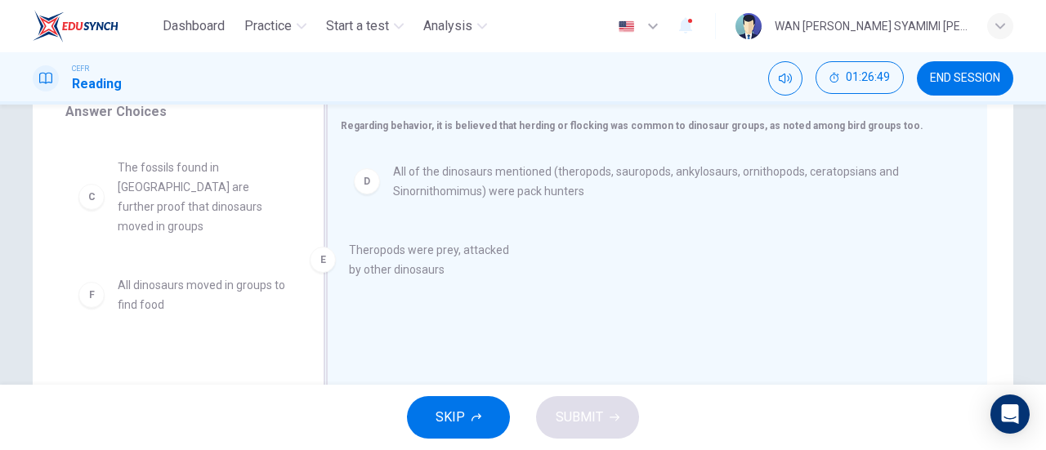
drag, startPoint x: 221, startPoint y: 301, endPoint x: 523, endPoint y: 292, distance: 301.6
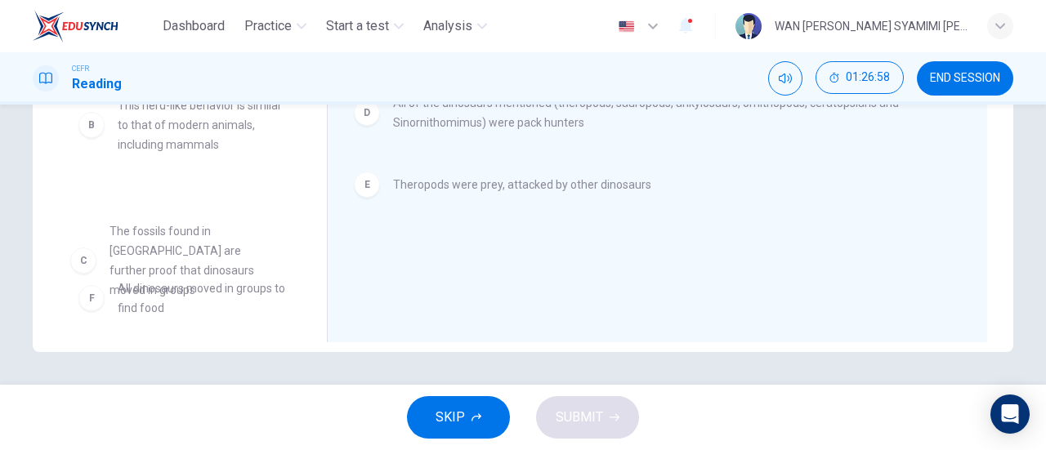
scroll to position [68, 0]
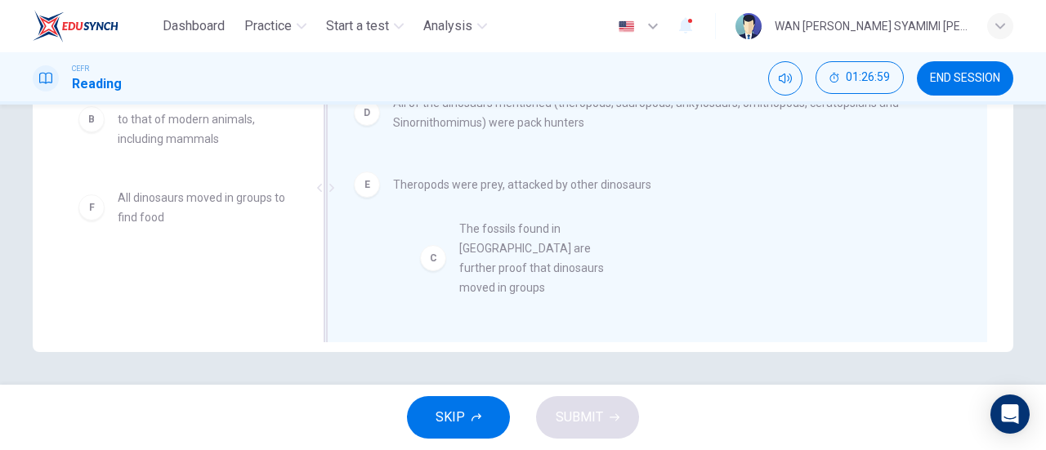
drag, startPoint x: 244, startPoint y: 285, endPoint x: 579, endPoint y: 248, distance: 337.1
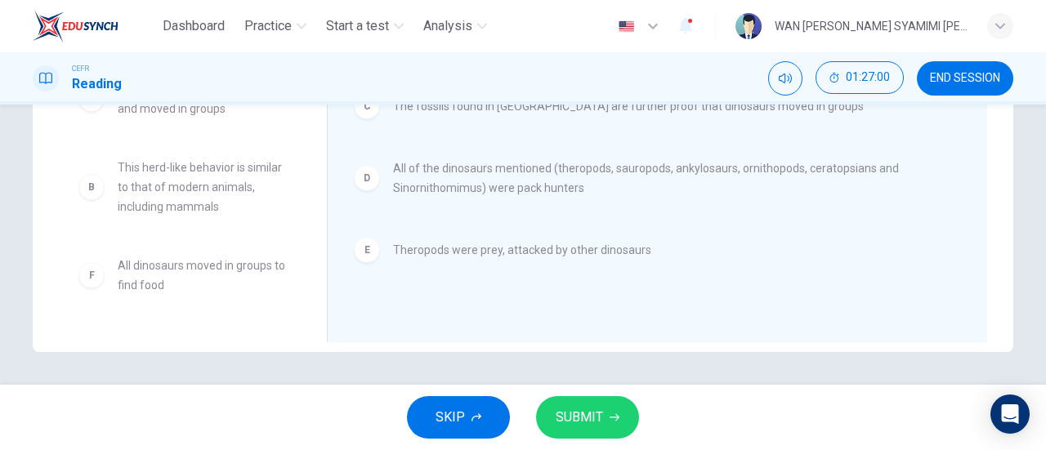
scroll to position [0, 0]
click at [619, 414] on button "SUBMIT" at bounding box center [587, 417] width 103 height 42
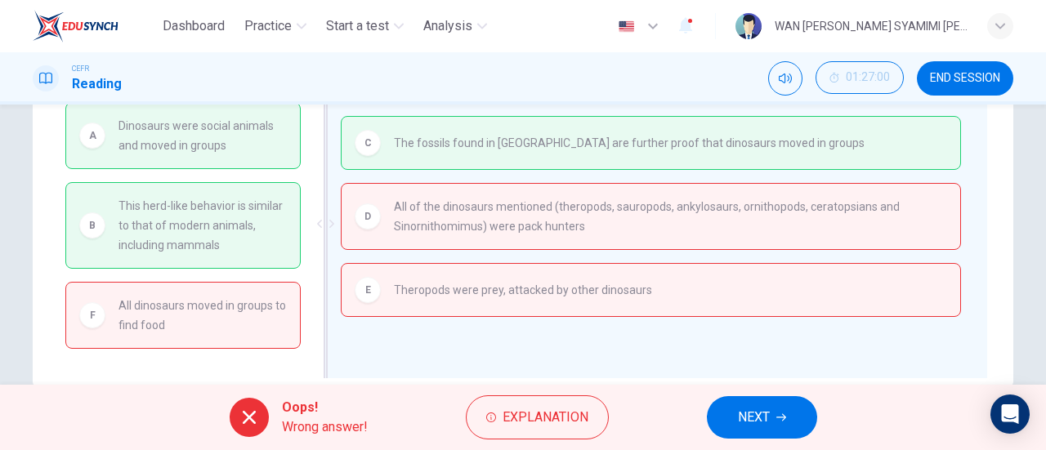
scroll to position [315, 0]
click at [758, 416] on span "NEXT" at bounding box center [754, 417] width 32 height 23
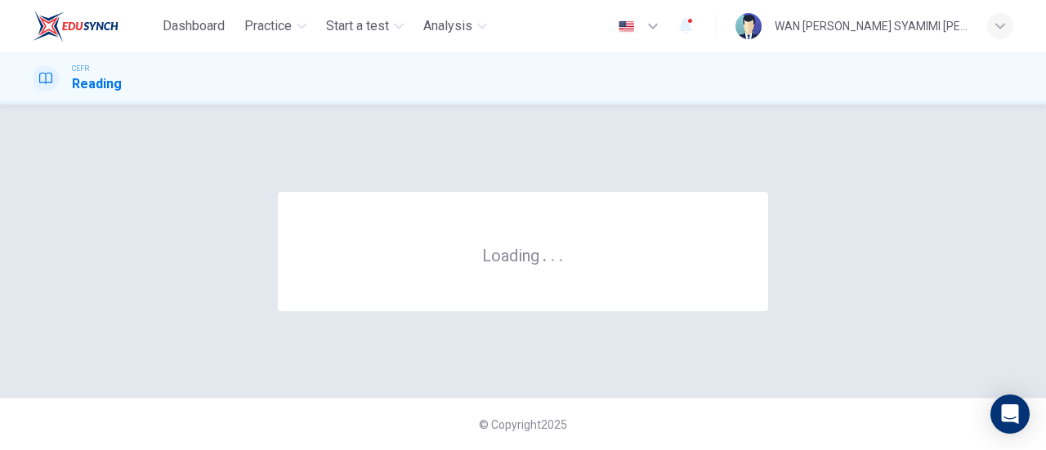
scroll to position [0, 0]
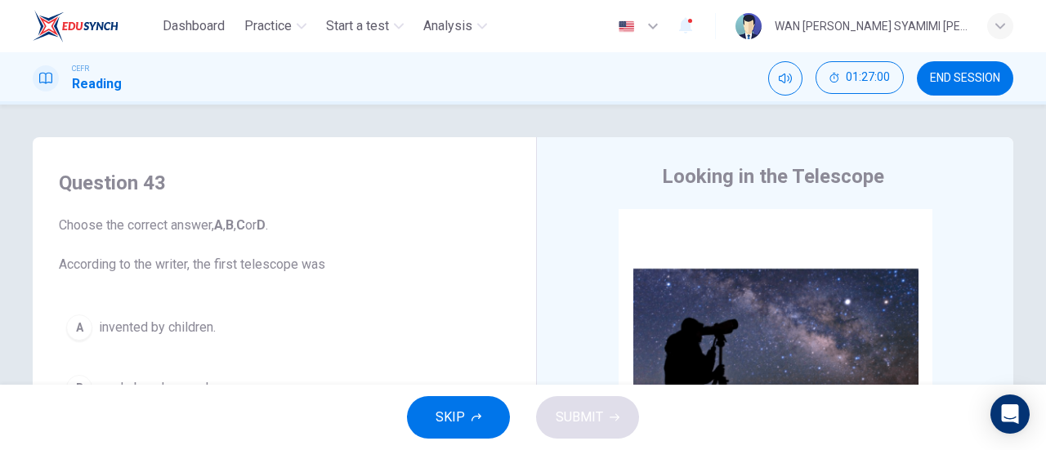
click at [962, 89] on button "END SESSION" at bounding box center [965, 78] width 96 height 34
